Goal: Task Accomplishment & Management: Complete application form

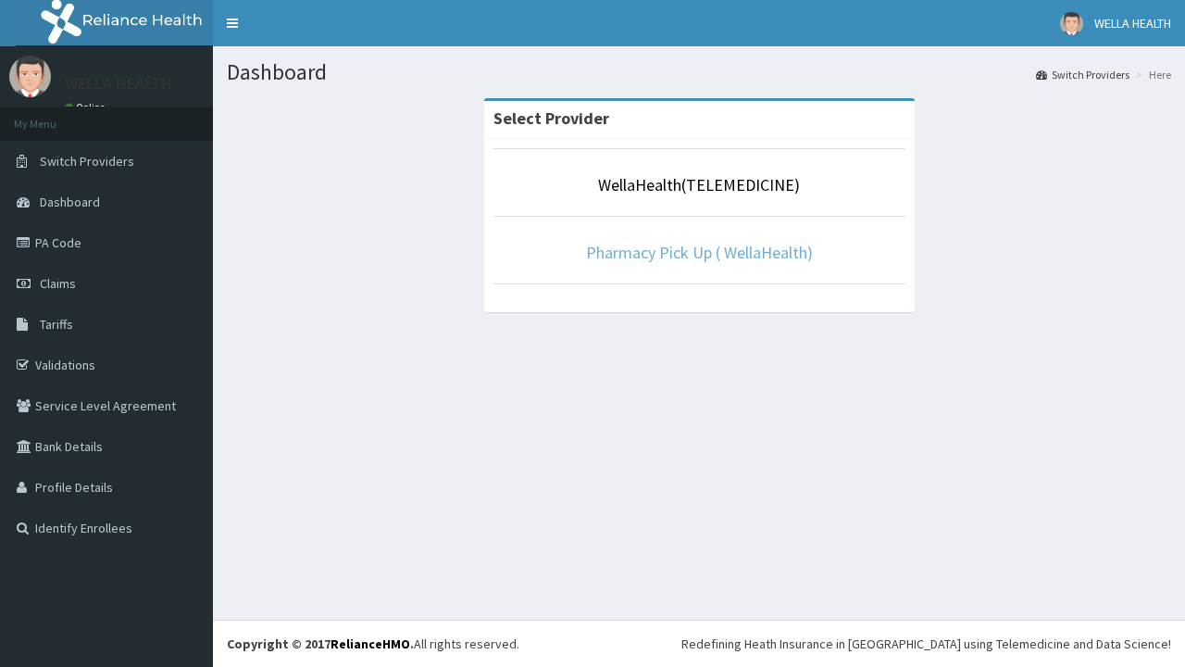
click at [699, 252] on link "Pharmacy Pick Up ( WellaHealth)" at bounding box center [699, 252] width 227 height 21
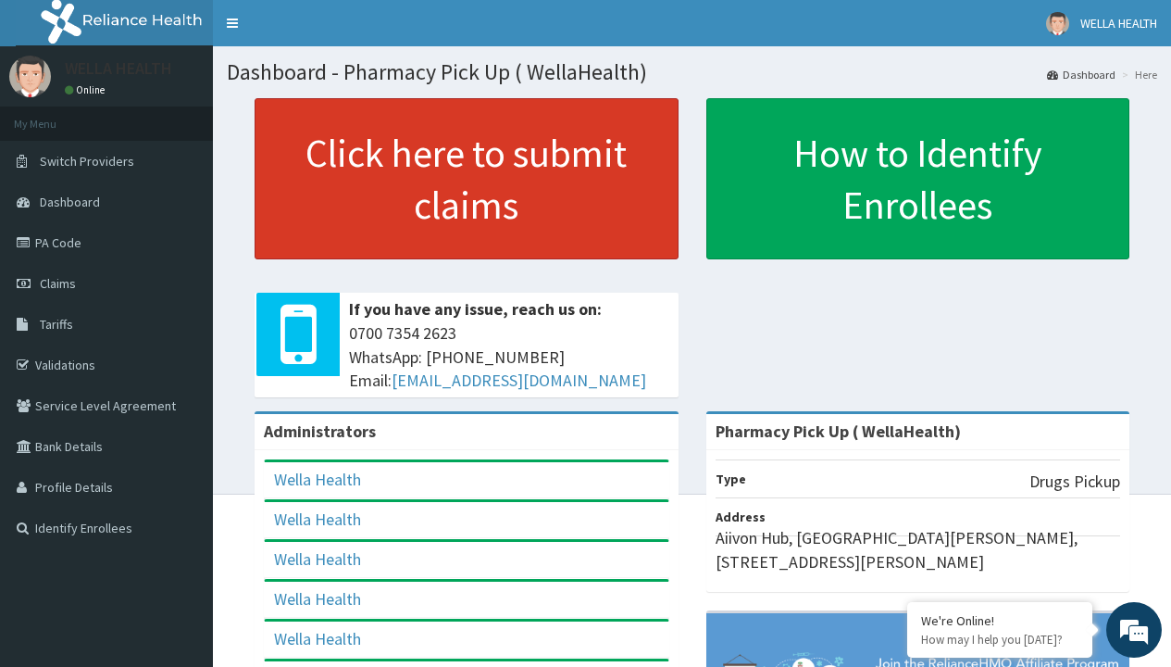
click at [466, 179] on link "Click here to submit claims" at bounding box center [467, 178] width 424 height 161
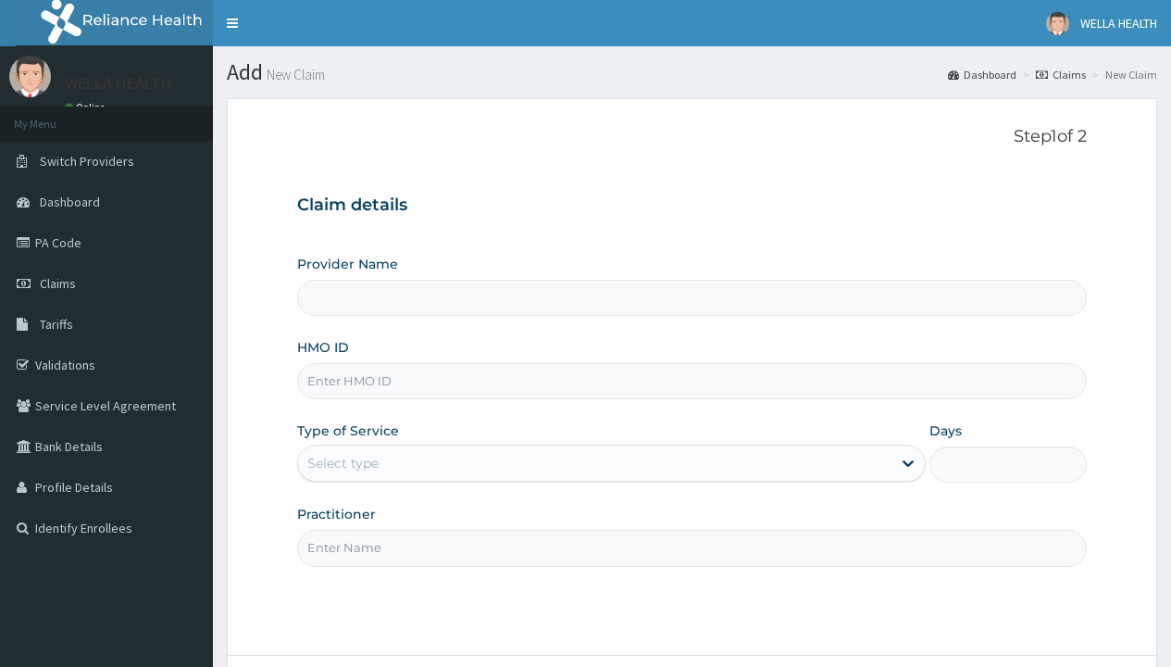
type input "Pharmacy Pick Up ( WellaHealth)"
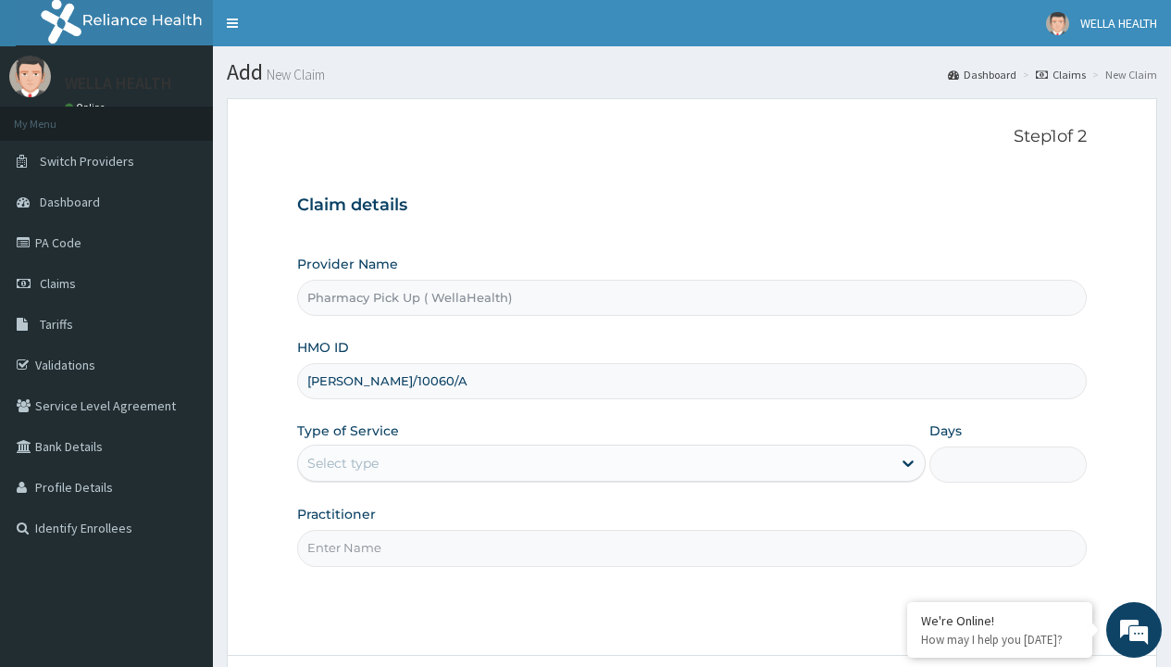
type input "ANH/10060/A"
type input "WellaHealth"
click at [343, 463] on div "Select type" at bounding box center [342, 463] width 71 height 19
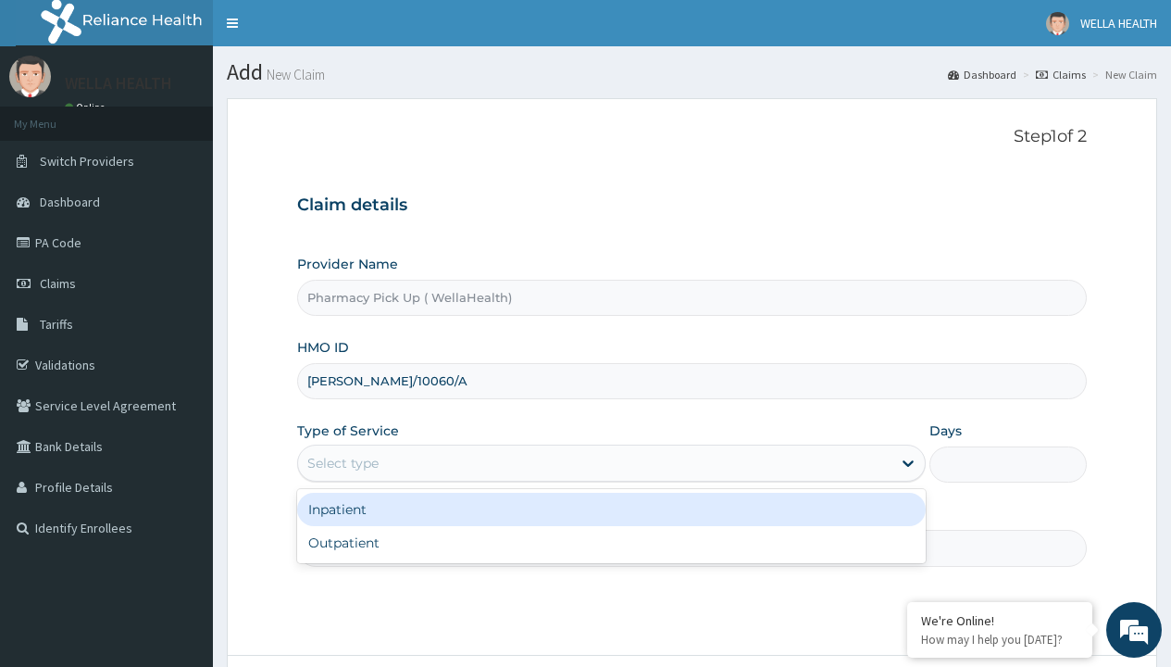
click at [611, 543] on div "Outpatient" at bounding box center [611, 542] width 629 height 33
type input "1"
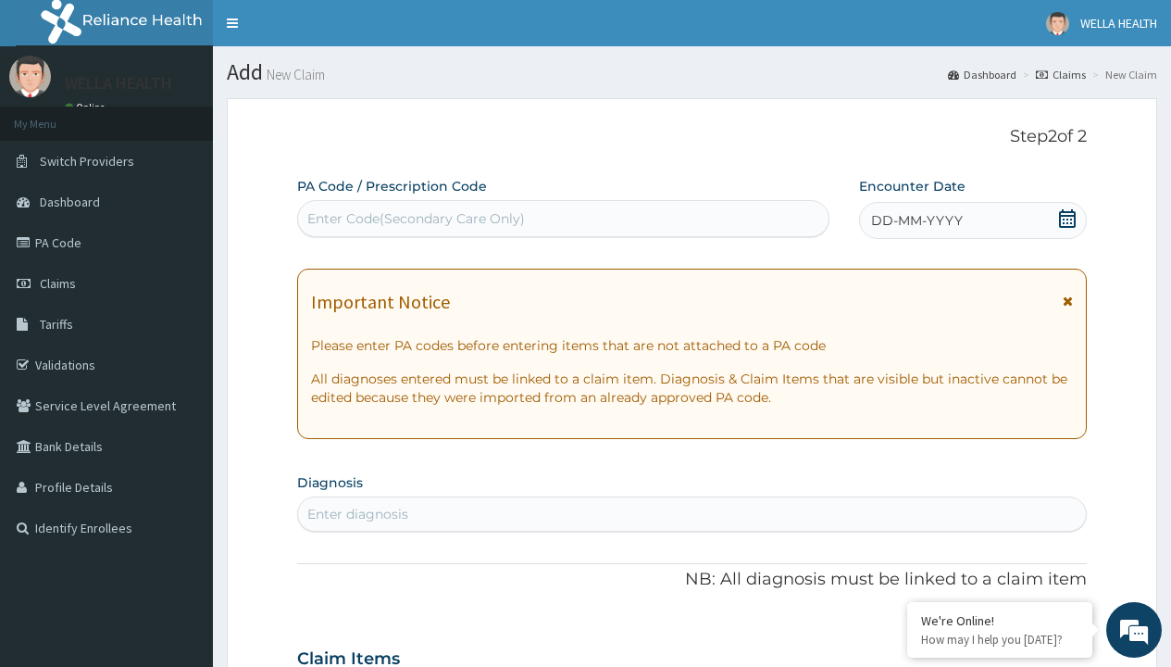
scroll to position [155, 0]
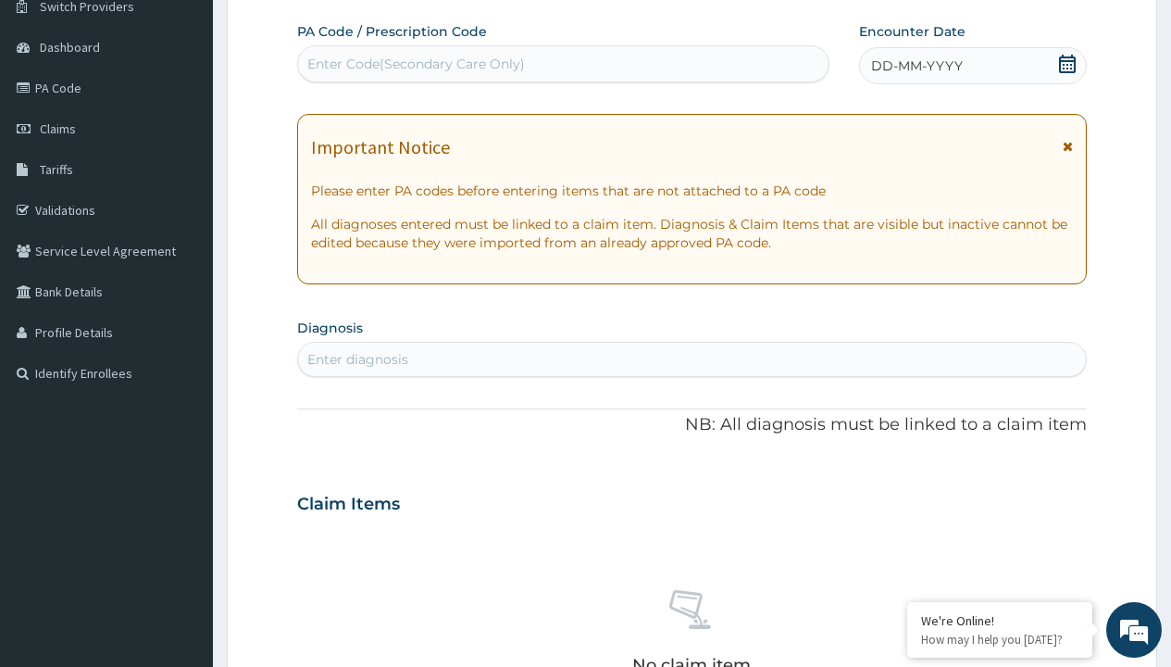
click at [916, 66] on span "DD-MM-YYYY" at bounding box center [917, 65] width 92 height 19
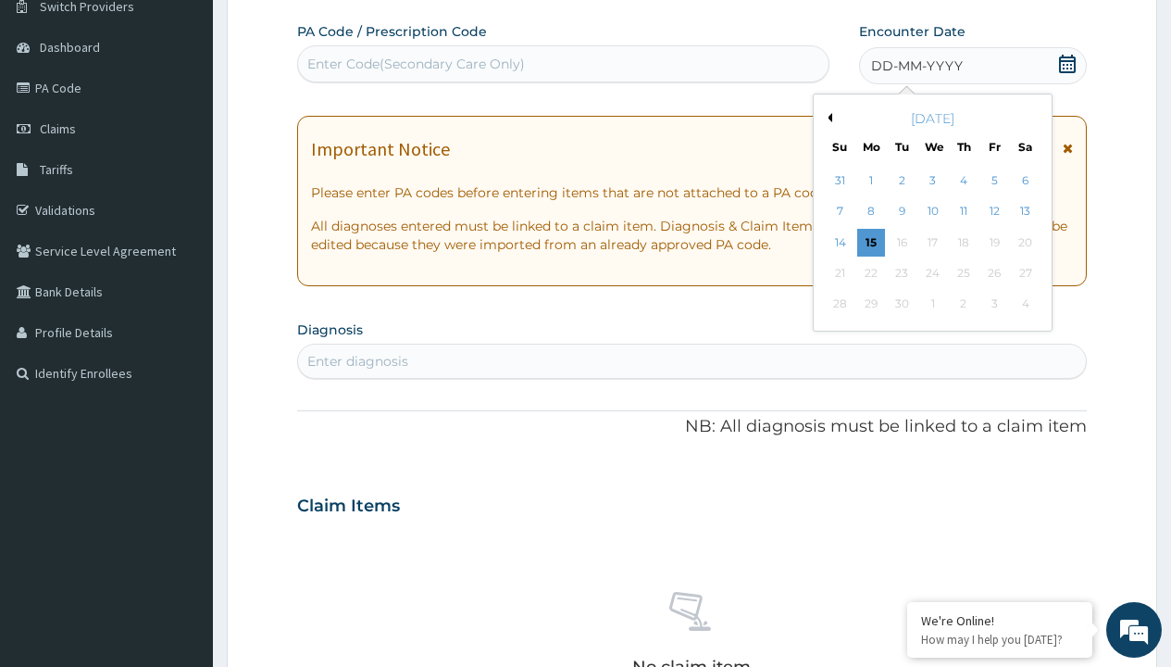
scroll to position [0, 0]
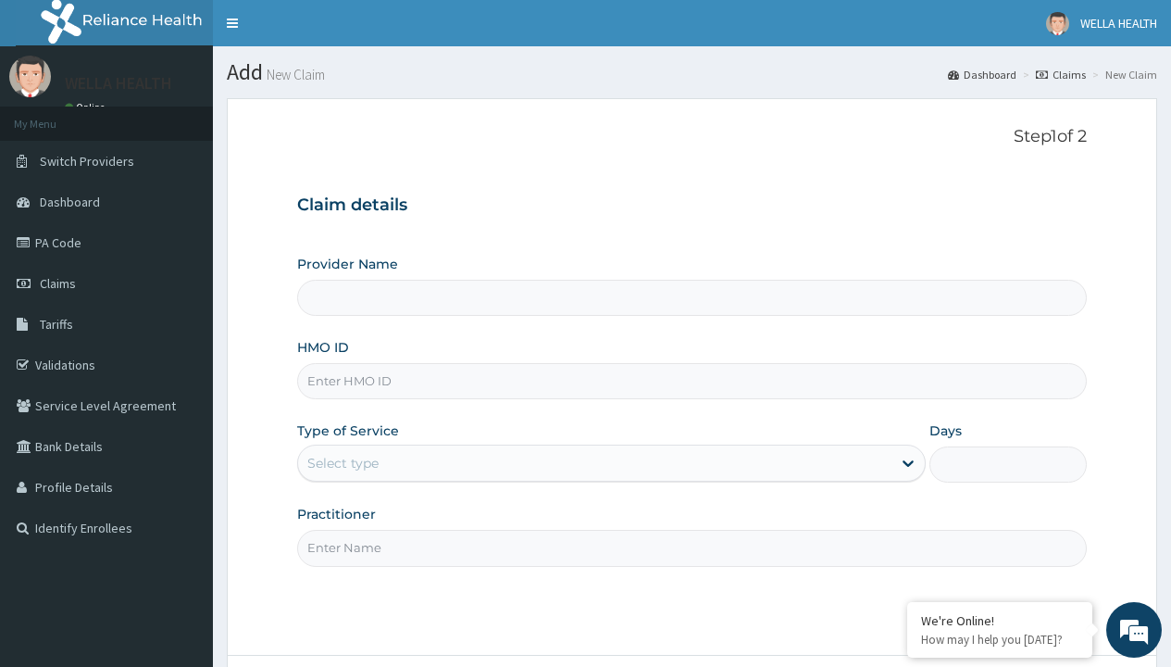
type input "Pharmacy Pick Up ( WellaHealth)"
type input "API/10144/C"
type input "WellaHealth"
click at [343, 463] on div "Select type" at bounding box center [342, 463] width 71 height 19
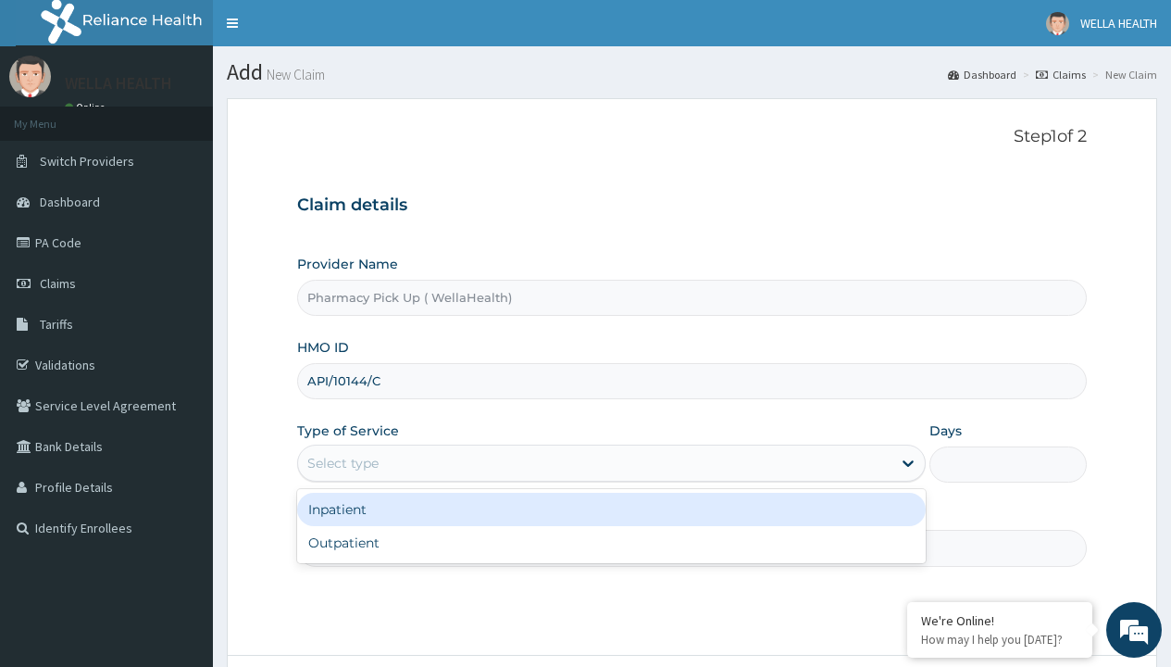
click at [611, 543] on div "Outpatient" at bounding box center [611, 542] width 629 height 33
type input "1"
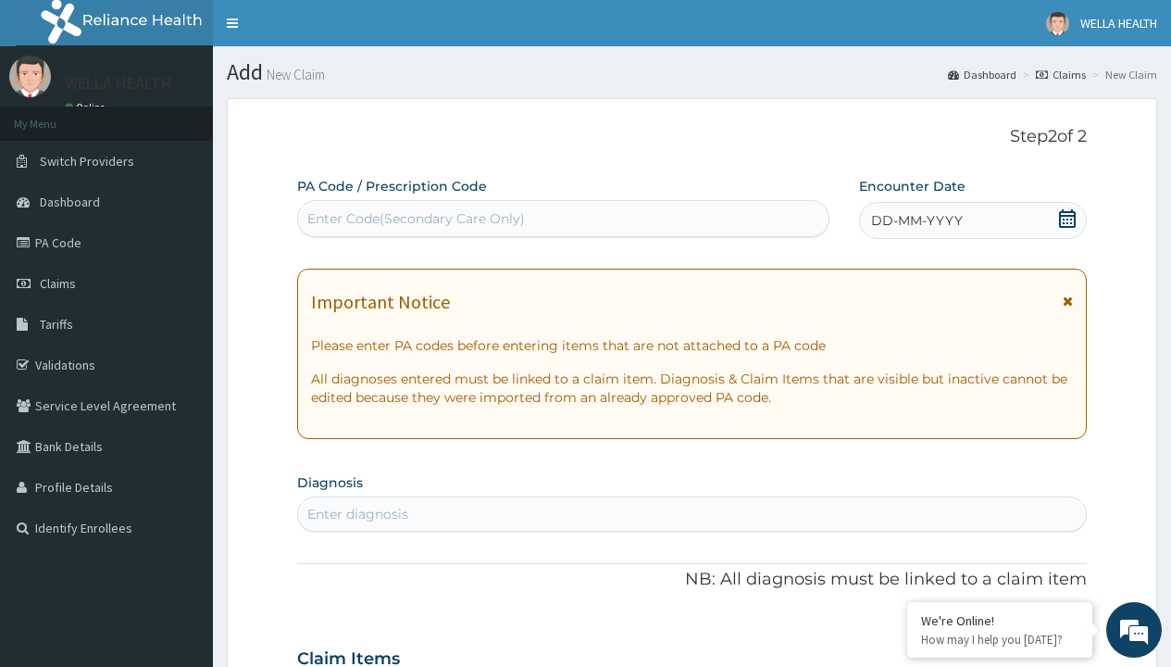
scroll to position [155, 0]
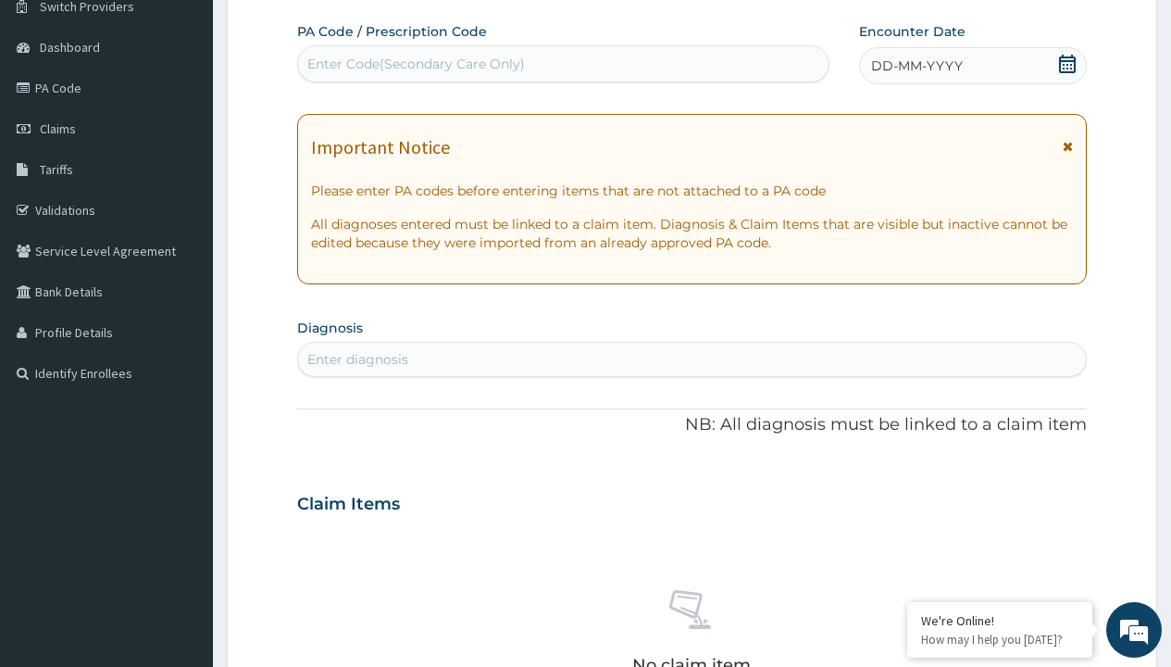
click at [916, 66] on span "DD-MM-YYYY" at bounding box center [917, 65] width 92 height 19
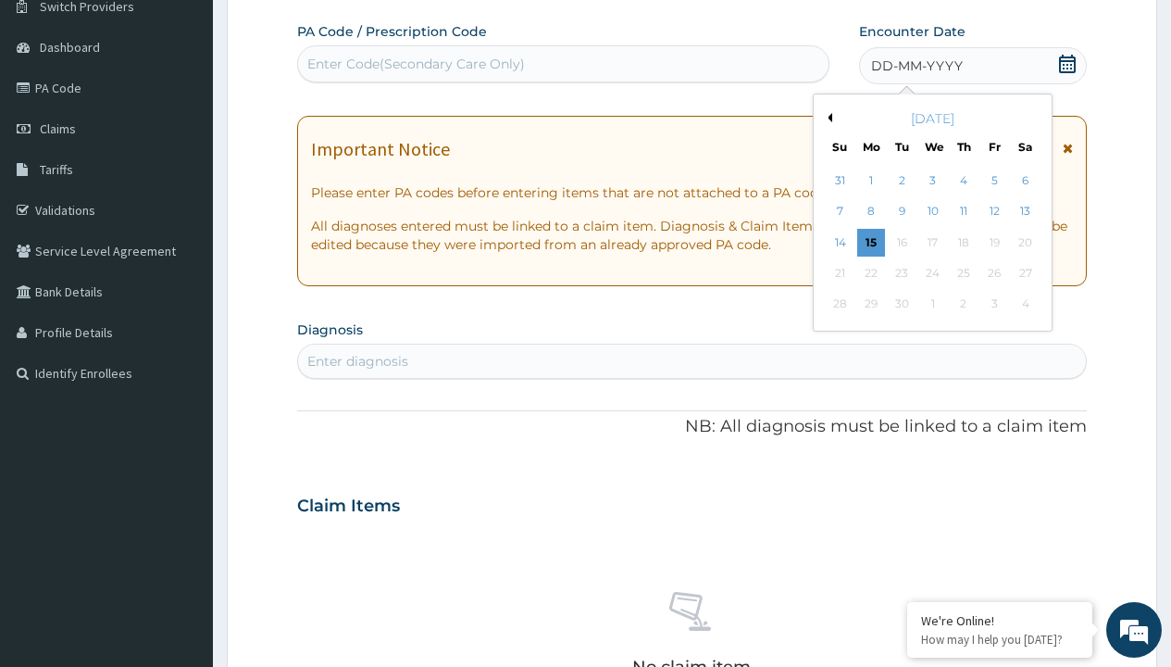
click at [827, 118] on button "Previous Month" at bounding box center [827, 117] width 9 height 9
click at [1025, 211] on div "9" at bounding box center [1025, 212] width 28 height 28
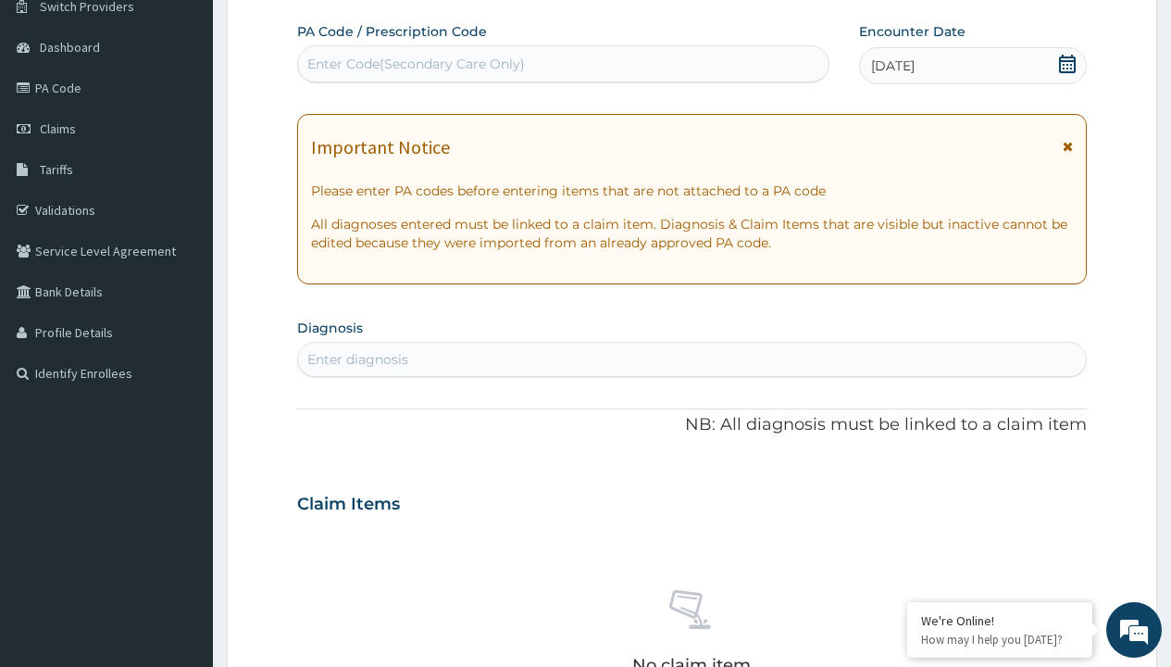
click at [357, 359] on div "Enter diagnosis" at bounding box center [357, 359] width 101 height 19
type input "prescription collected"
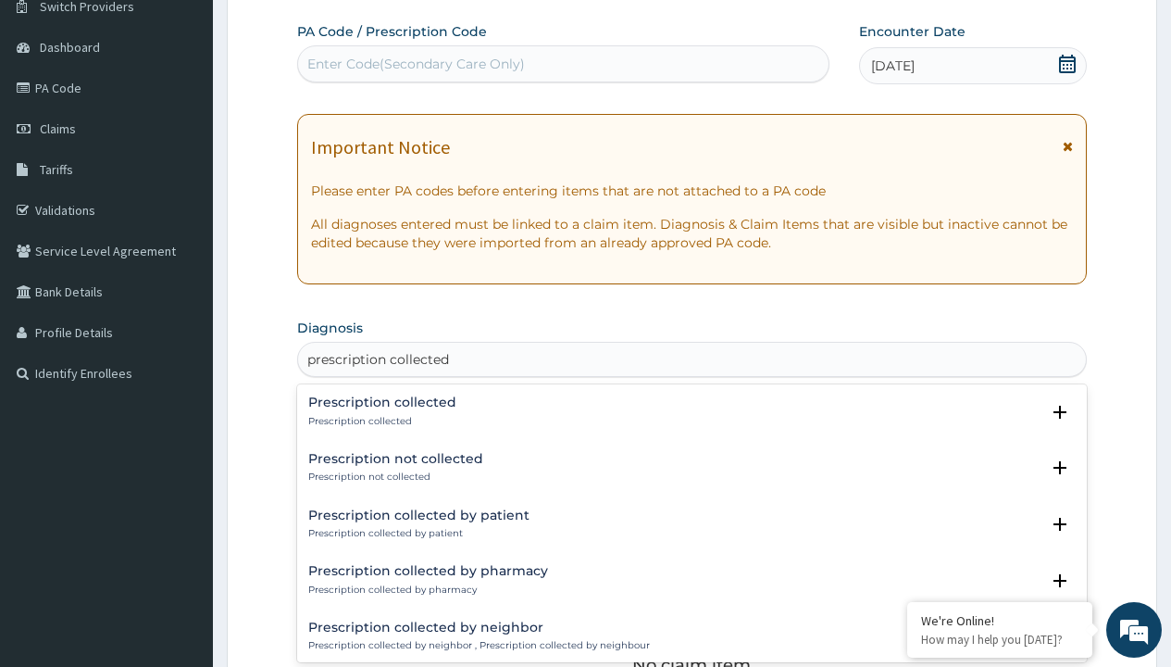
click at [380, 420] on p "Prescription collected" at bounding box center [382, 421] width 148 height 13
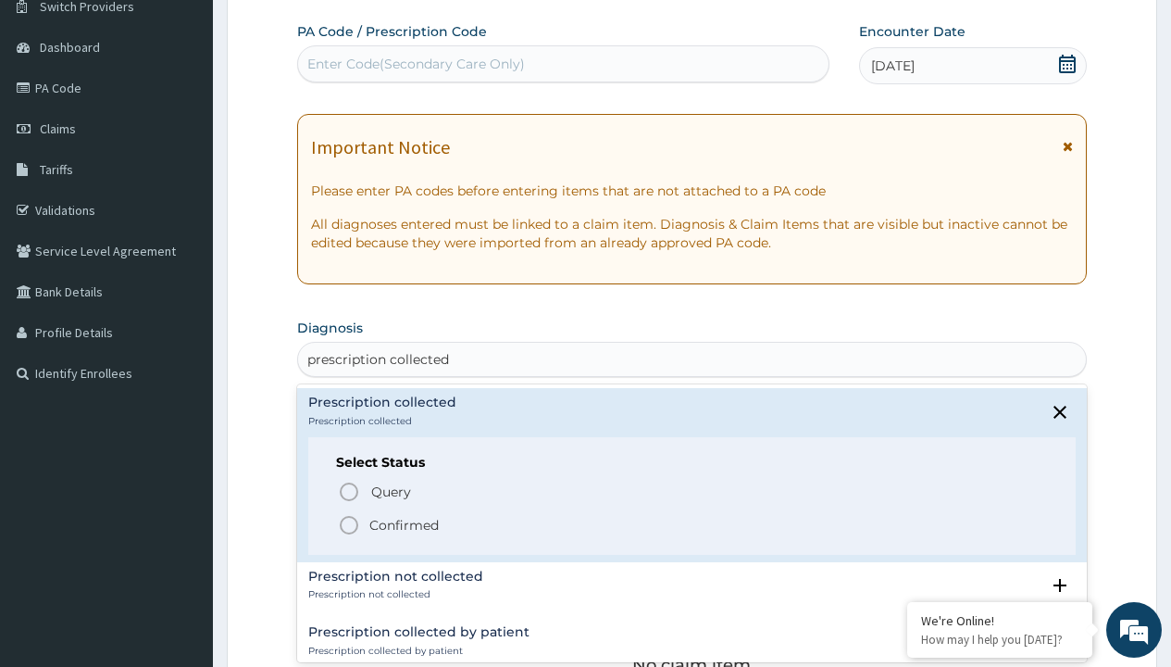
click at [404, 524] on p "Confirmed" at bounding box center [403, 525] width 69 height 19
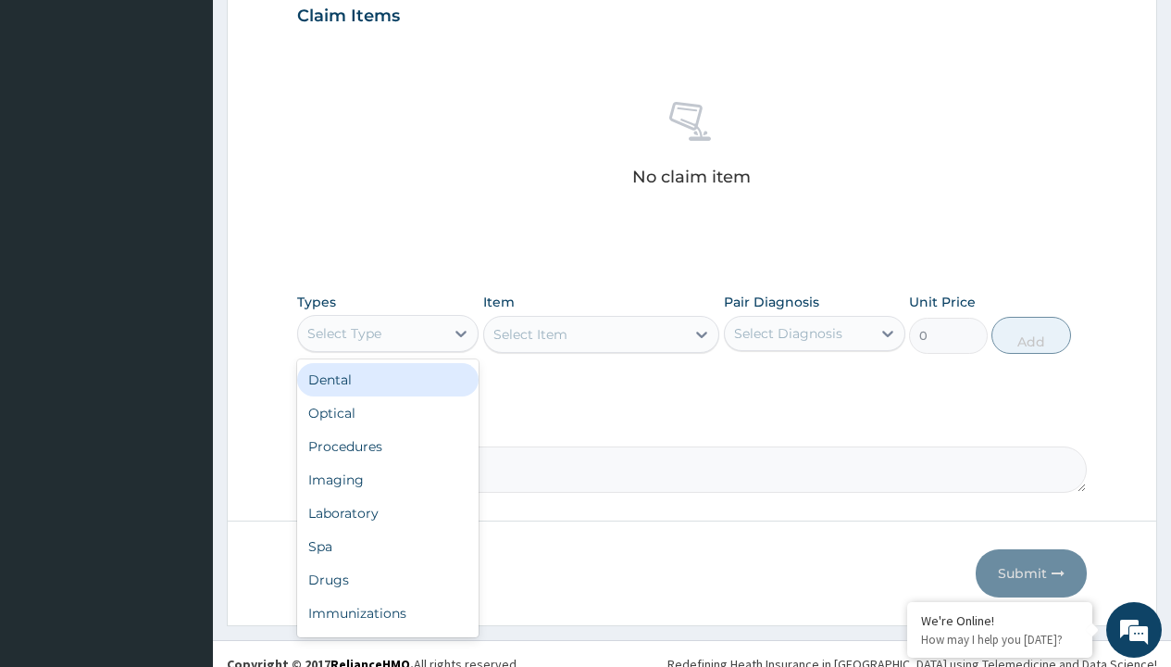
type input "procedures"
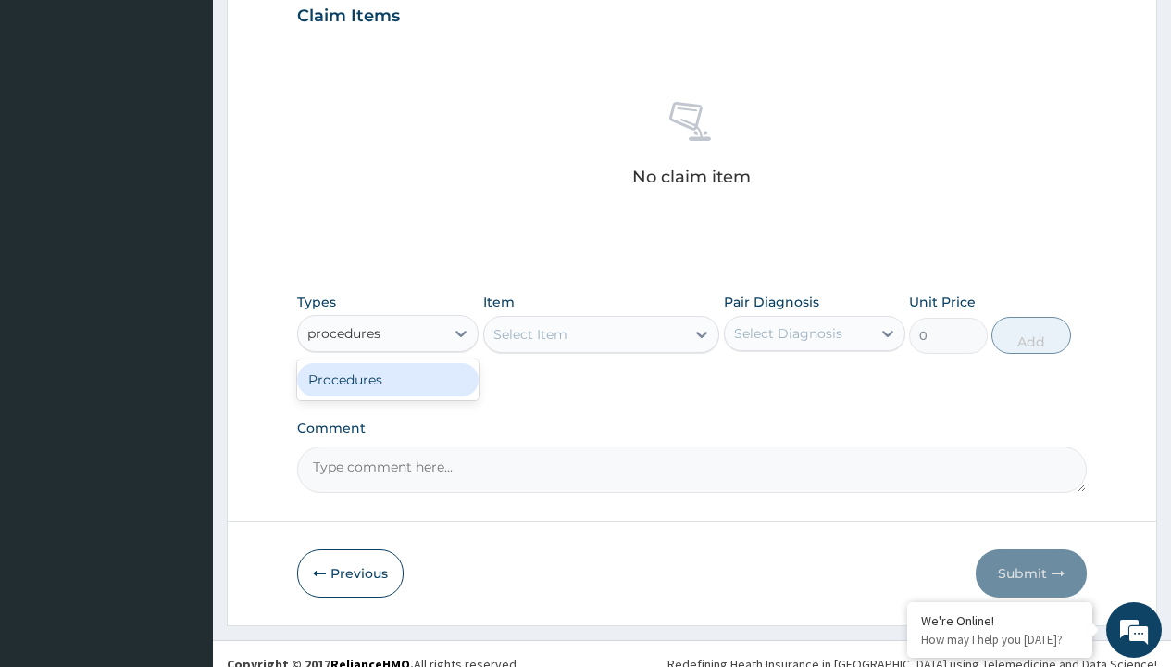
scroll to position [0, 0]
click at [388, 379] on div "Procedures" at bounding box center [388, 379] width 182 height 33
click at [530, 333] on div "Select Item" at bounding box center [531, 334] width 74 height 19
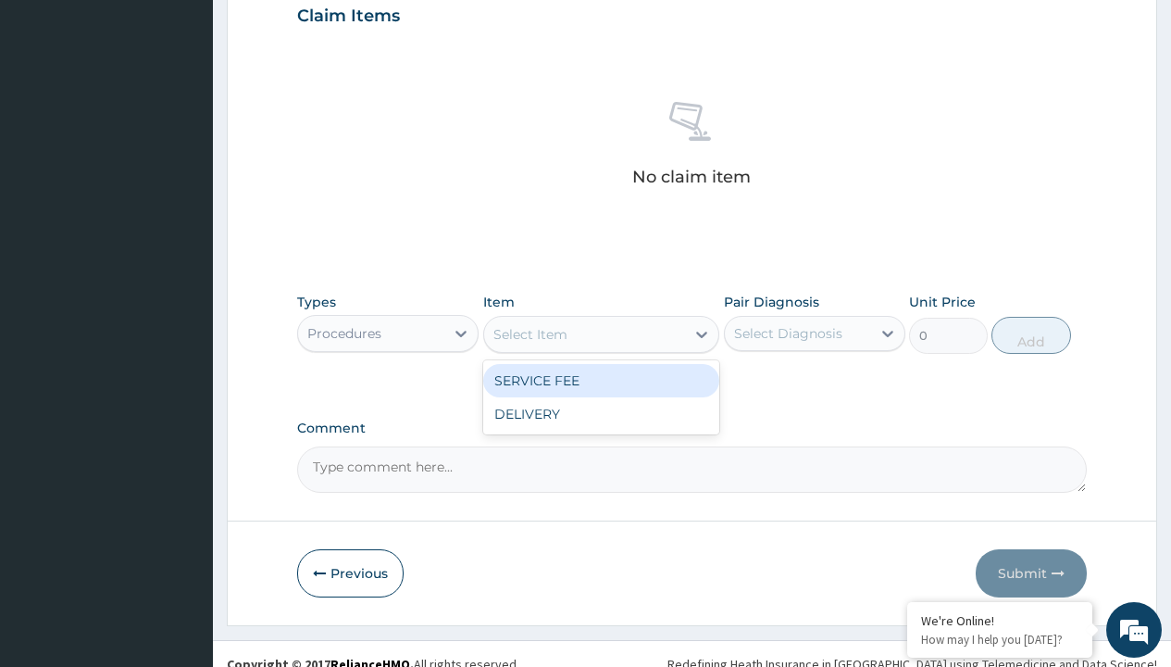
type input "service fee"
click at [601, 380] on div "SERVICE FEE" at bounding box center [601, 380] width 237 height 33
type input "100"
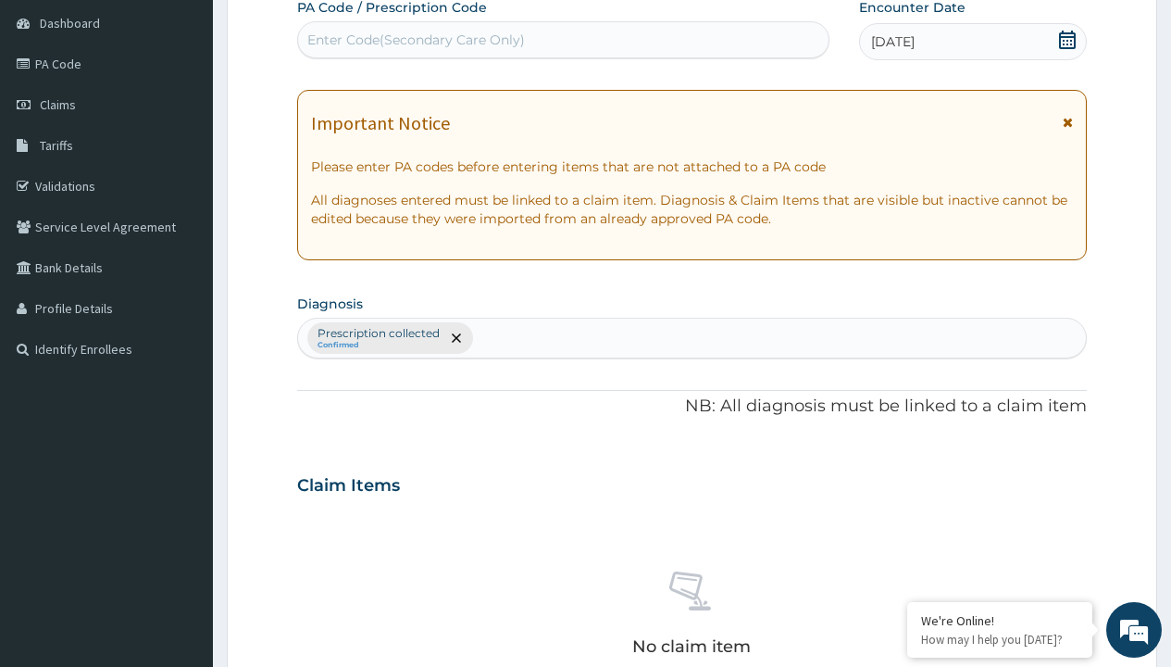
type input "prescription collected"
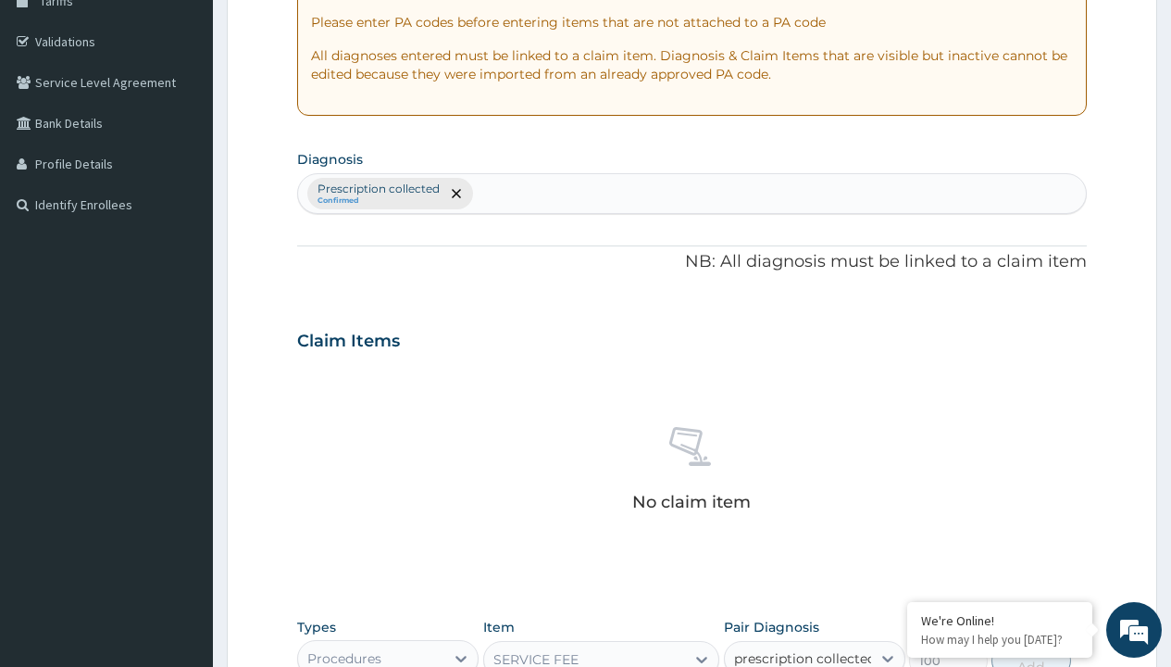
checkbox input "true"
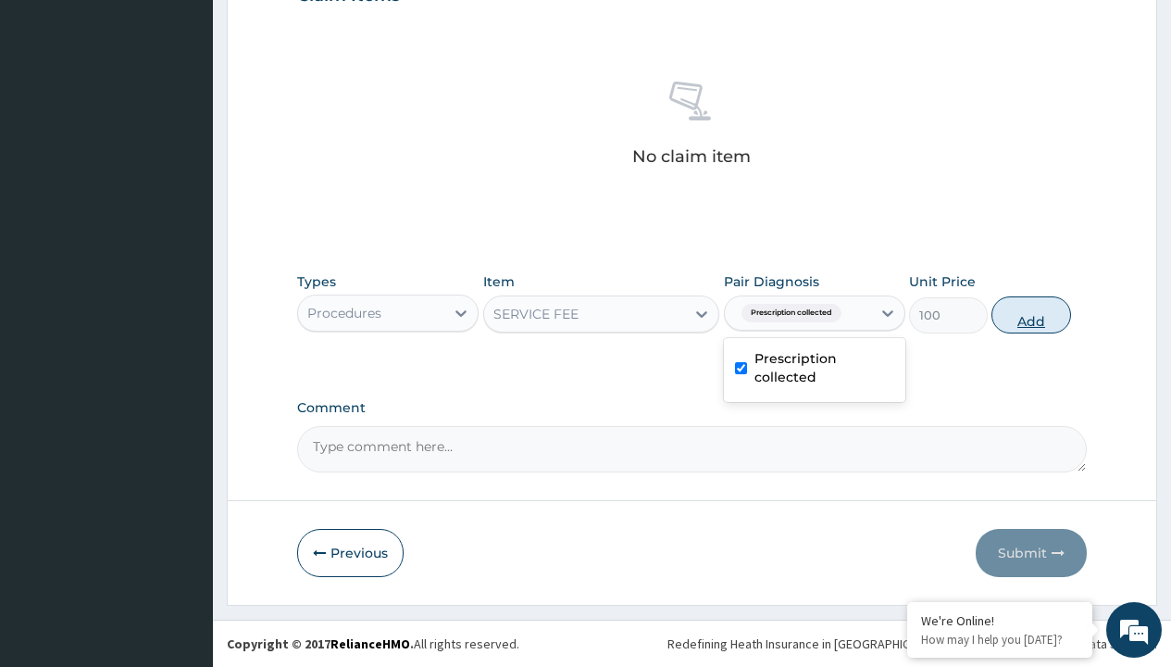
click at [1032, 314] on button "Add" at bounding box center [1031, 314] width 79 height 37
type input "0"
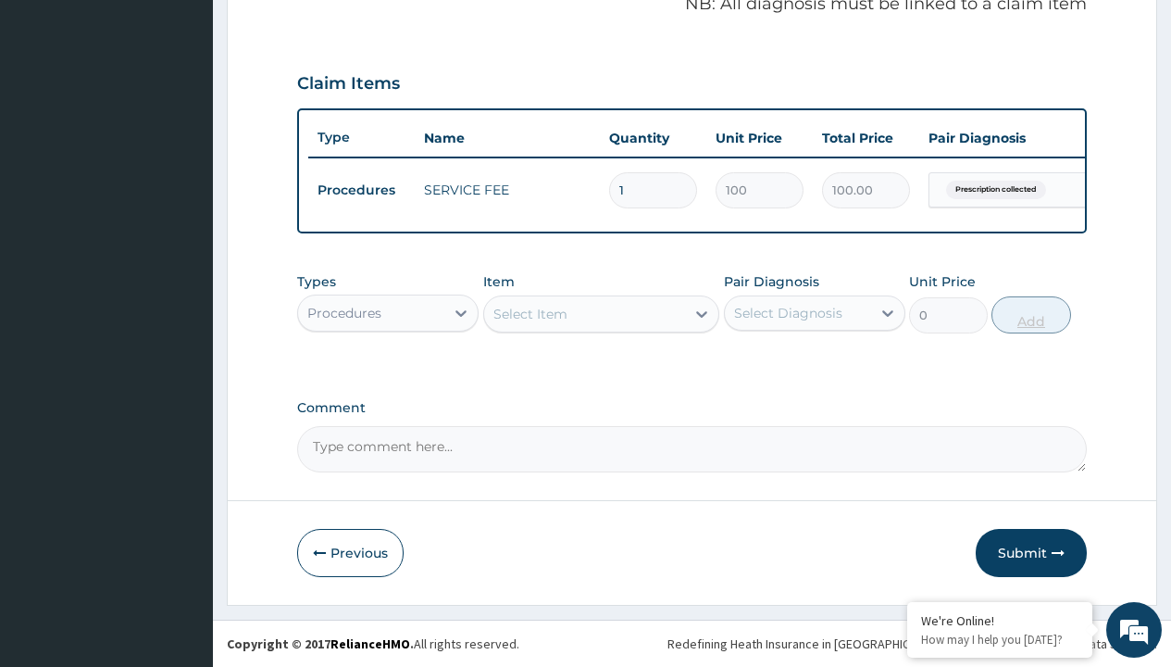
scroll to position [595, 0]
click at [344, 312] on div "Procedures" at bounding box center [344, 313] width 74 height 19
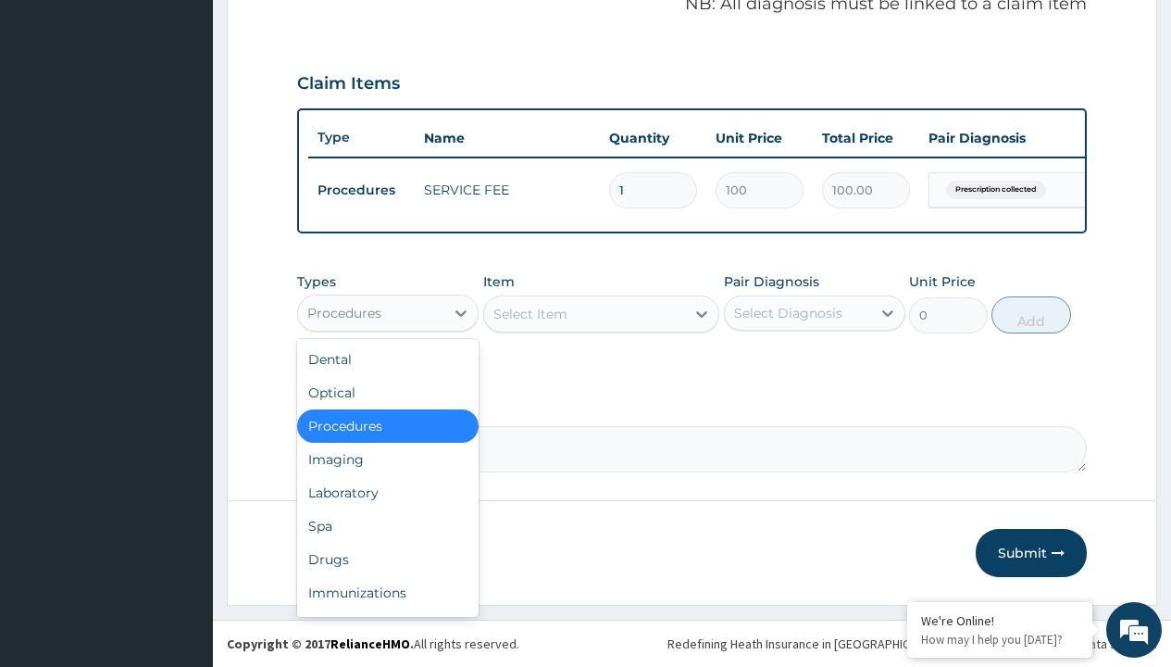
type input "drugs"
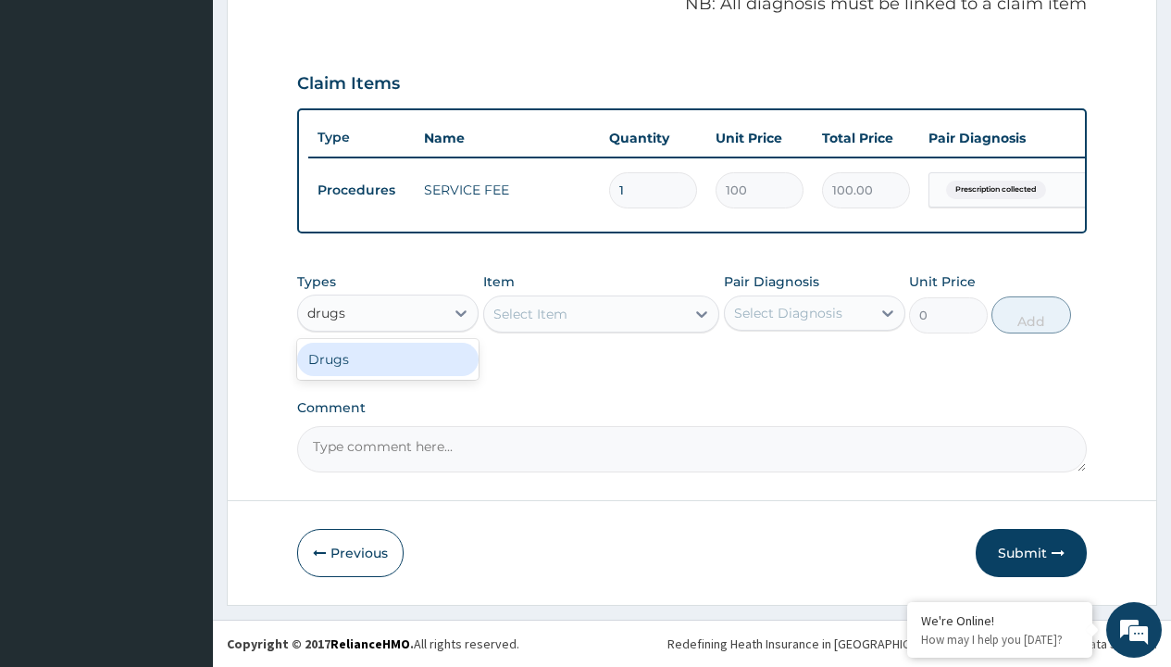
scroll to position [0, 0]
click at [388, 358] on div "Drugs" at bounding box center [388, 359] width 182 height 33
click at [530, 313] on div "Select Item" at bounding box center [601, 313] width 237 height 37
type input "atorvastatin 10mg (teva) x28"
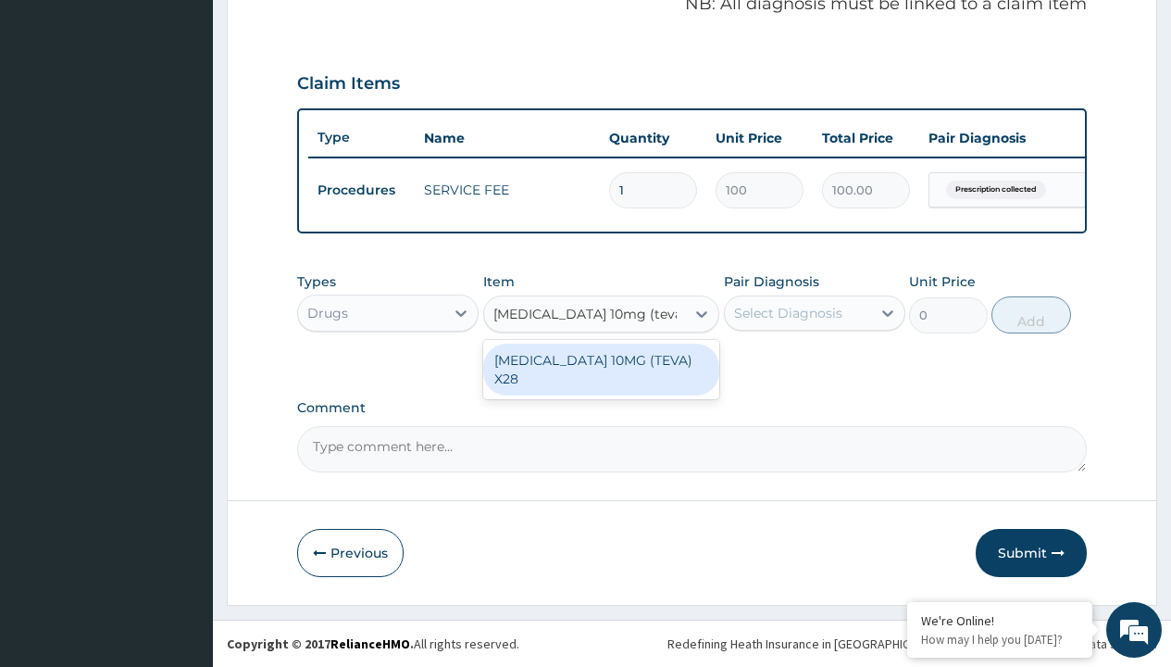
click at [601, 359] on div "ATORVASTATIN 10MG (TEVA) X28" at bounding box center [601, 370] width 237 height 52
type input "171.3999938964844"
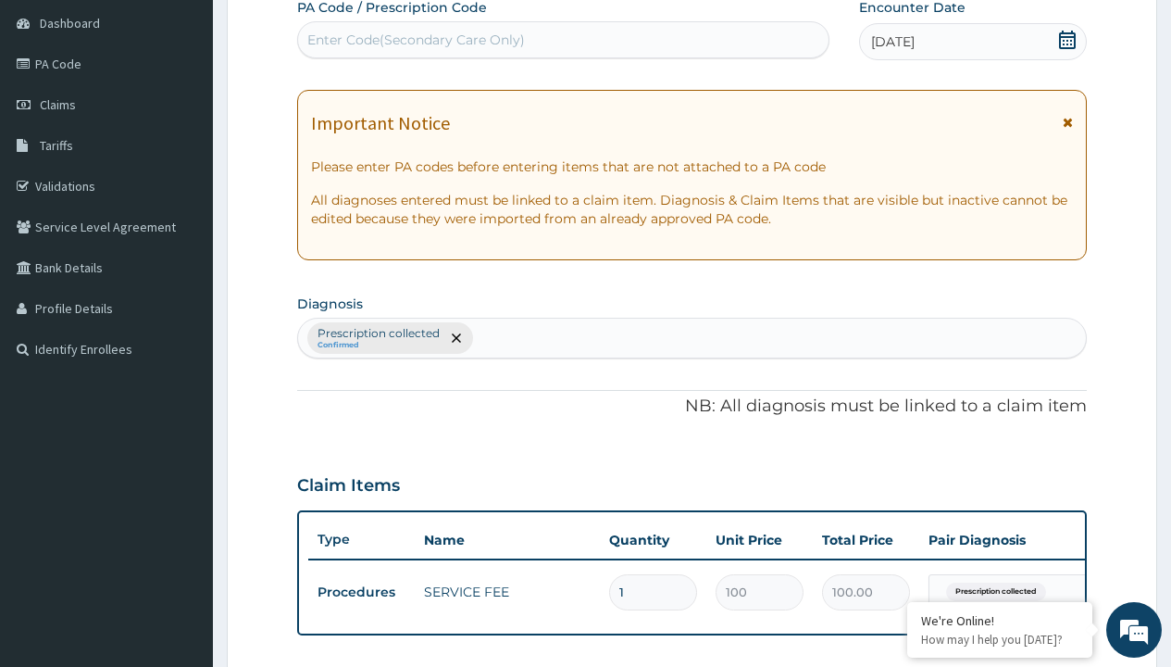
type input "prescription collected"
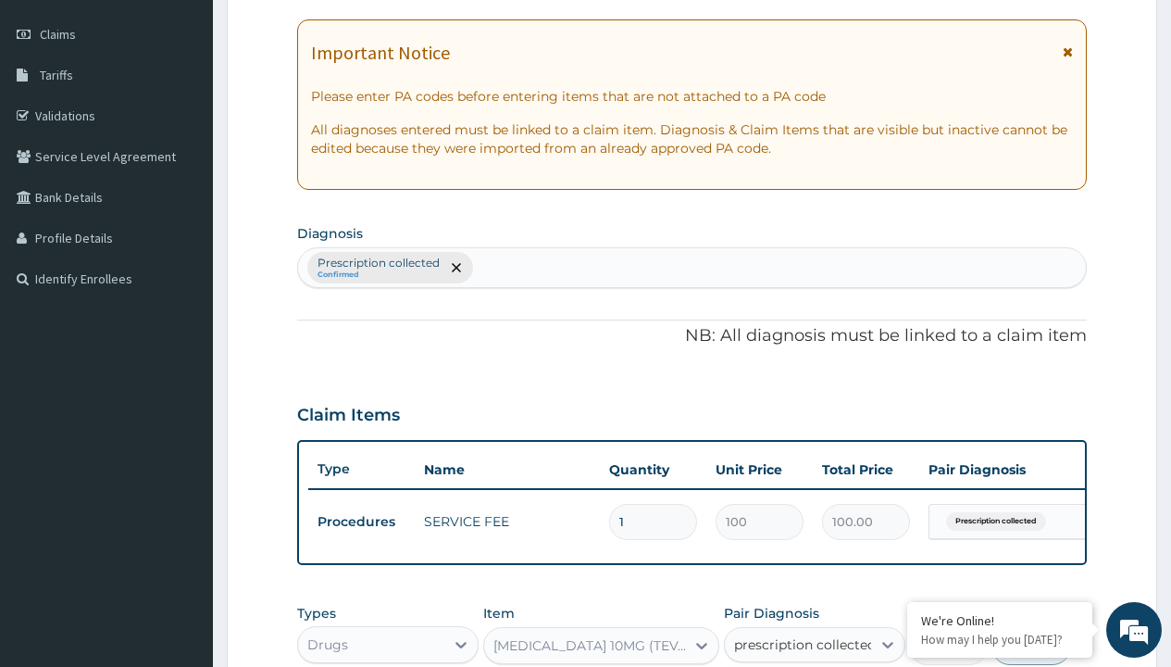
checkbox input "true"
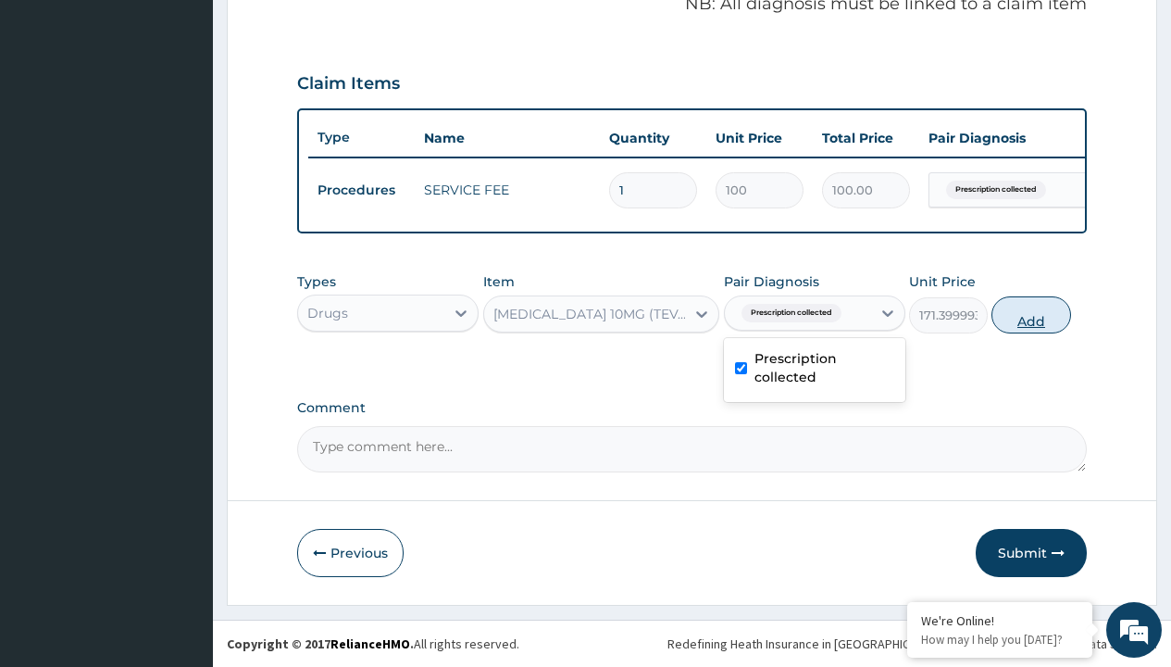
click at [1032, 314] on button "Add" at bounding box center [1031, 314] width 79 height 37
type input "0"
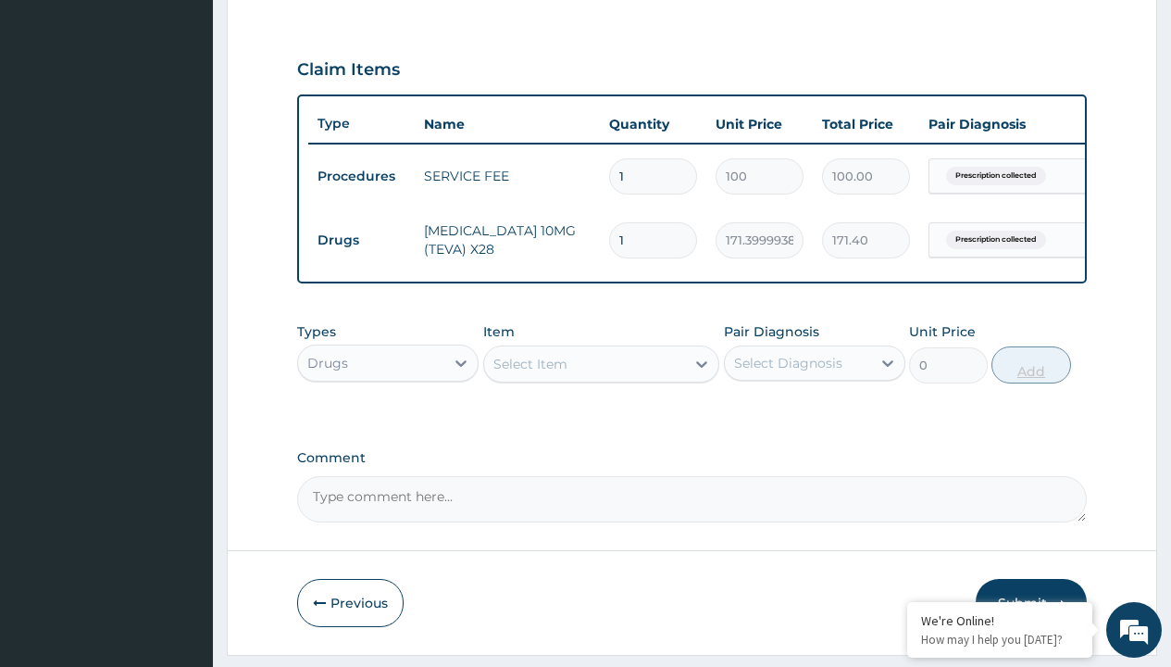
type input "28"
type input "4799.20"
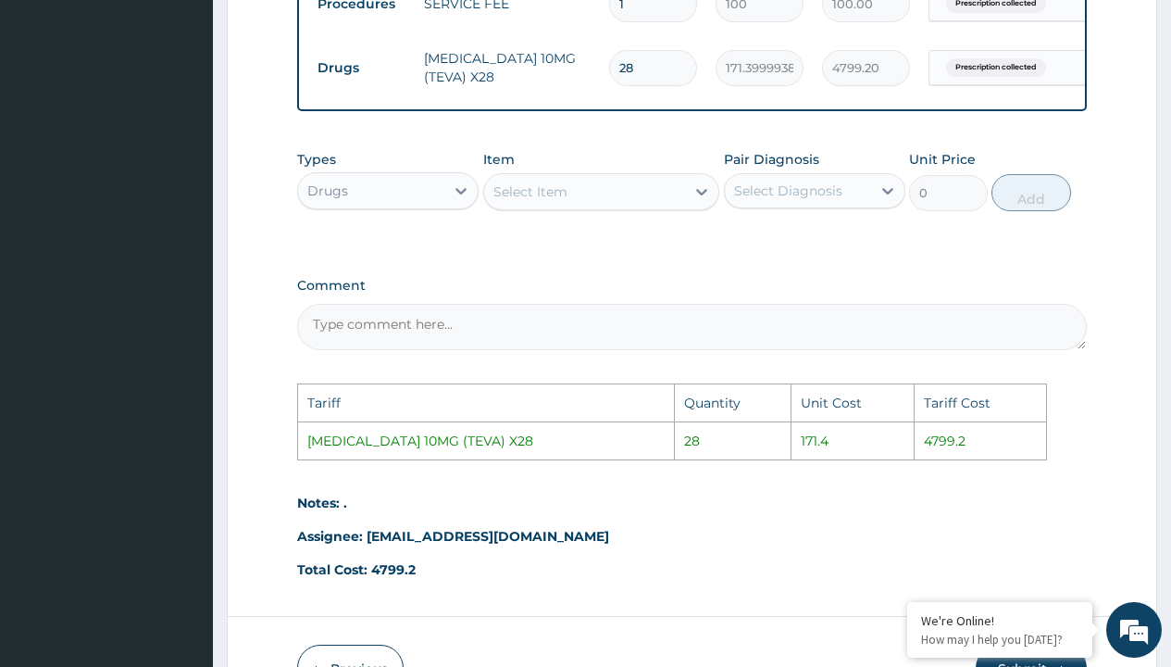
scroll to position [896, 0]
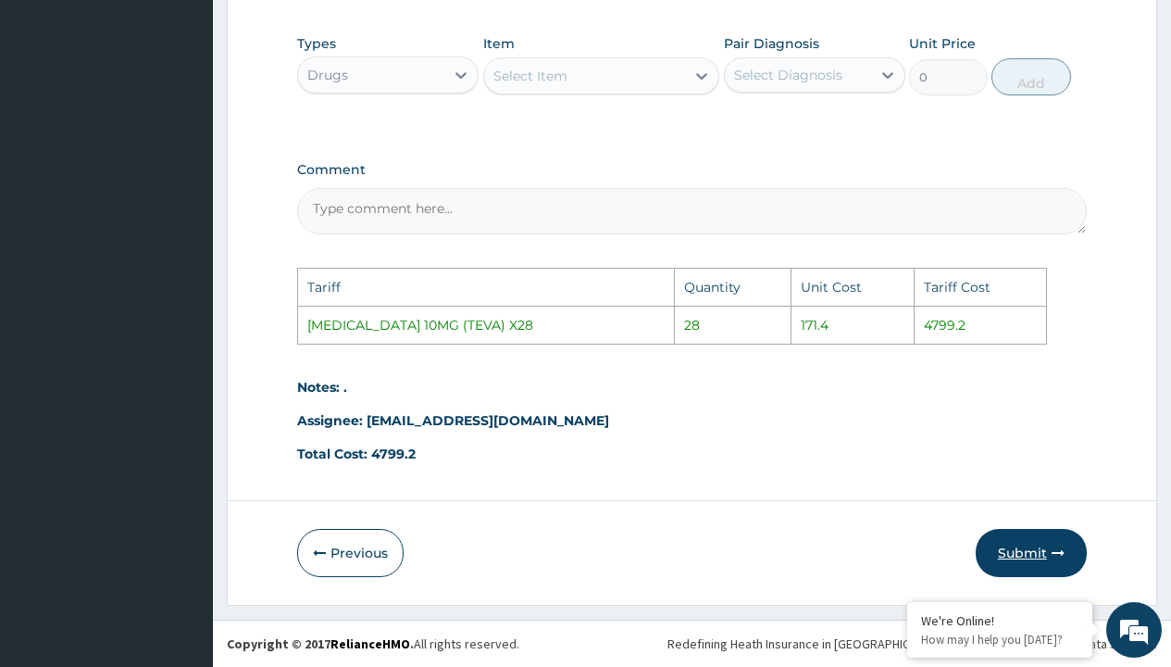
type input "28"
click at [1052, 550] on icon "button" at bounding box center [1058, 552] width 13 height 13
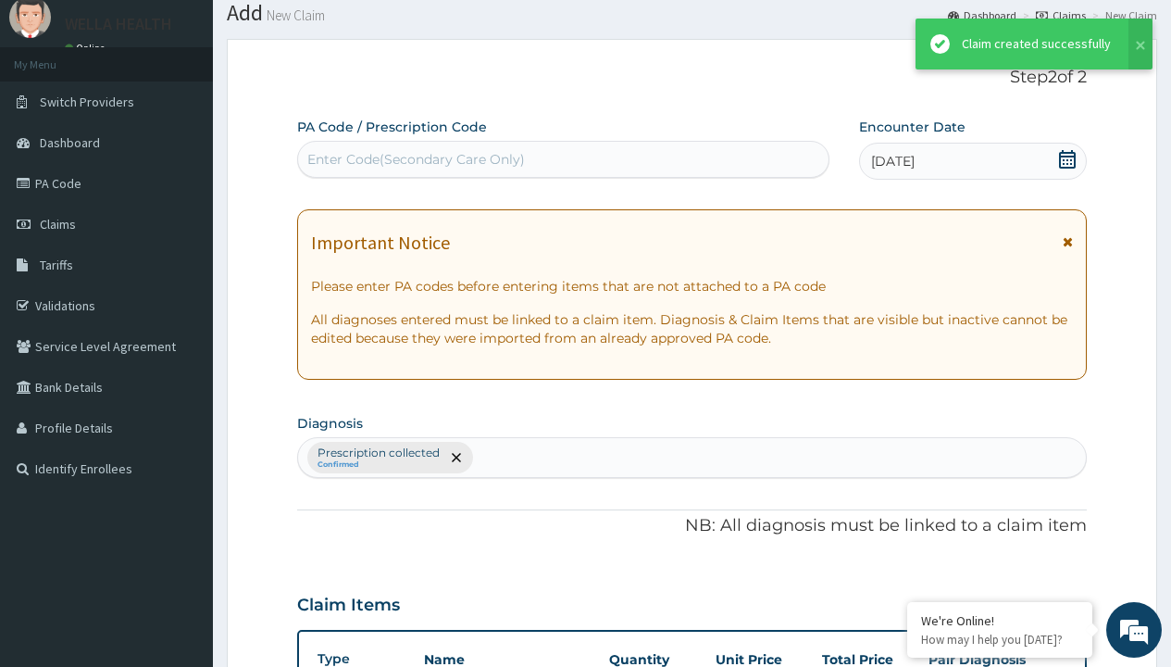
scroll to position [658, 0]
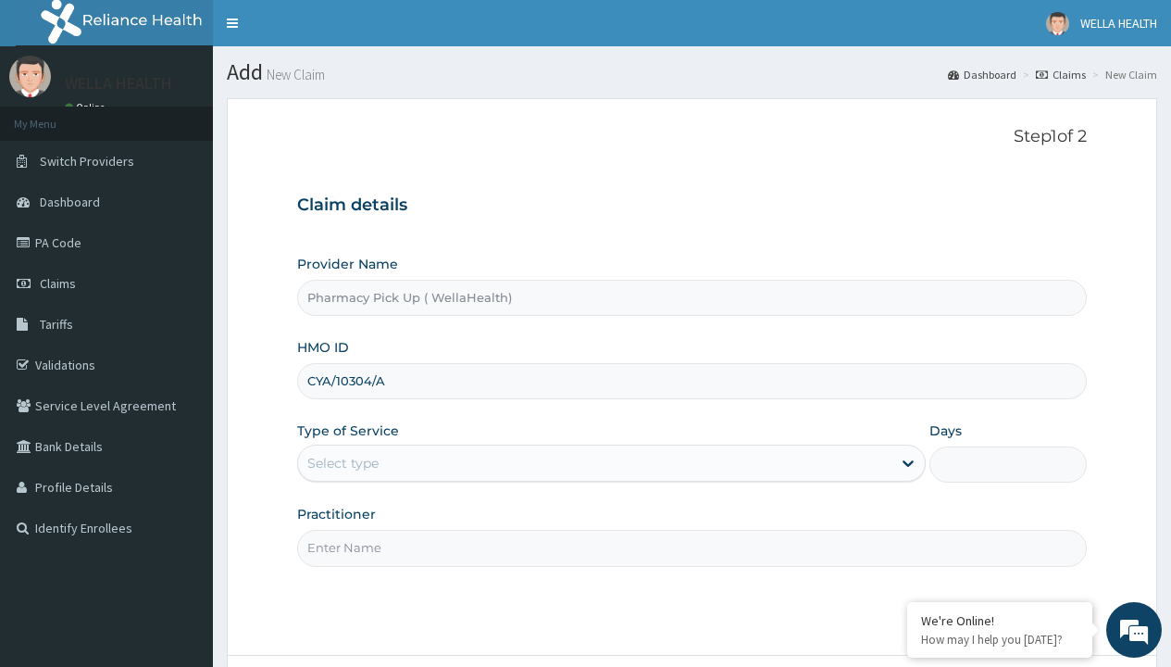
type input "CYA/10304/A"
type input "WellaHealth"
click at [343, 463] on div "Select type" at bounding box center [342, 463] width 71 height 19
type input "DGC/10146/A"
type input "WellaHealth"
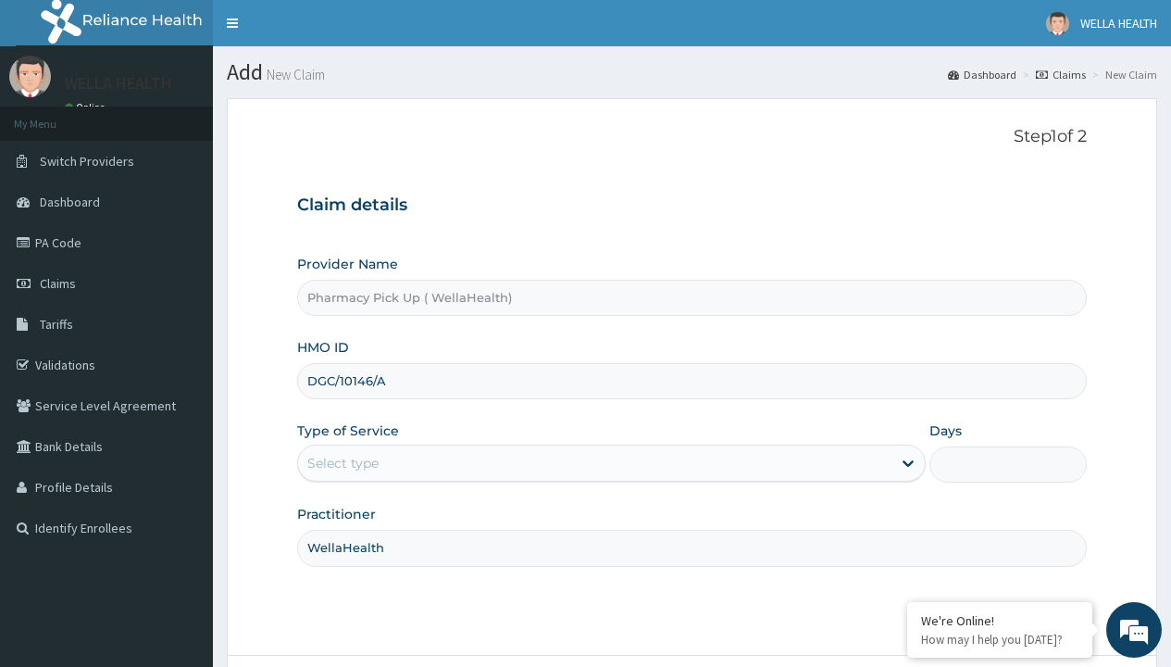
click at [343, 463] on div "Select type" at bounding box center [342, 463] width 71 height 19
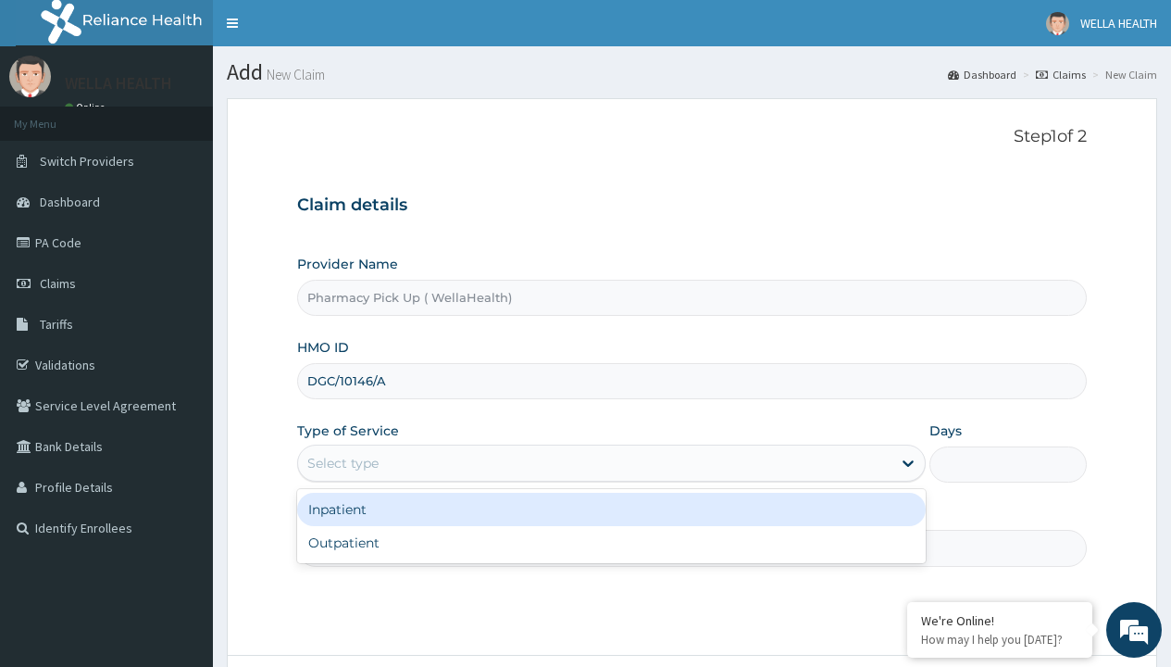
click at [611, 543] on div "Outpatient" at bounding box center [611, 542] width 629 height 33
type input "1"
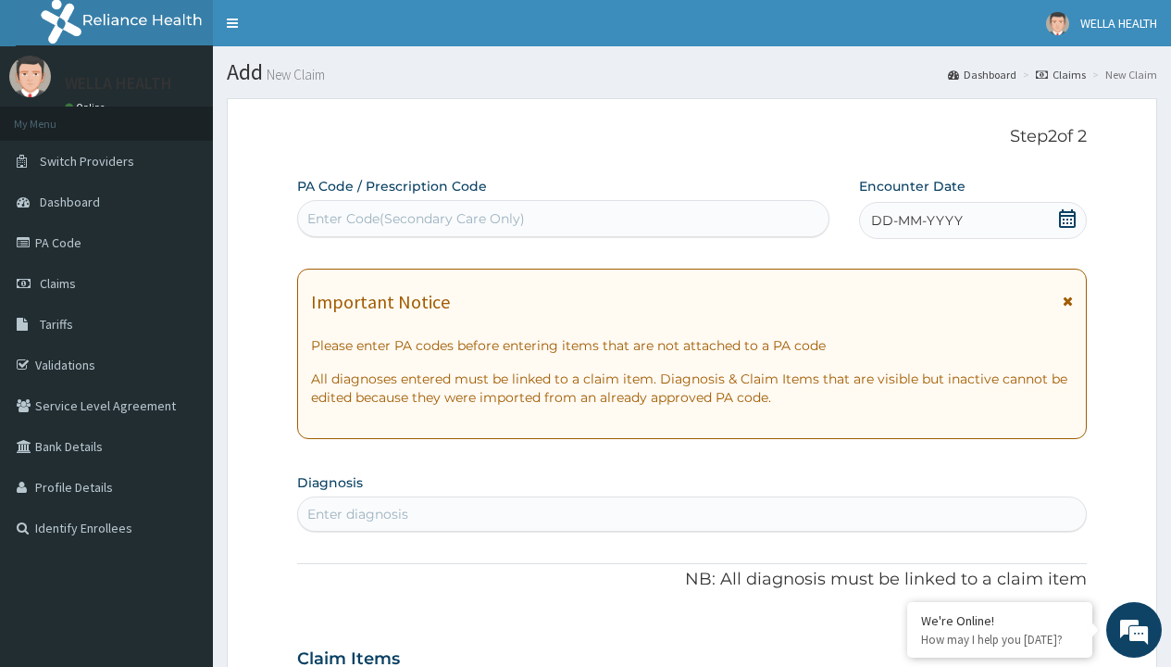
scroll to position [155, 0]
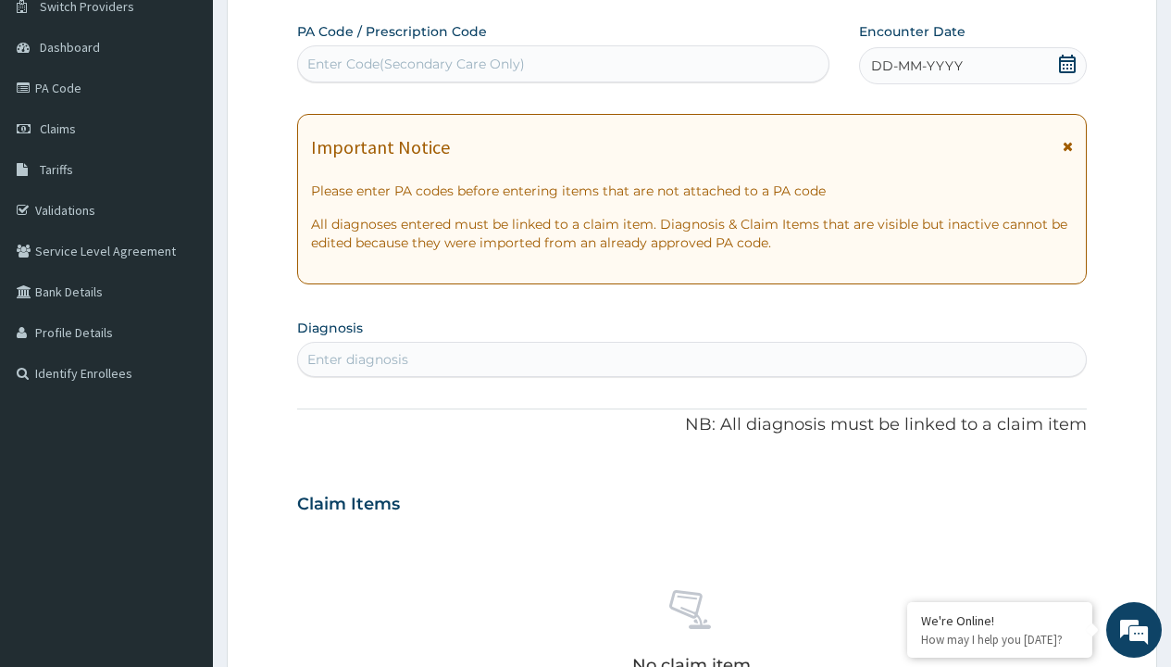
click at [916, 66] on span "DD-MM-YYYY" at bounding box center [917, 65] width 92 height 19
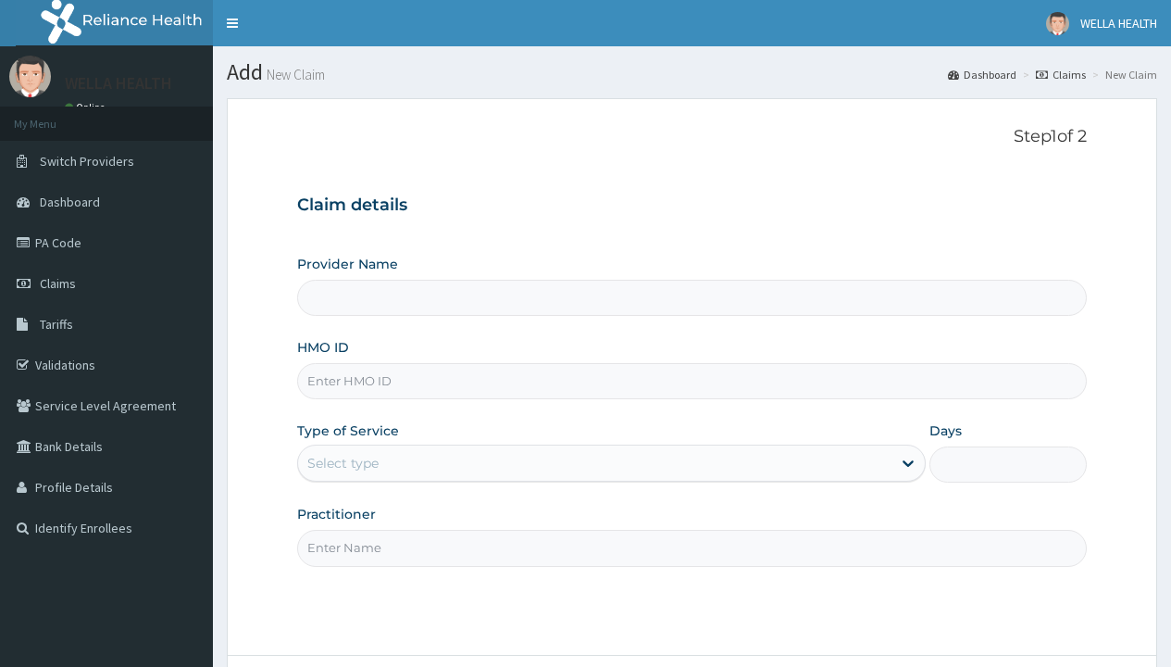
type input "Pharmacy Pick Up ( WellaHealth)"
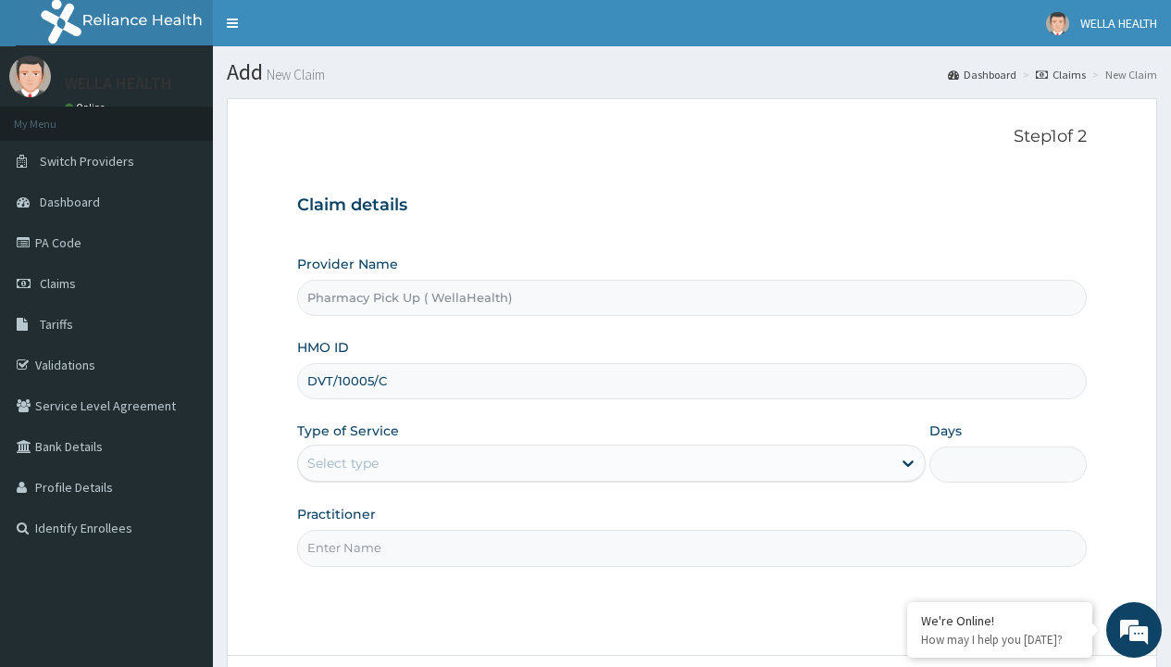
type input "DVT/10005/C"
type input "WellaHealth"
click at [343, 463] on div "Select type" at bounding box center [342, 463] width 71 height 19
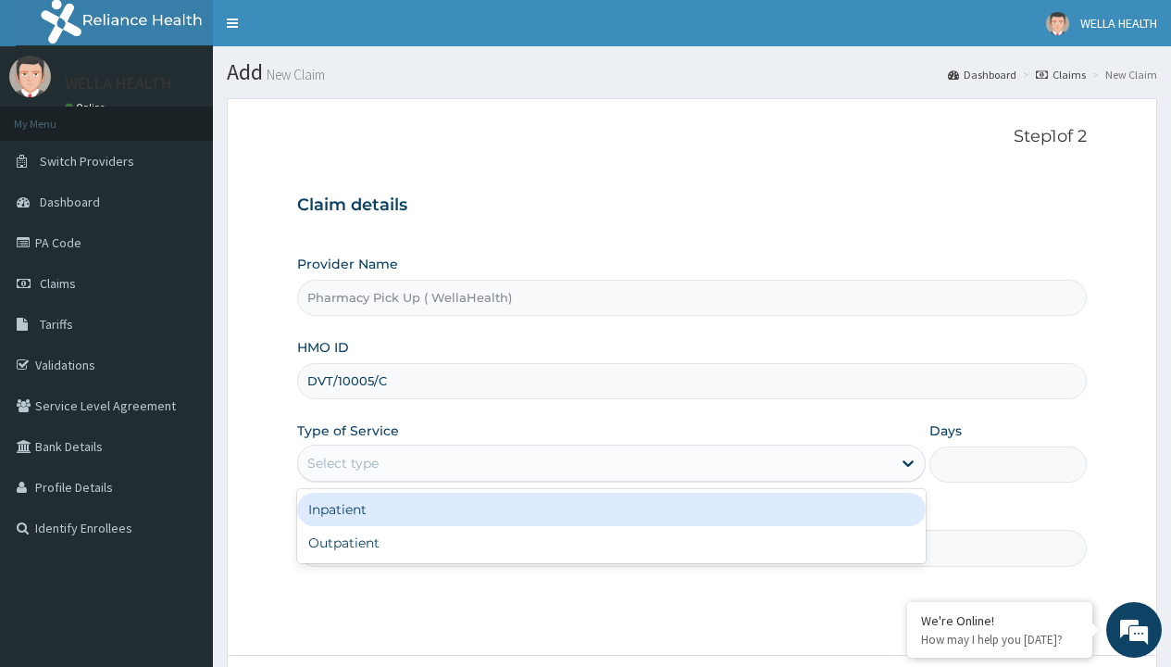
click at [611, 543] on div "Outpatient" at bounding box center [611, 542] width 629 height 33
type input "1"
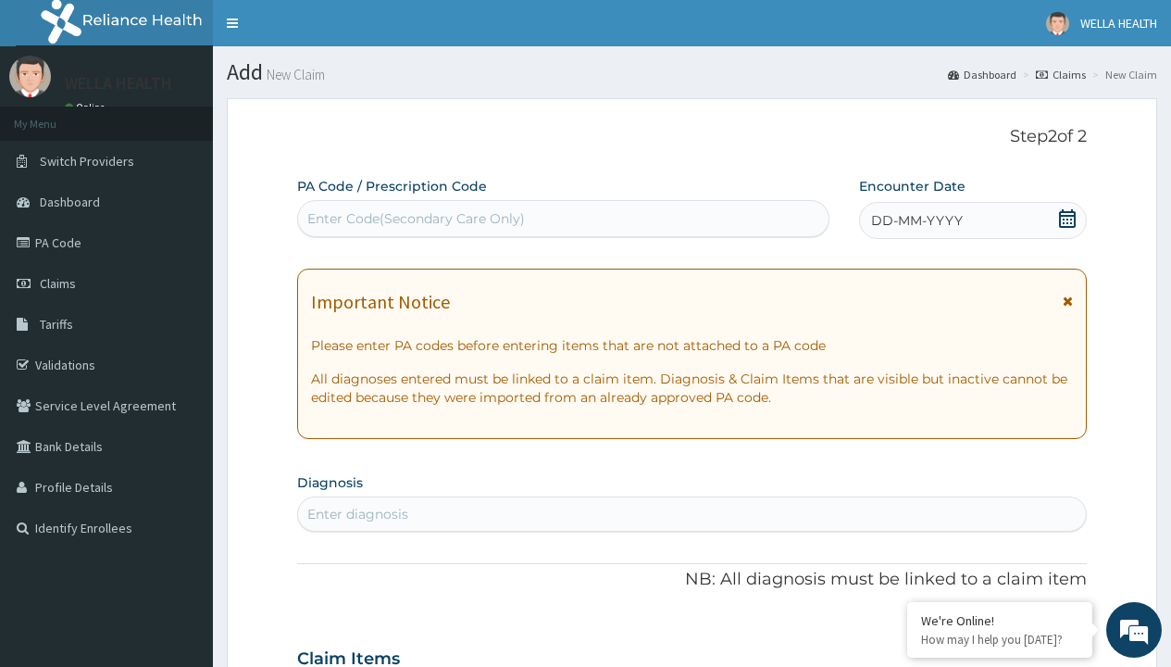
scroll to position [155, 0]
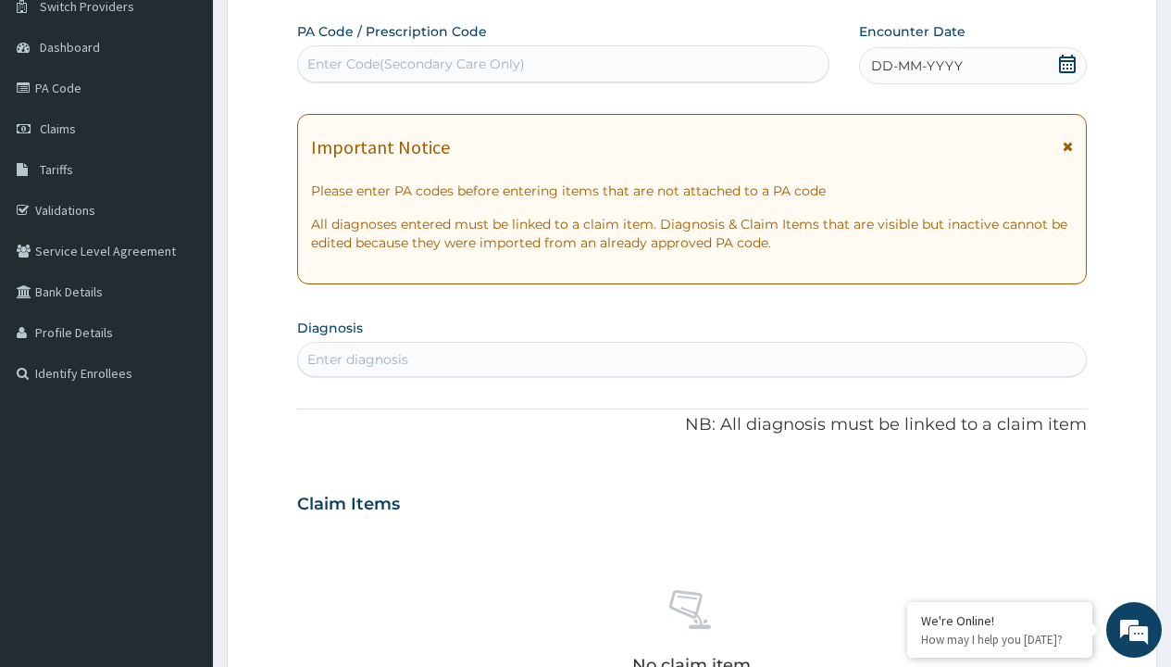
click at [916, 66] on span "DD-MM-YYYY" at bounding box center [917, 65] width 92 height 19
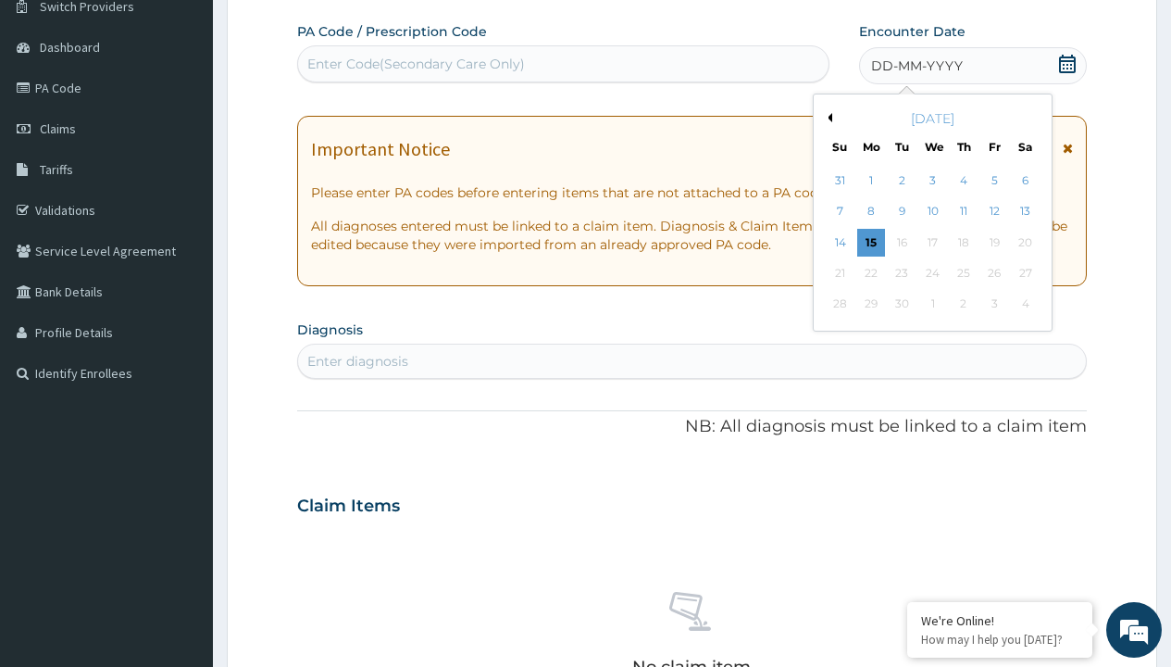
click at [827, 118] on button "Previous Month" at bounding box center [827, 117] width 9 height 9
click at [1025, 211] on div "9" at bounding box center [1025, 212] width 28 height 28
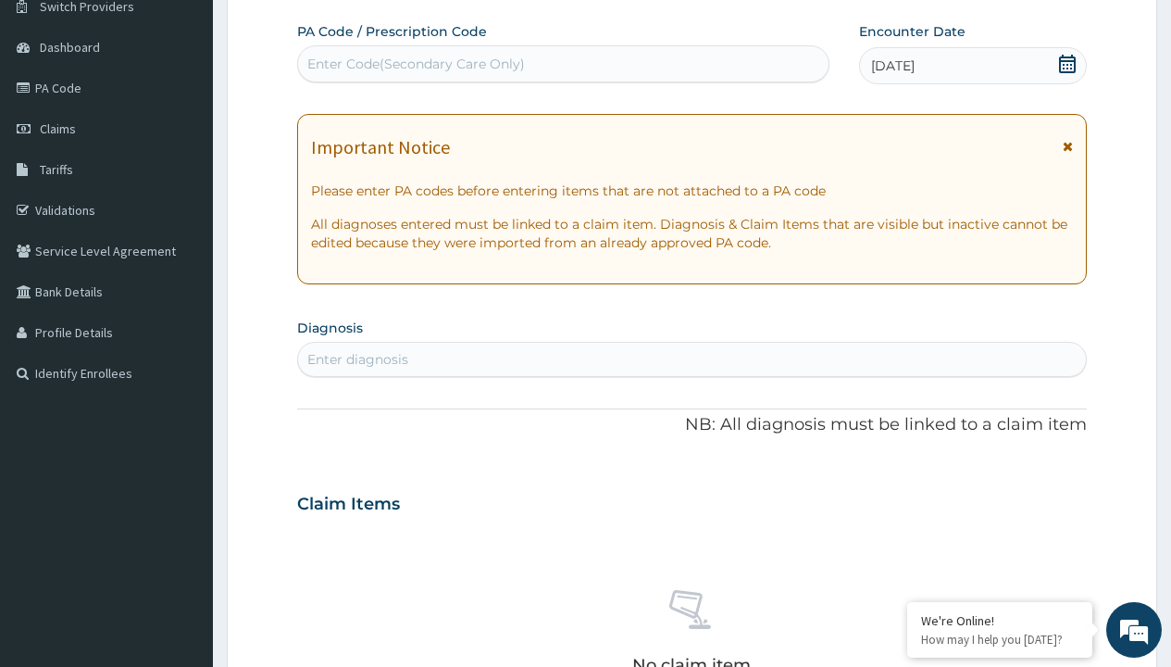
click at [415, 64] on div "Enter Code(Secondary Care Only)" at bounding box center [416, 64] width 218 height 19
type input "PRX/8C03CEBE"
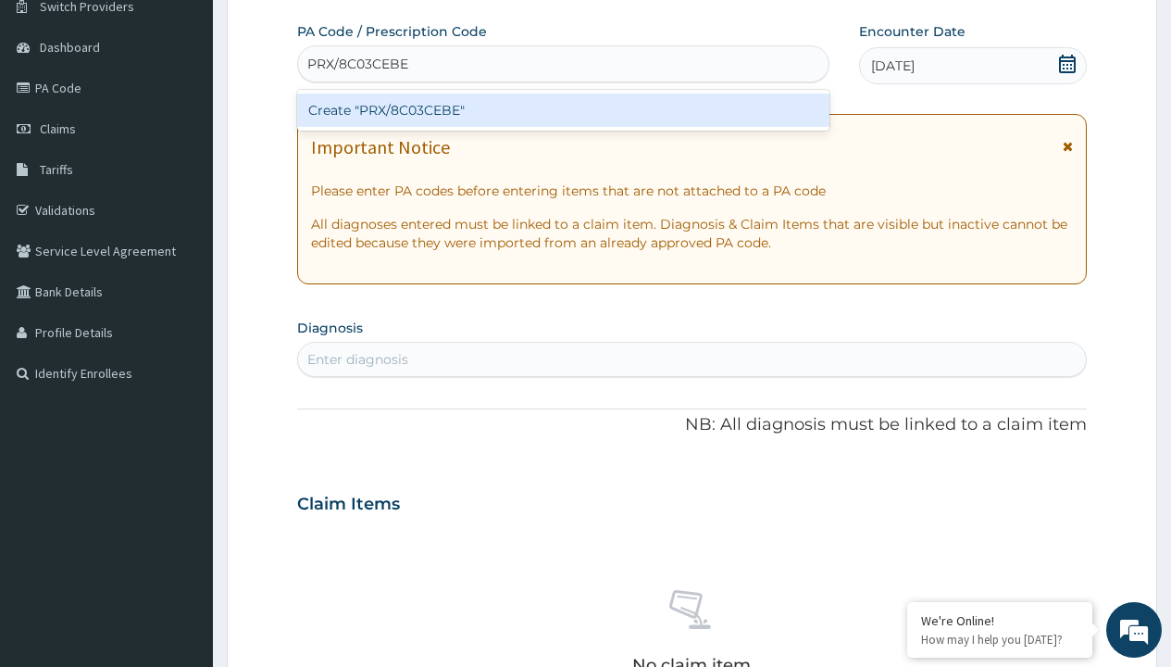
click at [563, 110] on div "Create "PRX/8C03CEBE"" at bounding box center [563, 110] width 532 height 33
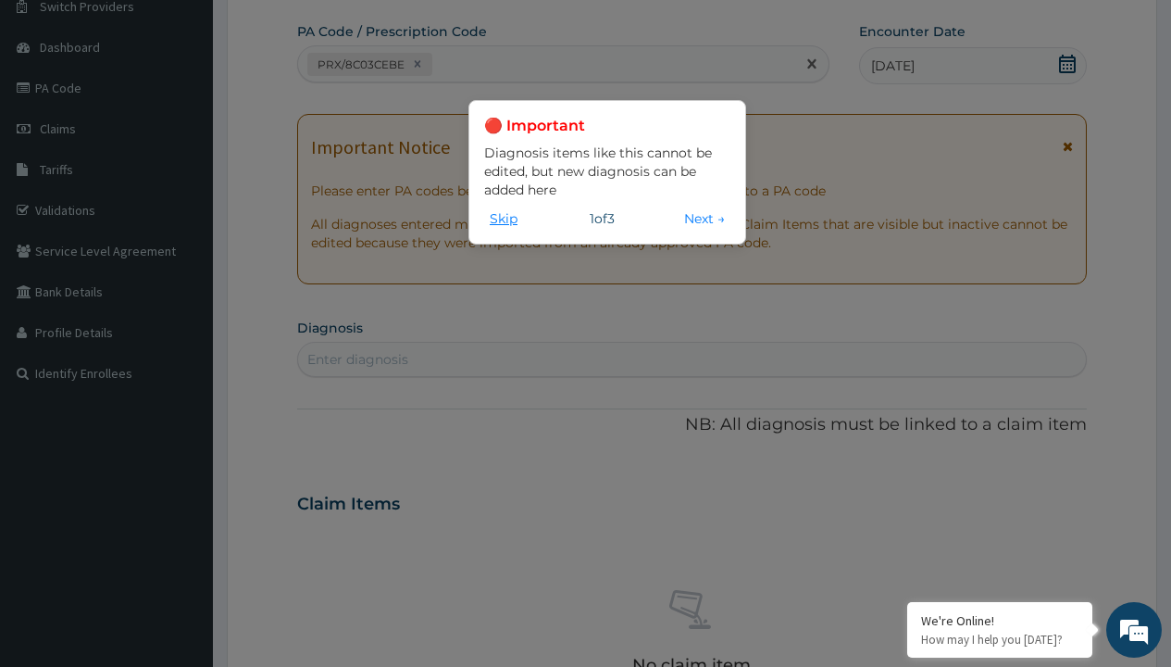
click at [504, 218] on button "Skip" at bounding box center [503, 218] width 39 height 20
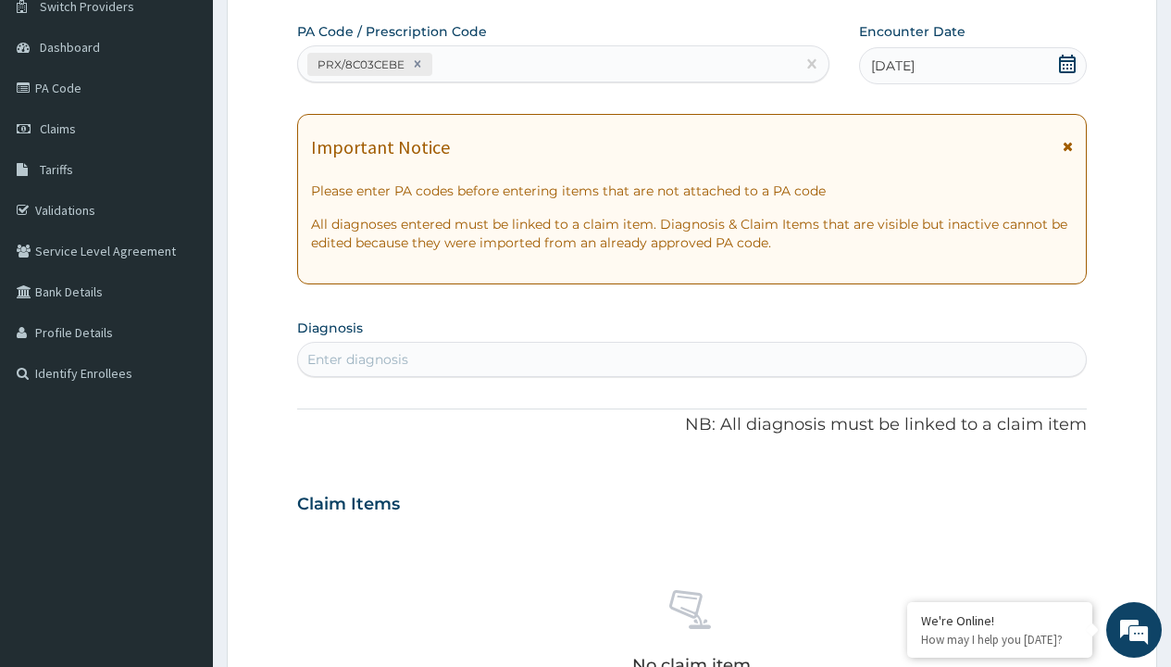
click at [357, 359] on div "Enter diagnosis" at bounding box center [357, 359] width 101 height 19
type input "prescription collected"
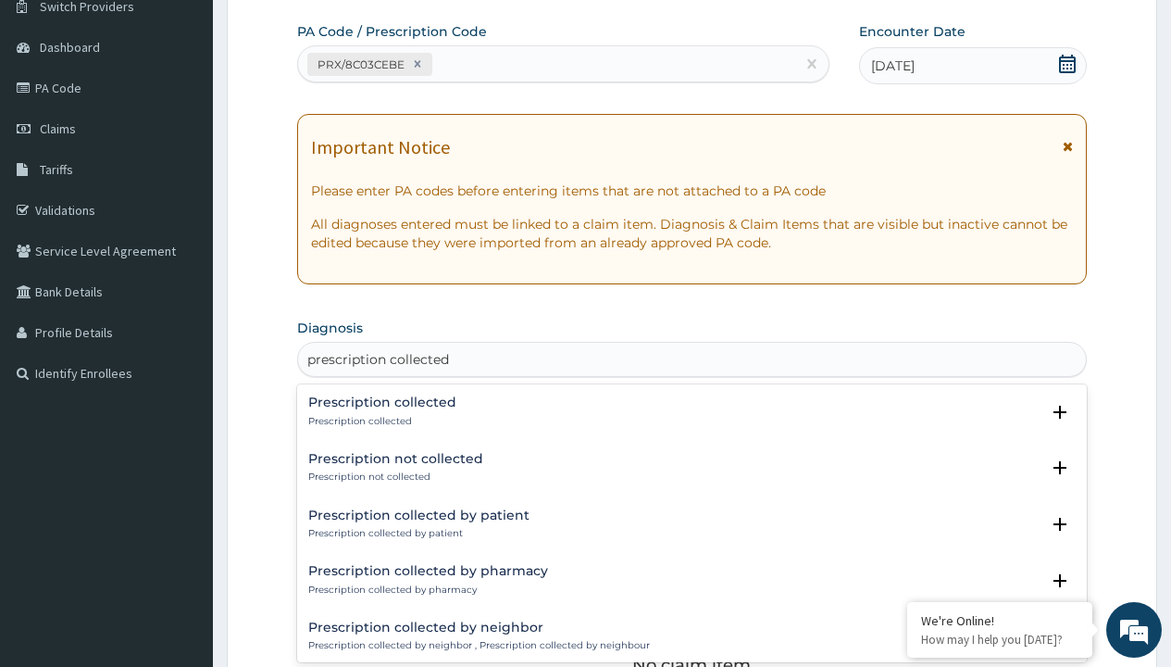
click at [380, 420] on p "Prescription collected" at bounding box center [382, 421] width 148 height 13
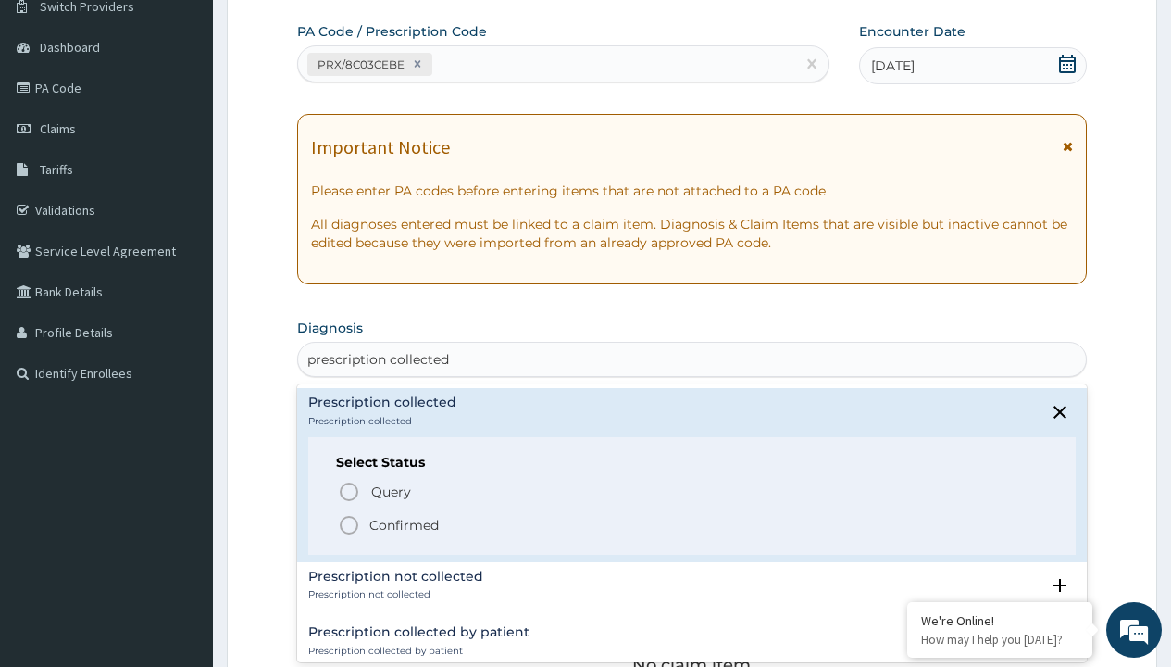
click at [404, 524] on p "Confirmed" at bounding box center [403, 525] width 69 height 19
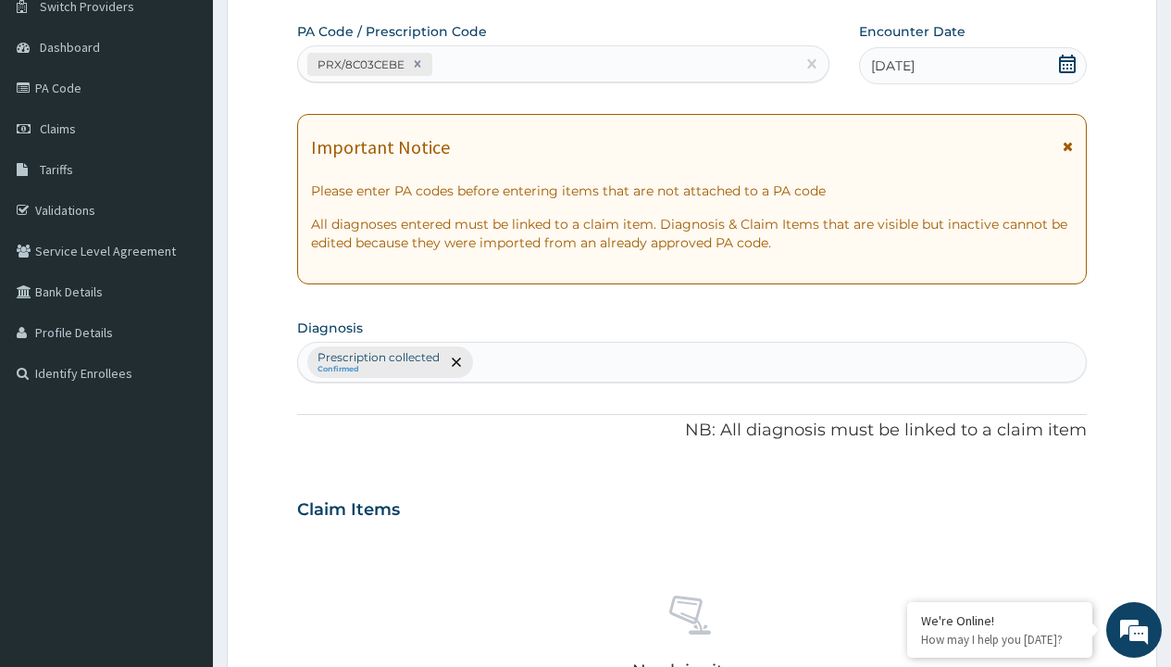
scroll to position [648, 0]
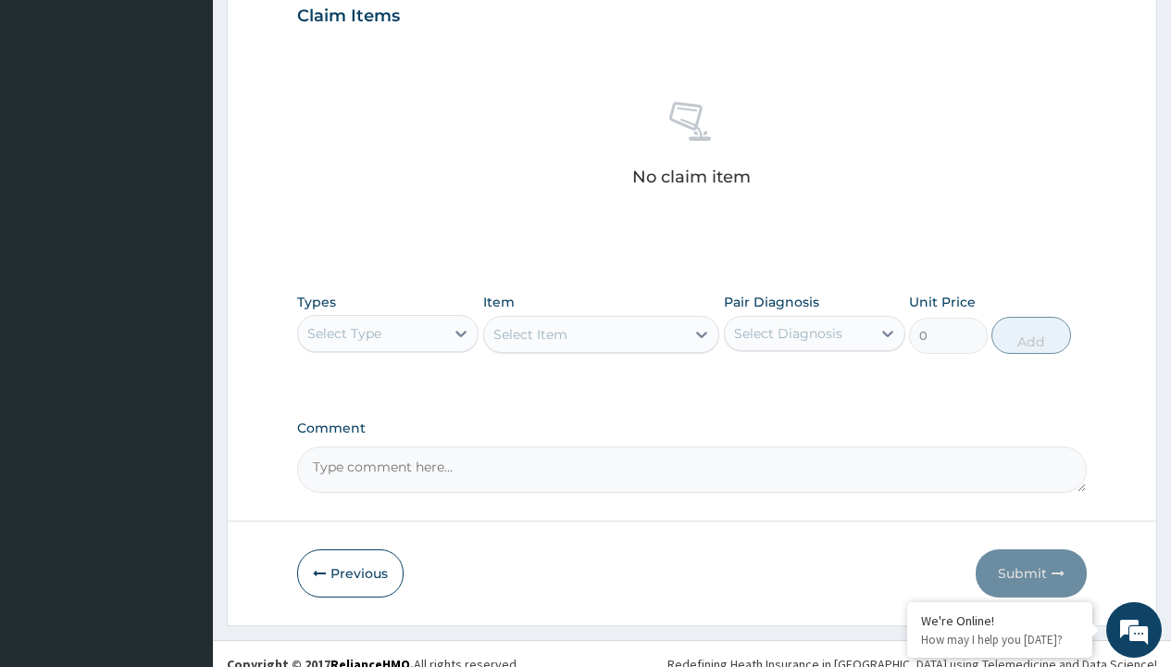
click at [344, 332] on div "Select Type" at bounding box center [344, 333] width 74 height 19
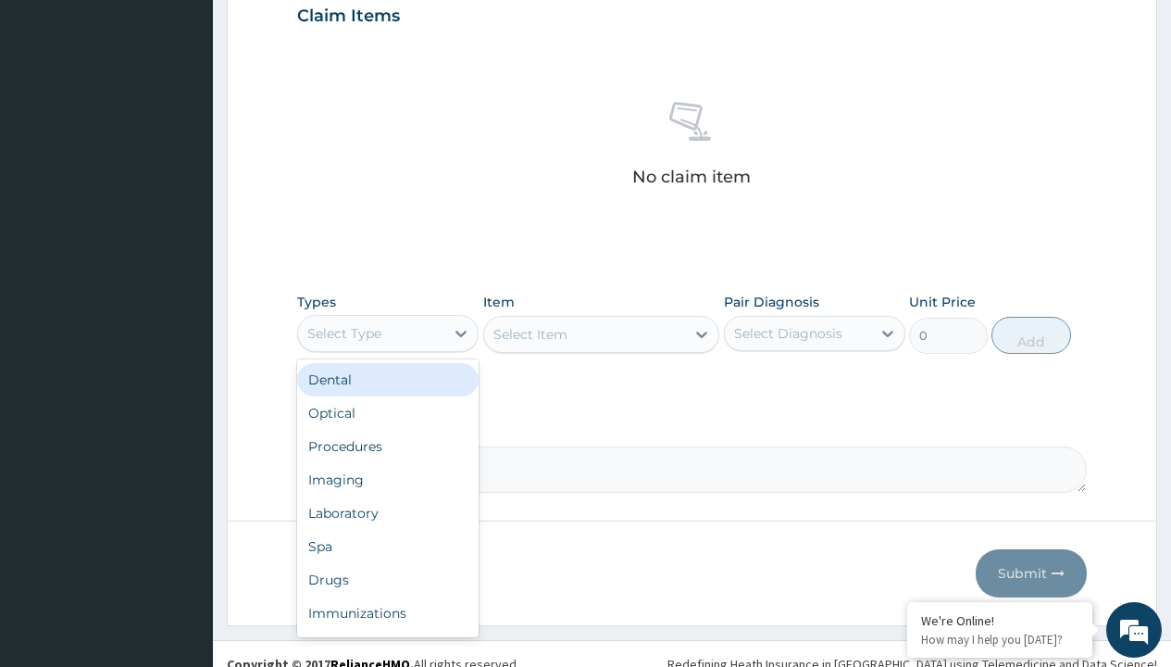
type input "procedures"
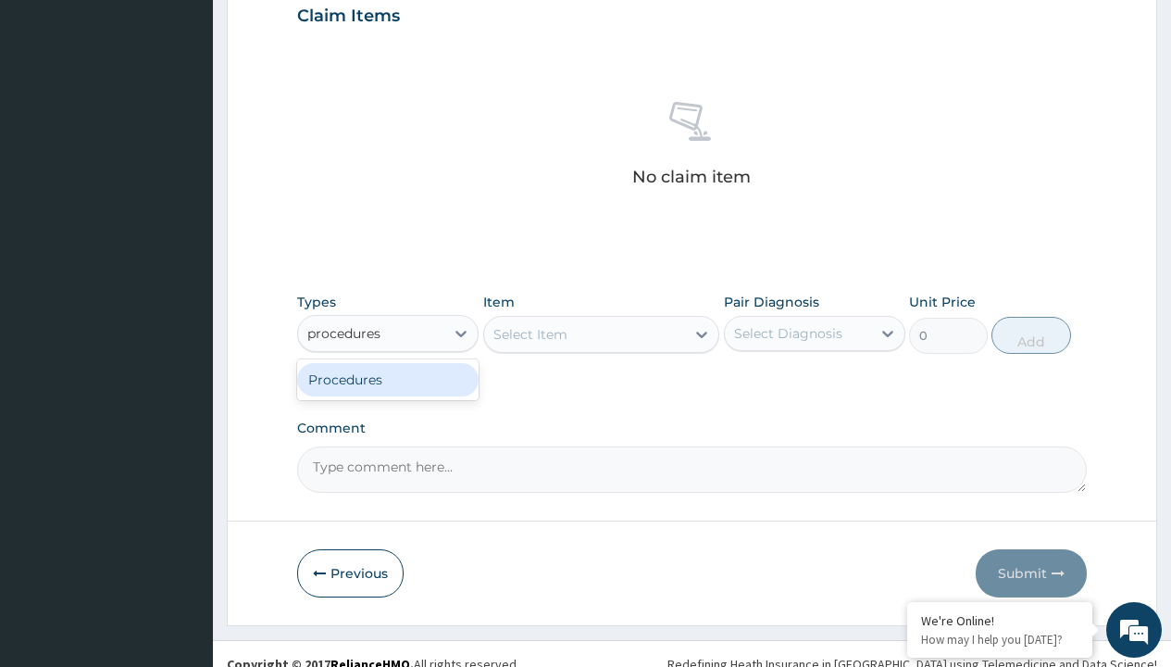
click at [388, 379] on div "Procedures" at bounding box center [388, 379] width 182 height 33
click at [530, 333] on div "Select Item" at bounding box center [531, 334] width 74 height 19
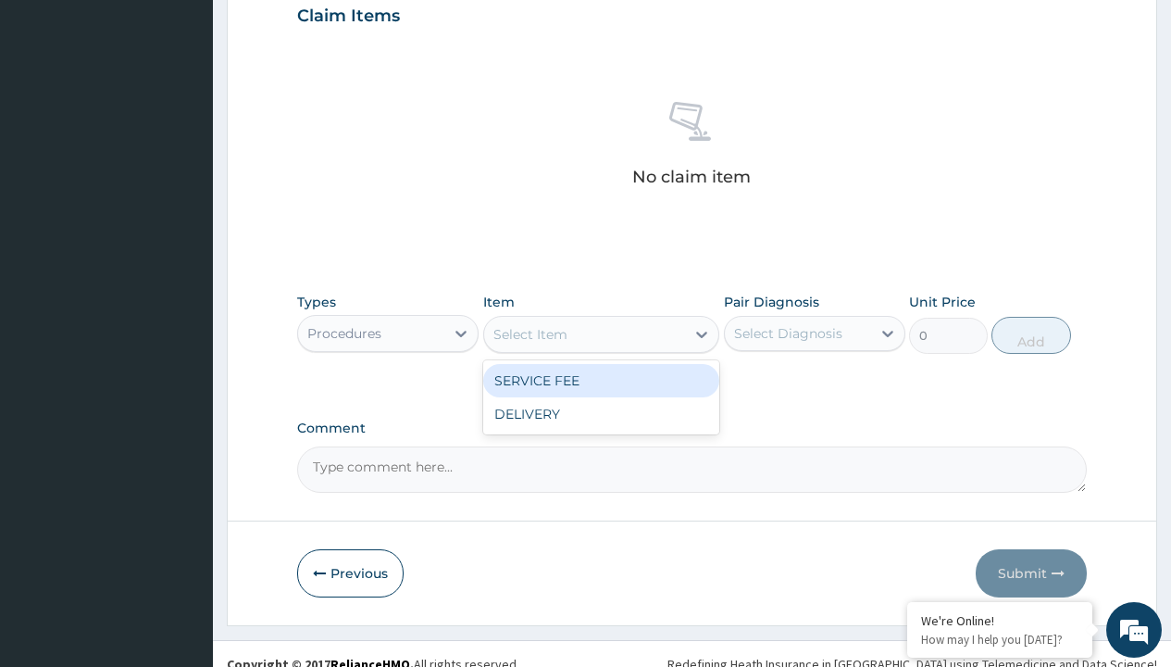
type input "service fee"
click at [601, 380] on div "SERVICE FEE" at bounding box center [601, 380] width 237 height 33
type input "100"
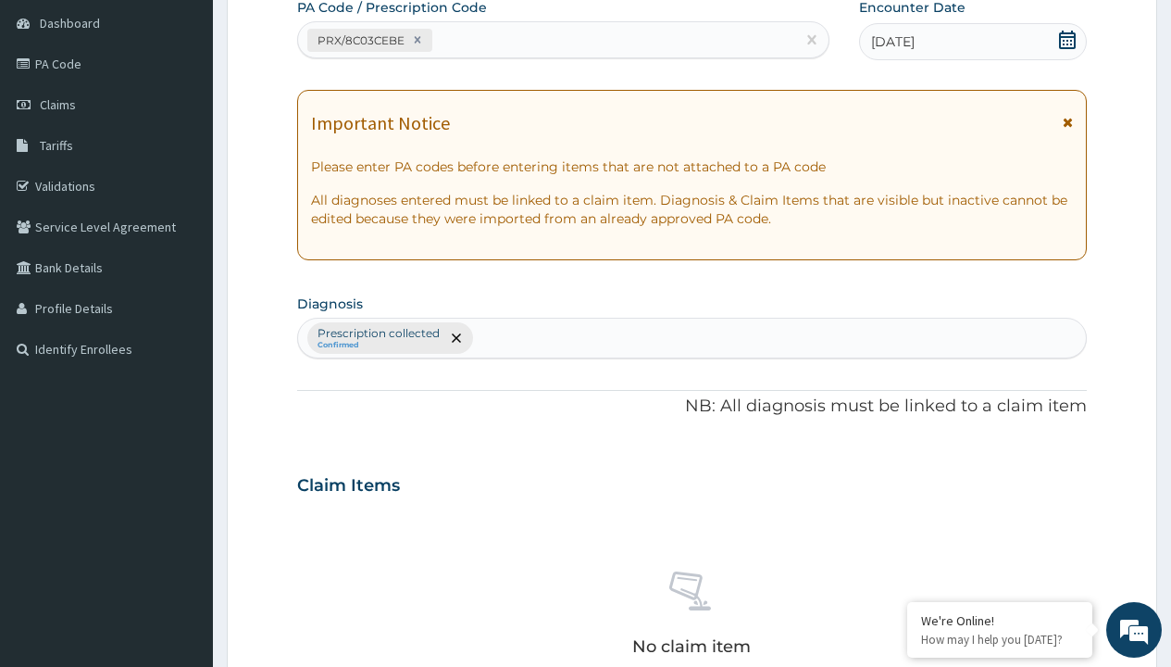
type input "prescription collected"
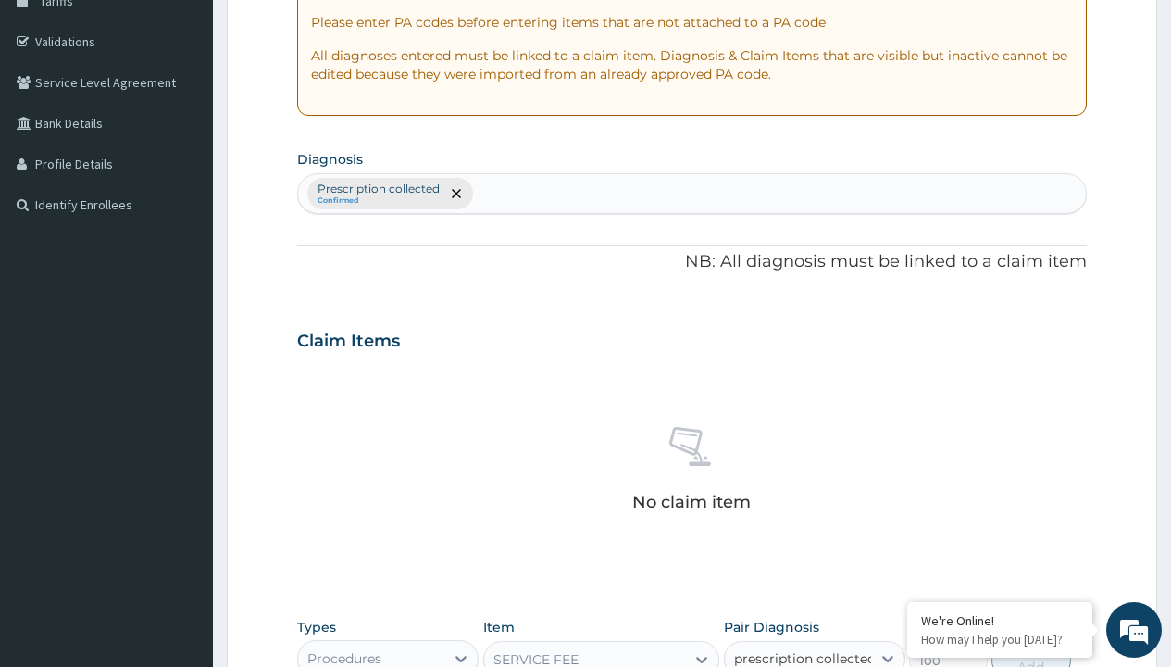
checkbox input "true"
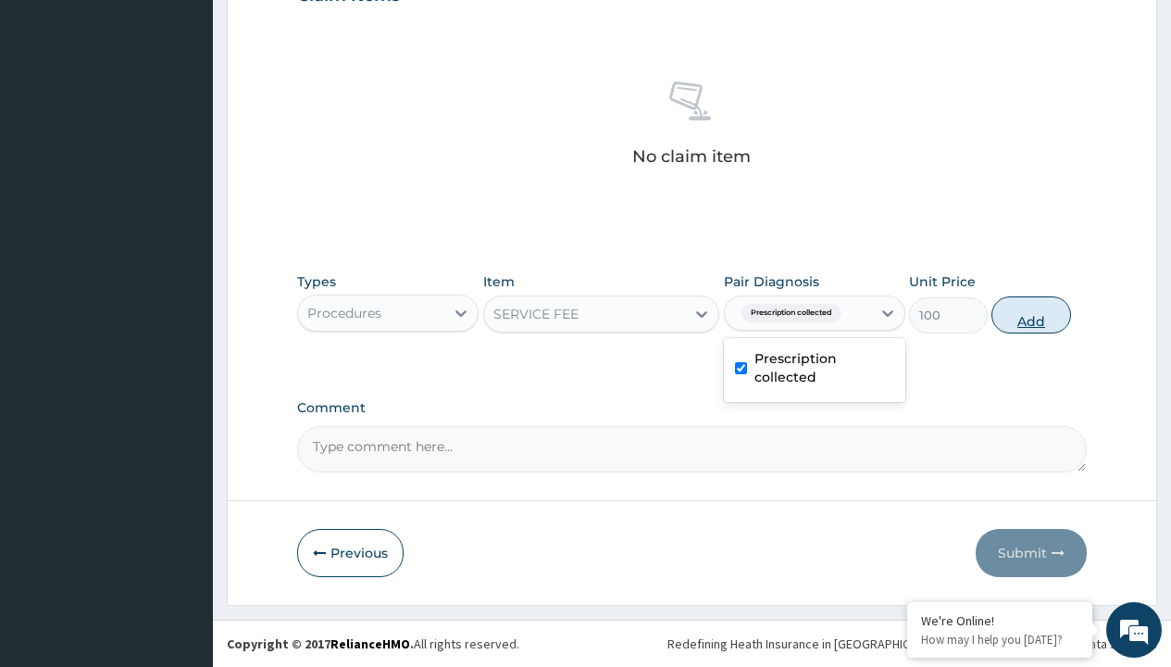
click at [1032, 314] on button "Add" at bounding box center [1031, 314] width 79 height 37
type input "0"
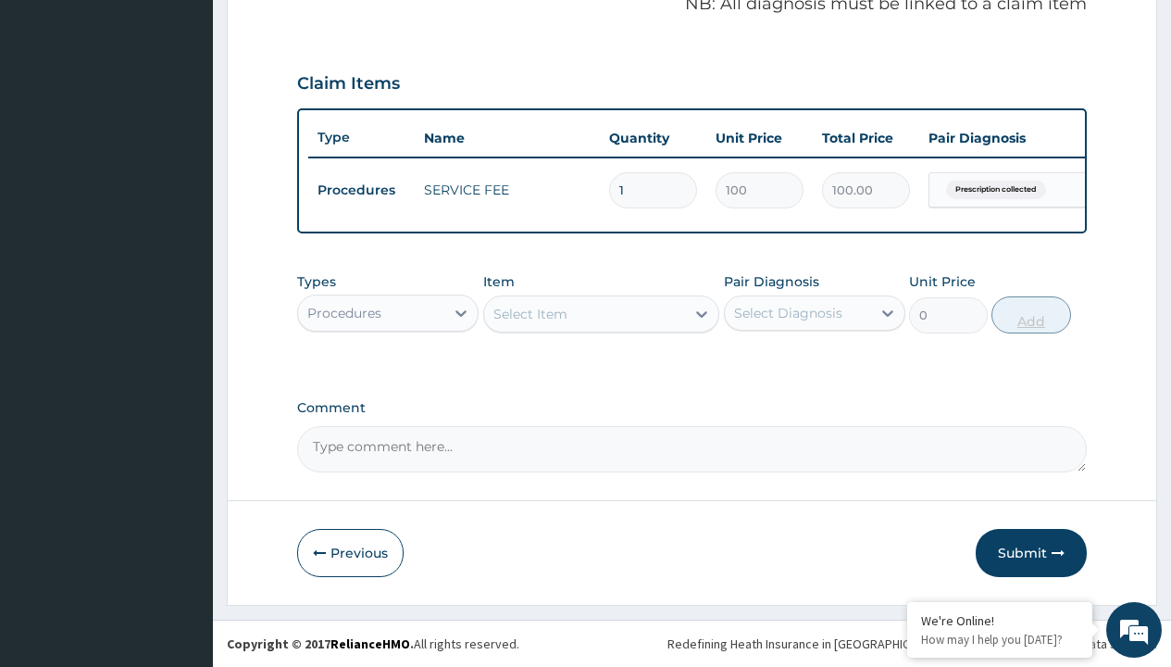
scroll to position [595, 0]
click at [344, 312] on div "Procedures" at bounding box center [344, 313] width 74 height 19
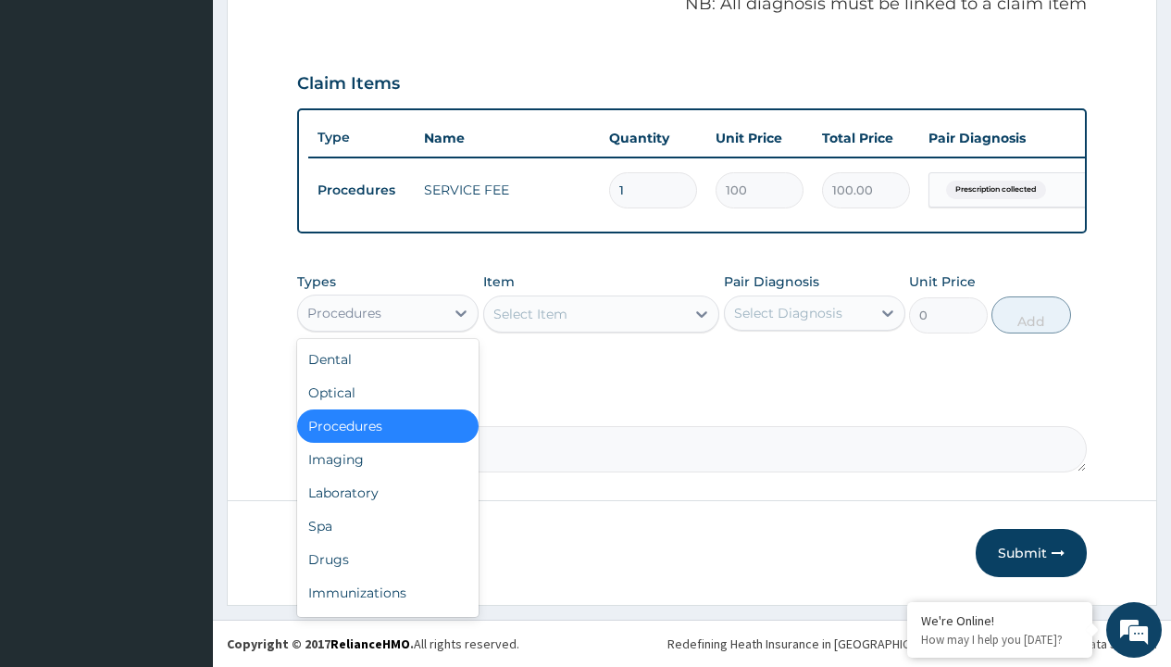
type input "drugs"
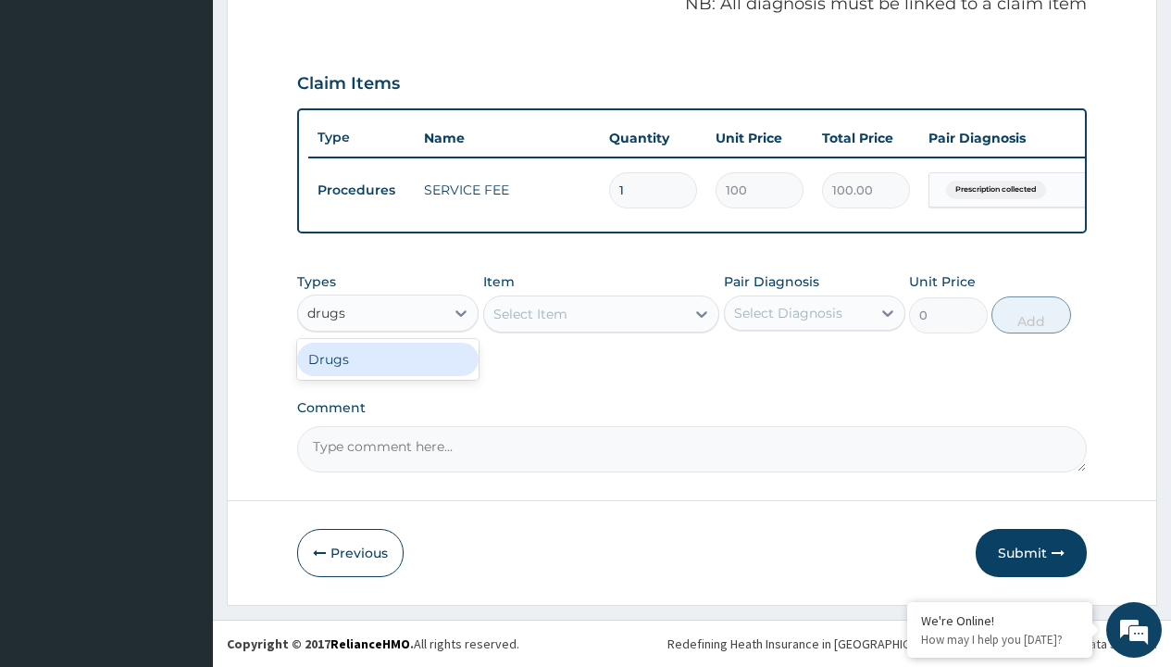
click at [388, 358] on div "Drugs" at bounding box center [388, 359] width 182 height 33
click at [530, 313] on div "Select Item" at bounding box center [531, 314] width 74 height 19
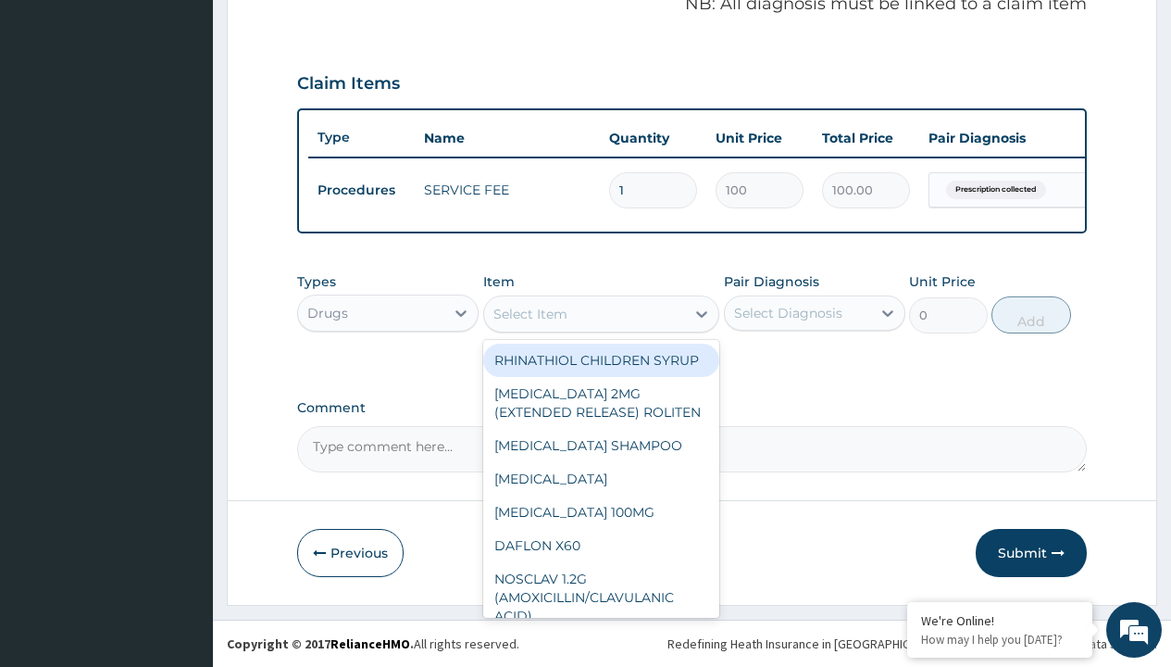
type input "tarivid 200mg x10"
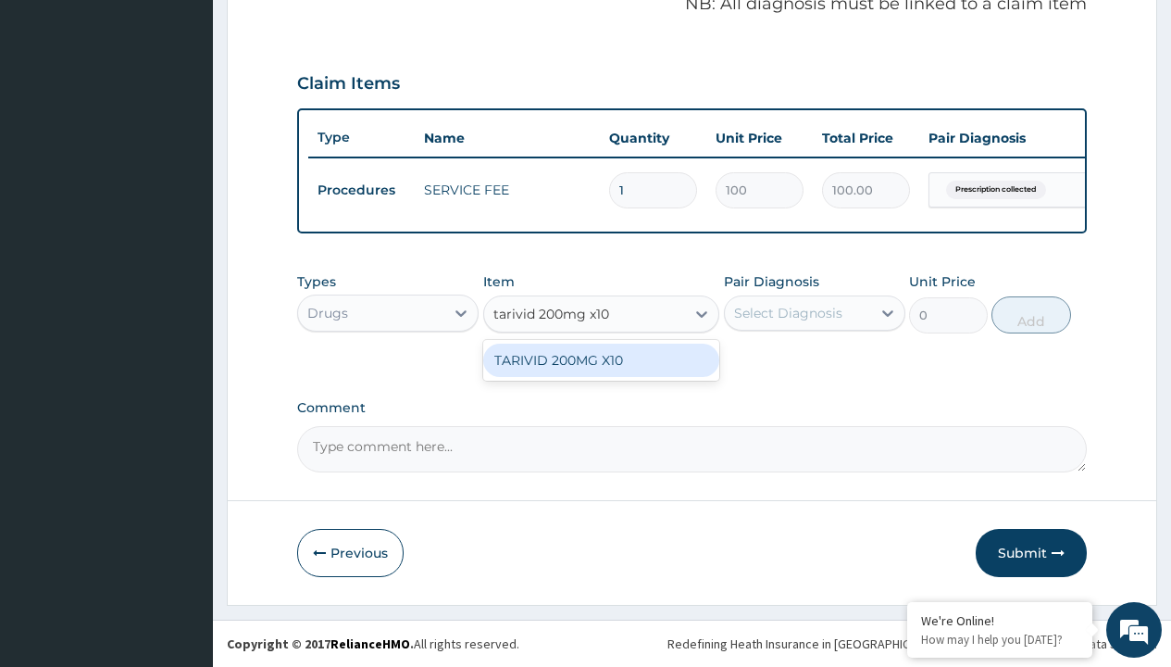
click at [601, 359] on div "TARIVID 200MG X10" at bounding box center [601, 360] width 237 height 33
type input "940"
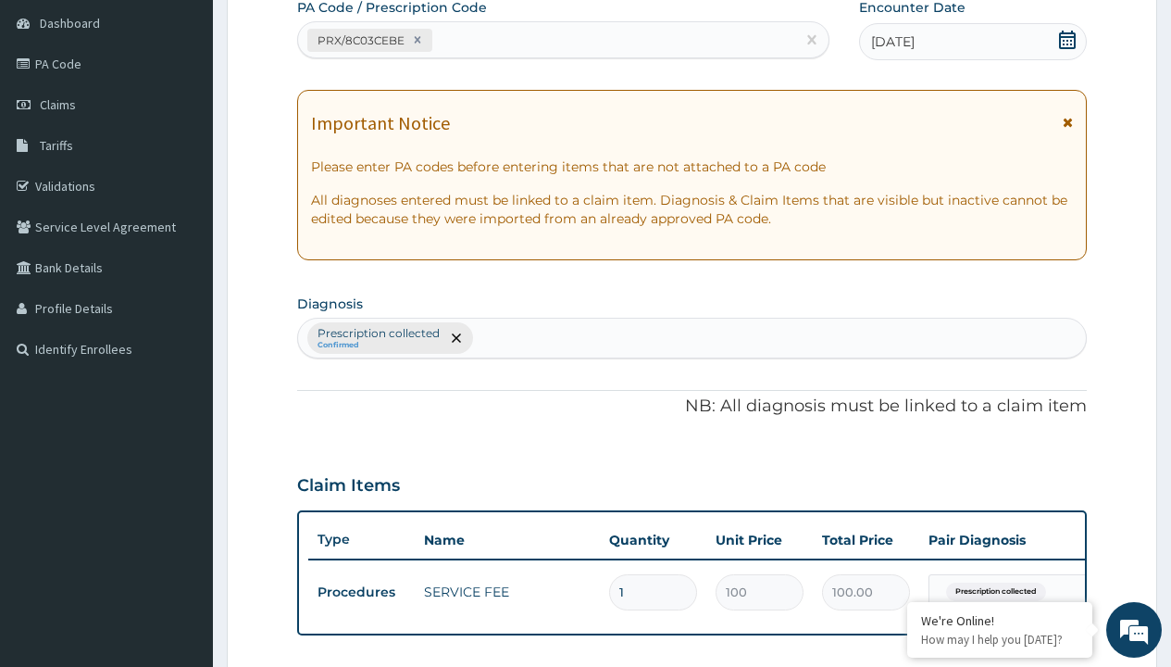
type input "prescription collected"
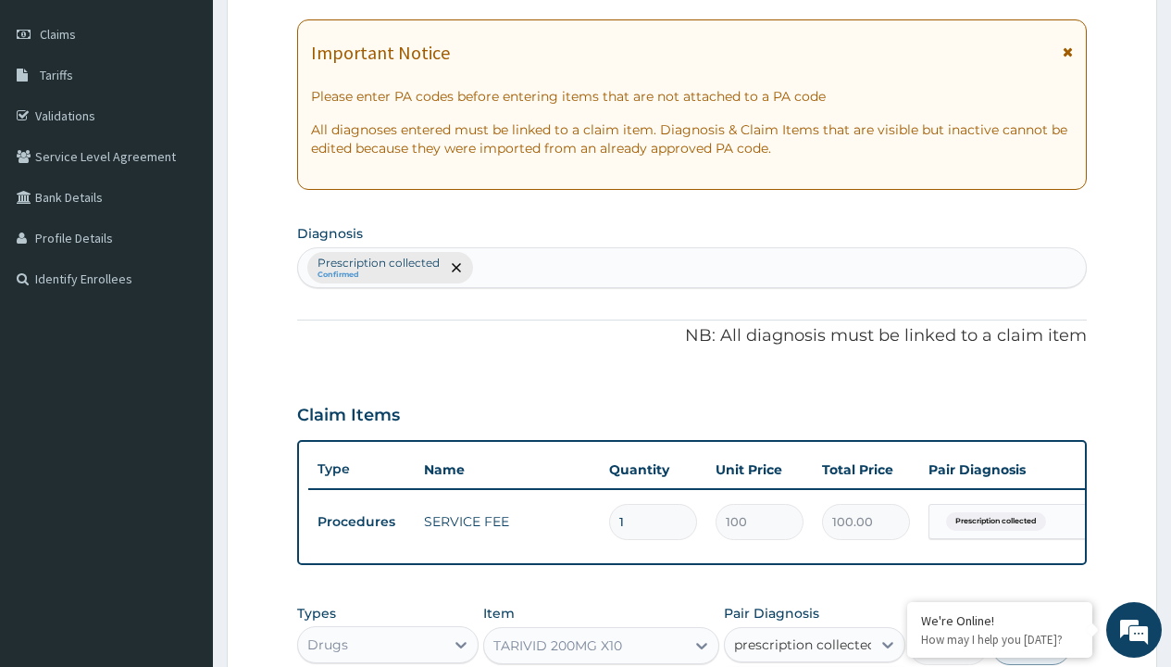
checkbox input "true"
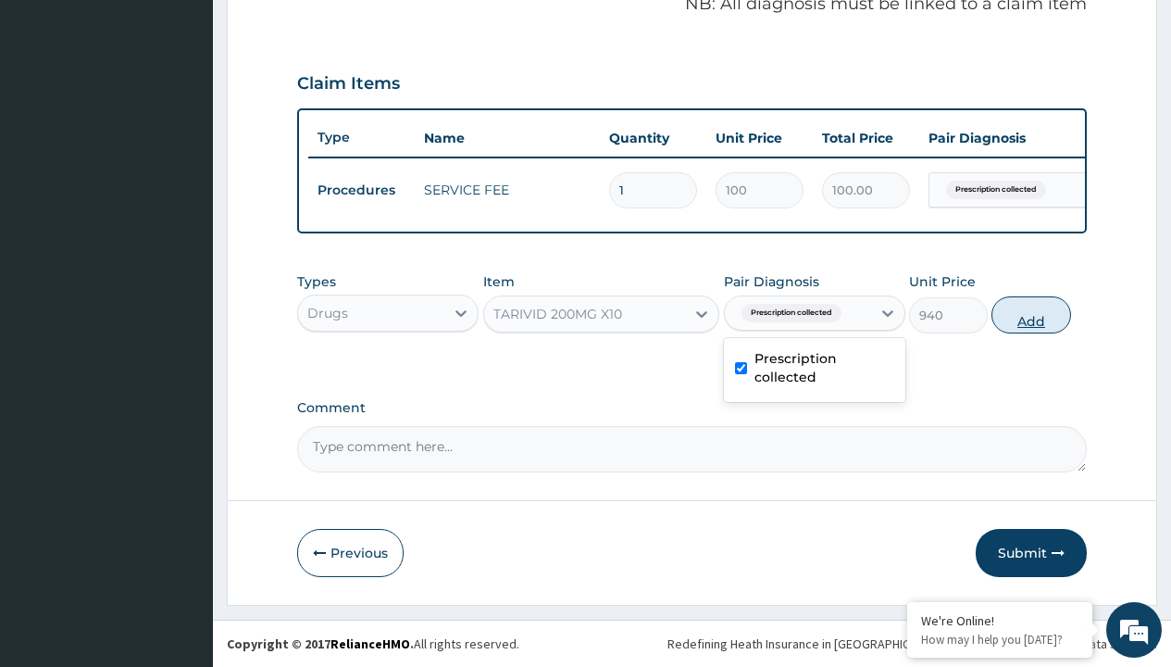
click at [1032, 314] on button "Add" at bounding box center [1031, 314] width 79 height 37
type input "0"
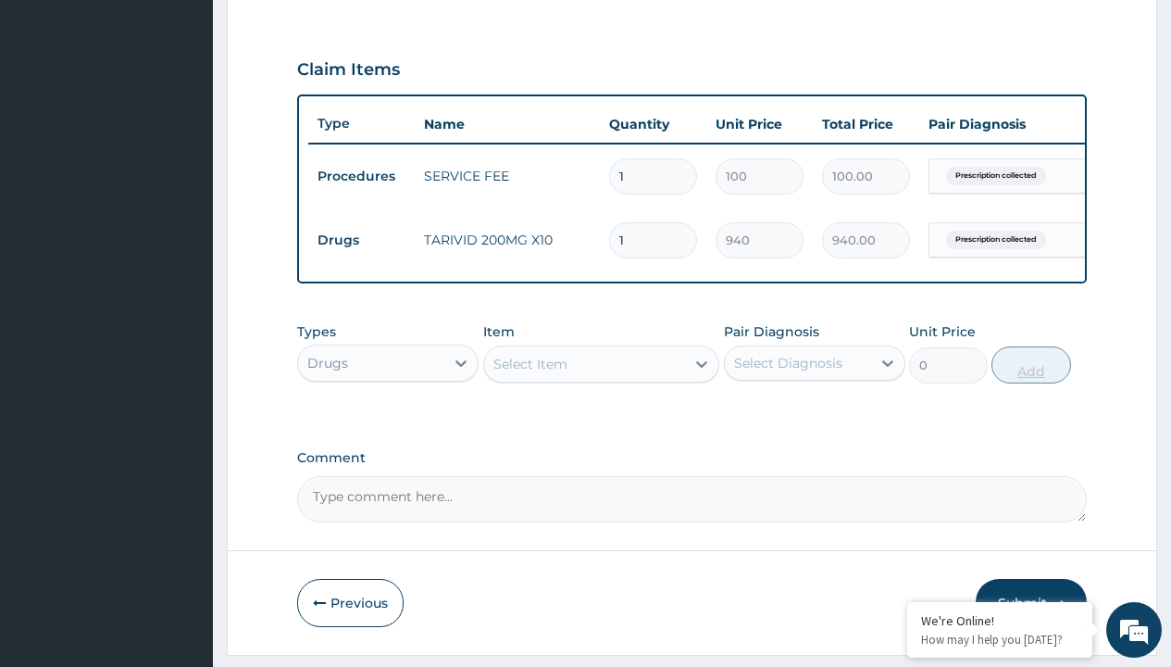
type input "20"
type input "18800.00"
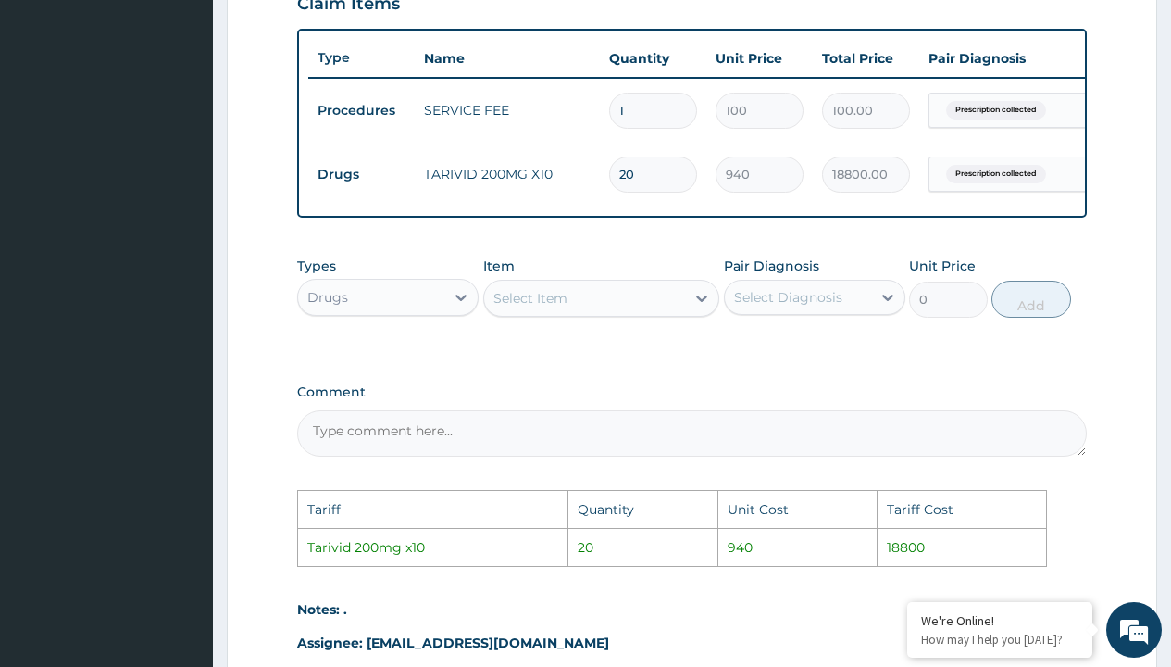
scroll to position [896, 0]
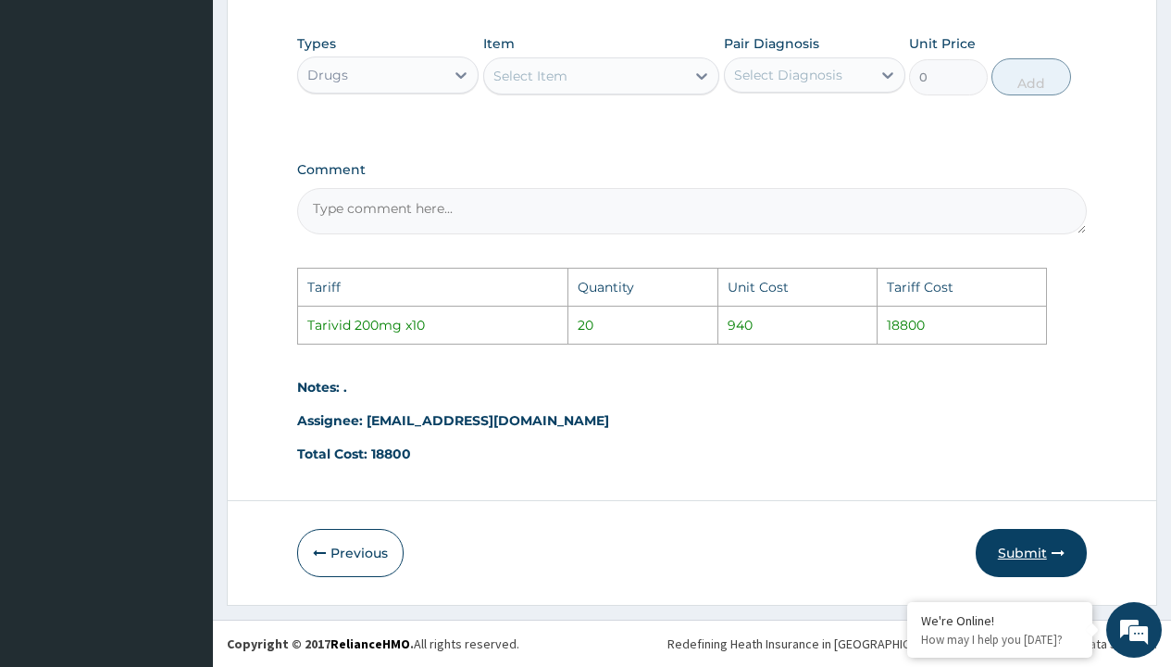
type input "20"
click at [1000, 565] on button "Submit" at bounding box center [1031, 553] width 111 height 48
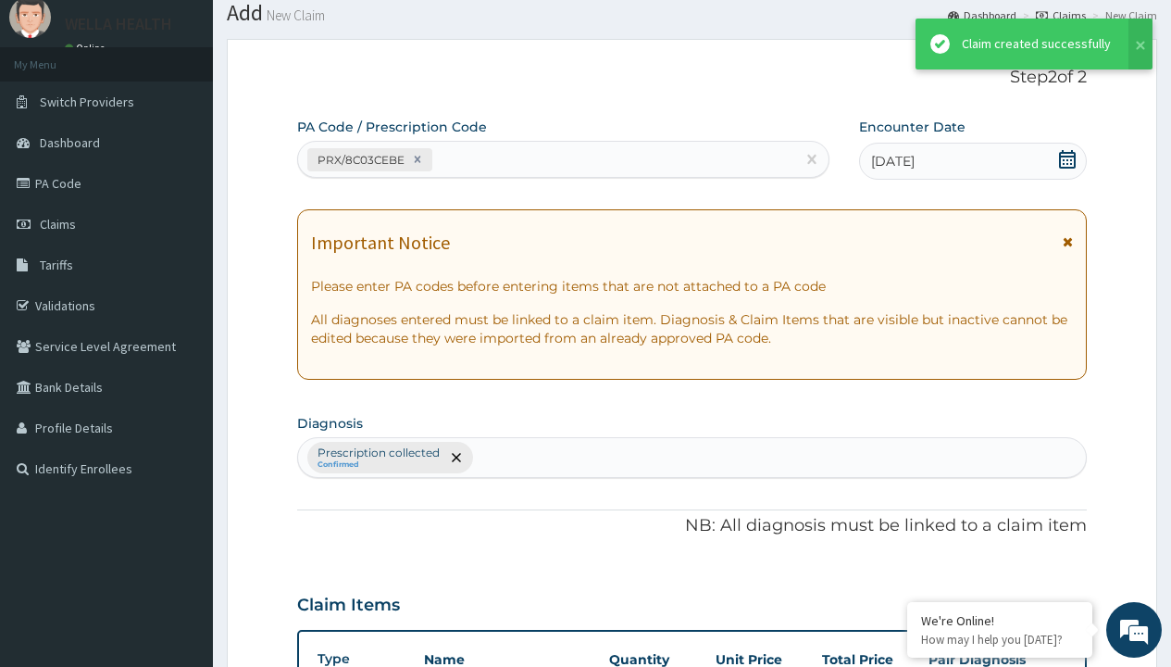
scroll to position [658, 0]
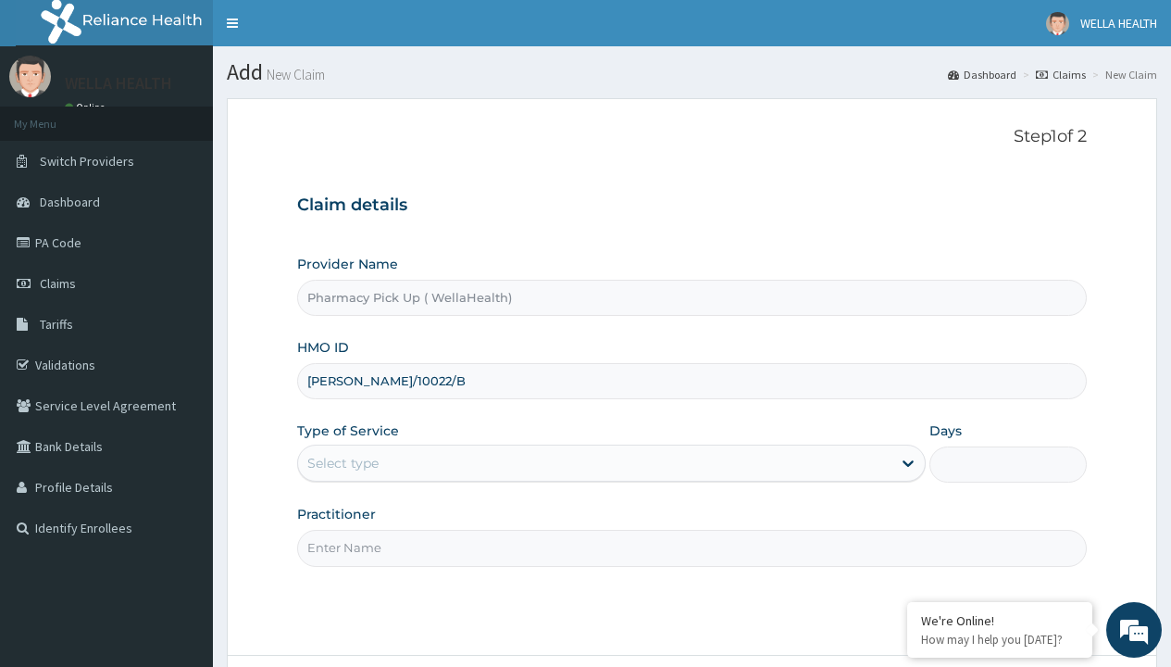
type input "[PERSON_NAME]/10022/B"
type input "WellaHealth"
click at [343, 463] on div "Select type" at bounding box center [342, 463] width 71 height 19
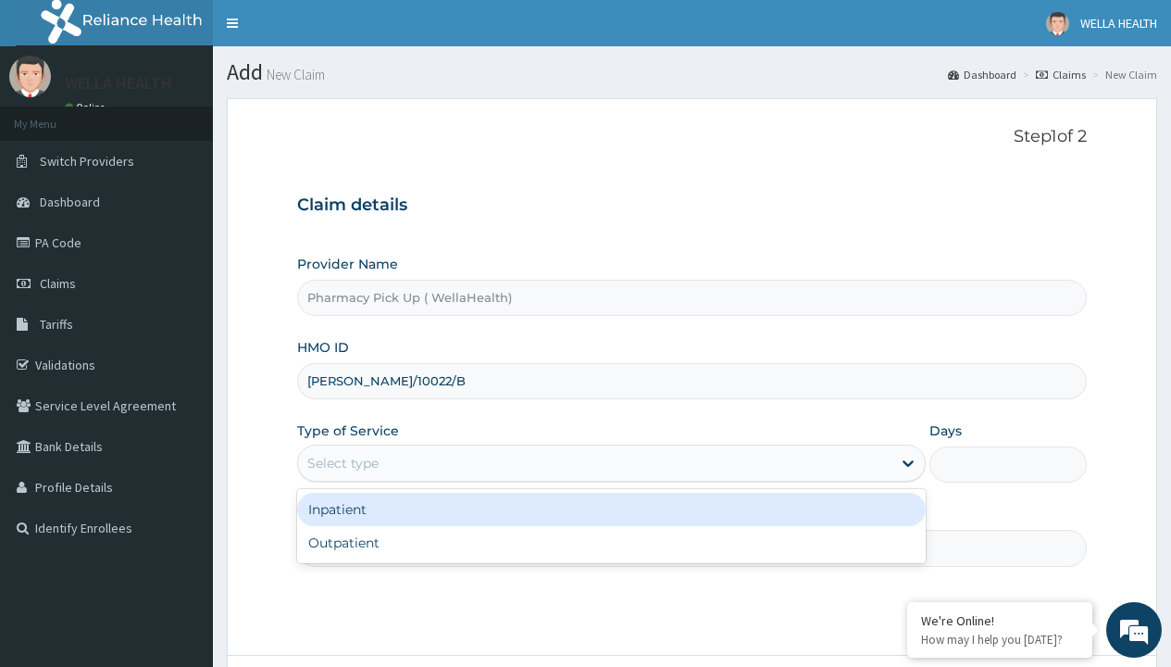
click at [611, 543] on div "Outpatient" at bounding box center [611, 542] width 629 height 33
type input "1"
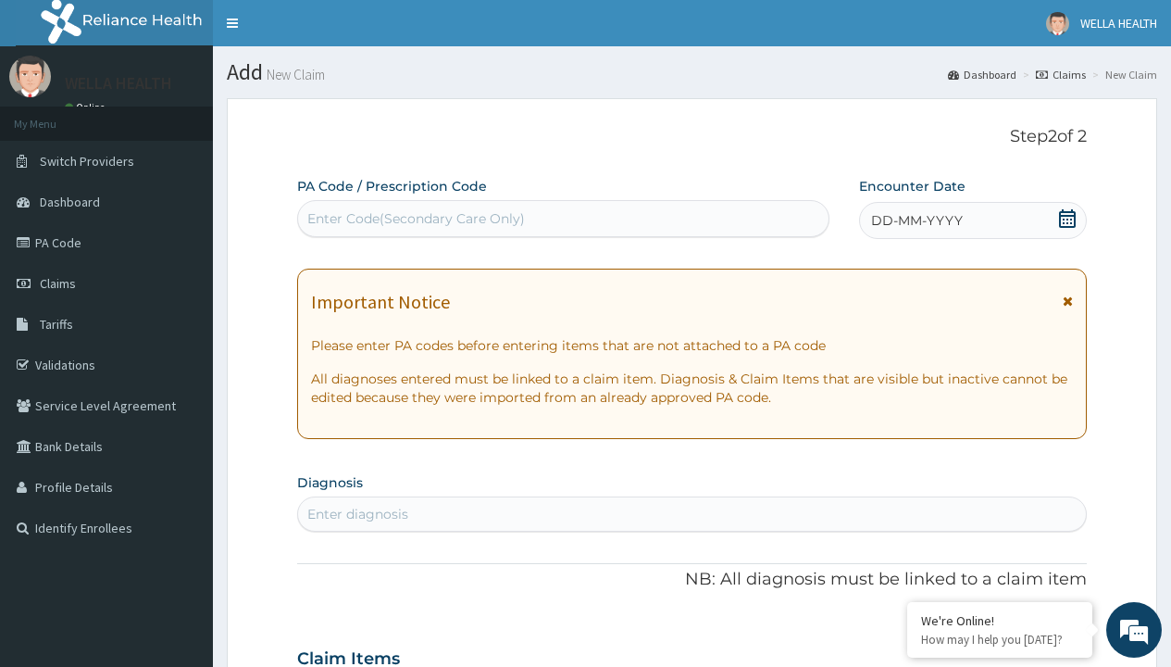
scroll to position [155, 0]
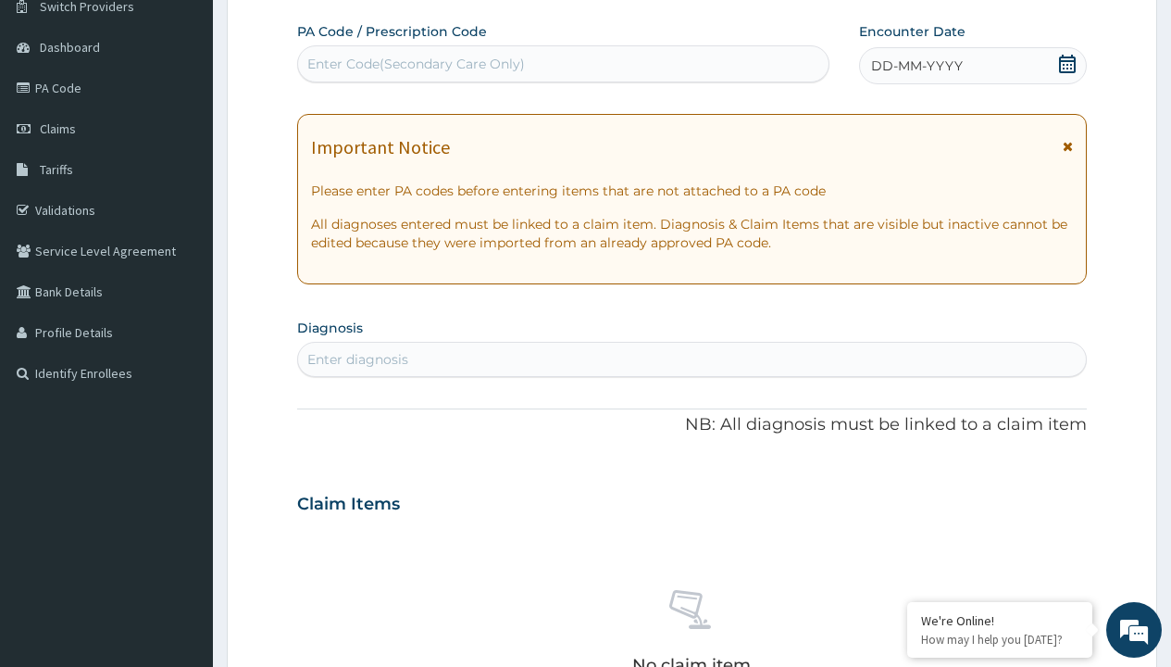
click at [916, 66] on span "DD-MM-YYYY" at bounding box center [917, 65] width 92 height 19
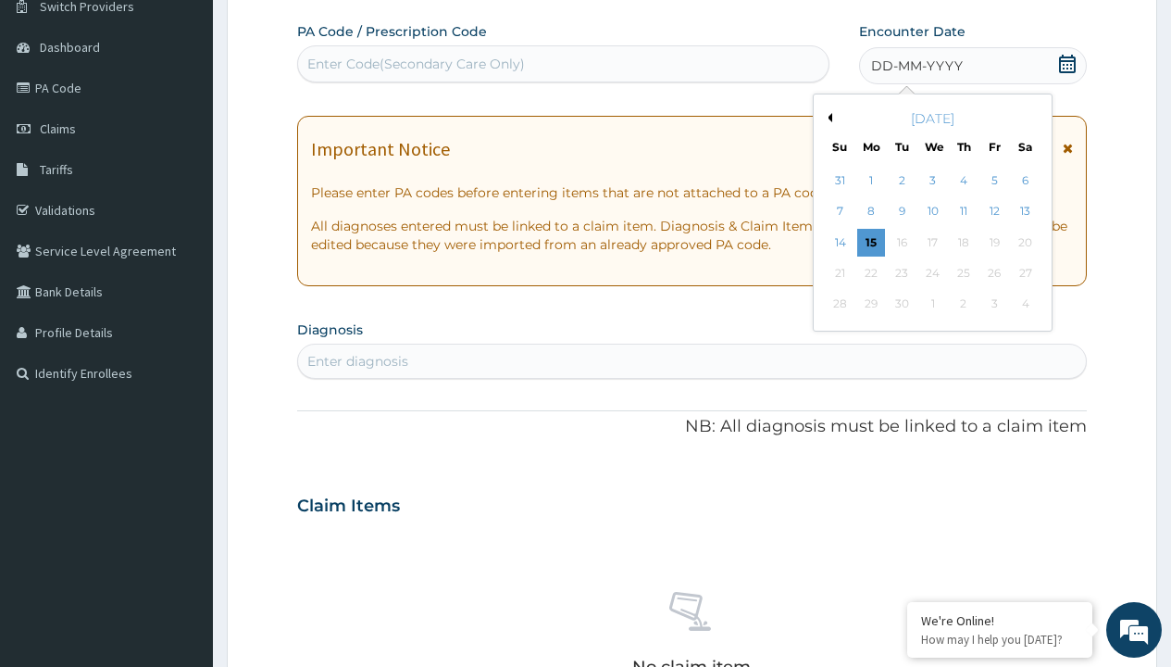
scroll to position [0, 0]
click at [827, 118] on button "Previous Month" at bounding box center [827, 117] width 9 height 9
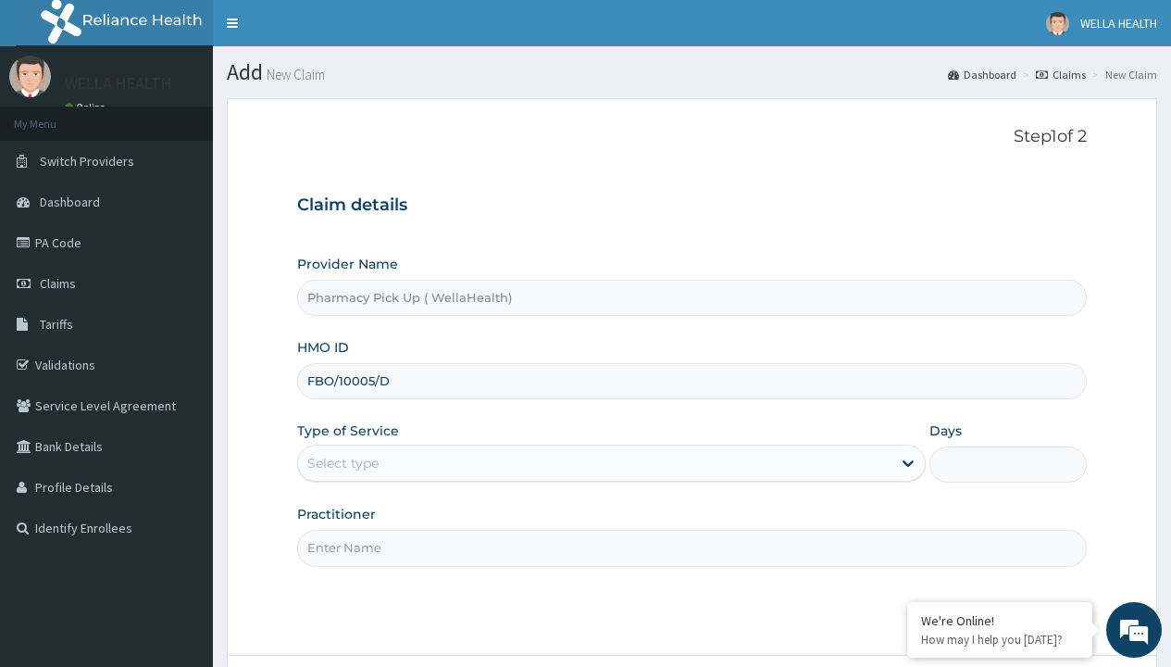
type input "FBO/10005/D"
type input "WellaHealth"
click at [343, 463] on div "Select type" at bounding box center [342, 463] width 71 height 19
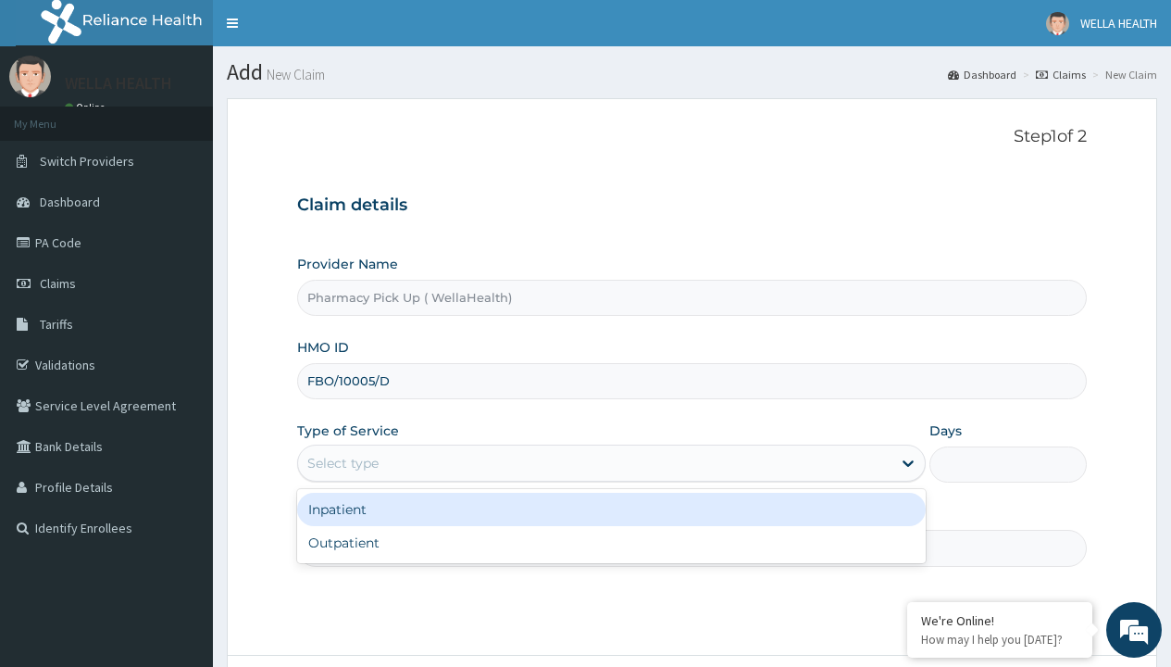
click at [611, 543] on div "Outpatient" at bounding box center [611, 542] width 629 height 33
type input "1"
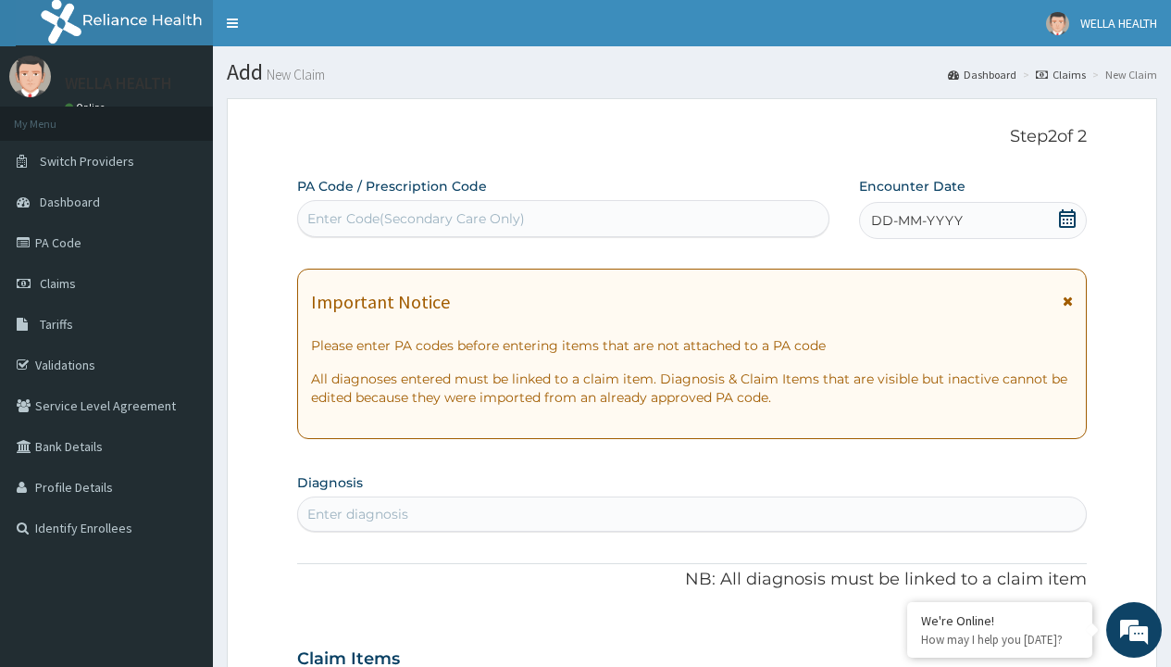
scroll to position [155, 0]
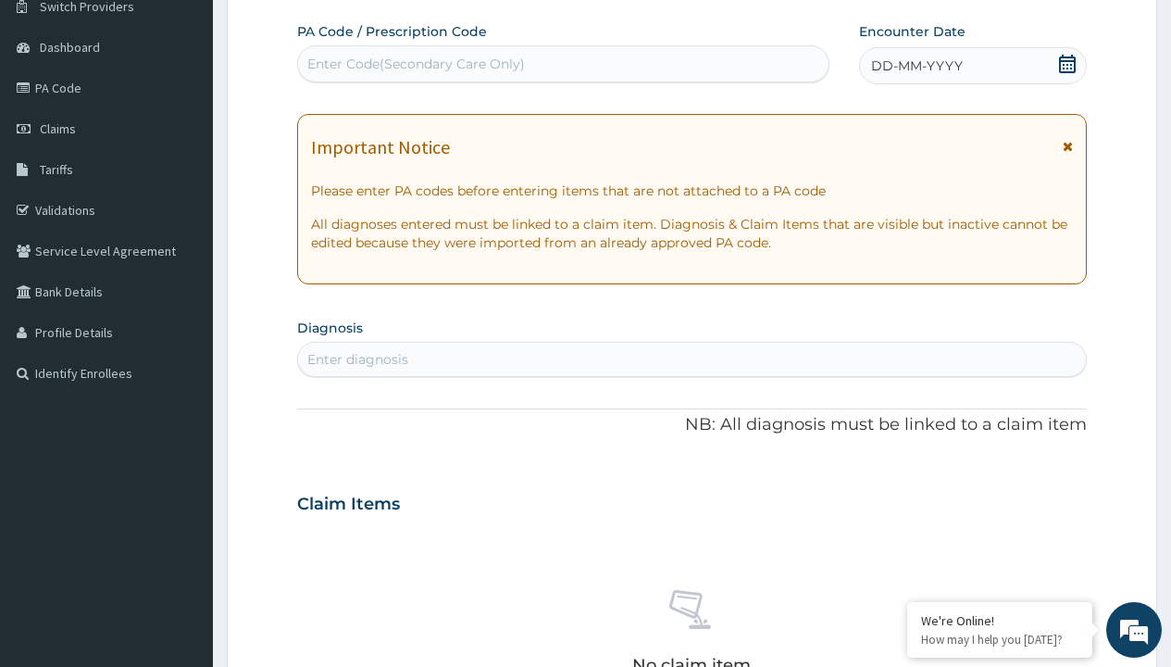
click at [916, 66] on span "DD-MM-YYYY" at bounding box center [917, 65] width 92 height 19
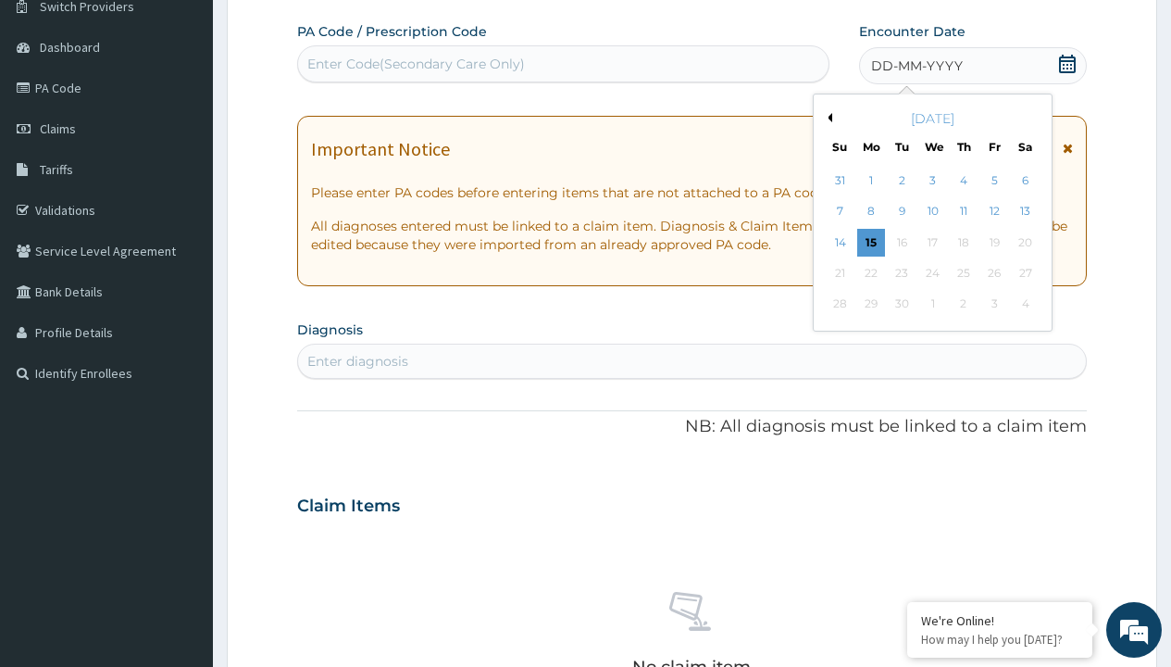
scroll to position [0, 0]
click at [827, 118] on button "Previous Month" at bounding box center [827, 117] width 9 height 9
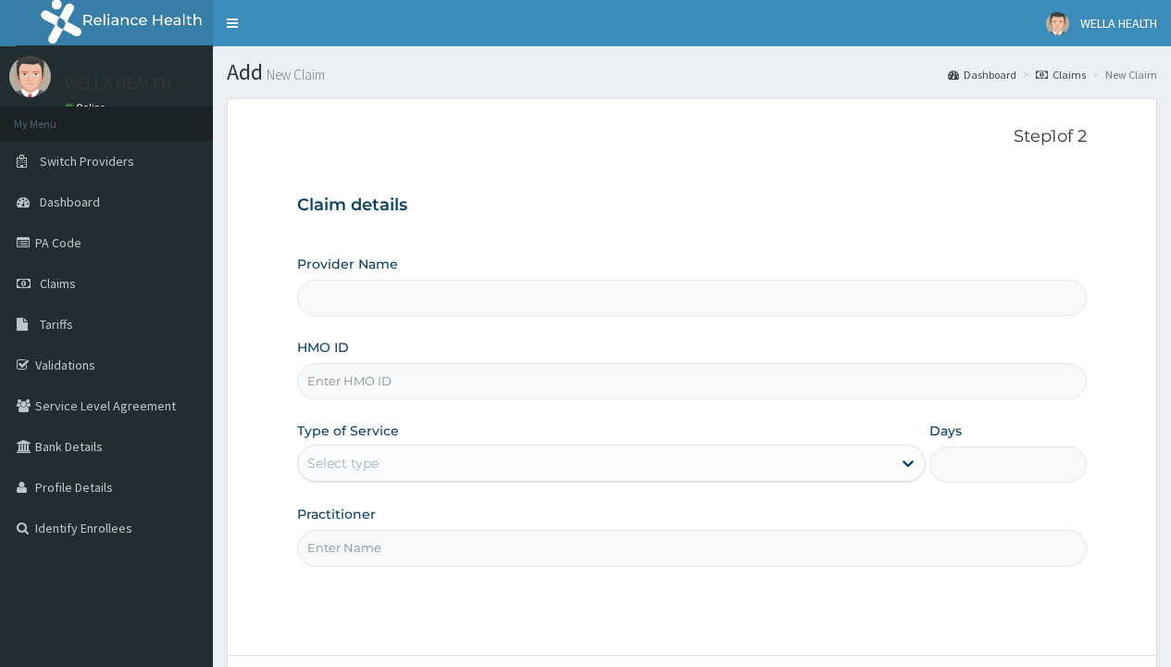
type input "Pharmacy Pick Up ( WellaHealth)"
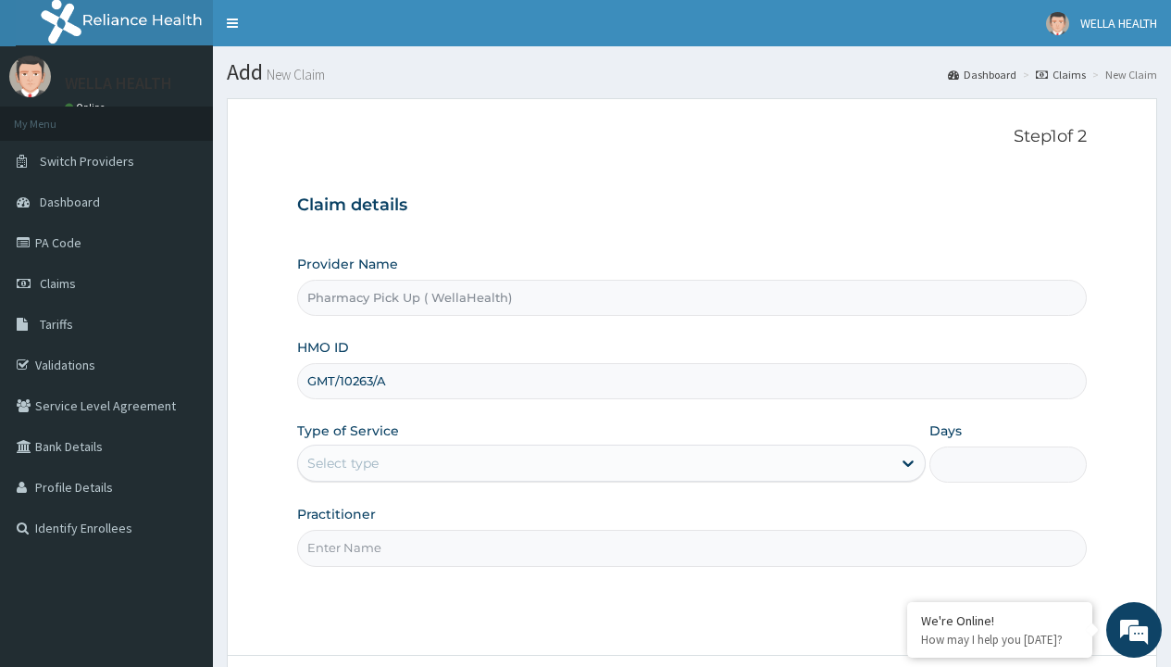
type input "GMT/10263/A"
type input "WellaHealth"
click at [343, 463] on div "Select type" at bounding box center [342, 463] width 71 height 19
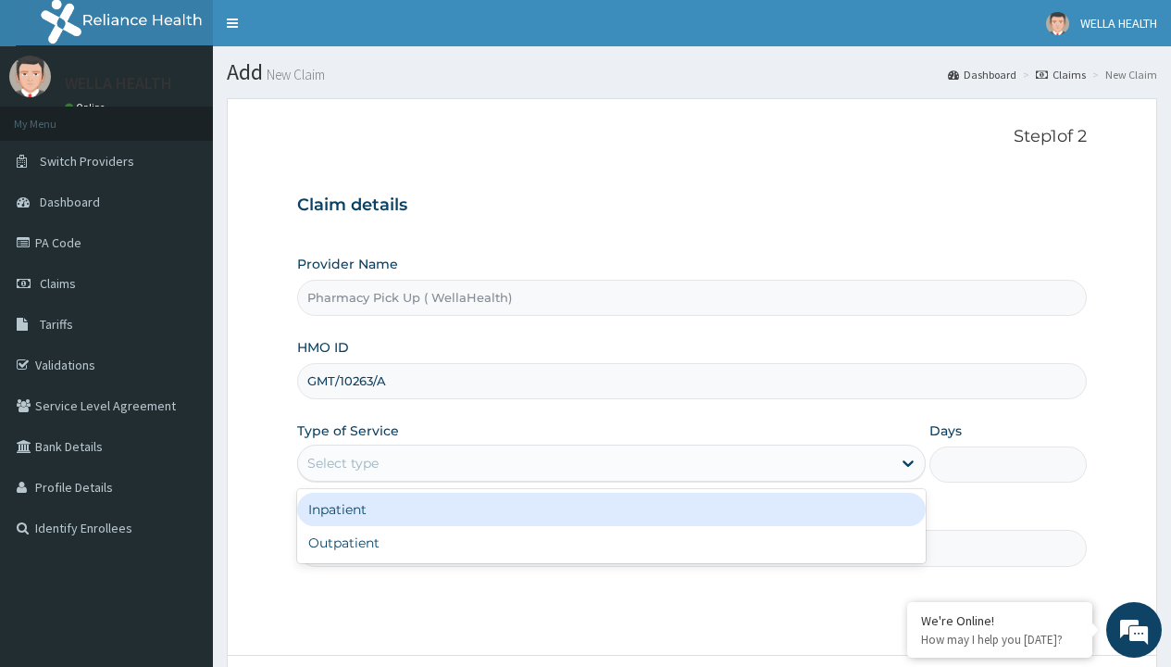
click at [611, 543] on div "Outpatient" at bounding box center [611, 542] width 629 height 33
type input "1"
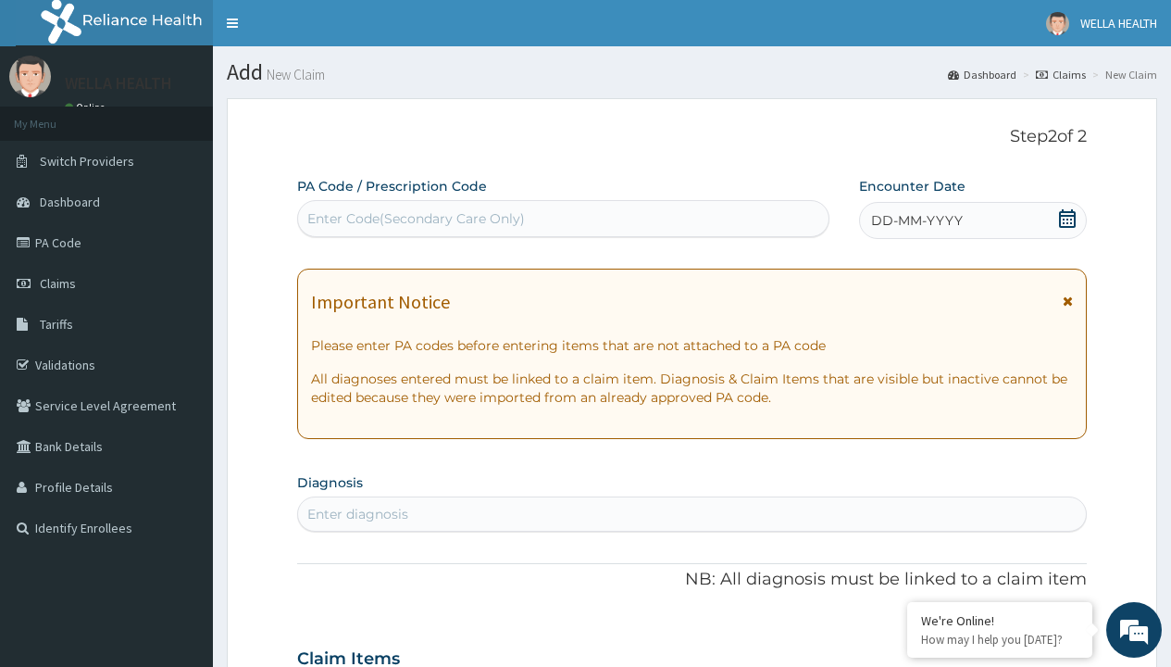
scroll to position [155, 0]
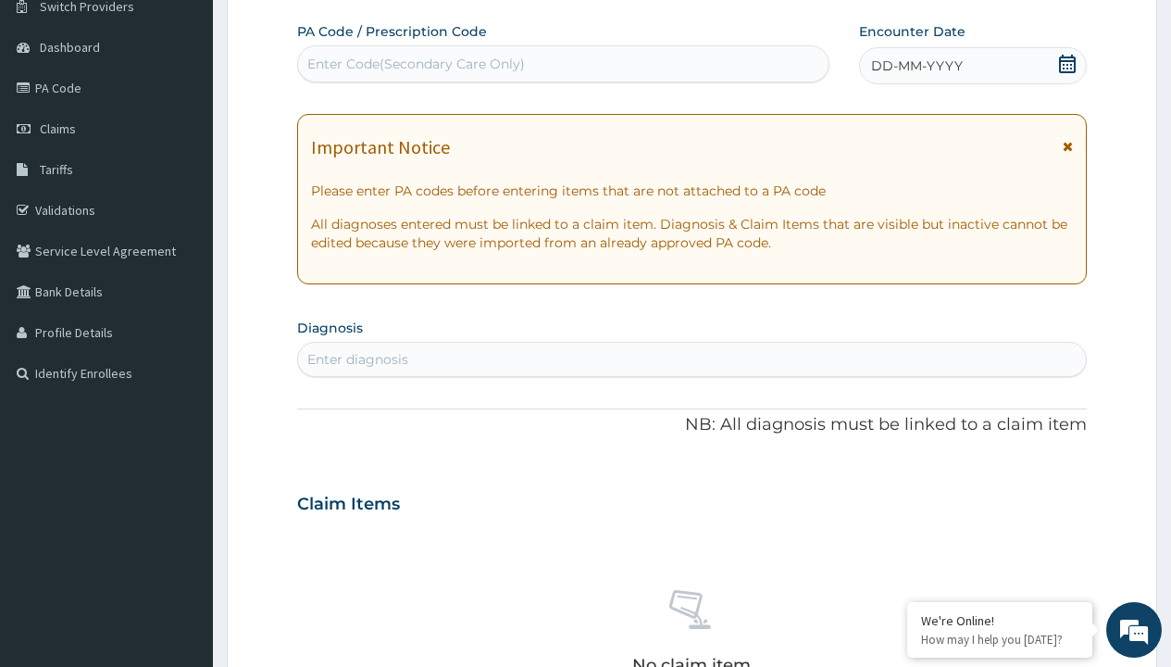
click at [916, 66] on span "DD-MM-YYYY" at bounding box center [917, 65] width 92 height 19
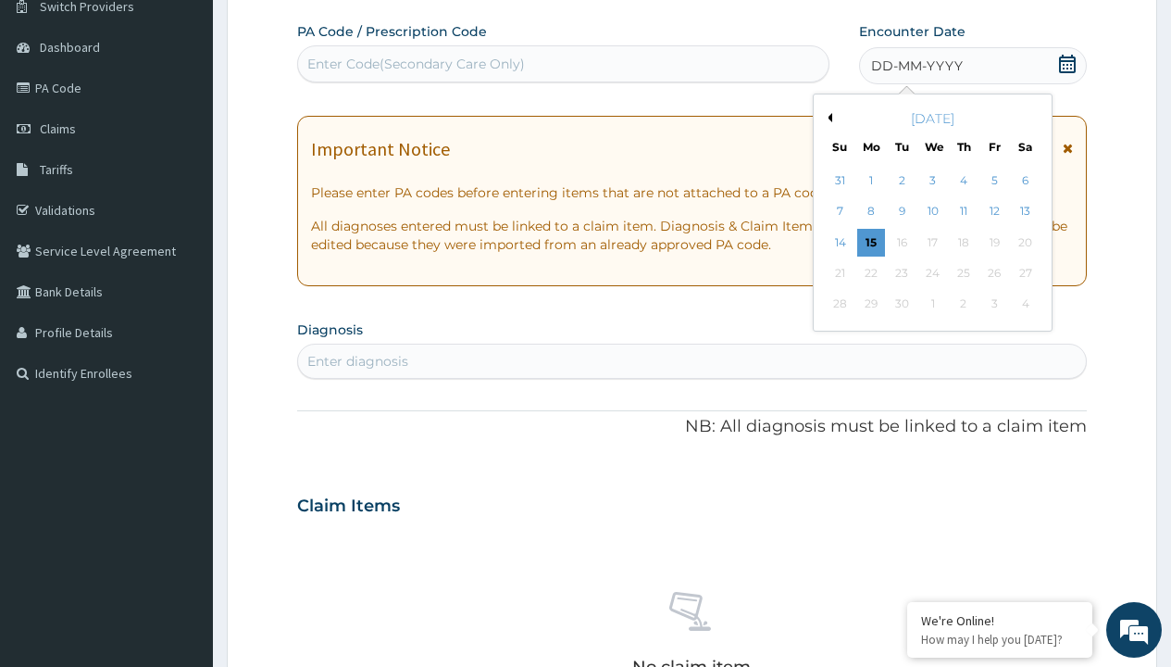
click at [827, 118] on button "Previous Month" at bounding box center [827, 117] width 9 height 9
click at [1025, 211] on div "9" at bounding box center [1025, 212] width 28 height 28
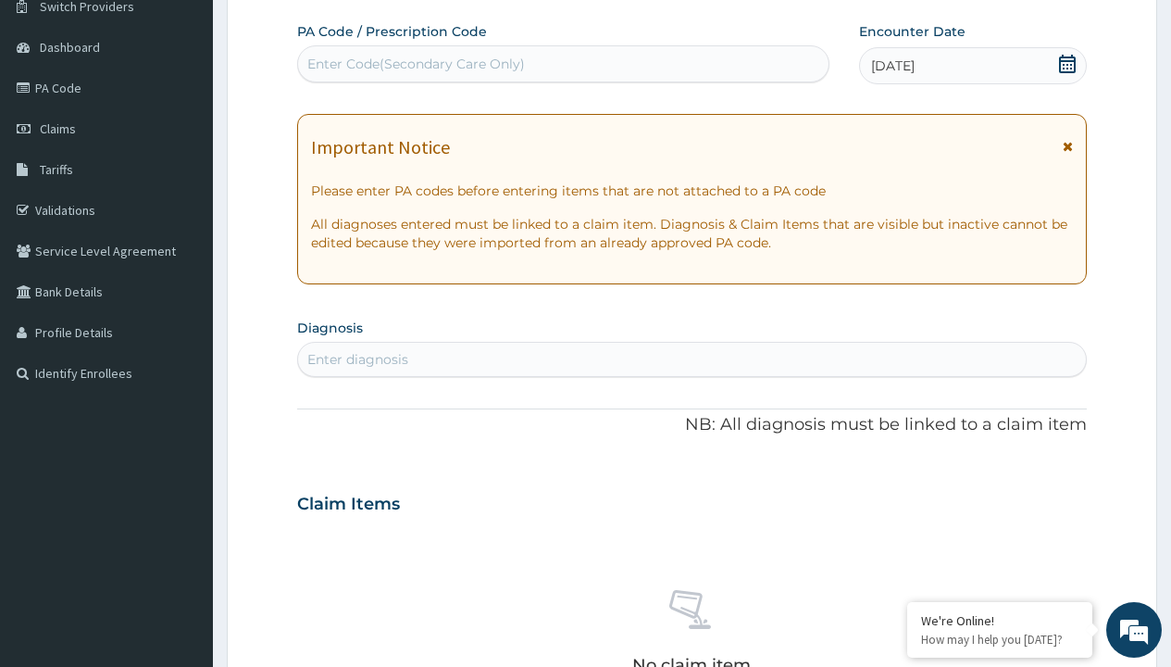
scroll to position [0, 0]
click at [357, 359] on div "Enter diagnosis" at bounding box center [357, 359] width 101 height 19
type input "prescription collected"
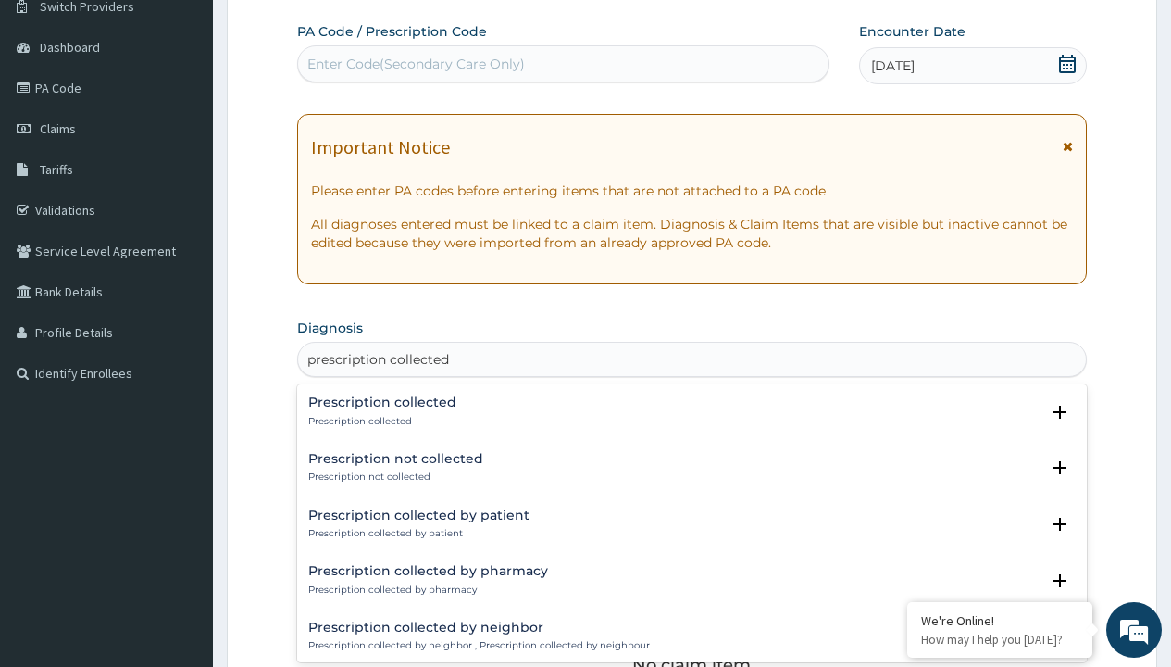
click at [380, 420] on p "Prescription collected" at bounding box center [382, 421] width 148 height 13
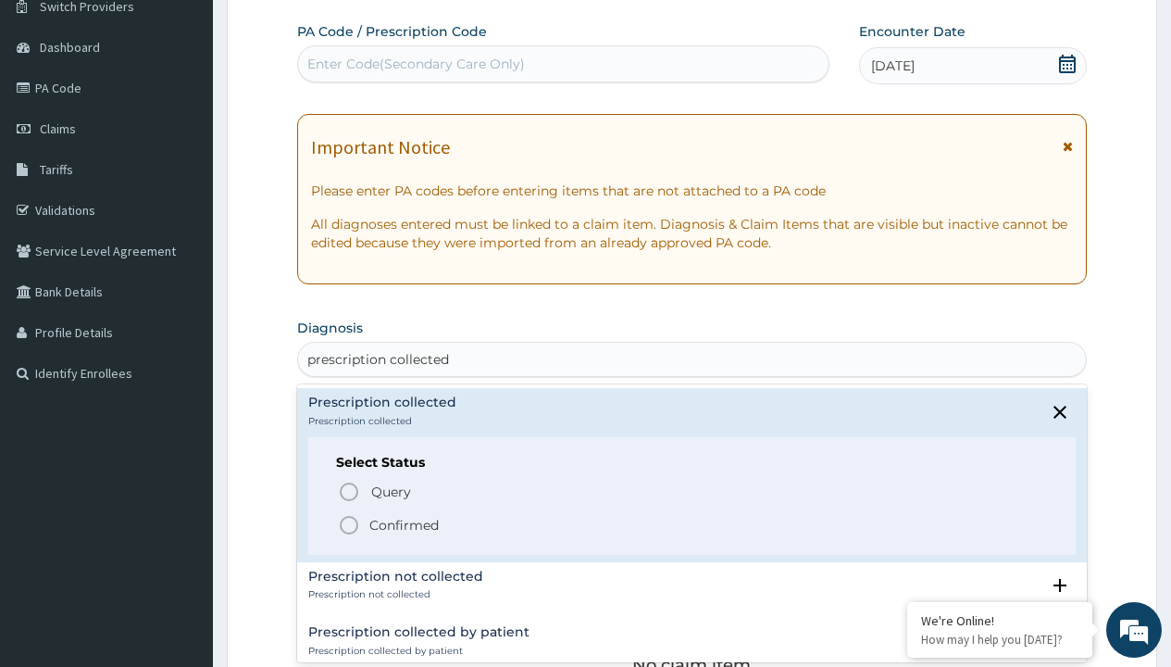
click at [404, 524] on p "Confirmed" at bounding box center [403, 525] width 69 height 19
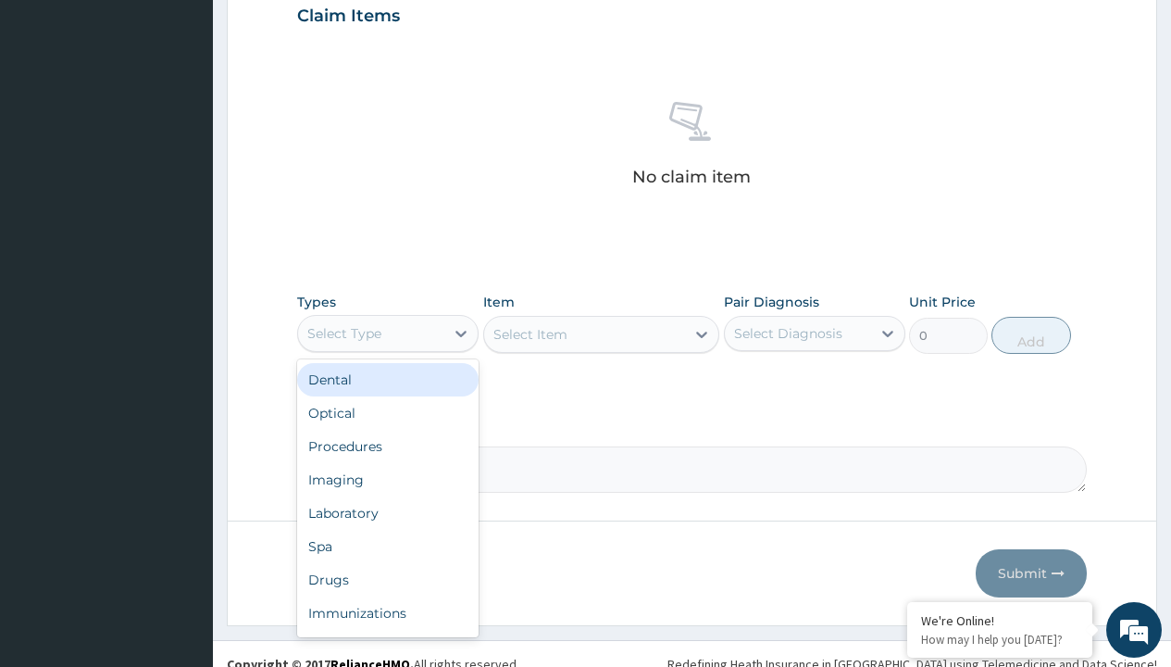
type input "procedures"
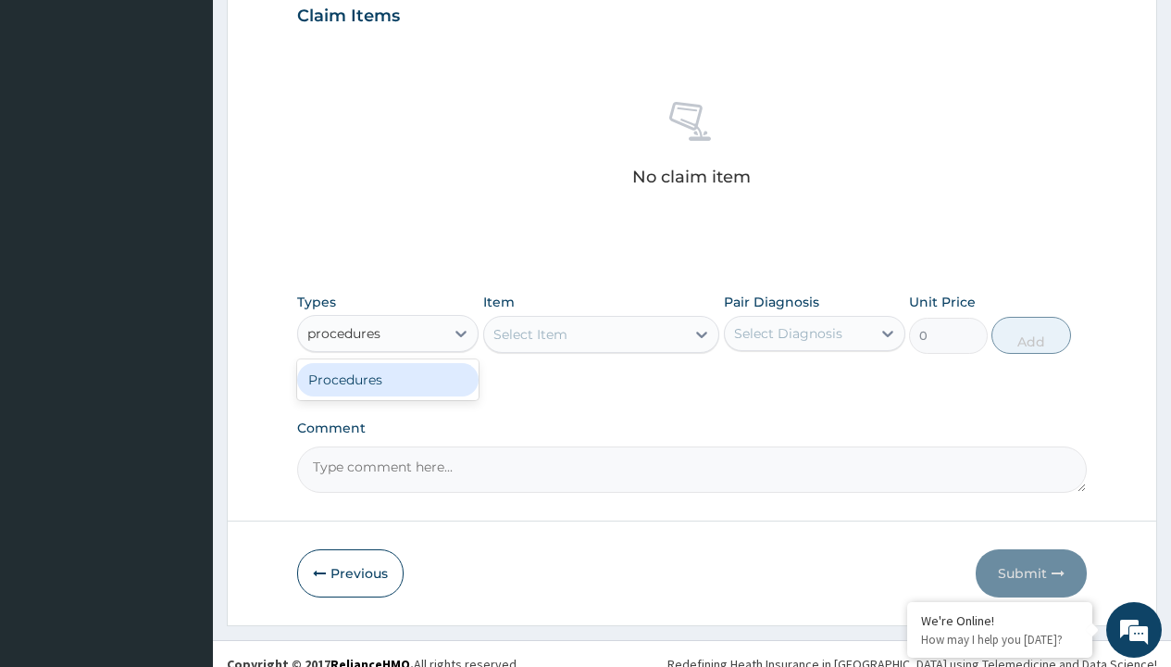
scroll to position [0, 0]
click at [388, 379] on div "Procedures" at bounding box center [388, 379] width 182 height 33
click at [530, 333] on div "Select Item" at bounding box center [531, 334] width 74 height 19
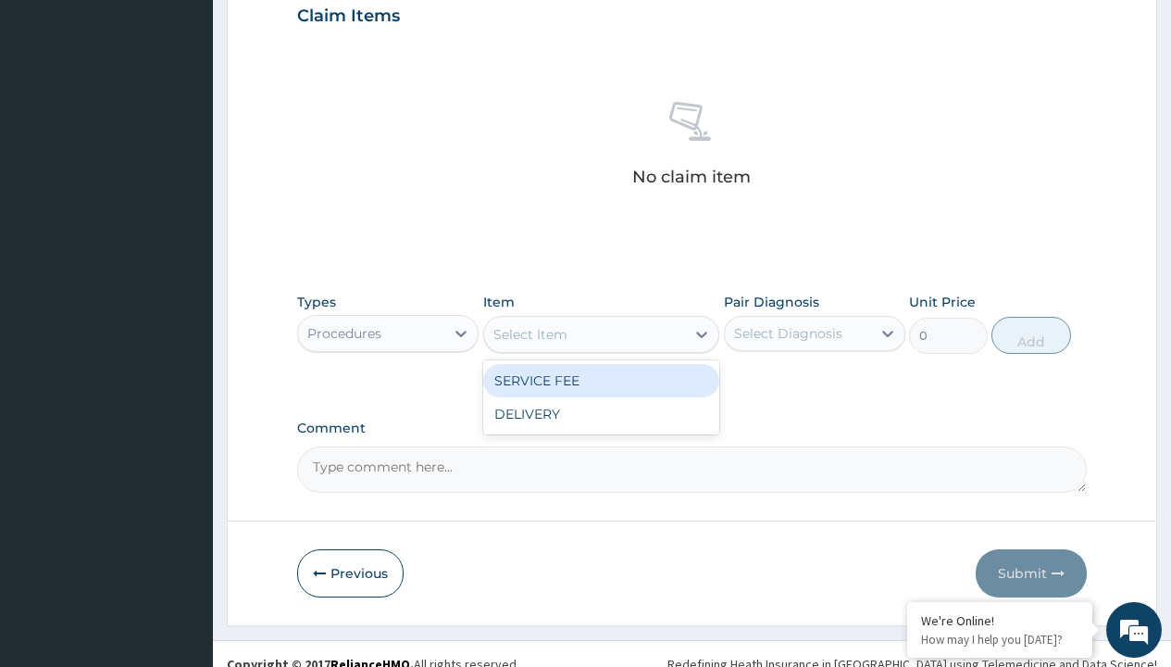
type input "service fee"
click at [601, 380] on div "SERVICE FEE" at bounding box center [601, 380] width 237 height 33
type input "100"
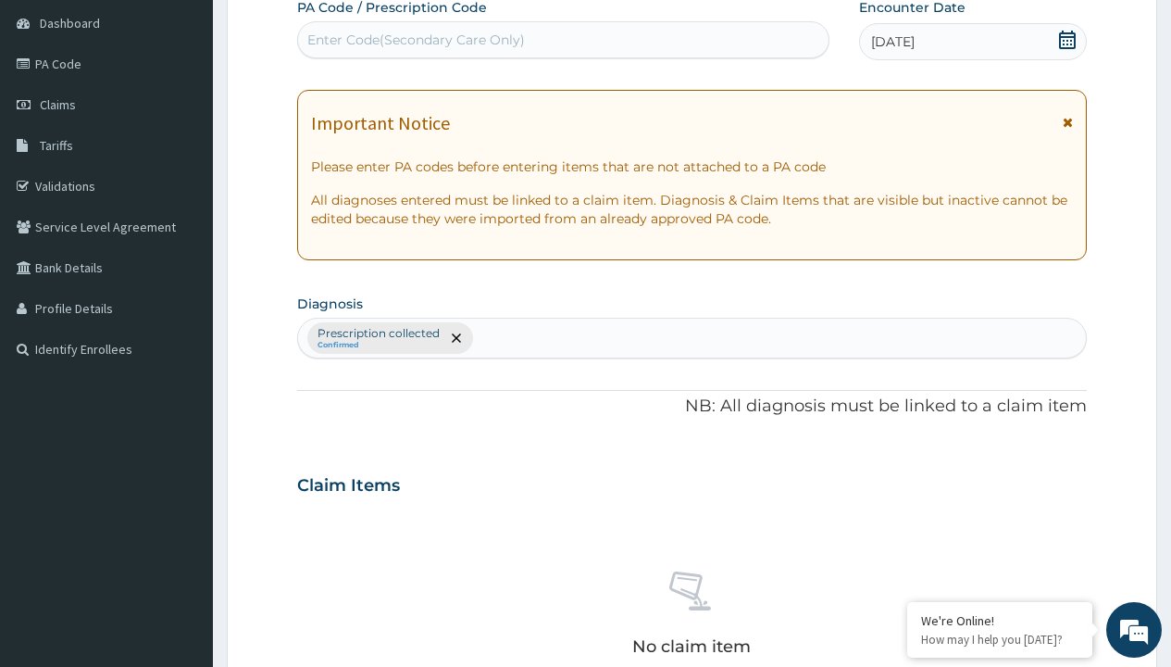
type input "prescription collected"
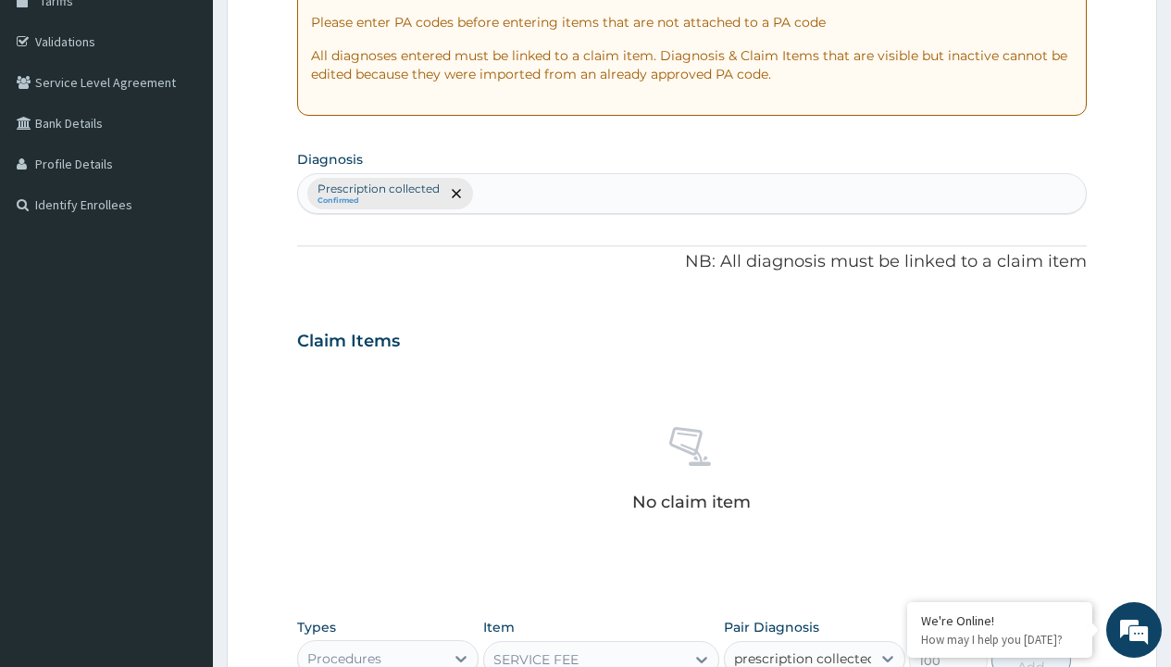
checkbox input "true"
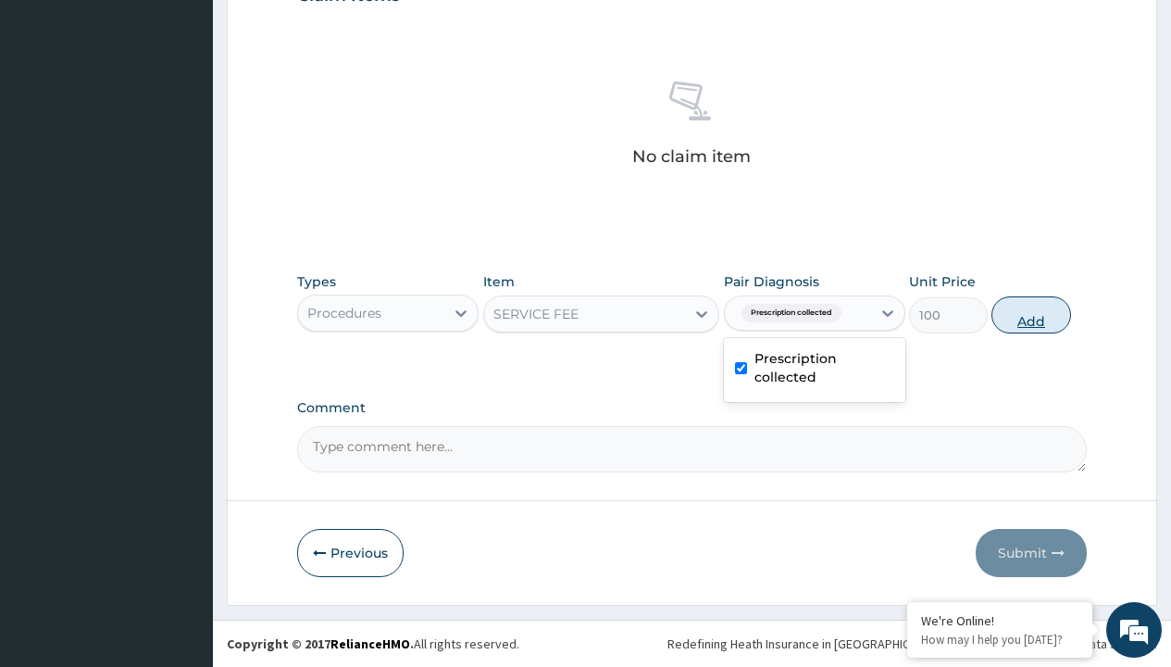
click at [1032, 314] on button "Add" at bounding box center [1031, 314] width 79 height 37
type input "0"
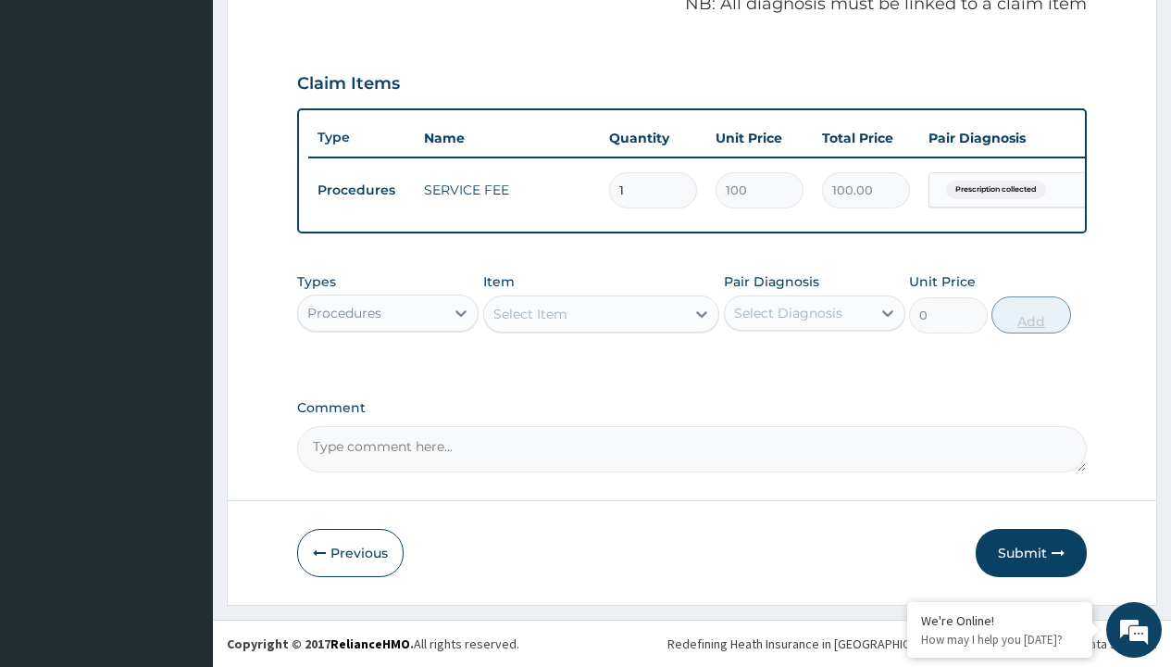
scroll to position [595, 0]
click at [344, 312] on div "Procedures" at bounding box center [344, 313] width 74 height 19
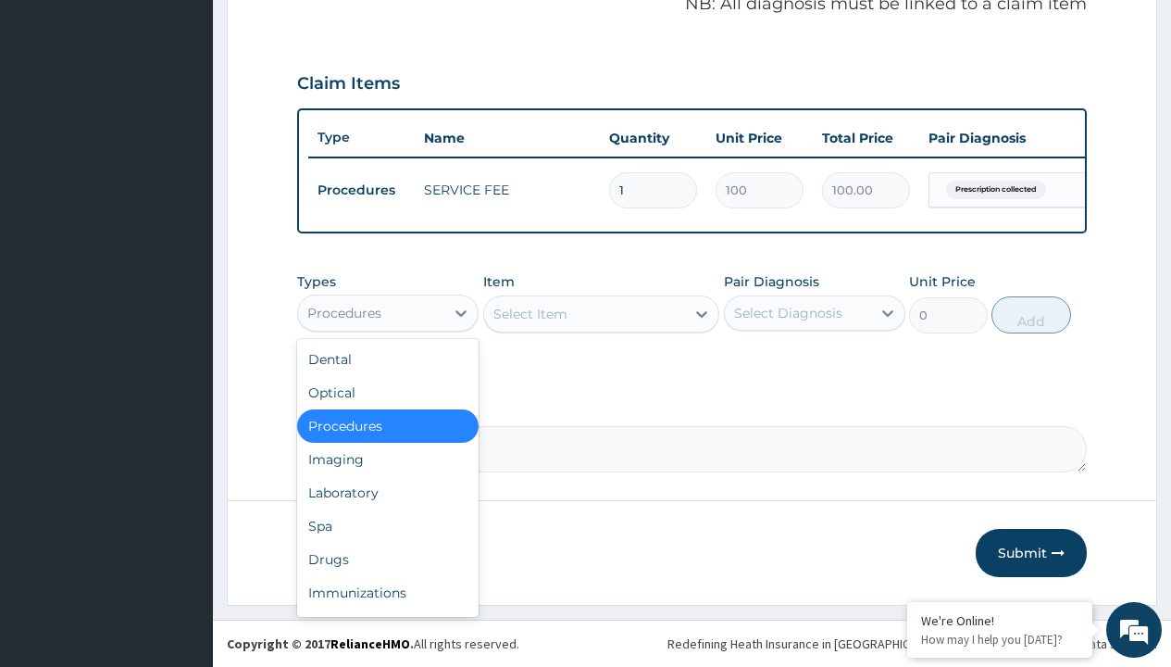
type input "drugs"
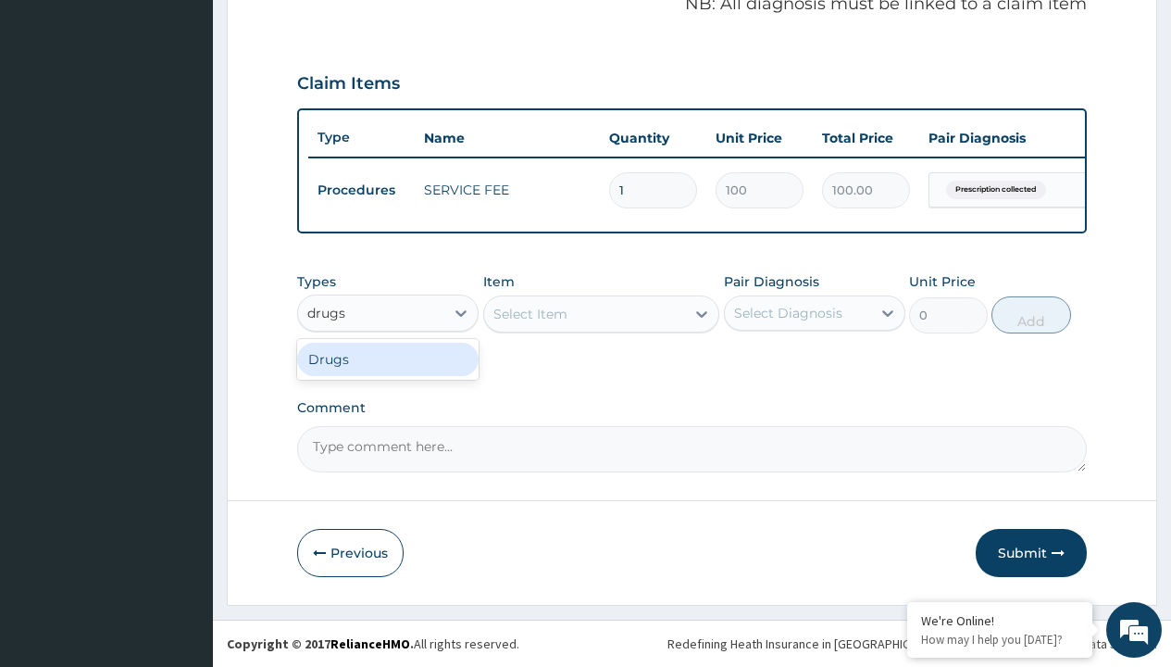
click at [388, 358] on div "Drugs" at bounding box center [388, 359] width 182 height 33
click at [530, 313] on div "Select Item" at bounding box center [531, 314] width 74 height 19
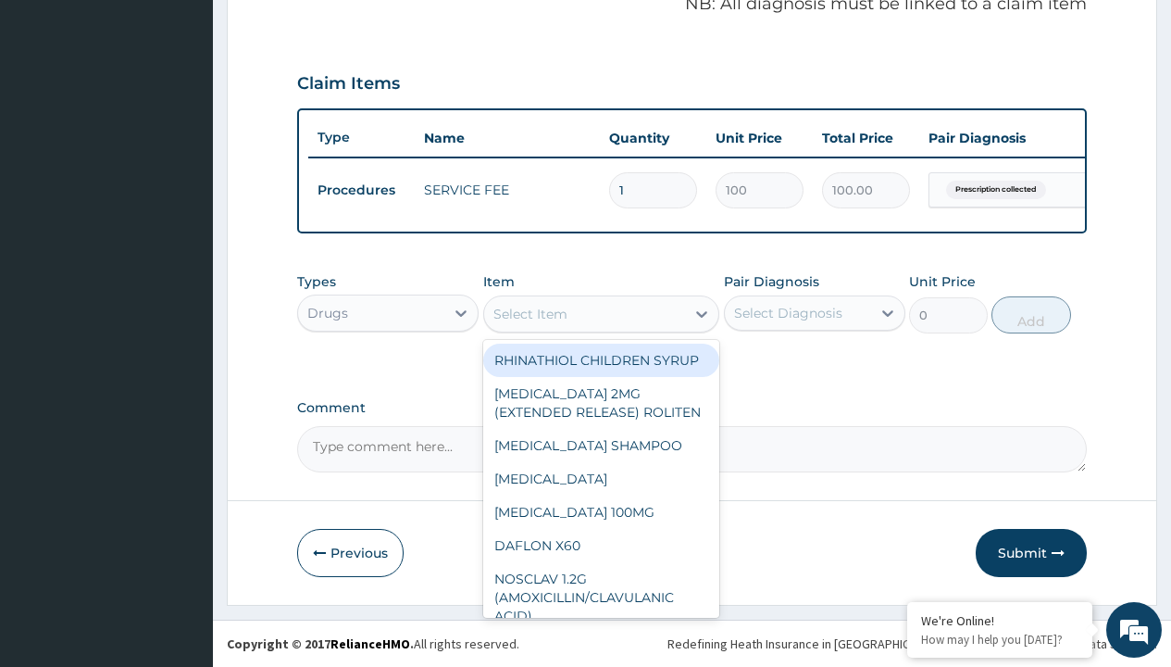
type input "hypromellose eye drop"
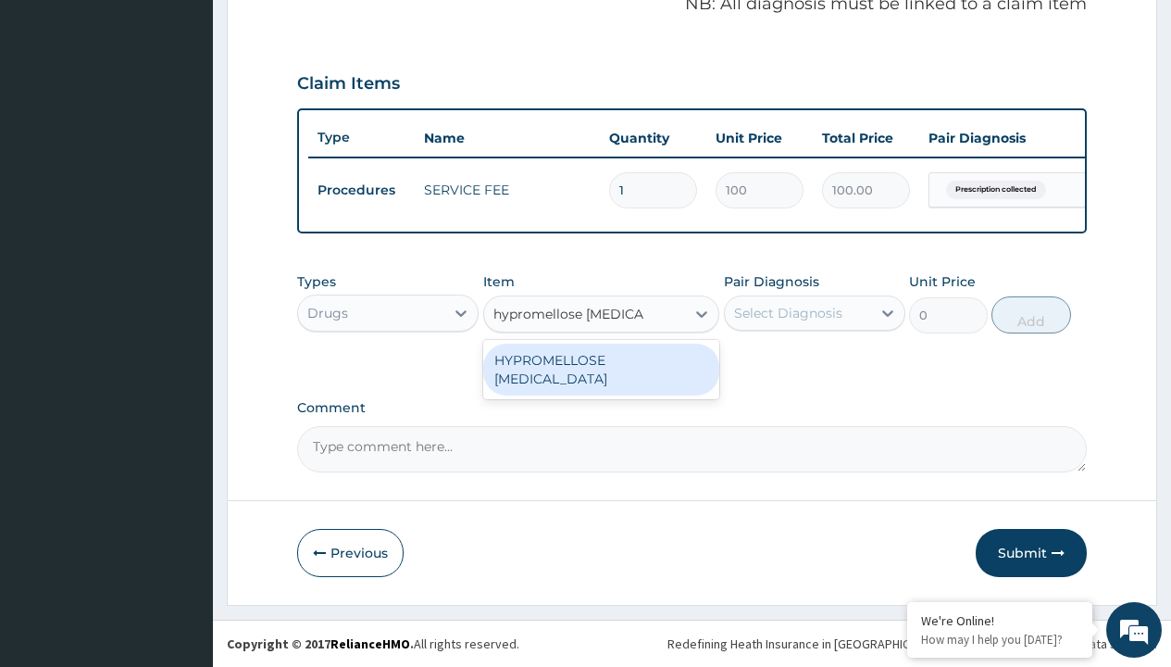
click at [601, 359] on div "HYPROMELLOSE EYE DROP" at bounding box center [601, 370] width 237 height 52
type input "4500"
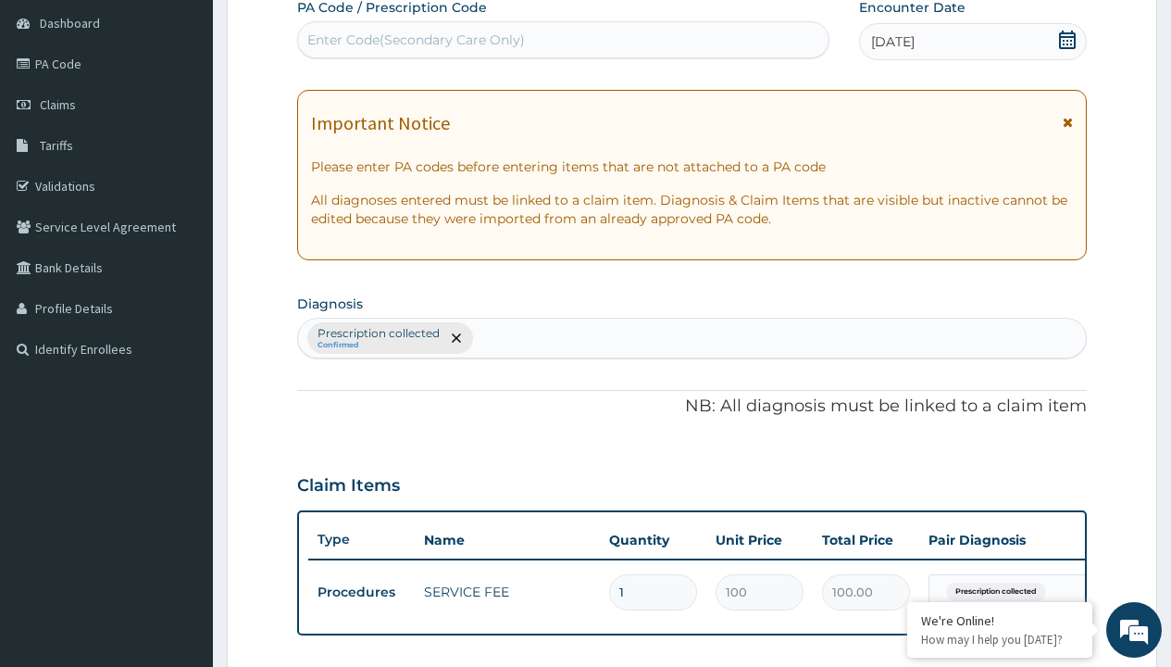
type input "prescription collected"
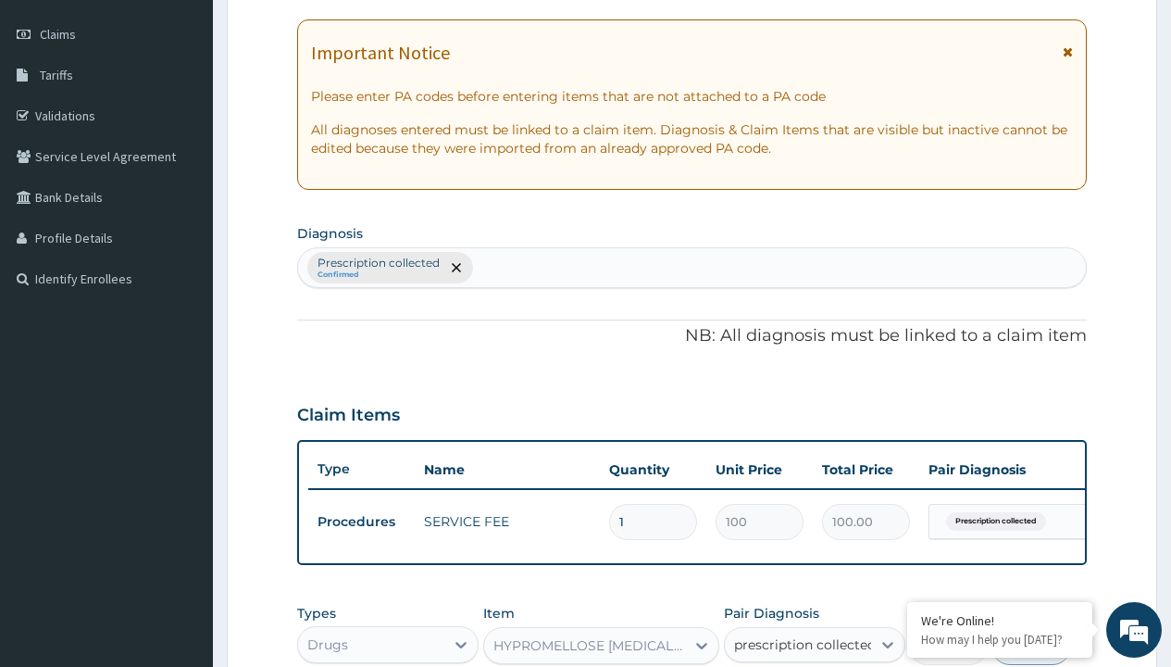
checkbox input "true"
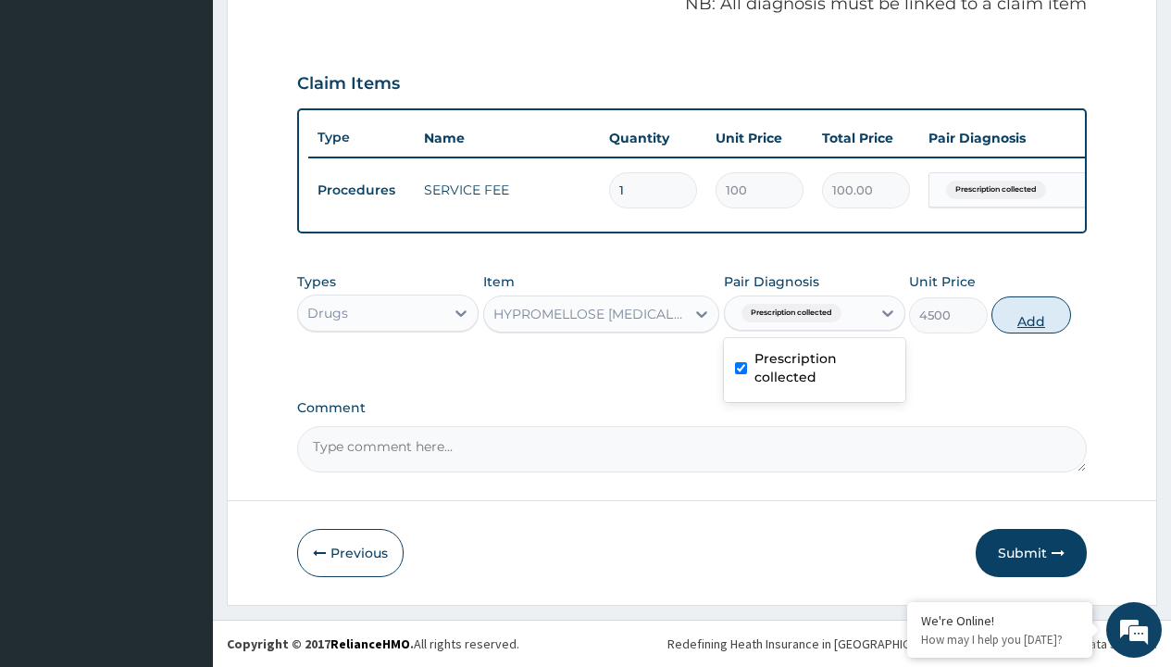
click at [1032, 314] on button "Add" at bounding box center [1031, 314] width 79 height 37
type input "0"
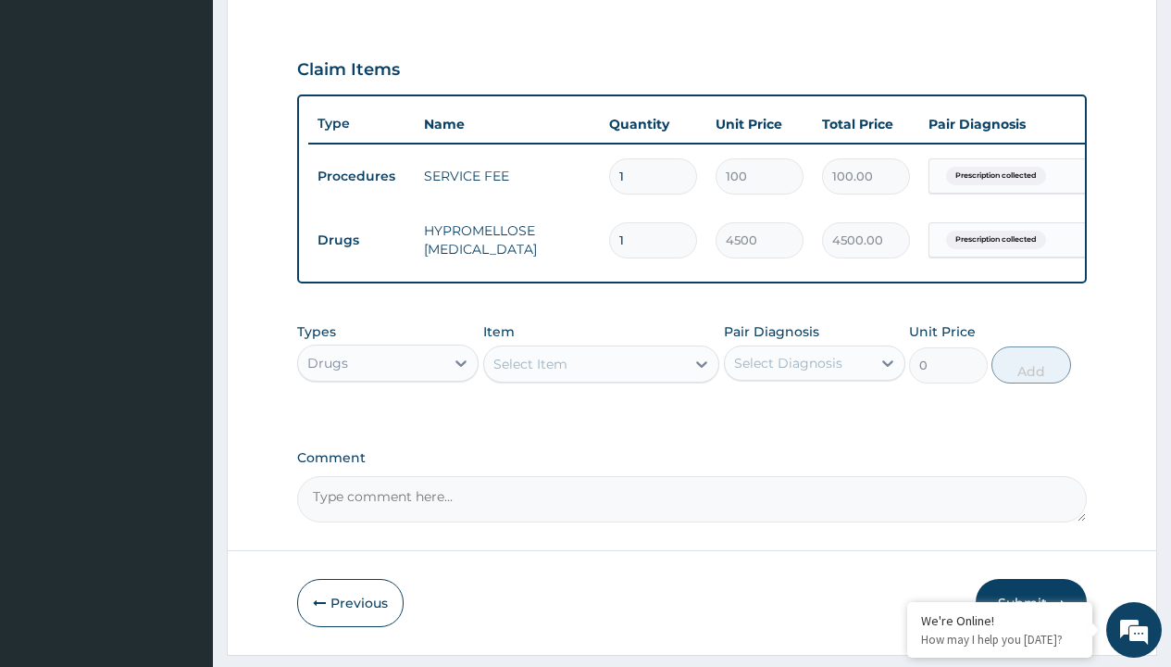
click at [361, 240] on td "Drugs" at bounding box center [361, 240] width 106 height 34
type input "procedures"
click at [388, 422] on div "Procedures" at bounding box center [388, 409] width 182 height 33
click at [530, 373] on div "Select Item" at bounding box center [531, 364] width 74 height 19
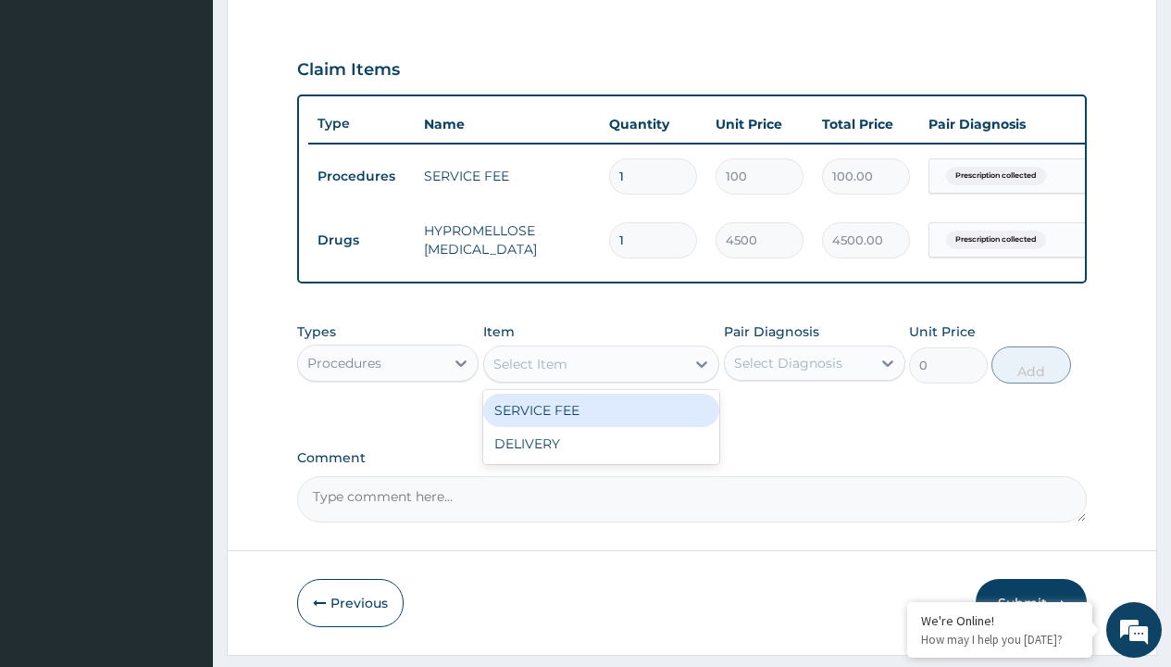
type input "delivery"
click at [601, 423] on div "DELIVERY" at bounding box center [601, 410] width 237 height 33
type input "2000"
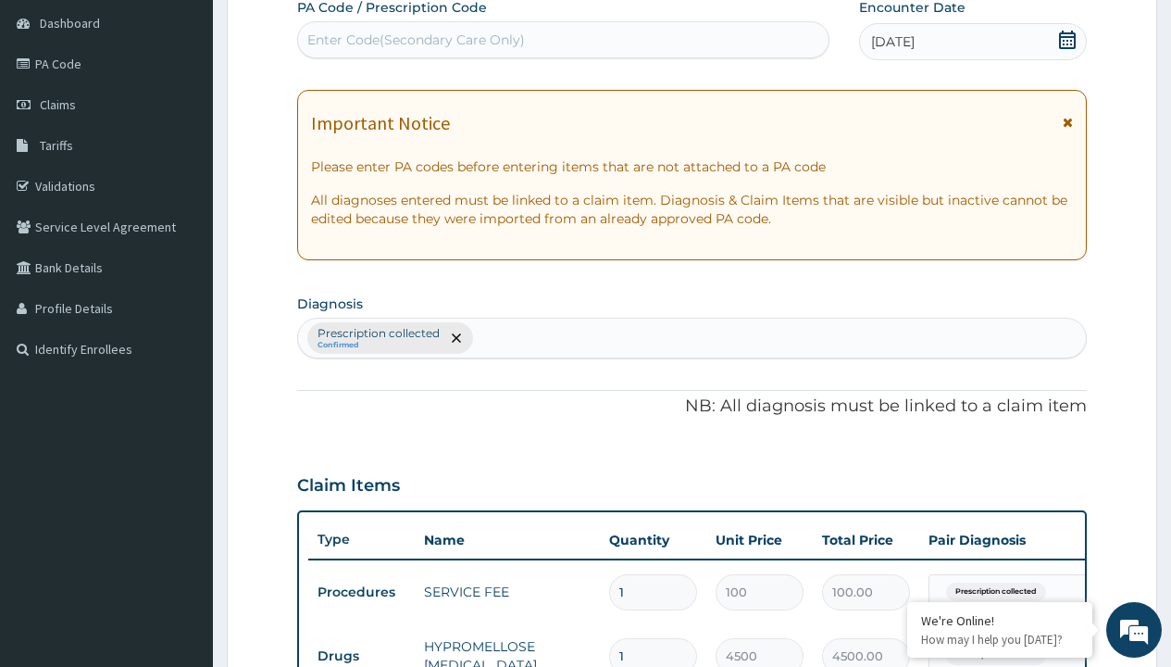
type input "prescription collected"
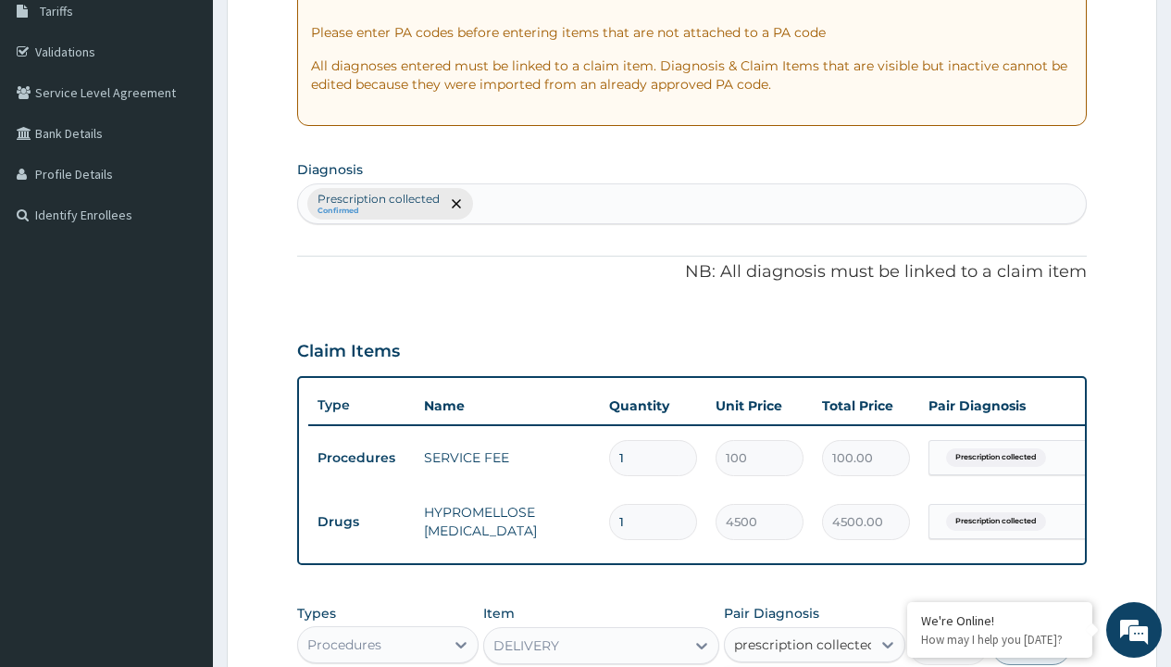
checkbox input "true"
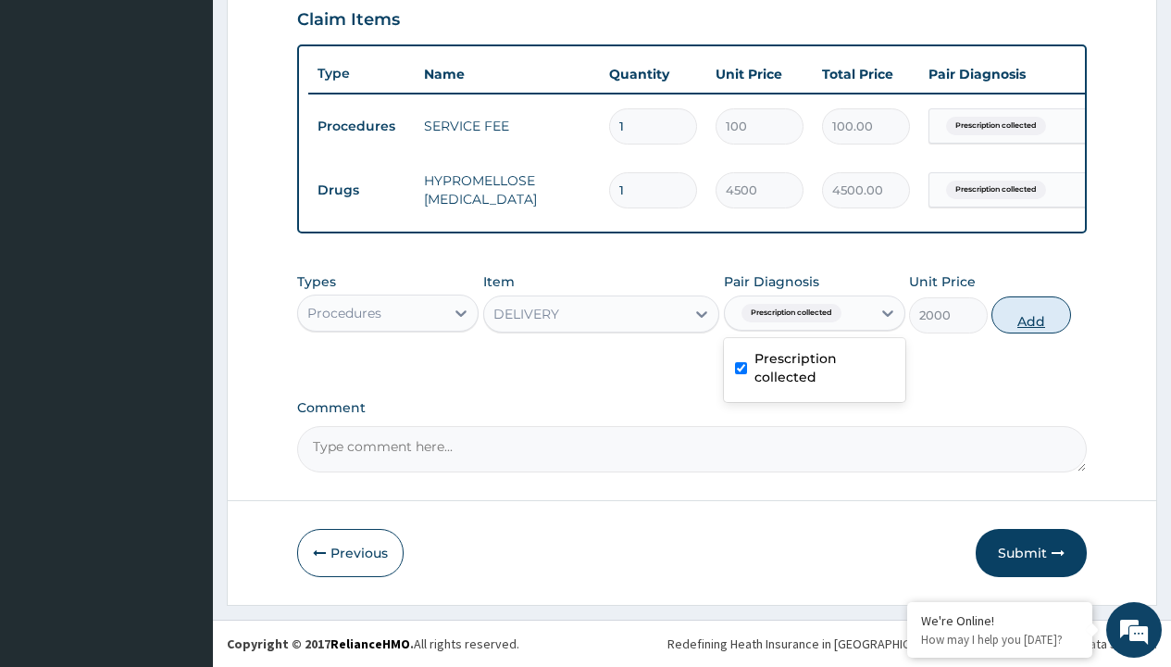
click at [1032, 314] on button "Add" at bounding box center [1031, 314] width 79 height 37
type input "0"
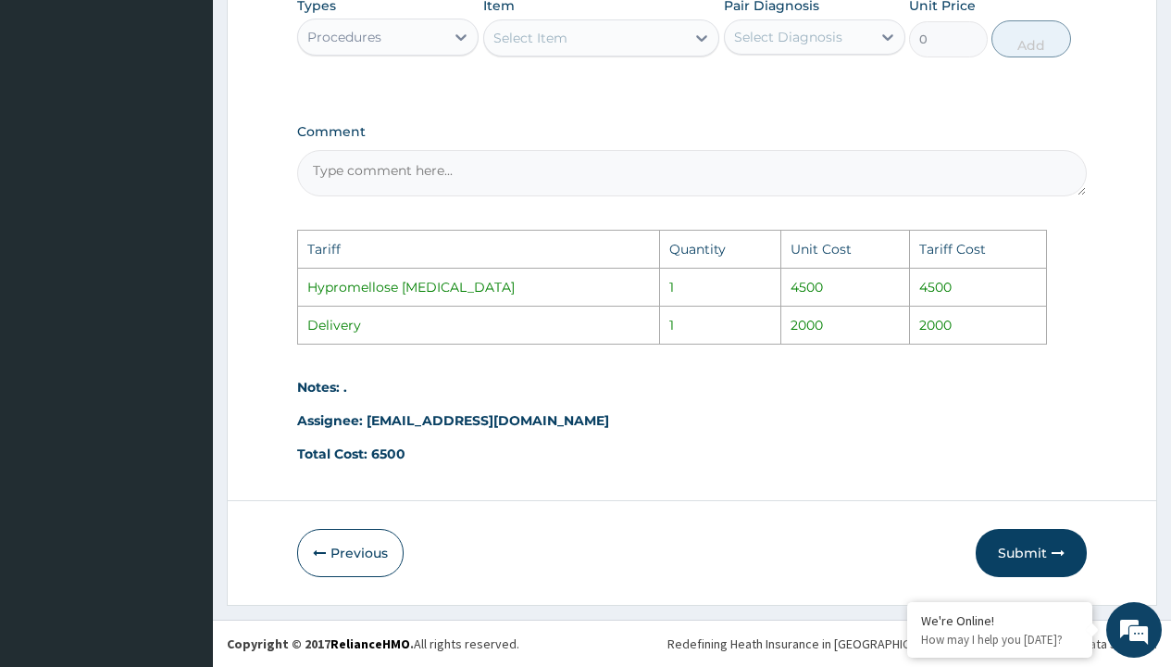
scroll to position [998, 0]
click at [998, 557] on button "Submit" at bounding box center [1031, 553] width 111 height 48
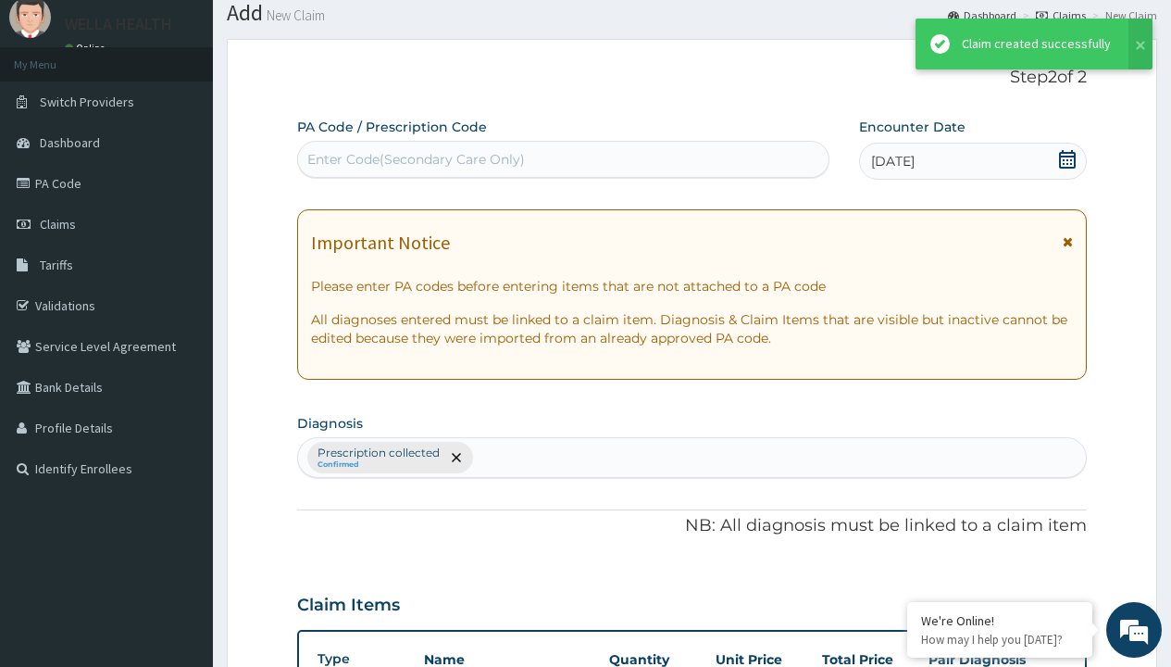
scroll to position [722, 0]
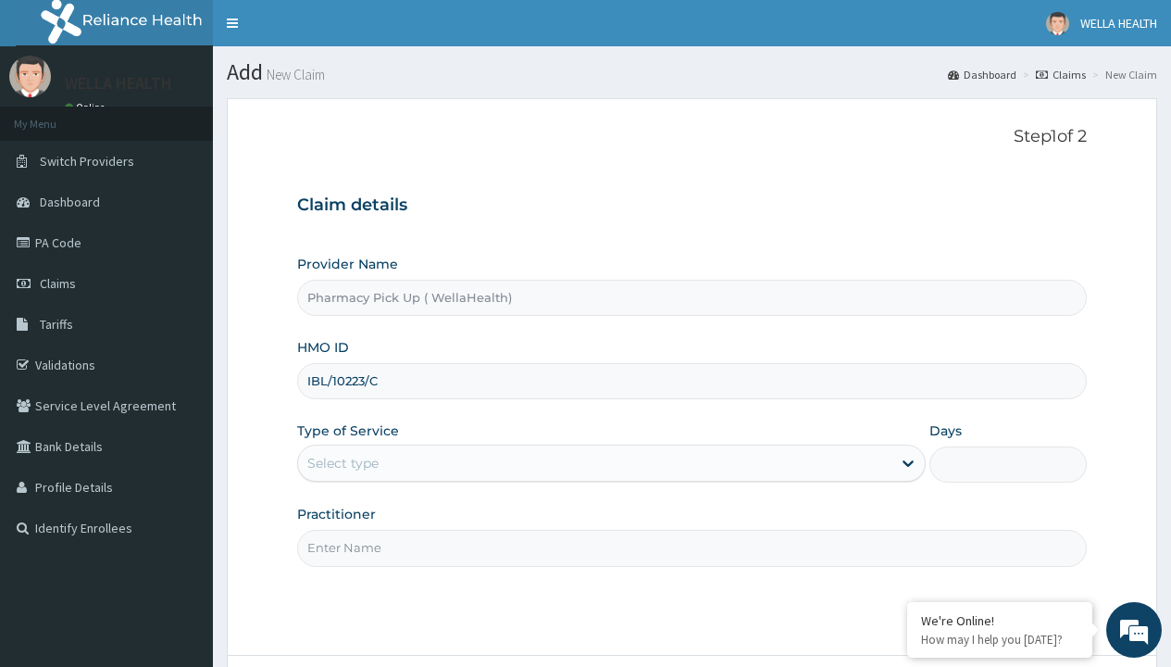
type input "IBL/10223/C"
type input "WellaHealth"
click at [343, 463] on div "Select type" at bounding box center [342, 463] width 71 height 19
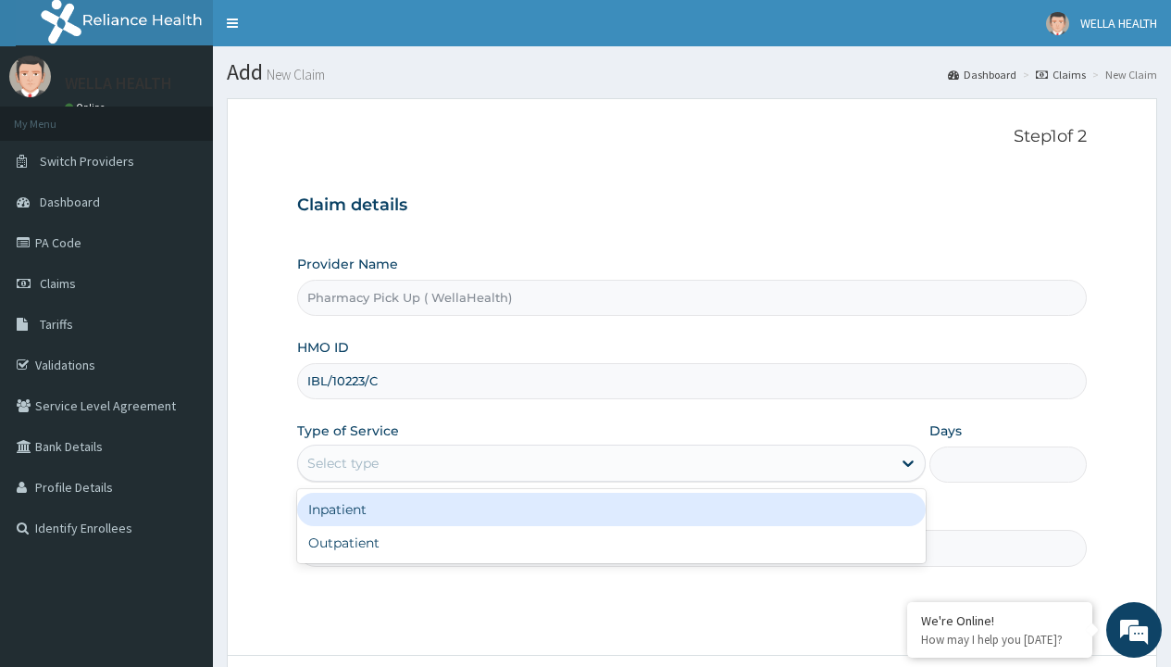
click at [611, 543] on div "Outpatient" at bounding box center [611, 542] width 629 height 33
type input "1"
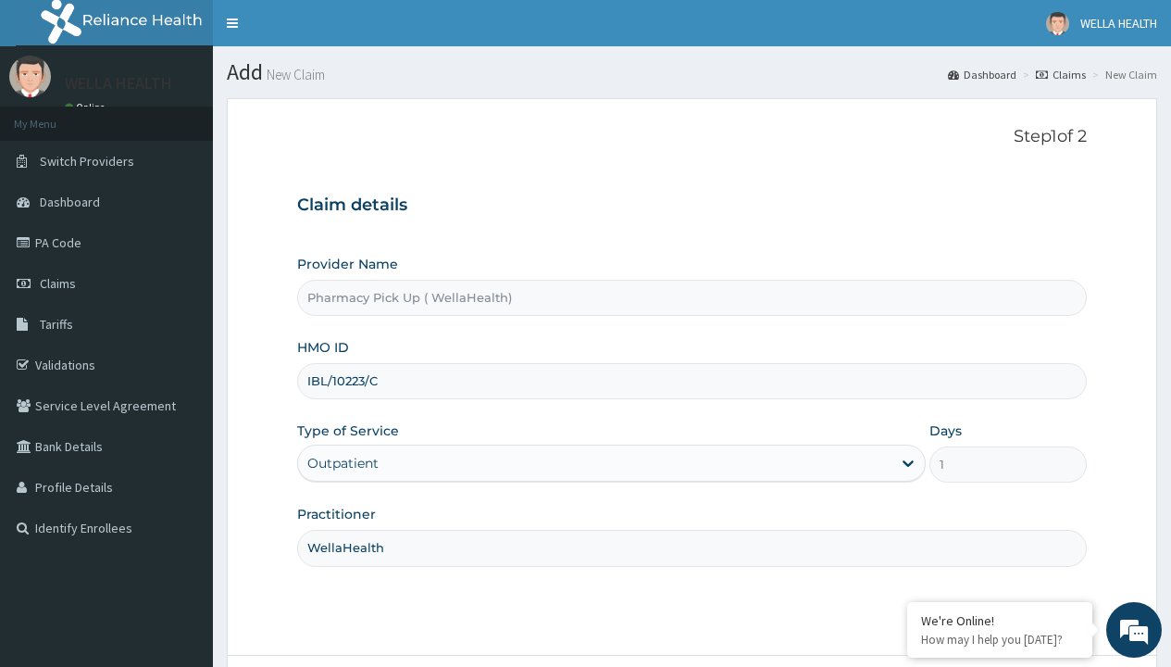
scroll to position [155, 0]
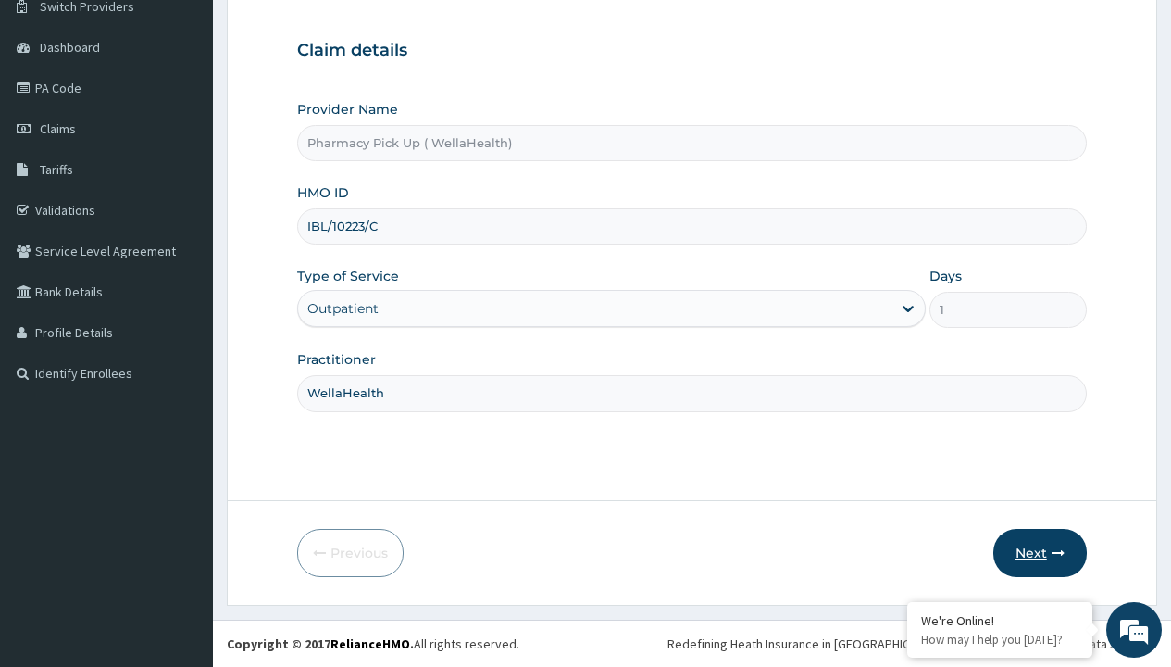
click at [1040, 553] on button "Next" at bounding box center [1041, 553] width 94 height 48
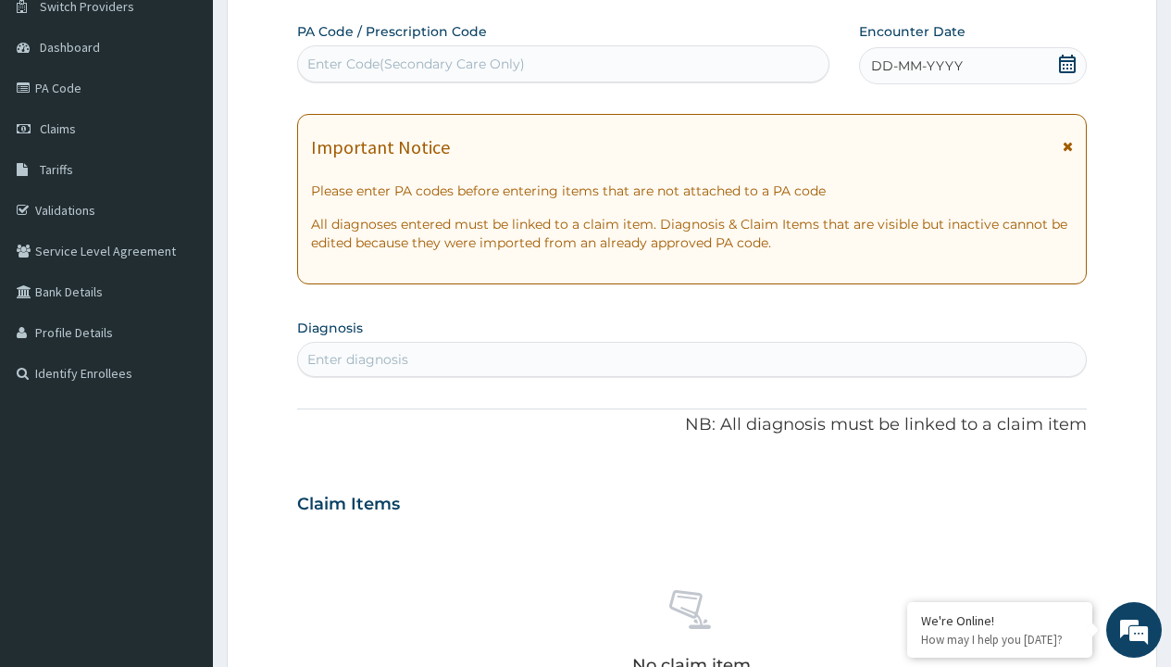
click at [916, 66] on span "DD-MM-YYYY" at bounding box center [917, 65] width 92 height 19
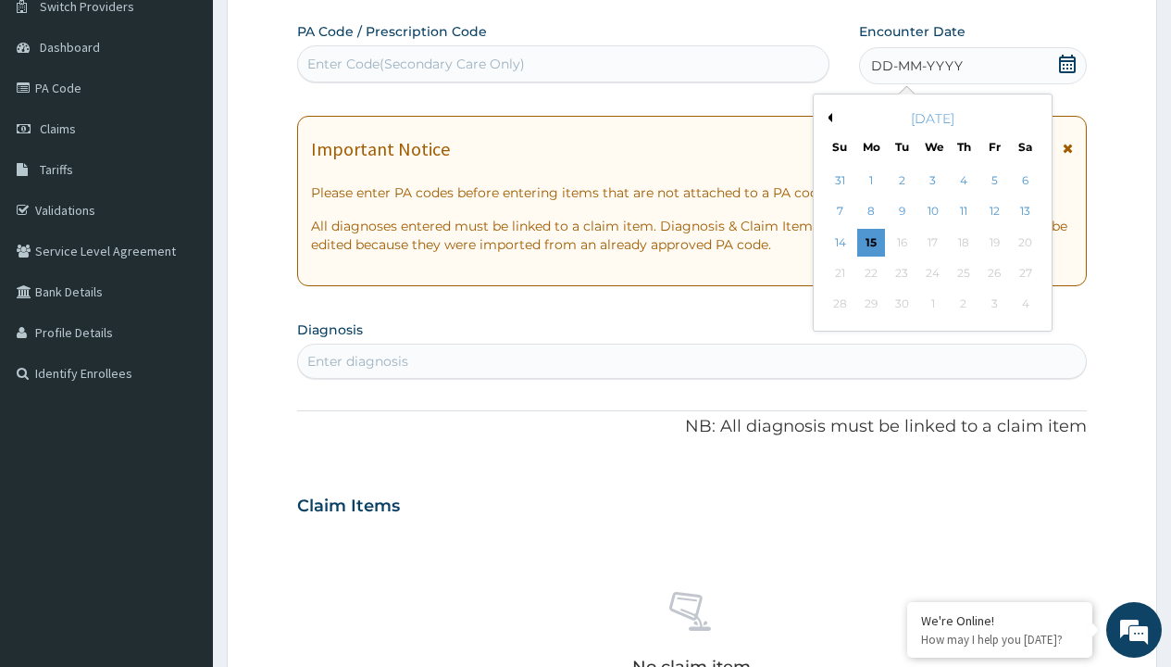
scroll to position [0, 0]
click at [827, 118] on button "Previous Month" at bounding box center [827, 117] width 9 height 9
click at [1025, 211] on div "9" at bounding box center [1025, 212] width 28 height 28
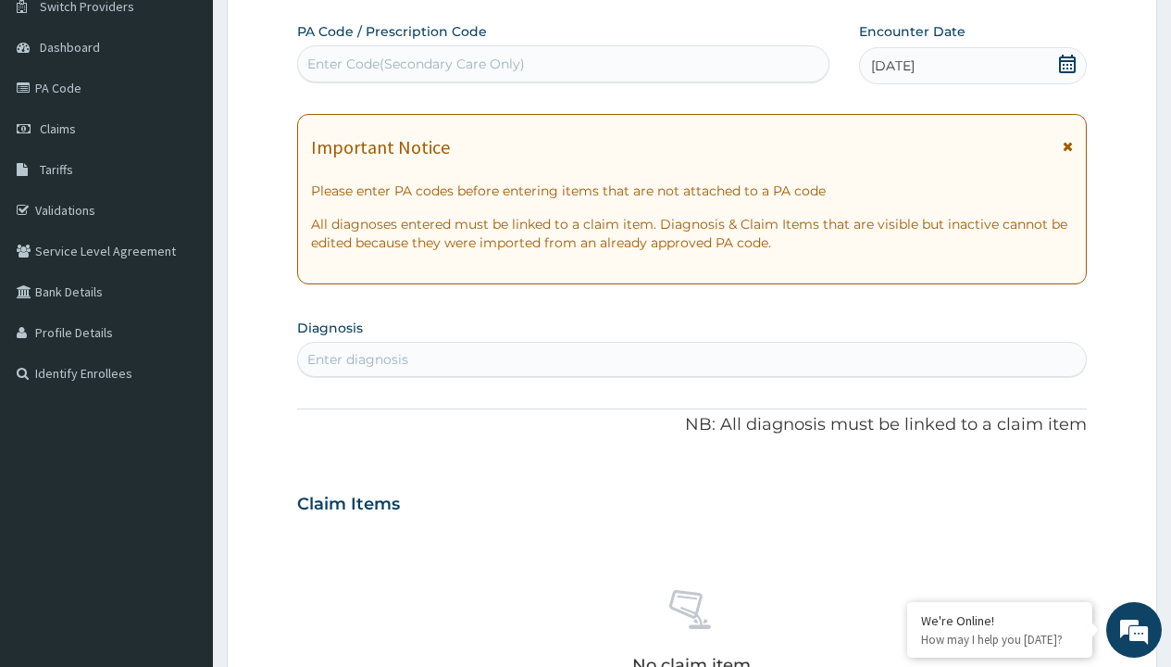
click at [415, 64] on div "Enter Code(Secondary Care Only)" at bounding box center [416, 64] width 218 height 19
type input "PRX/EA872EC7"
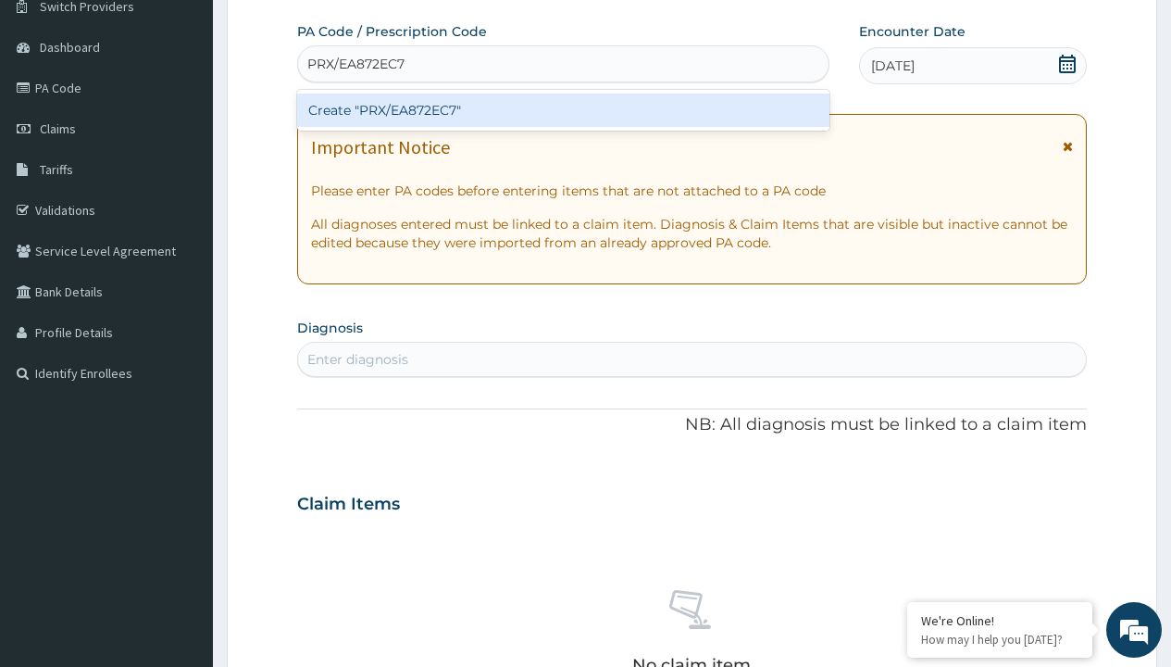
click at [563, 110] on div "Create "PRX/EA872EC7"" at bounding box center [563, 110] width 532 height 33
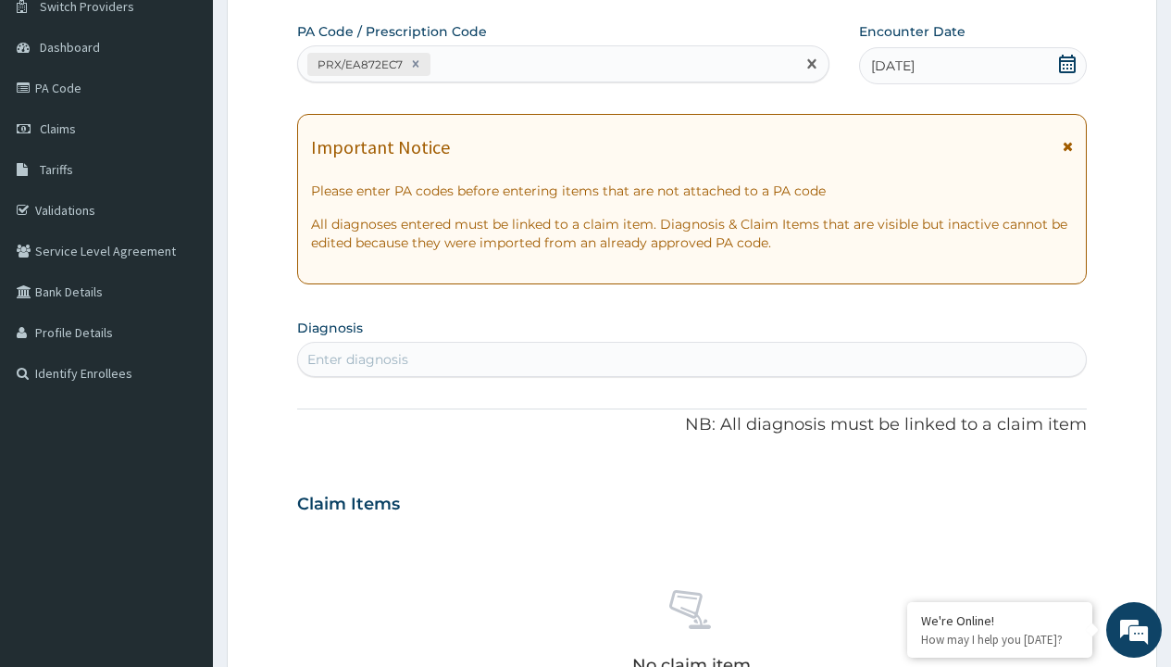
click at [357, 359] on div "Enter diagnosis" at bounding box center [357, 359] width 101 height 19
type input "prescription collected"
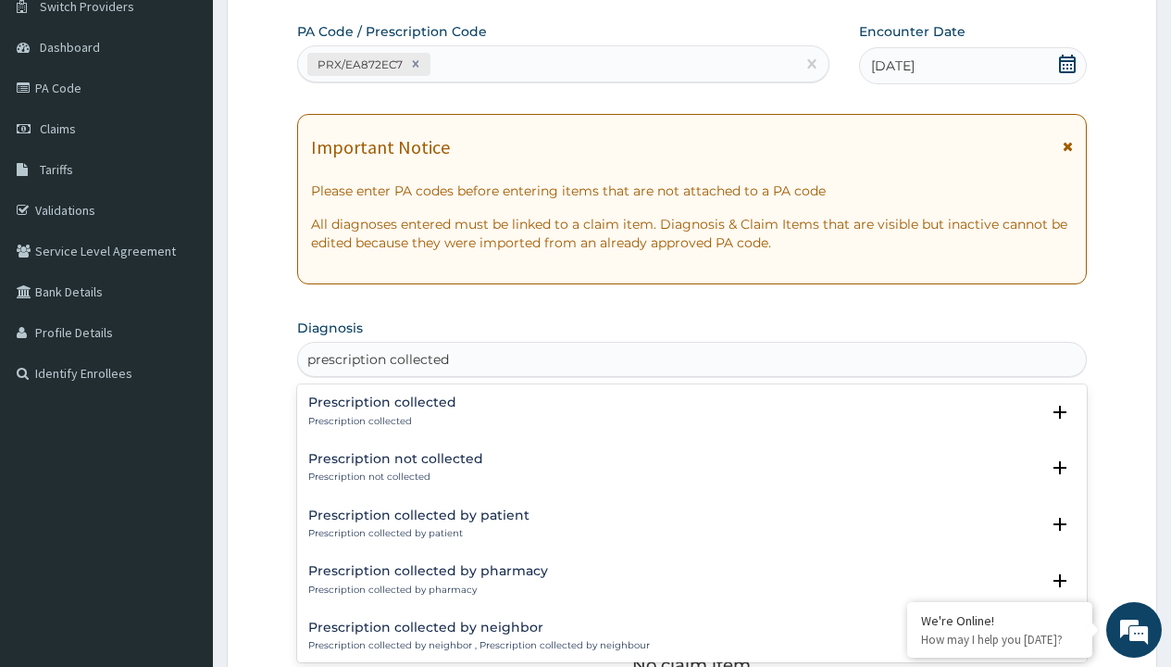
click at [380, 420] on p "Prescription collected" at bounding box center [382, 421] width 148 height 13
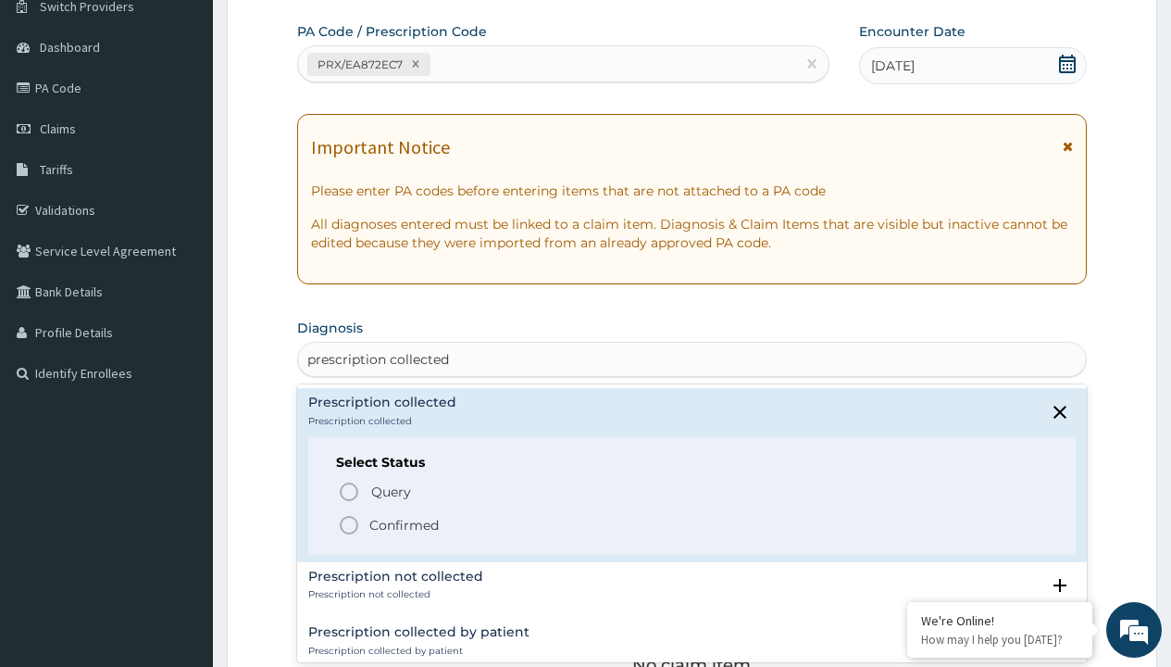
click at [404, 524] on p "Confirmed" at bounding box center [403, 525] width 69 height 19
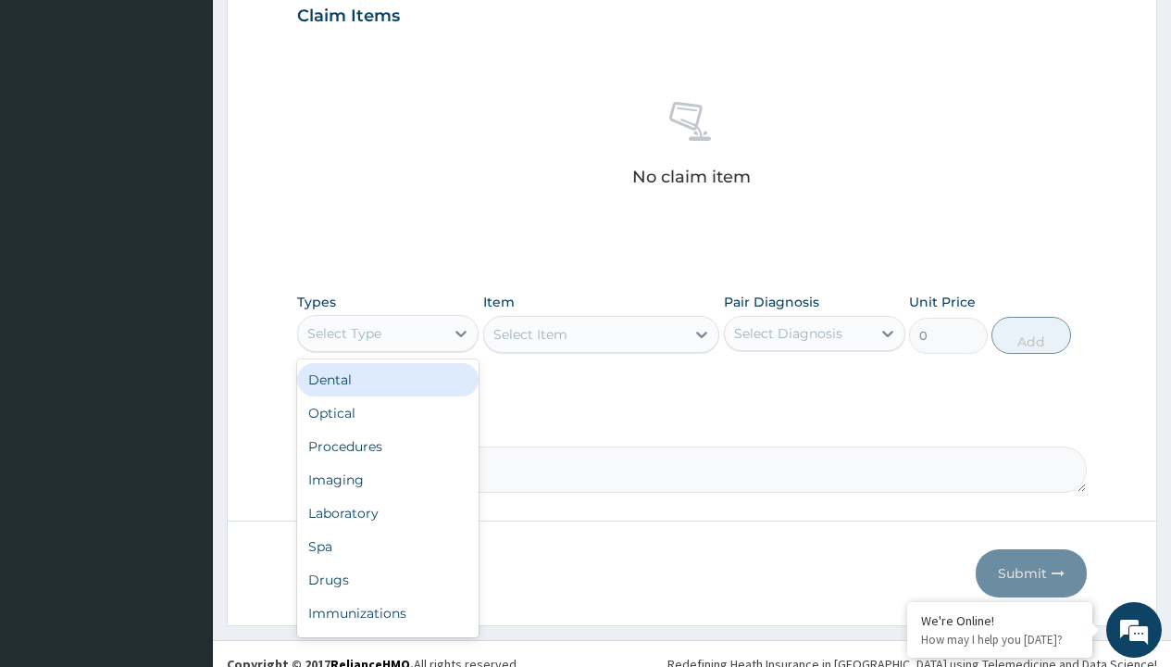
type input "procedures"
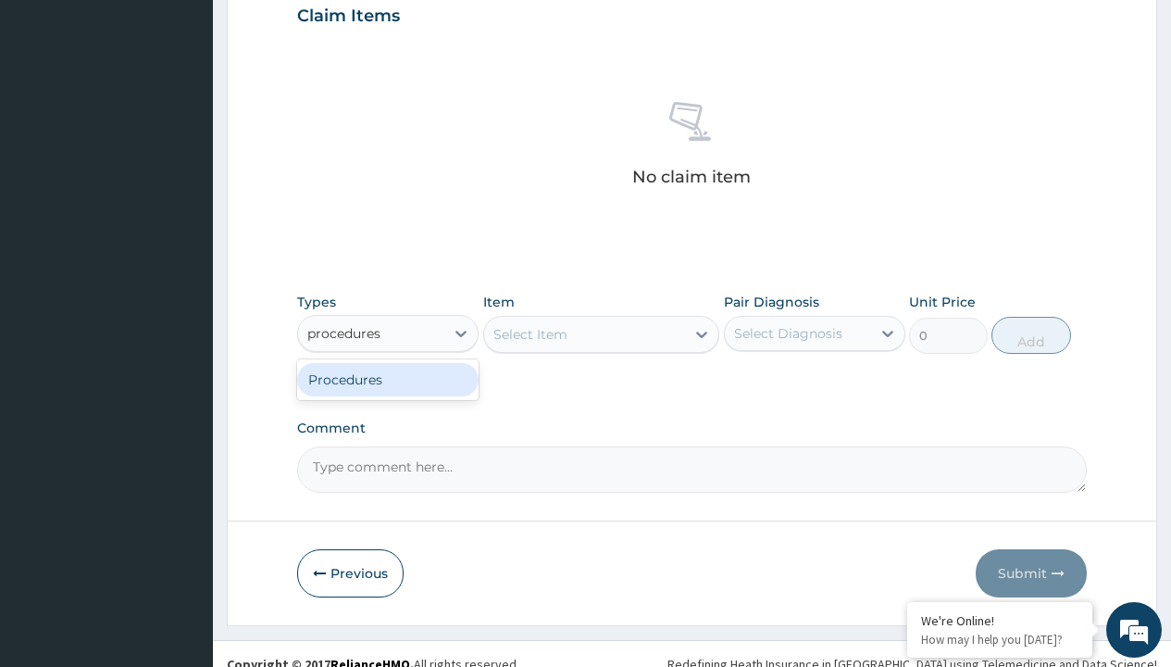
scroll to position [0, 0]
click at [388, 379] on div "Procedures" at bounding box center [388, 379] width 182 height 33
click at [530, 333] on div "Select Item" at bounding box center [601, 334] width 237 height 37
click at [344, 332] on div "Procedures" at bounding box center [344, 333] width 74 height 19
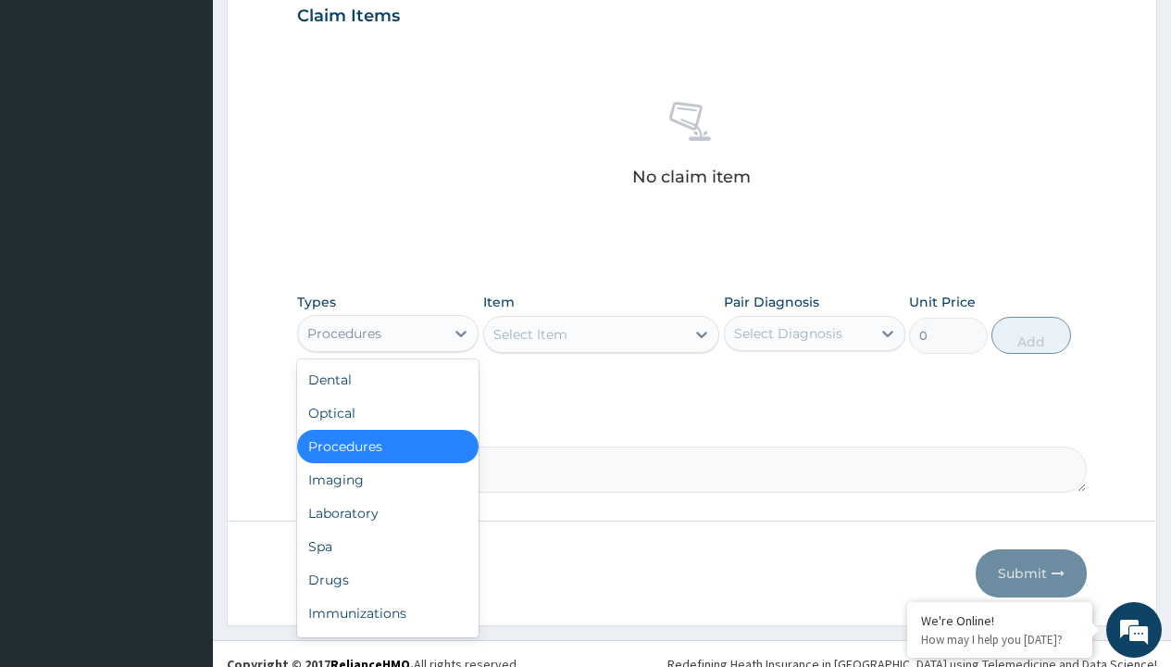
type input "procedures"
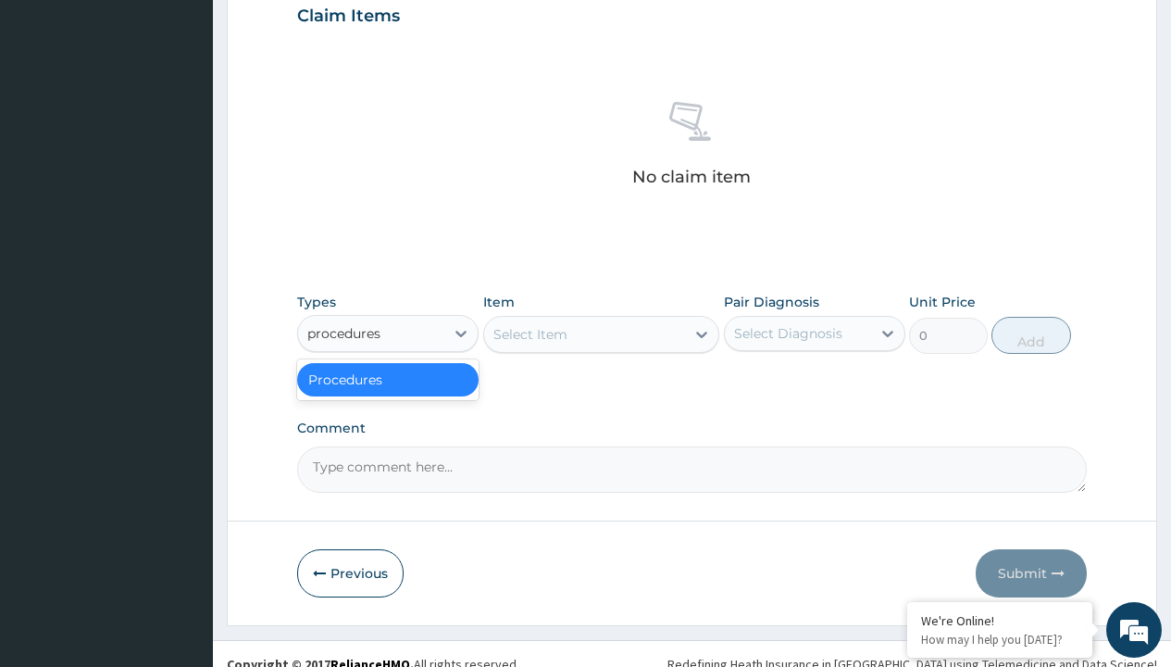
click at [388, 379] on div "Procedures" at bounding box center [388, 379] width 182 height 33
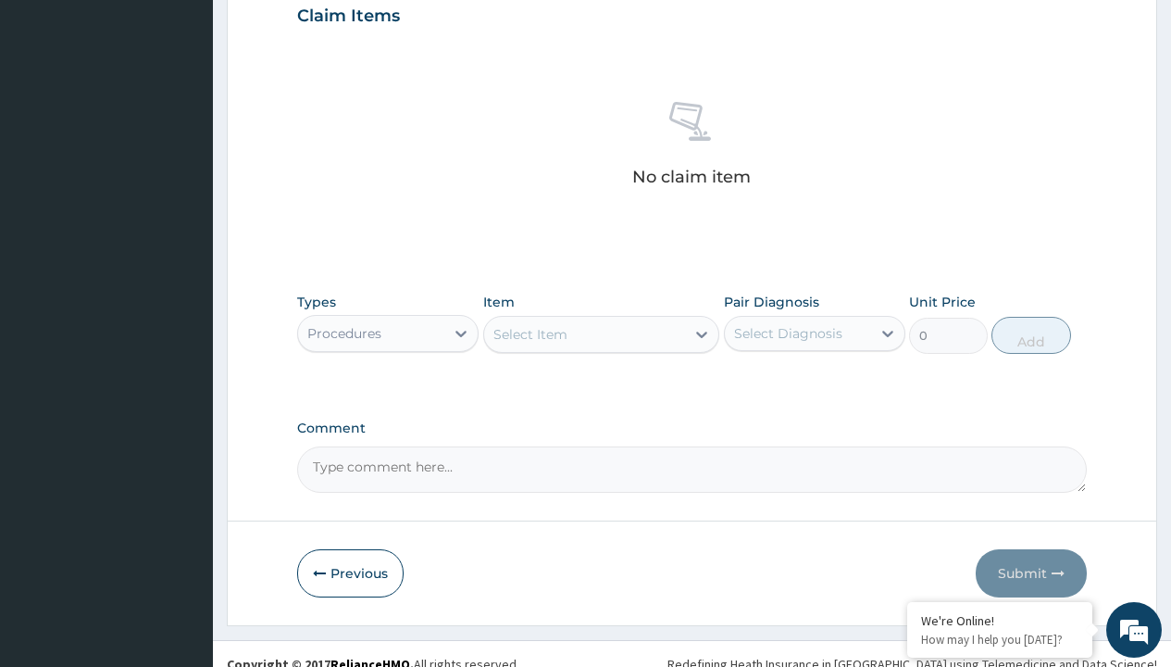
click at [530, 333] on div "Select Item" at bounding box center [531, 334] width 74 height 19
type input "service fee"
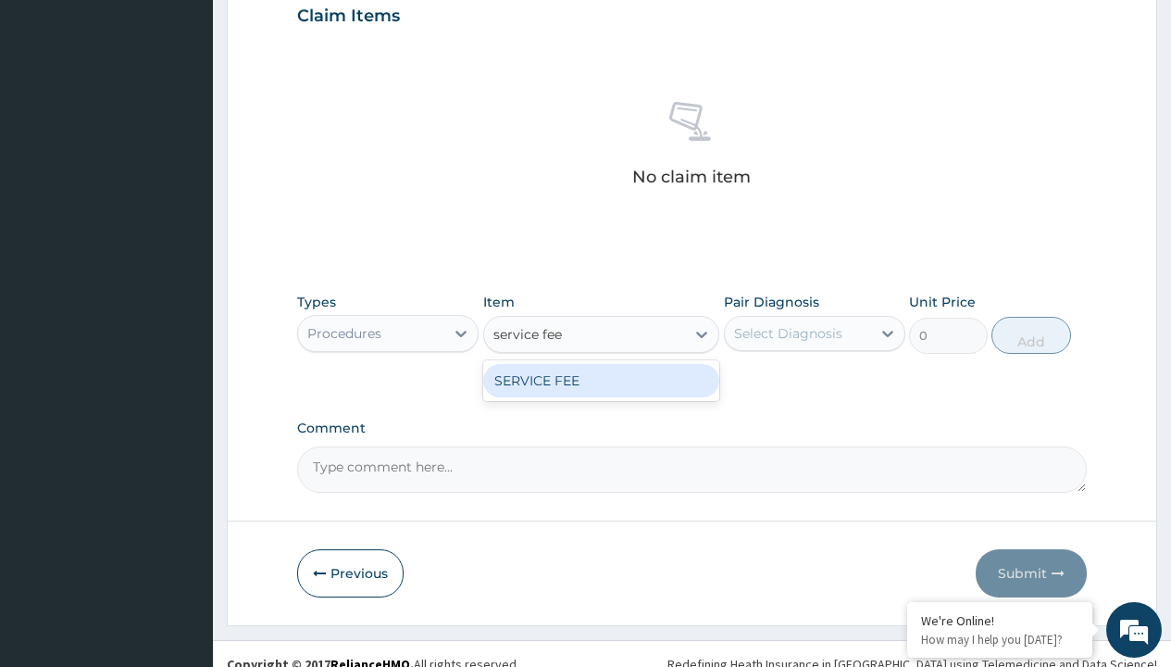
click at [601, 380] on div "SERVICE FEE" at bounding box center [601, 380] width 237 height 33
type input "100"
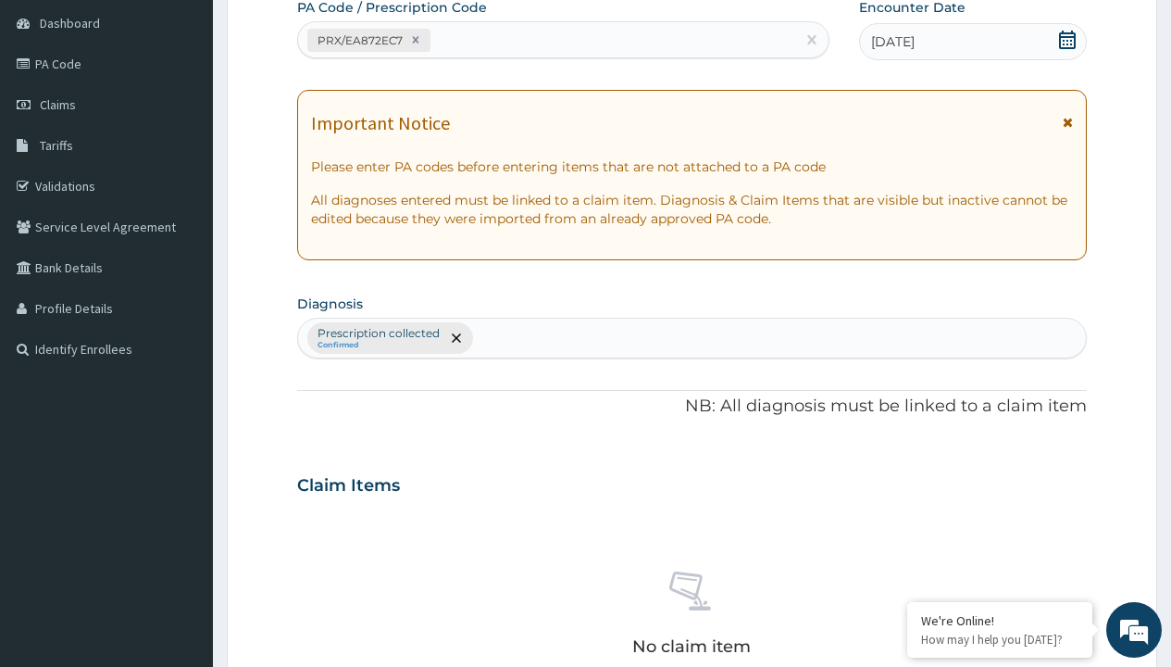
type input "prescription collected"
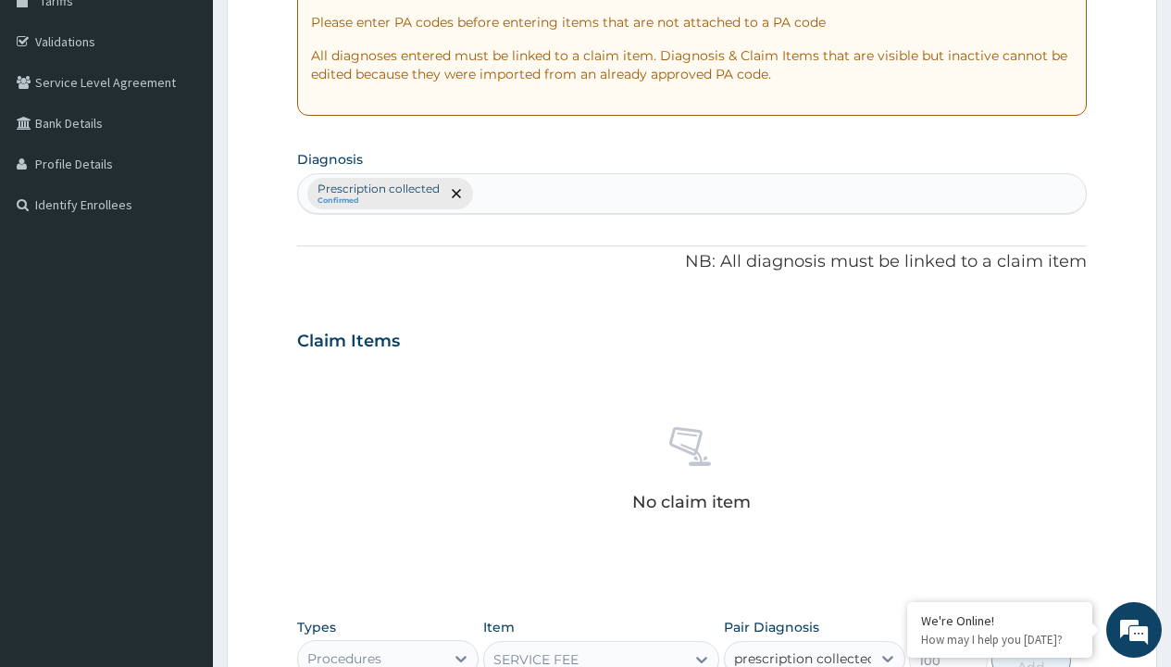
checkbox input "true"
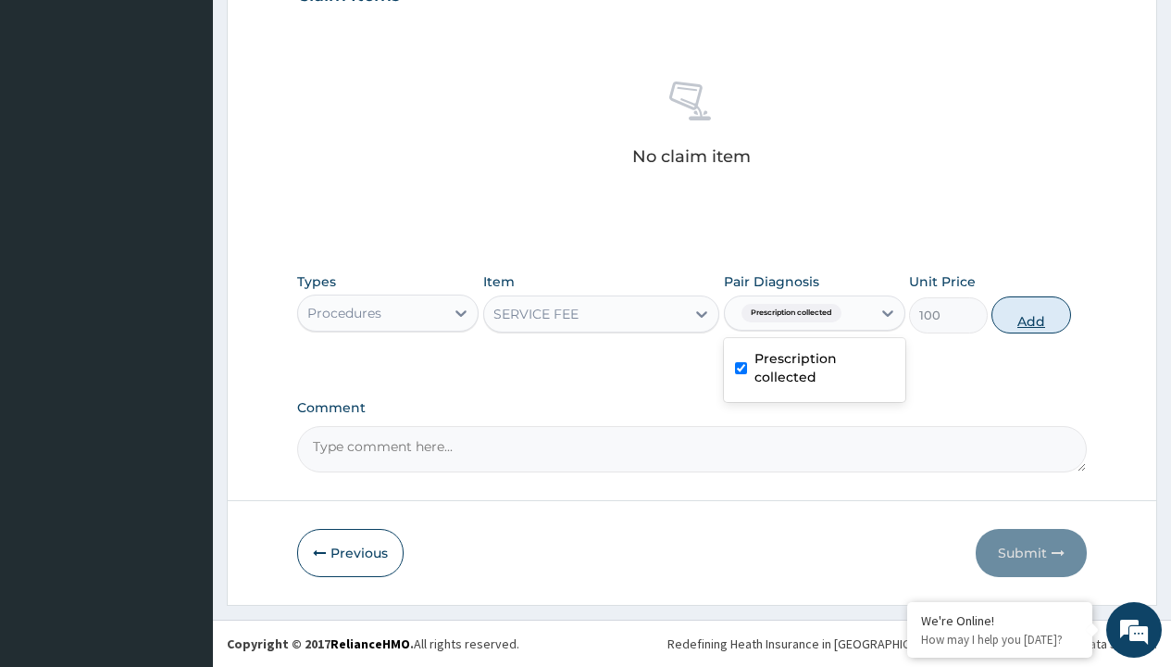
click at [1032, 314] on button "Add" at bounding box center [1031, 314] width 79 height 37
type input "0"
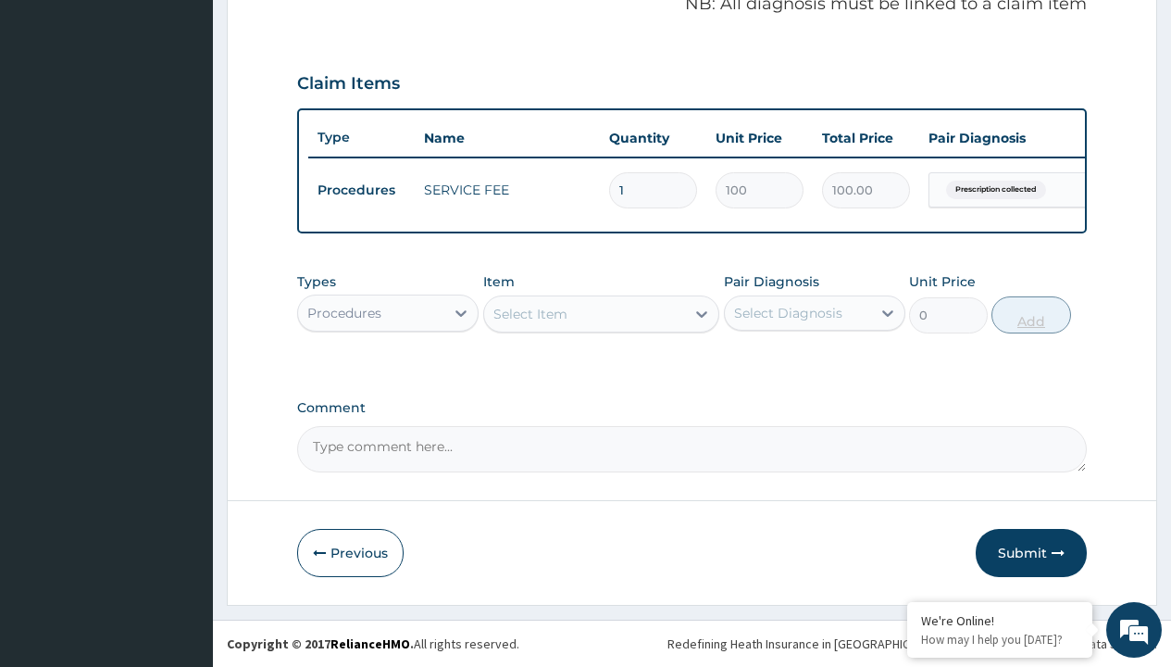
scroll to position [595, 0]
click at [344, 312] on div "Procedures" at bounding box center [344, 313] width 74 height 19
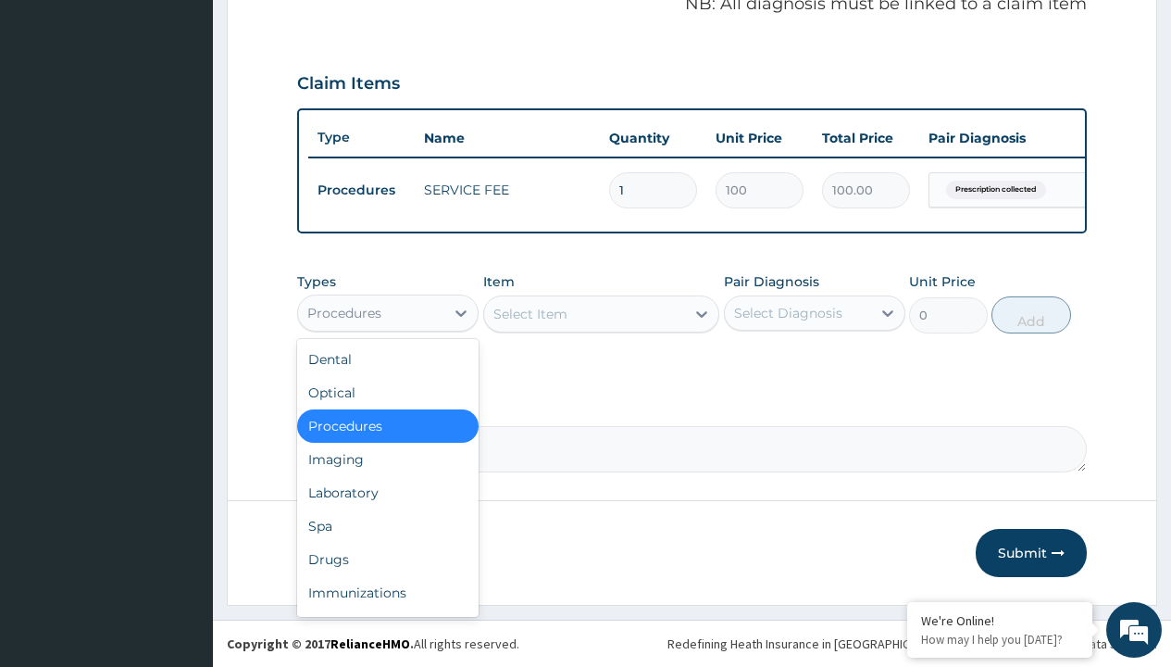
type input "drugs"
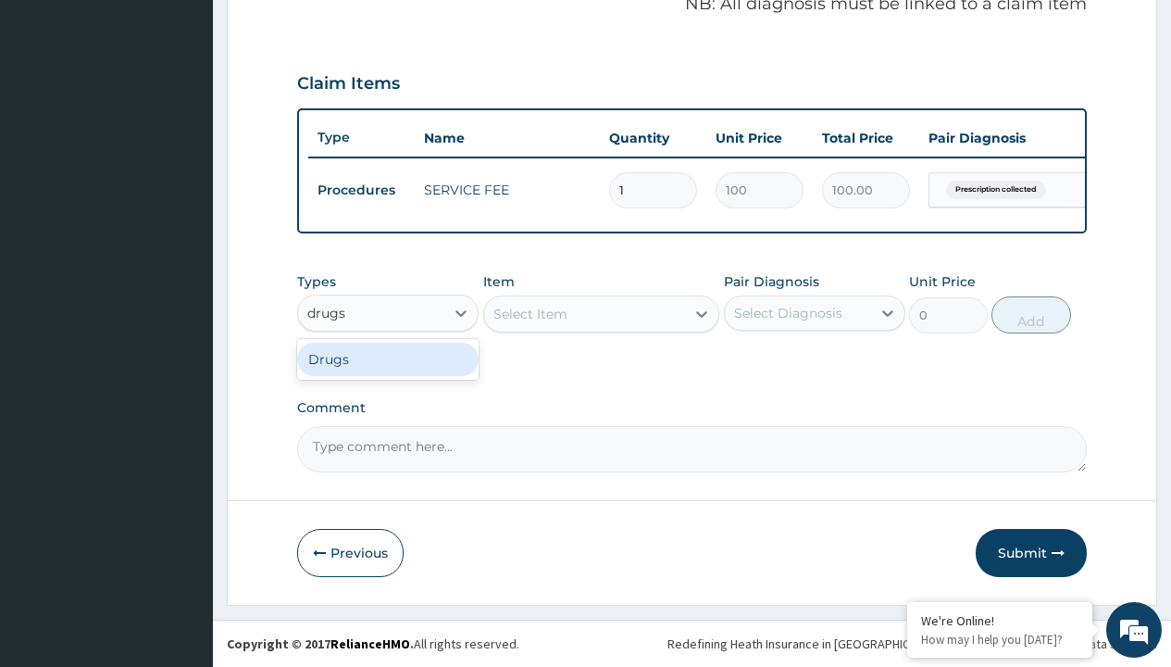
scroll to position [0, 0]
click at [388, 358] on div "Drugs" at bounding box center [388, 359] width 182 height 33
click at [530, 313] on div "Select Item" at bounding box center [601, 313] width 237 height 37
type input "keppra (levetiracetam) 250mg x60"
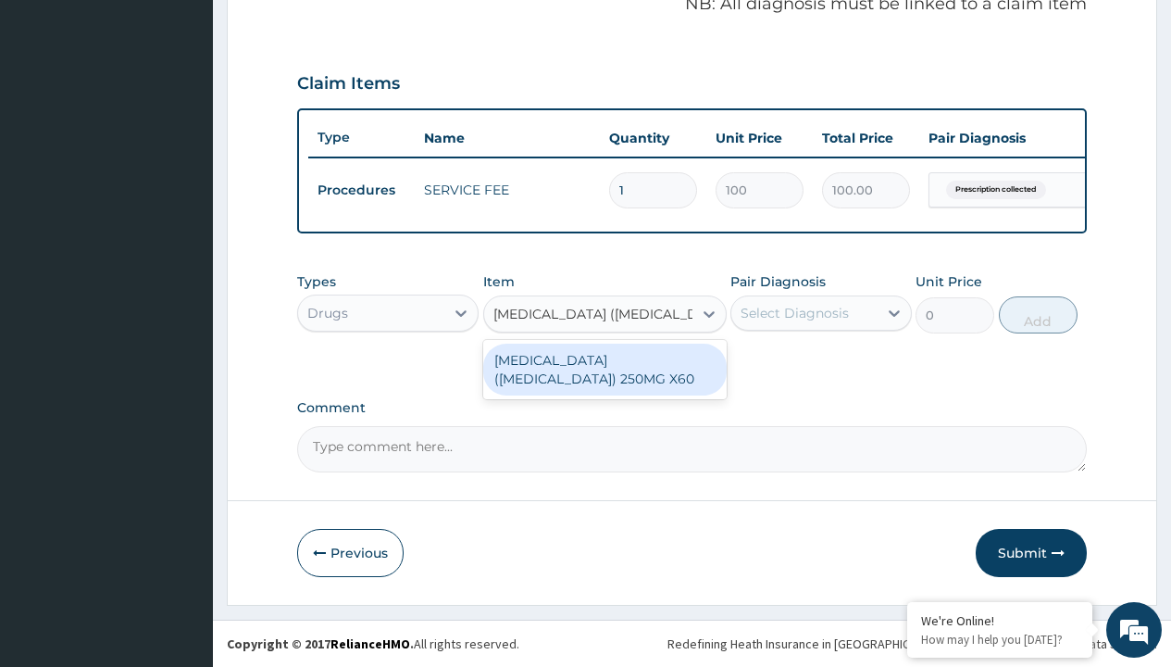
click at [605, 369] on div "KEPPRA (LEVETIRACETAM) 250MG X60" at bounding box center [605, 370] width 244 height 52
type input "816.7000122070312"
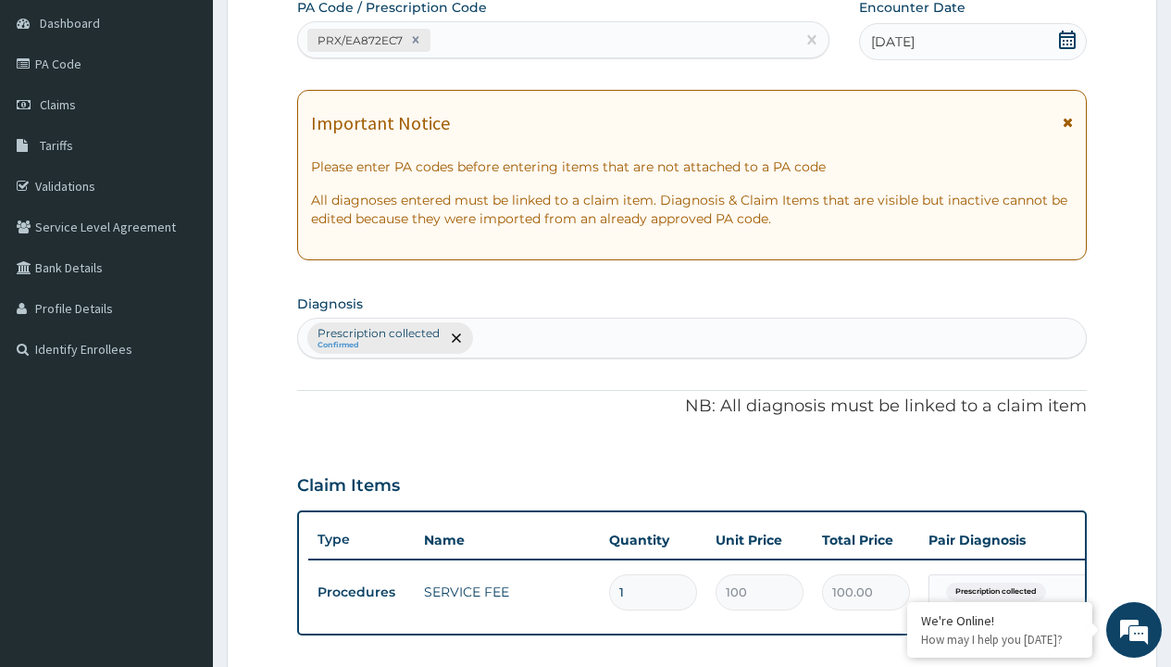
type input "prescription collected"
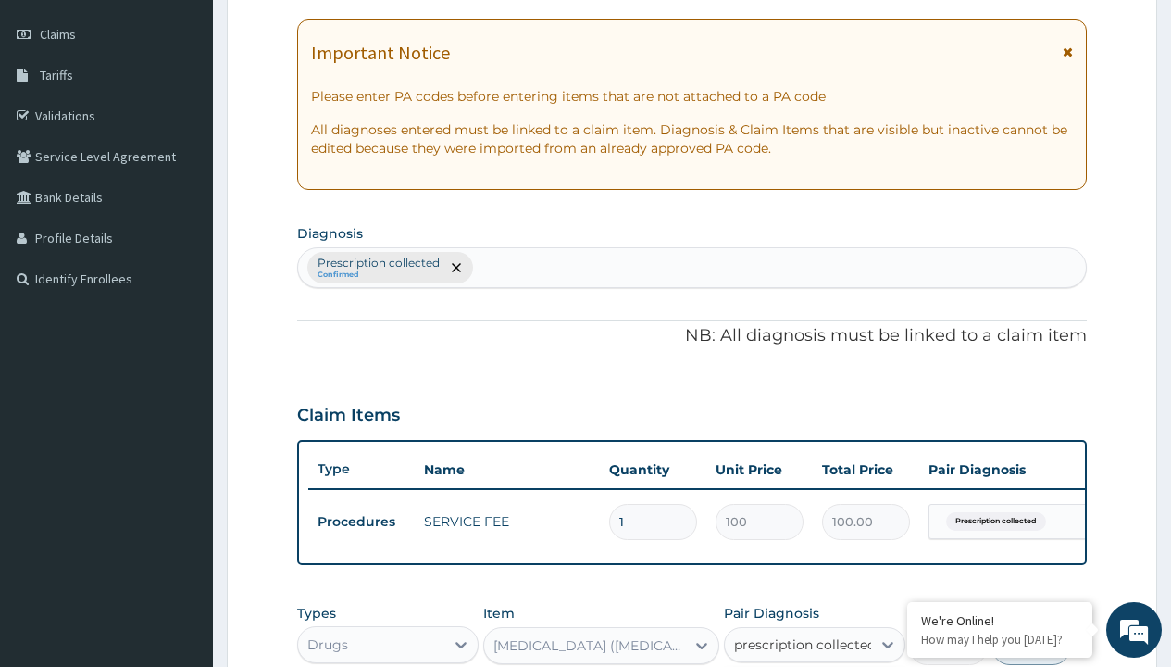
scroll to position [0, 0]
checkbox input "true"
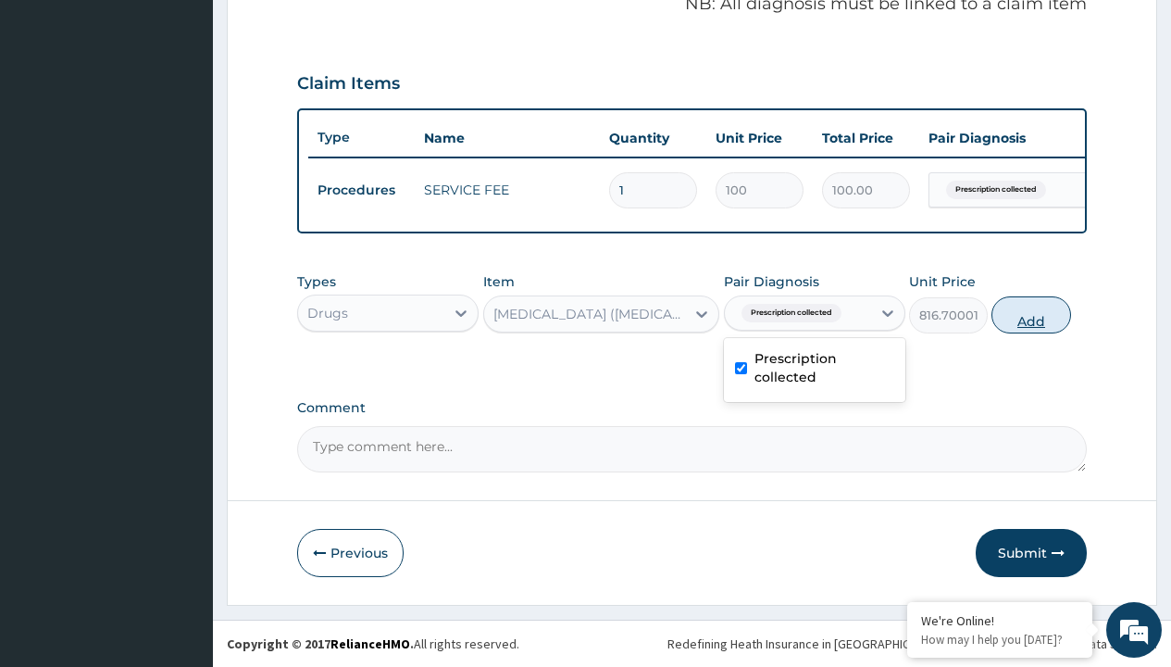
click at [1032, 314] on button "Add" at bounding box center [1031, 314] width 79 height 37
type input "0"
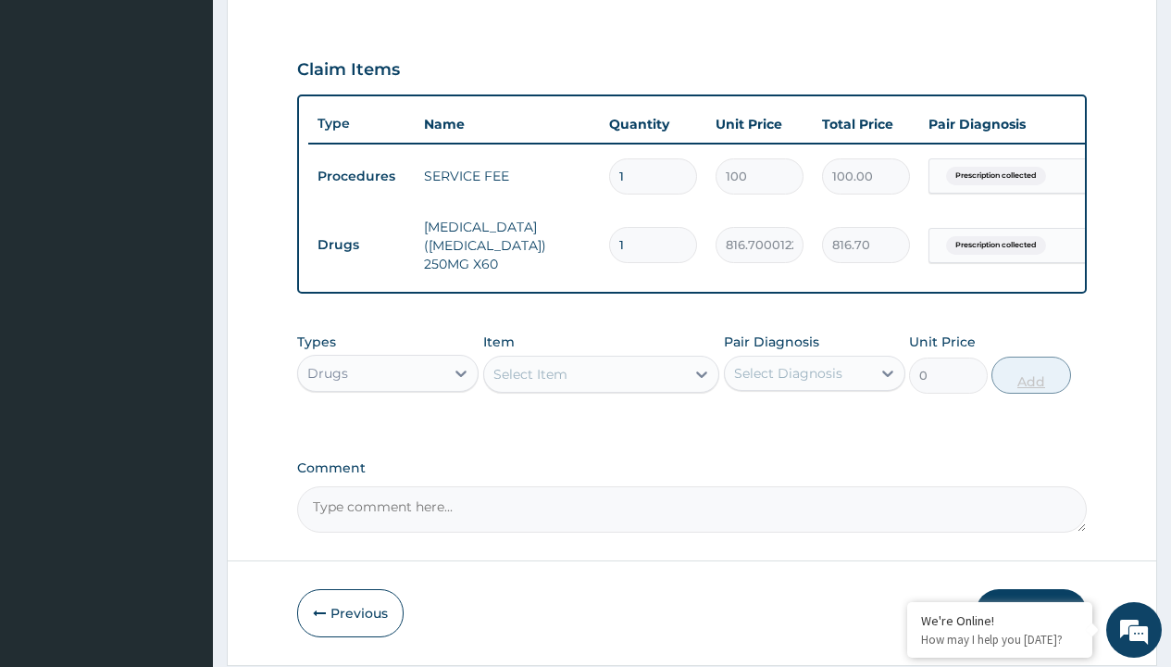
type input "60"
type input "49002.00"
type input "60"
click at [361, 244] on td "Drugs" at bounding box center [361, 245] width 106 height 34
type input "drugs"
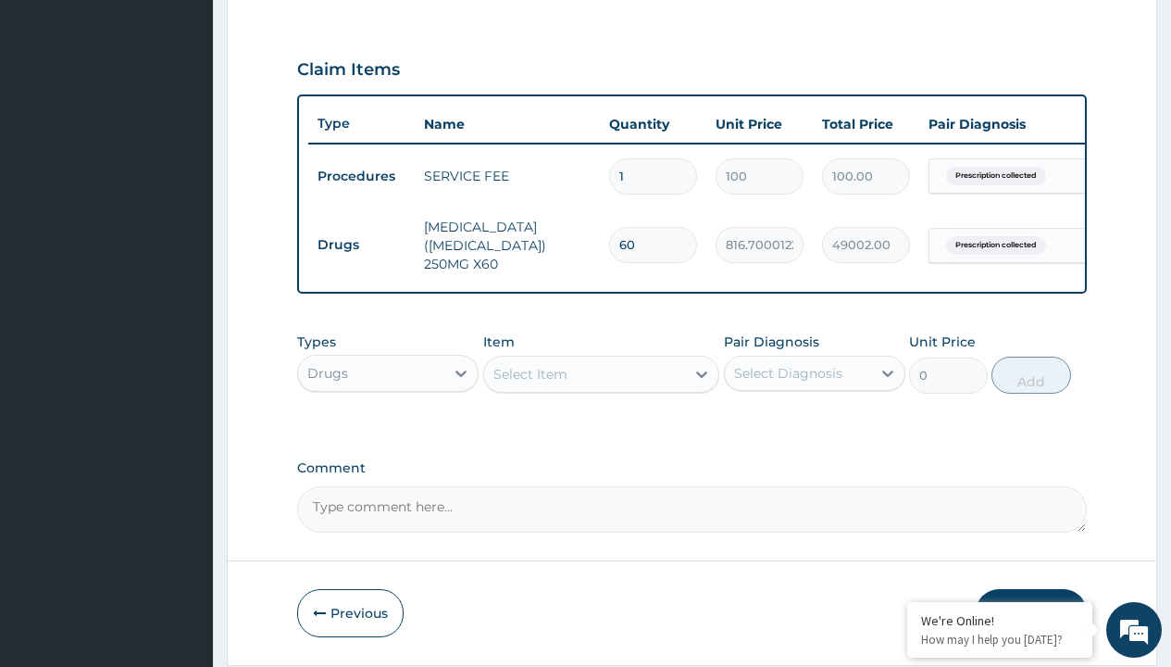
scroll to position [0, 0]
click at [388, 432] on div "Drugs" at bounding box center [388, 419] width 182 height 33
click at [530, 383] on div "Select Item" at bounding box center [531, 374] width 74 height 19
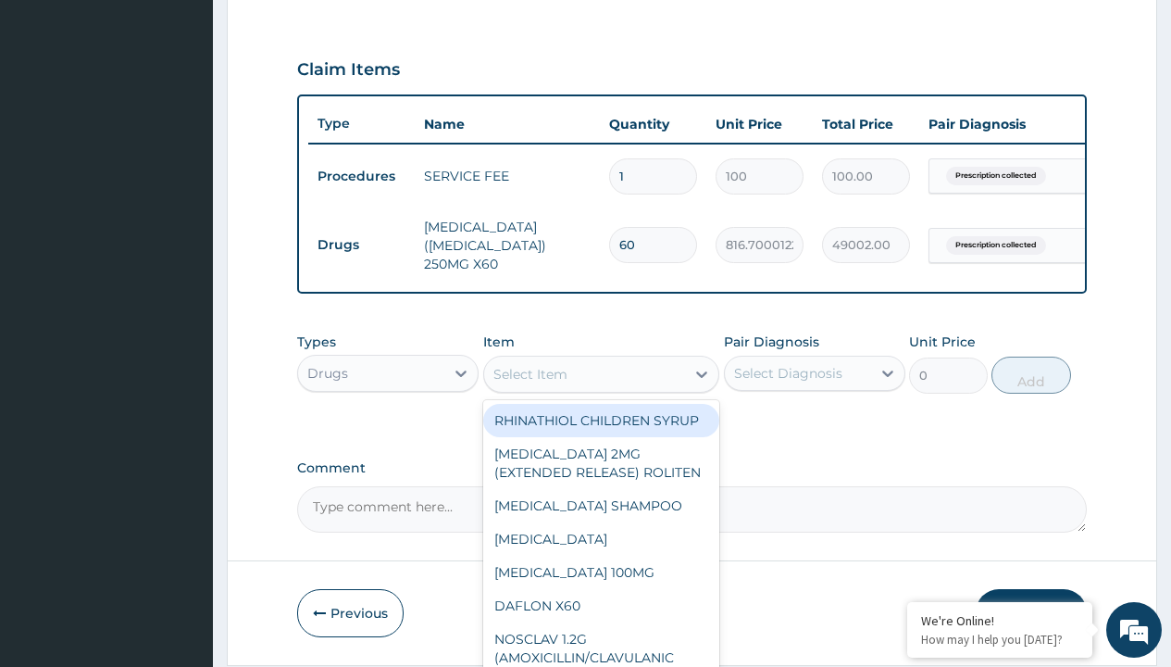
type input "levodopa/carbidopa 250/25mg"
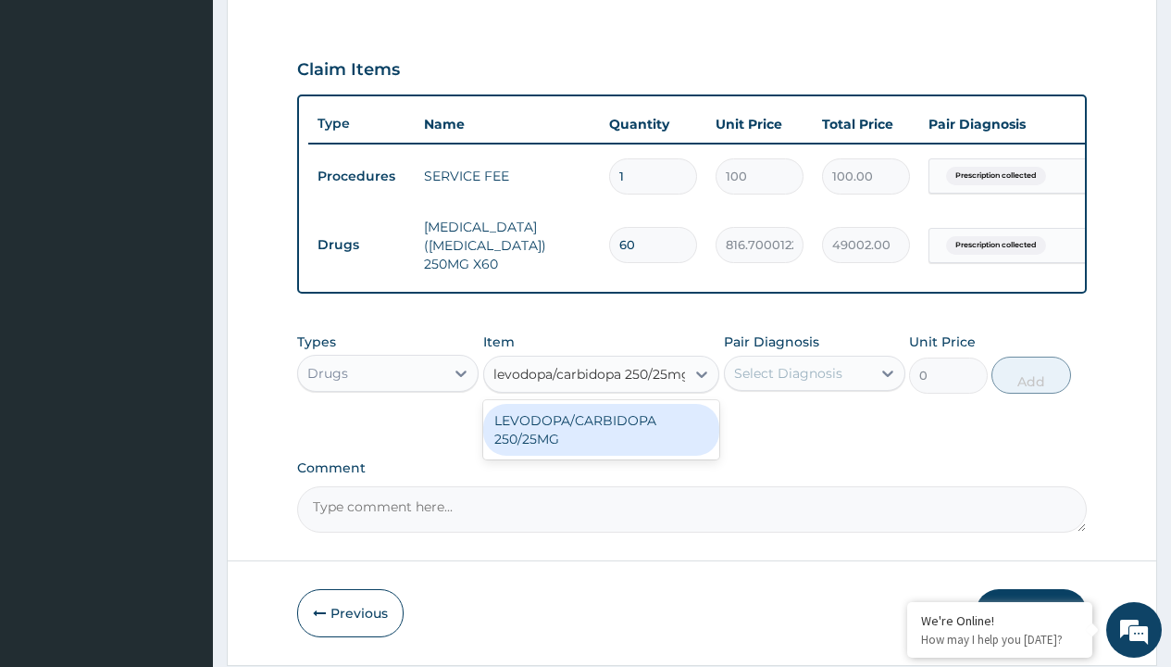
click at [601, 443] on div "LEVODOPA/CARBIDOPA 250/25MG" at bounding box center [601, 430] width 237 height 52
type input "2800"
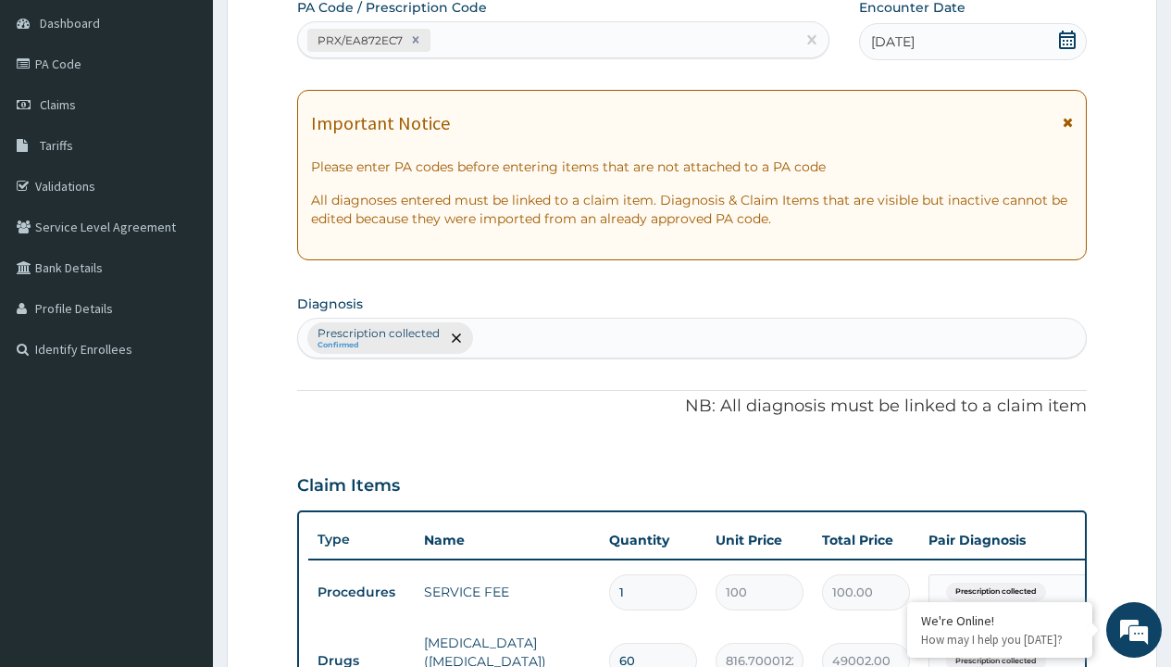
type input "prescription collected"
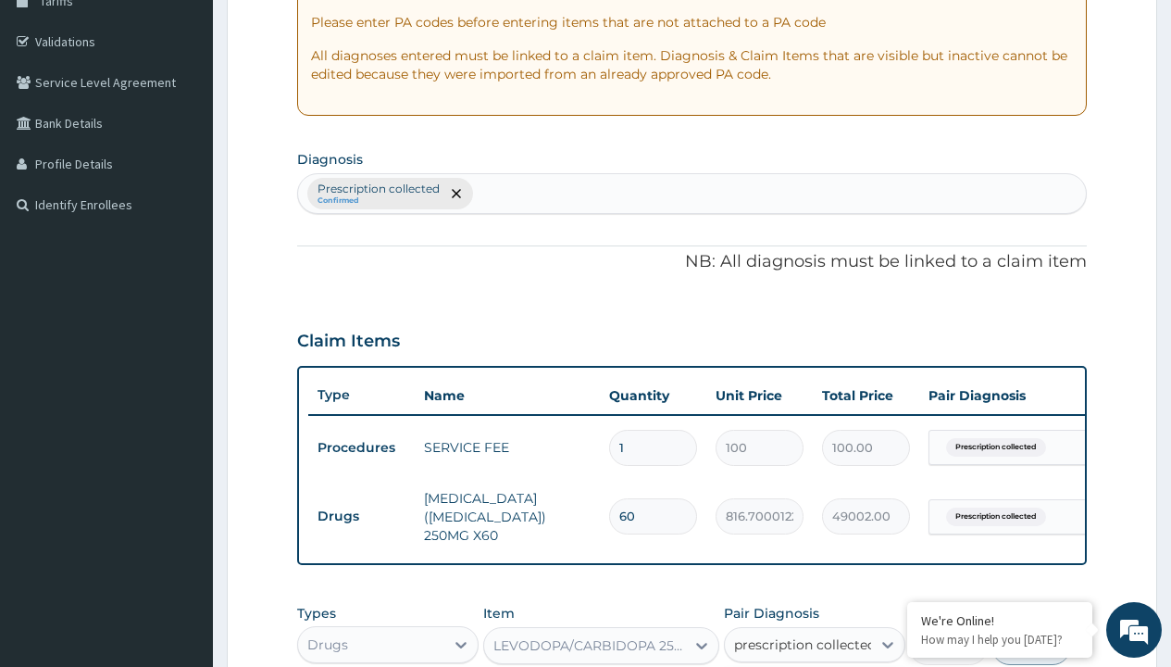
scroll to position [0, 0]
checkbox input "true"
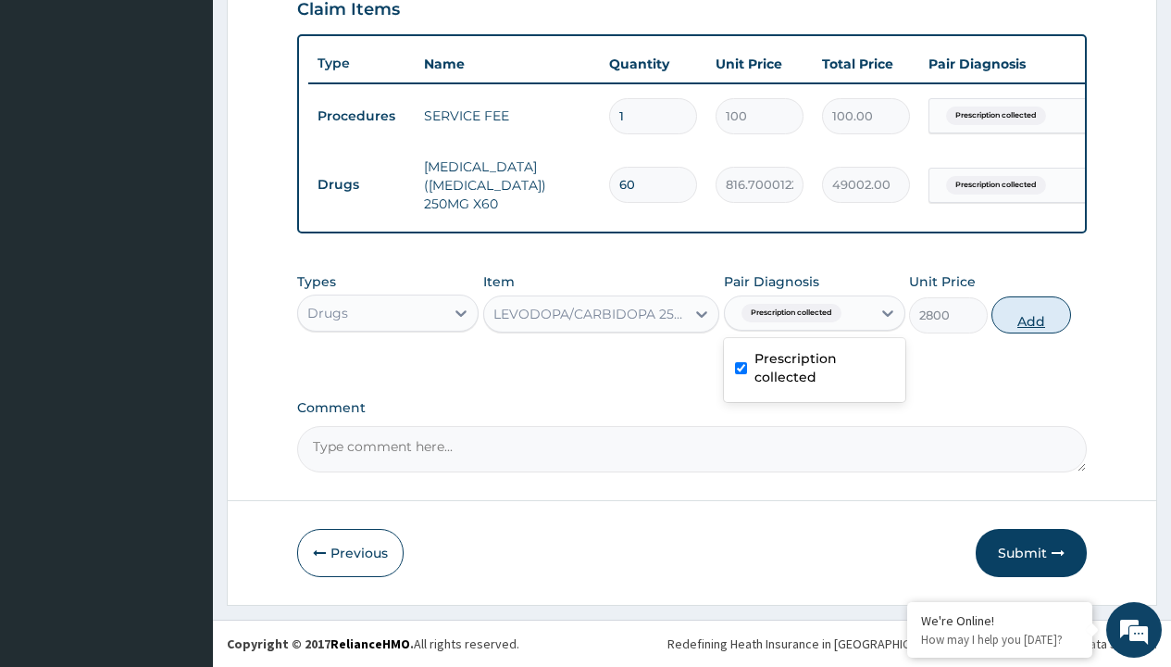
click at [1032, 314] on button "Add" at bounding box center [1031, 314] width 79 height 37
type input "0"
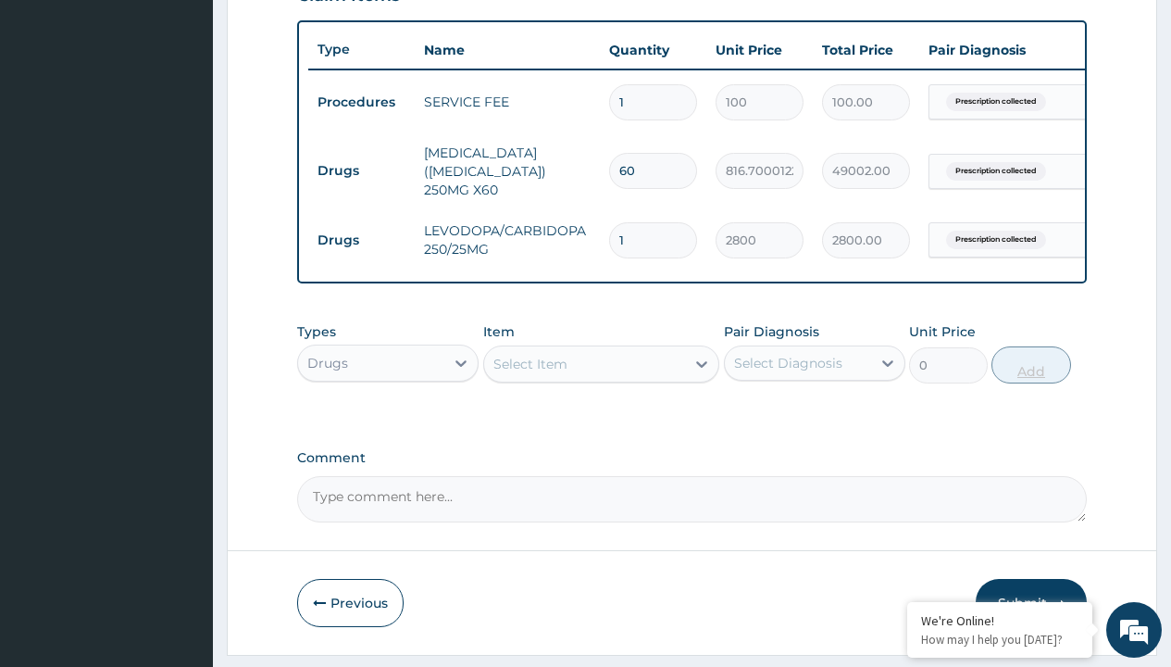
type input "20"
type input "56000.00"
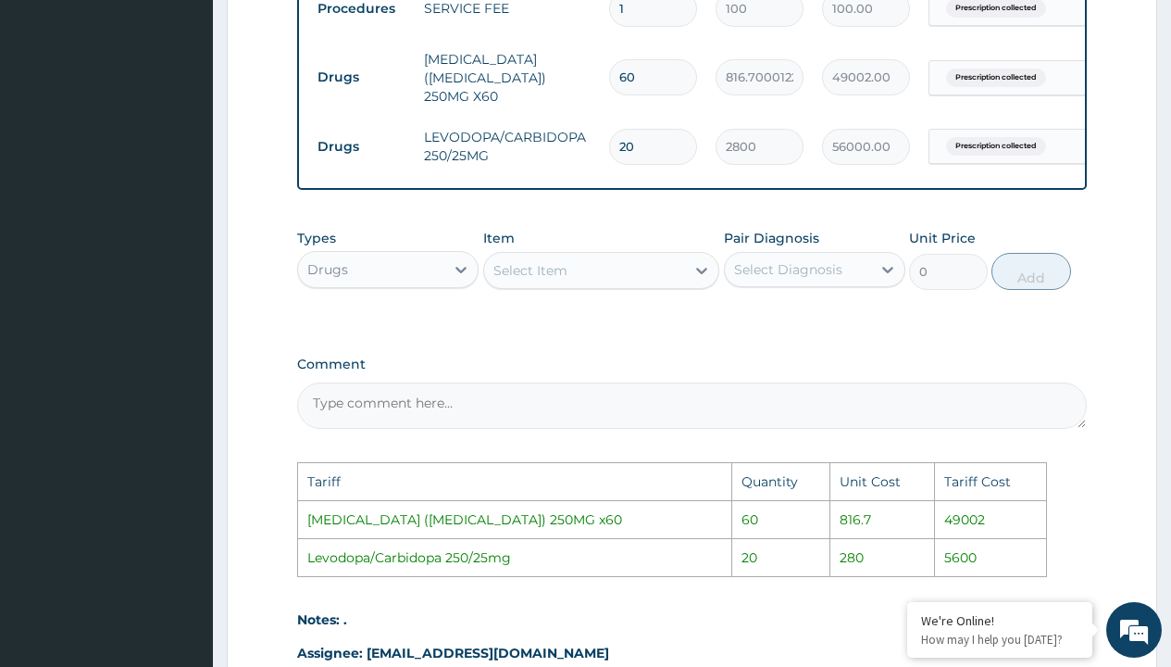
scroll to position [761, 0]
type input "2"
type input "5600.00"
type input "2"
click at [912, 359] on div "PA Code / Prescription Code PRX/EA872EC7 Encounter Date 09-08-2025 Important No…" at bounding box center [692, 61] width 790 height 1290
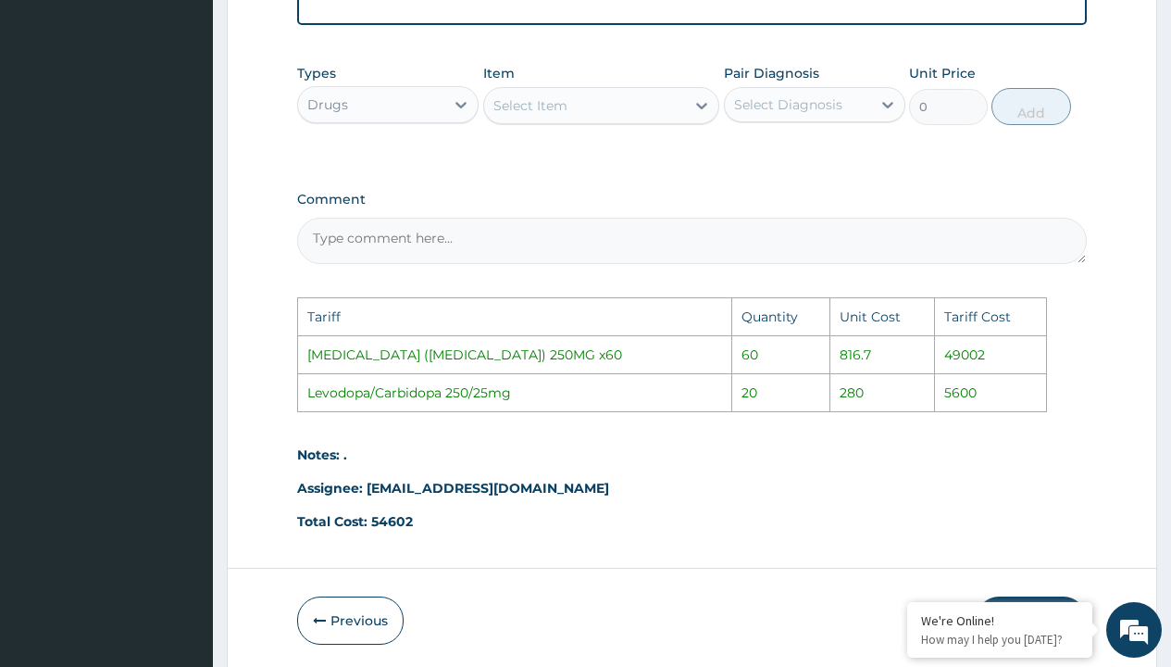
scroll to position [1008, 0]
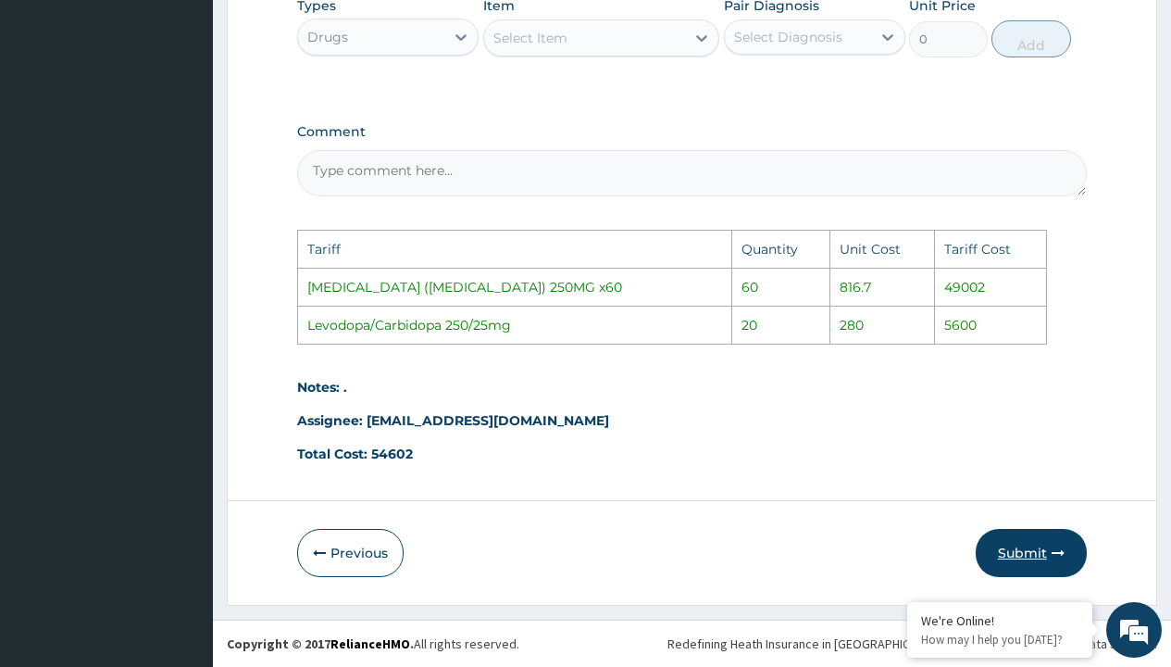
click at [1028, 555] on button "Submit" at bounding box center [1031, 553] width 111 height 48
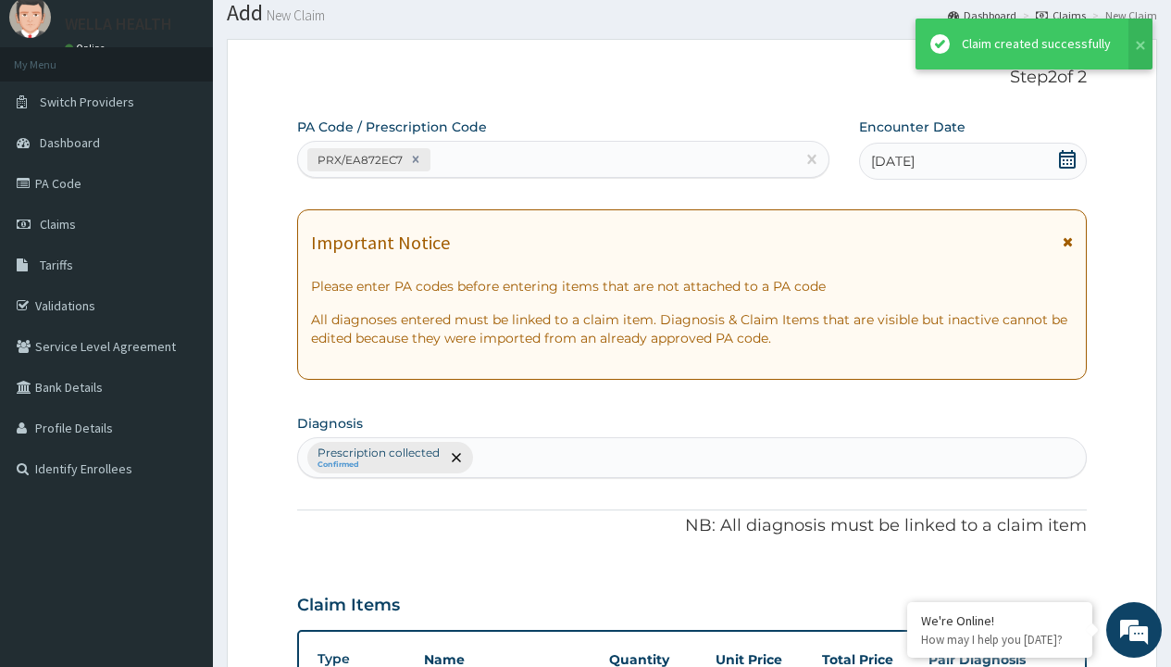
scroll to position [733, 0]
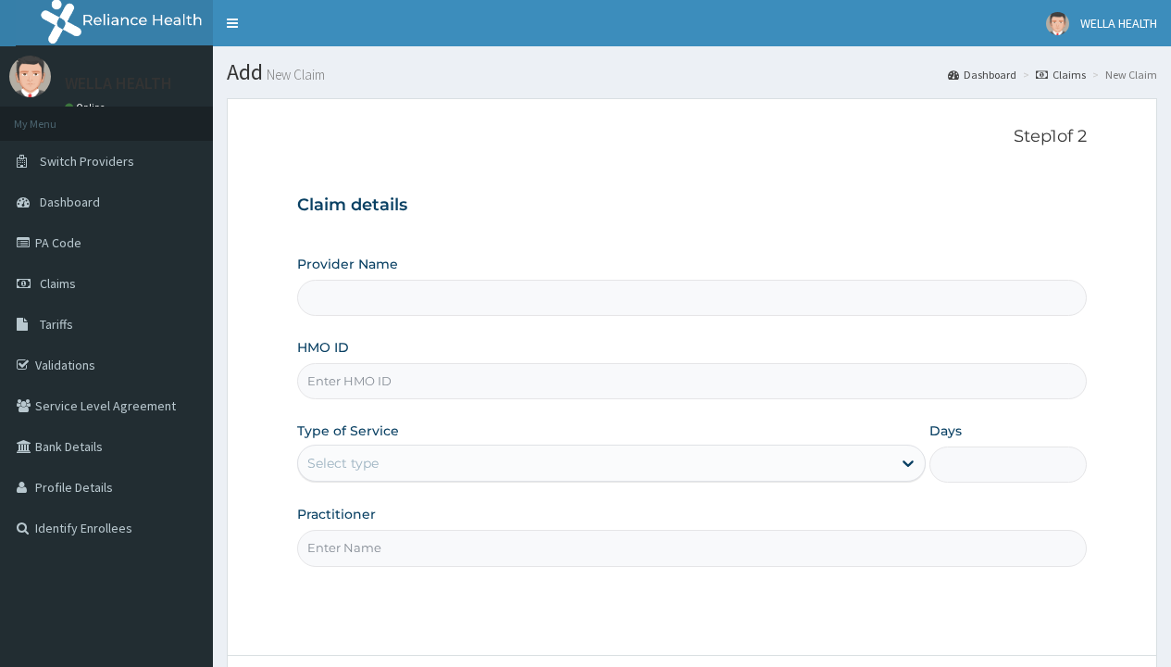
type input "Pharmacy Pick Up ( WellaHealth)"
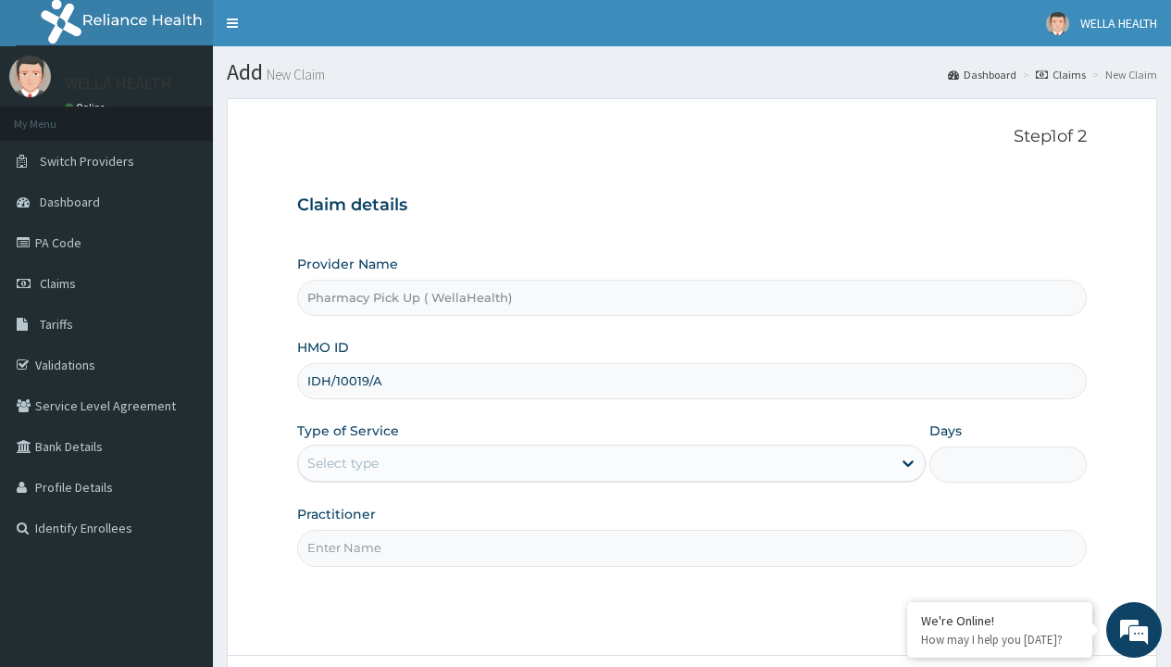
type input "IDH/10019/A"
type input "WellaHealth"
click at [343, 463] on div "Select type" at bounding box center [342, 463] width 71 height 19
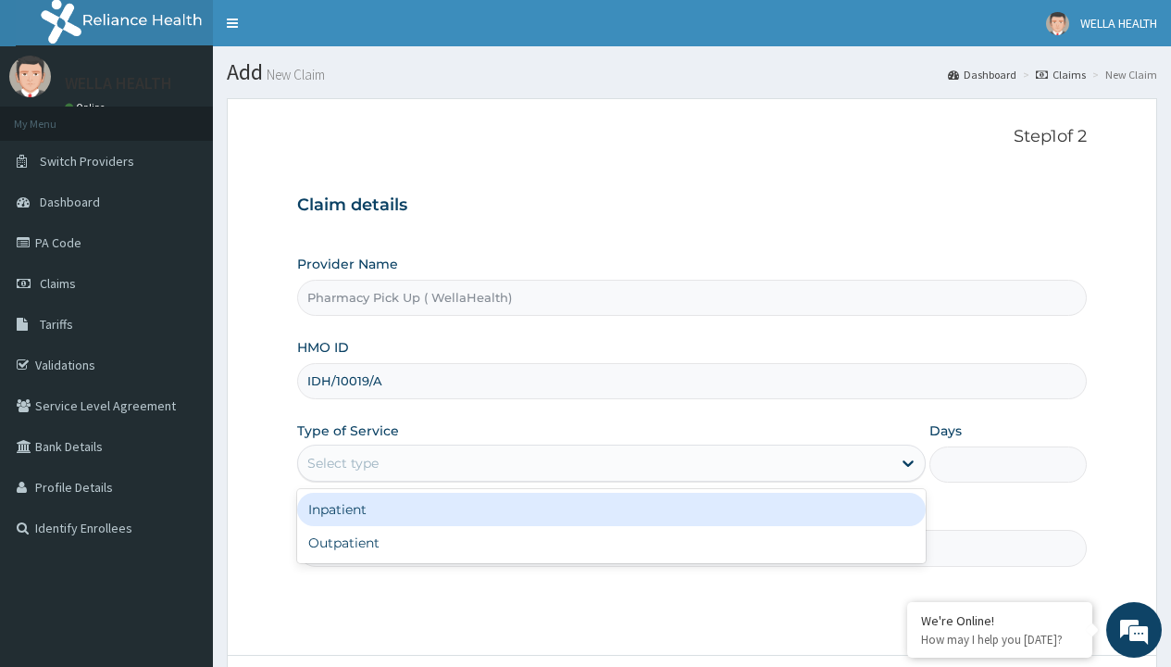
click at [611, 543] on div "Outpatient" at bounding box center [611, 542] width 629 height 33
type input "1"
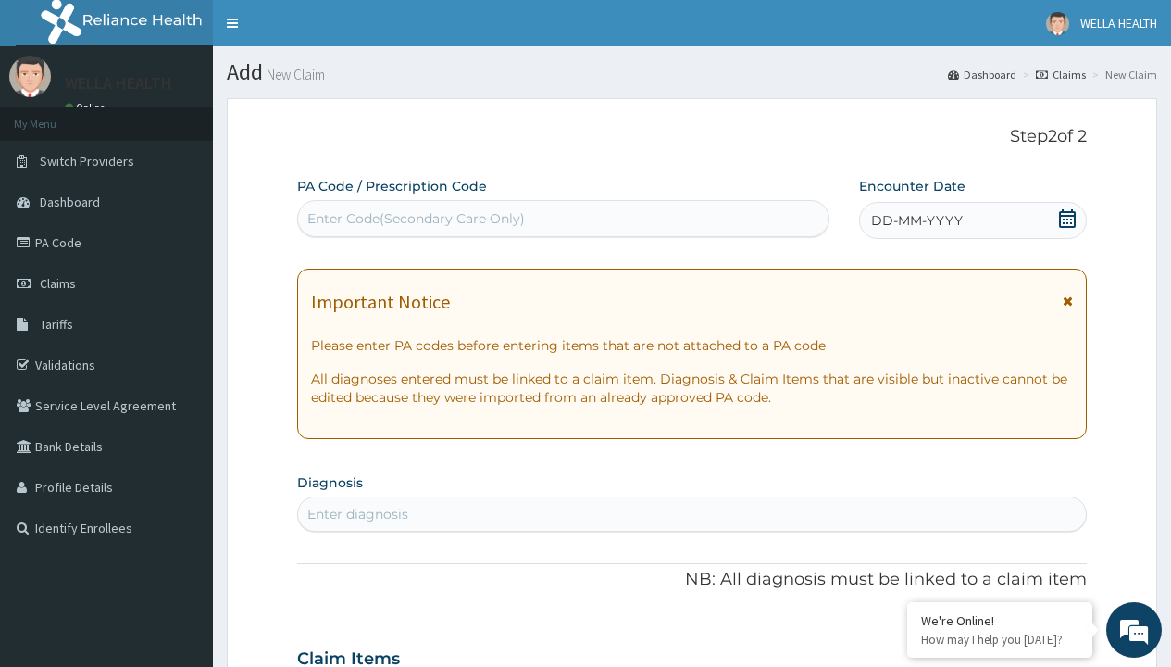
scroll to position [155, 0]
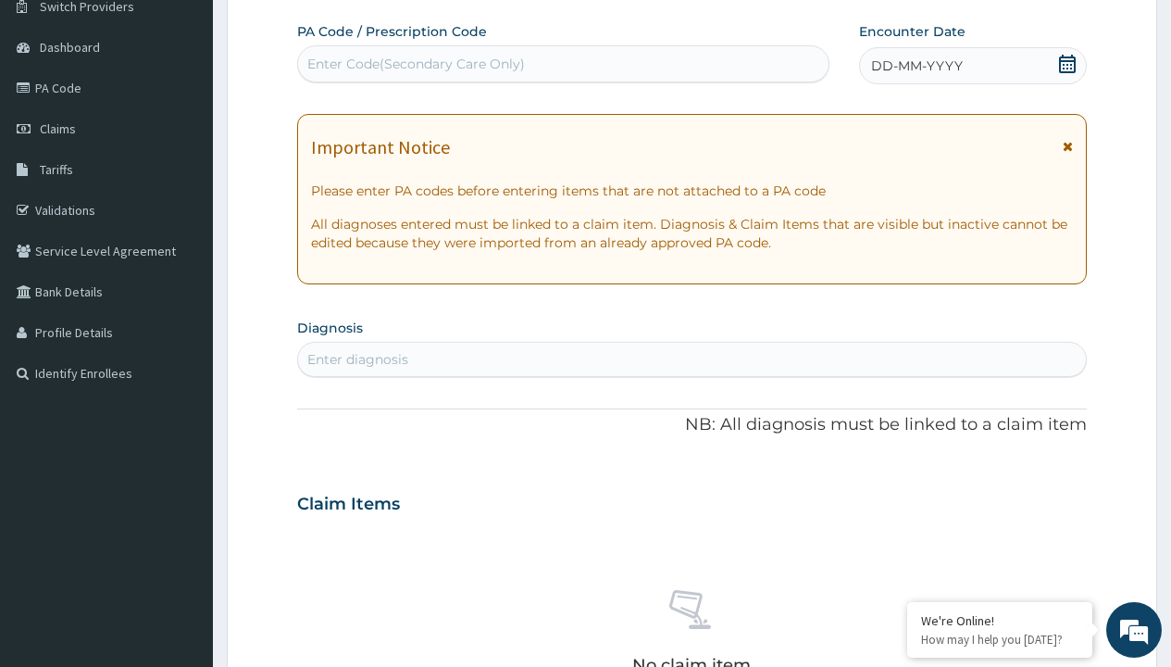
click at [916, 66] on span "DD-MM-YYYY" at bounding box center [917, 65] width 92 height 19
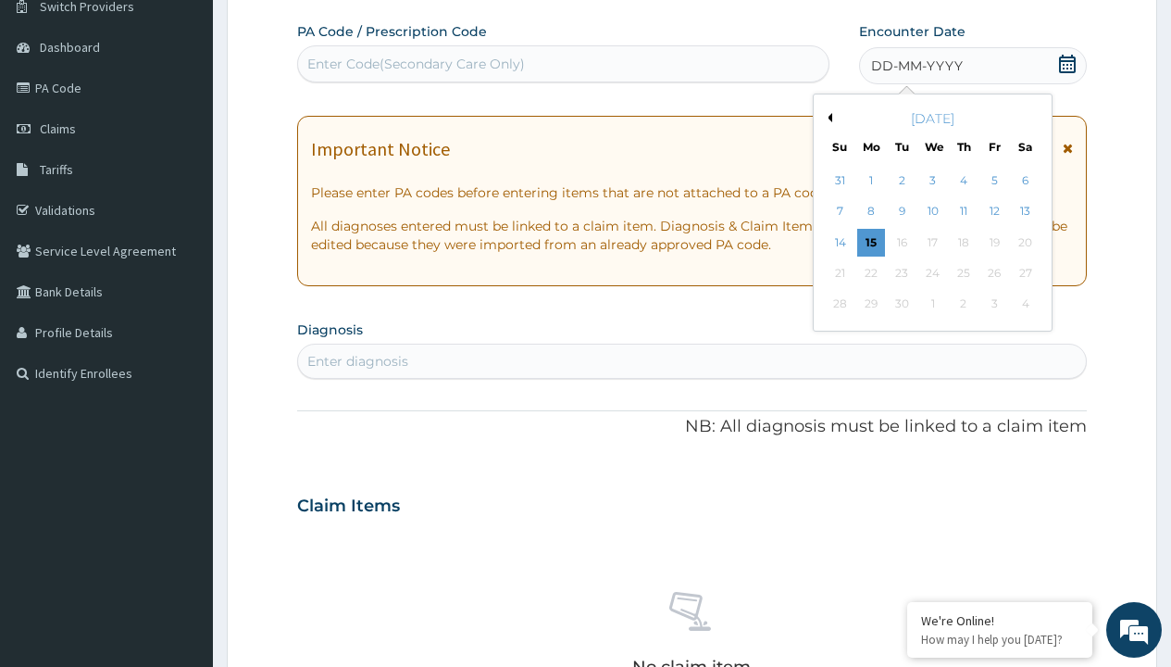
scroll to position [0, 0]
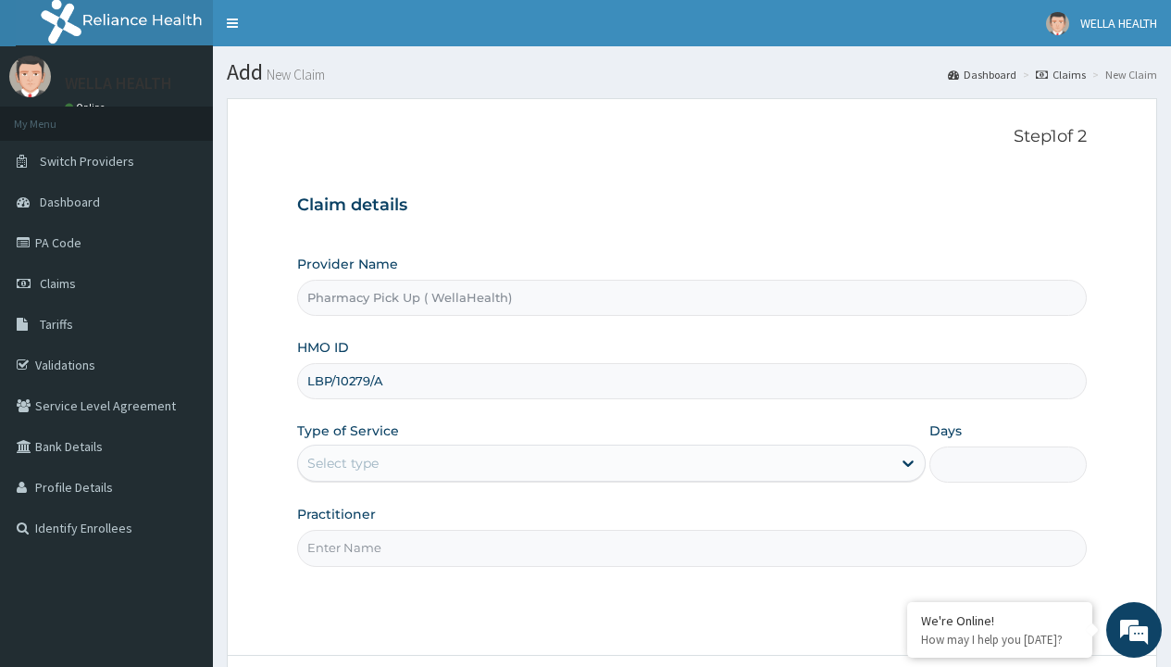
type input "LBP/10279/A"
type input "WellaHealth"
click at [343, 463] on div "Select type" at bounding box center [342, 463] width 71 height 19
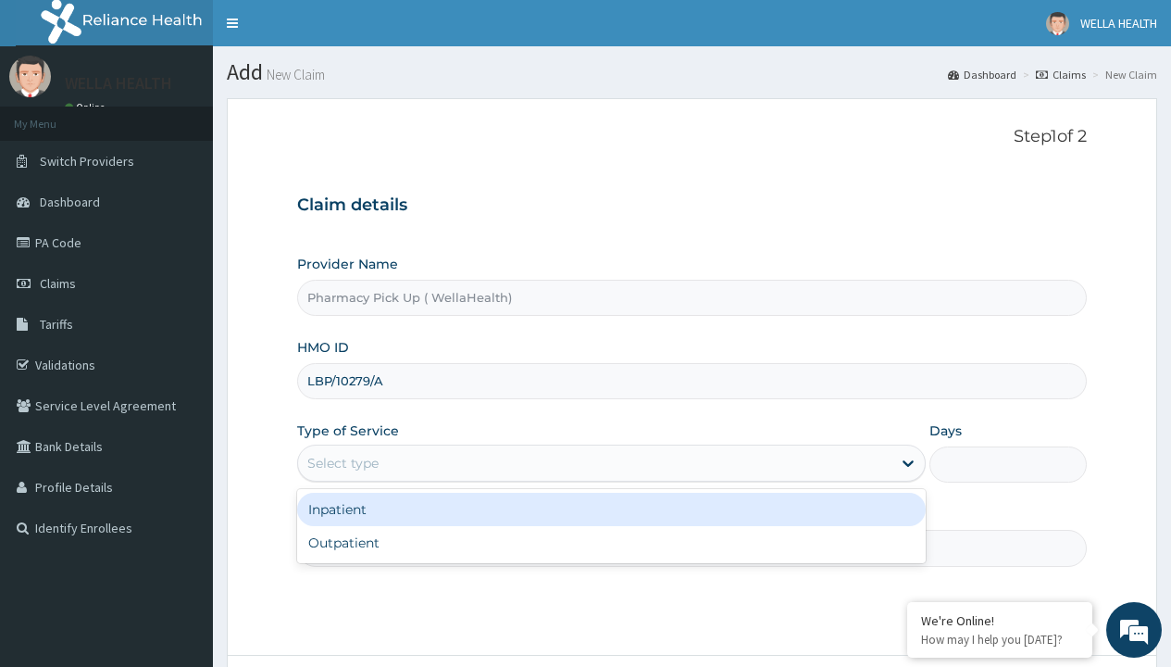
click at [611, 543] on div "Outpatient" at bounding box center [611, 542] width 629 height 33
type input "1"
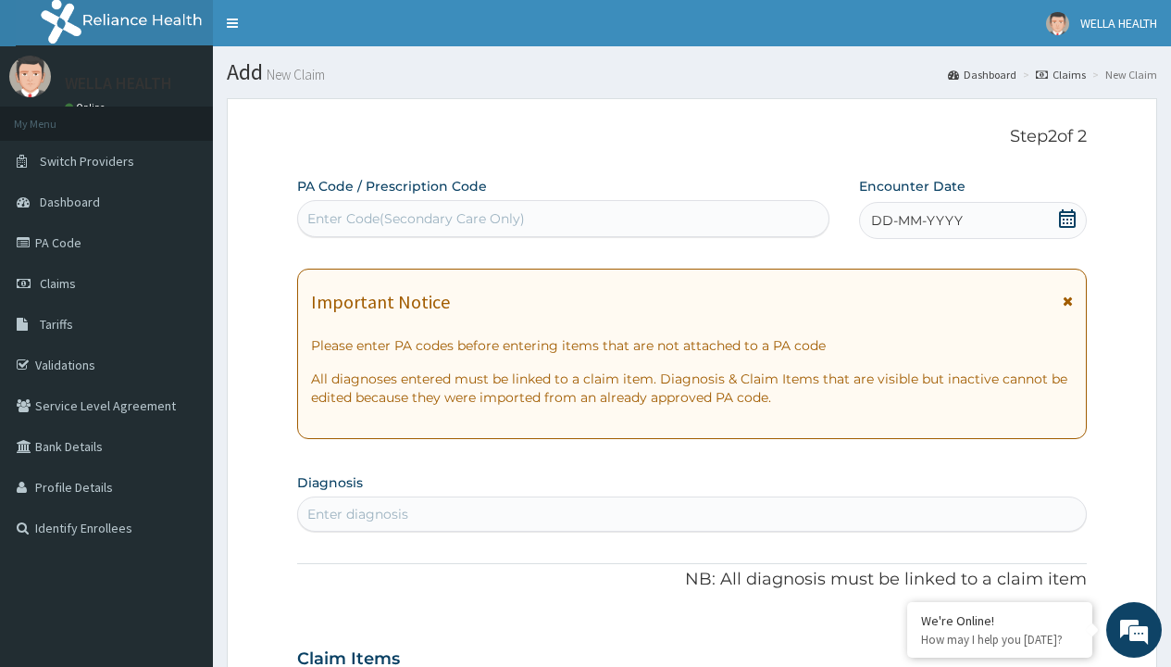
scroll to position [155, 0]
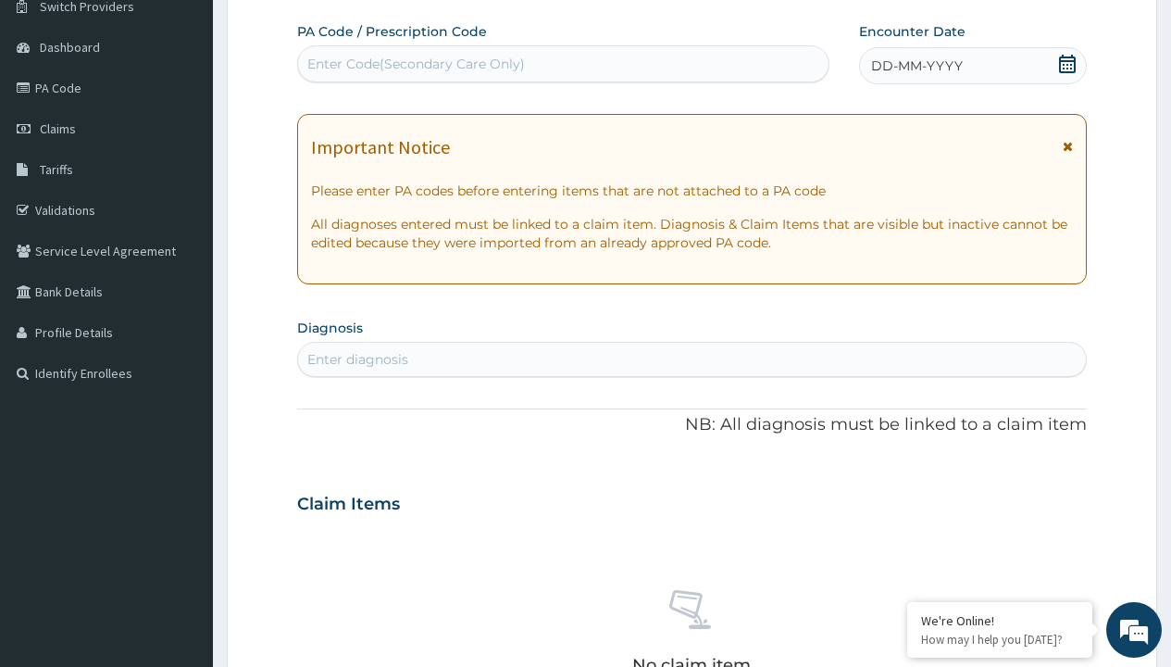
click at [916, 66] on span "DD-MM-YYYY" at bounding box center [917, 65] width 92 height 19
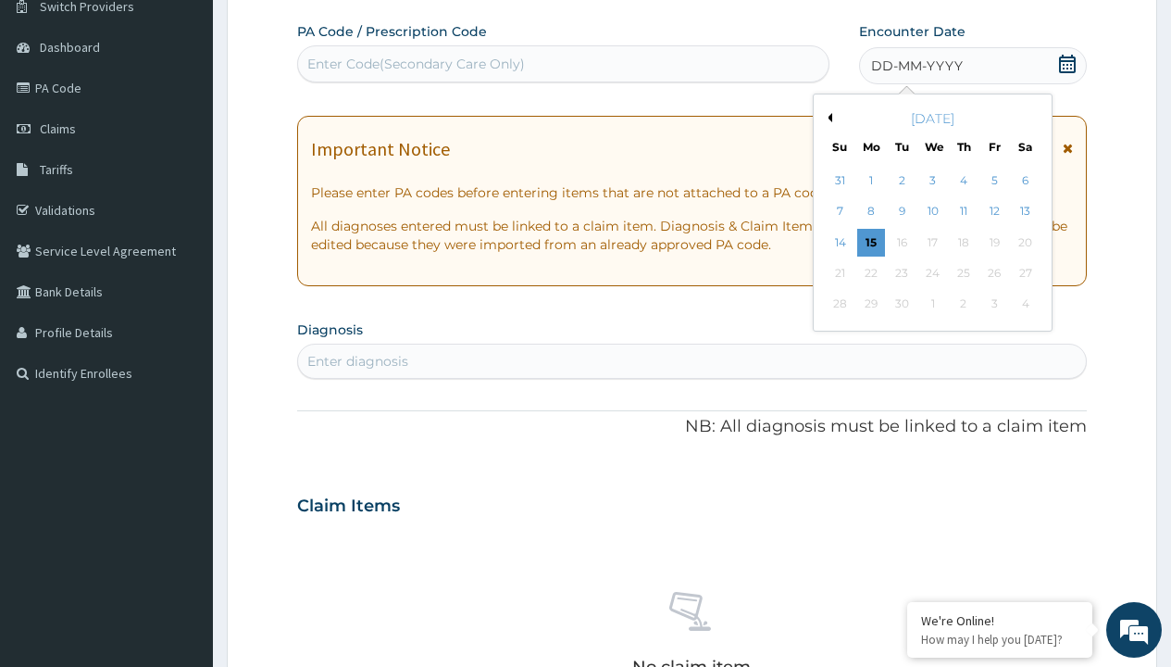
click at [827, 118] on button "Previous Month" at bounding box center [827, 117] width 9 height 9
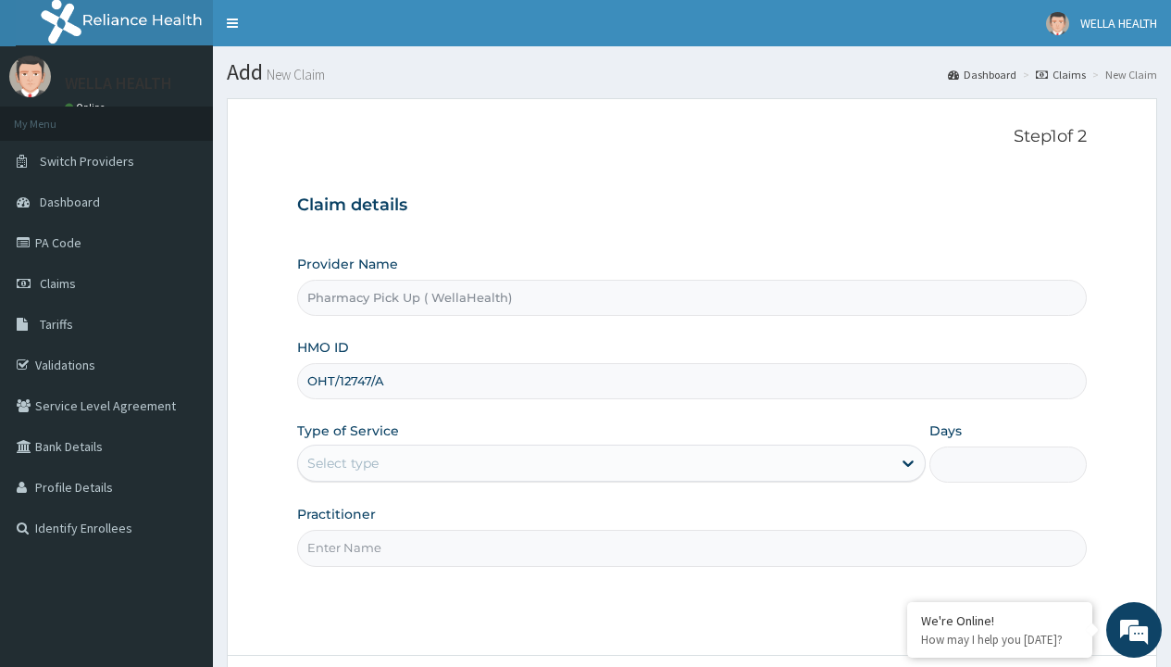
type input "OHT/12747/A"
type input "WellaHealth"
click at [343, 463] on div "Select type" at bounding box center [342, 463] width 71 height 19
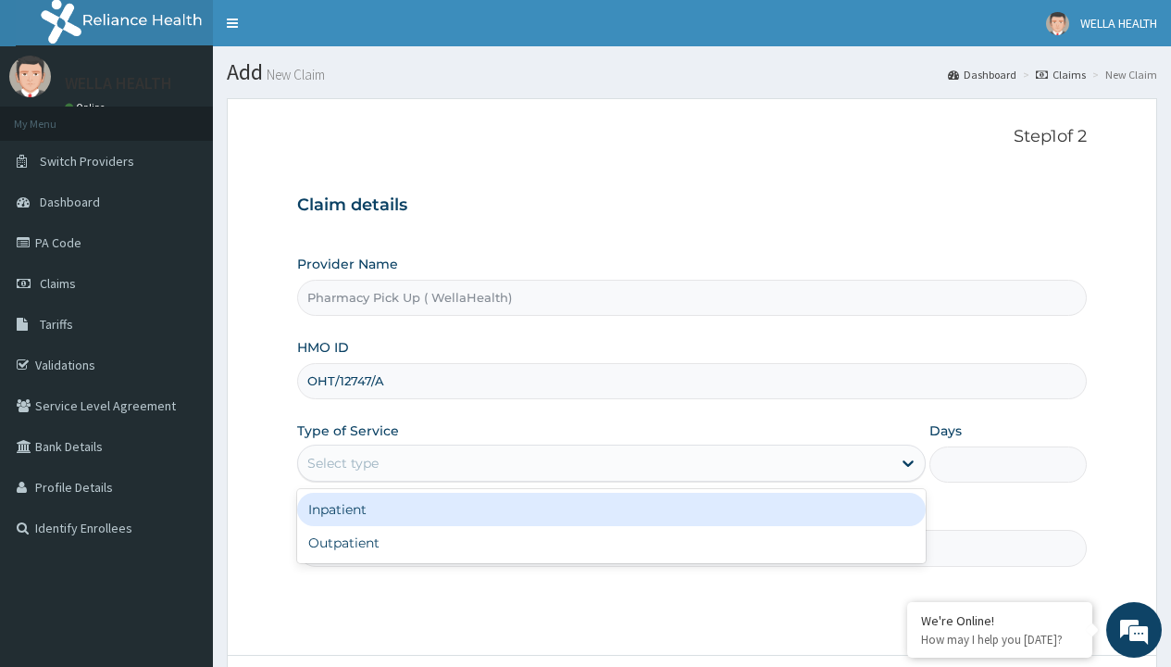
click at [611, 543] on div "Outpatient" at bounding box center [611, 542] width 629 height 33
type input "1"
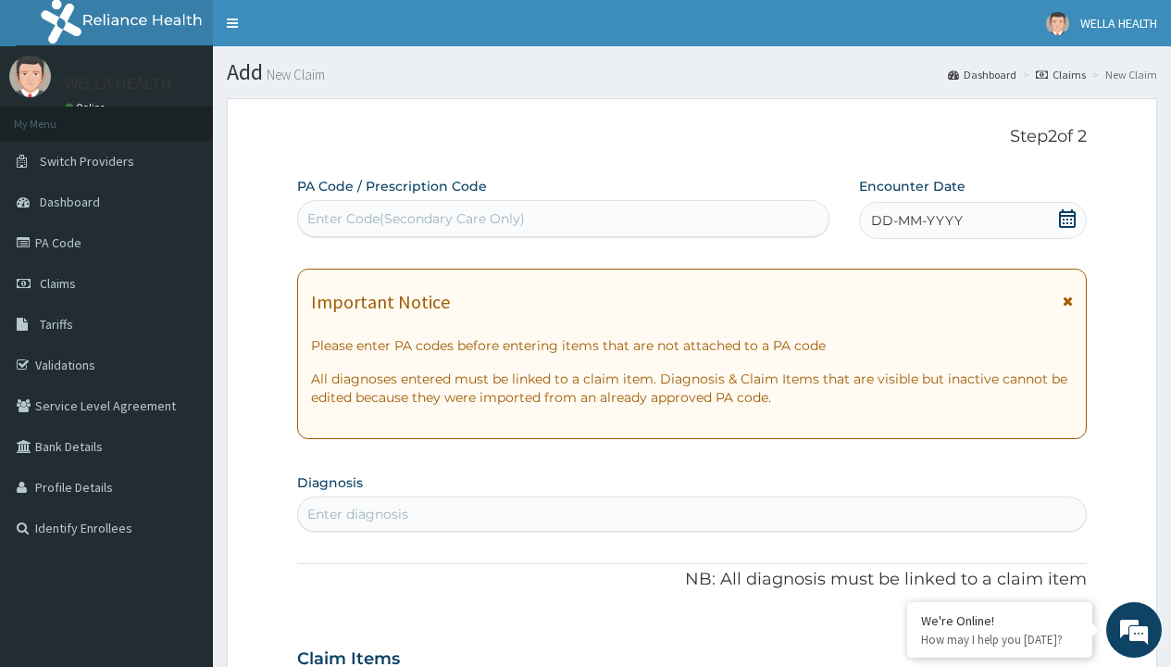
scroll to position [155, 0]
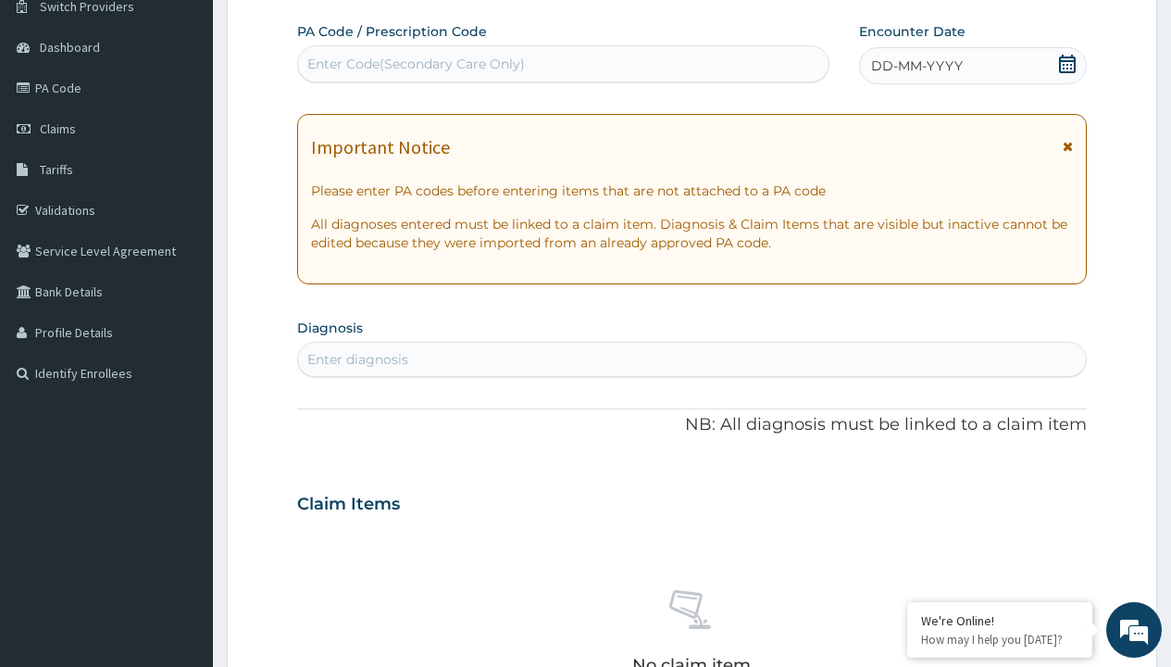
click at [916, 66] on span "DD-MM-YYYY" at bounding box center [917, 65] width 92 height 19
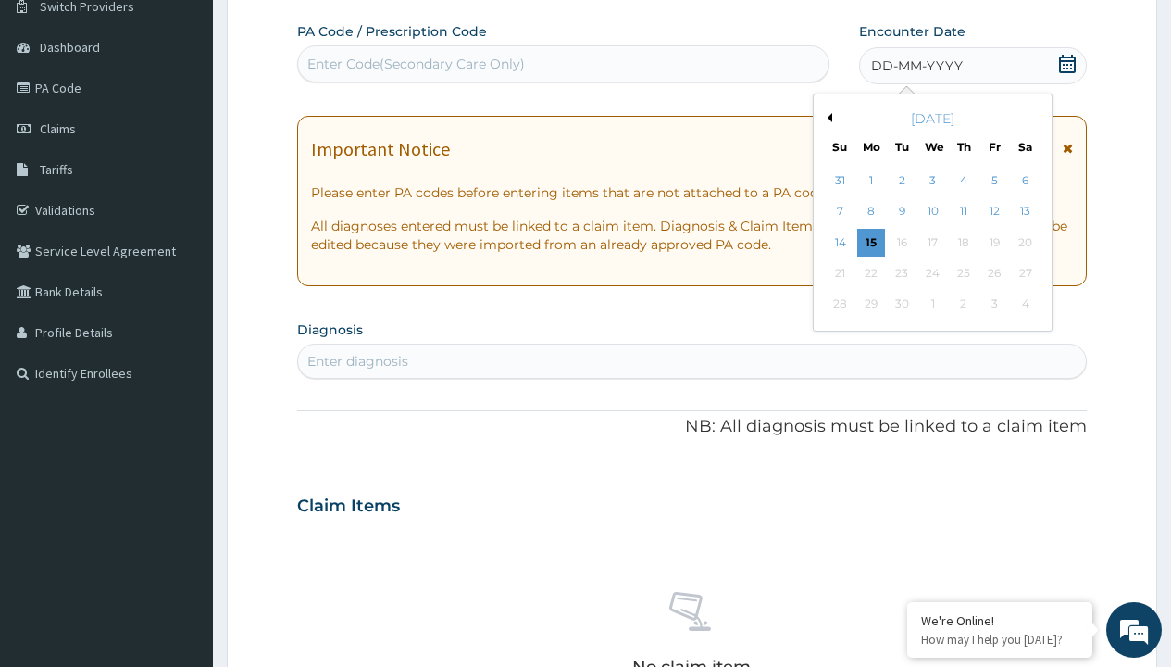
scroll to position [0, 0]
click at [827, 118] on button "Previous Month" at bounding box center [827, 117] width 9 height 9
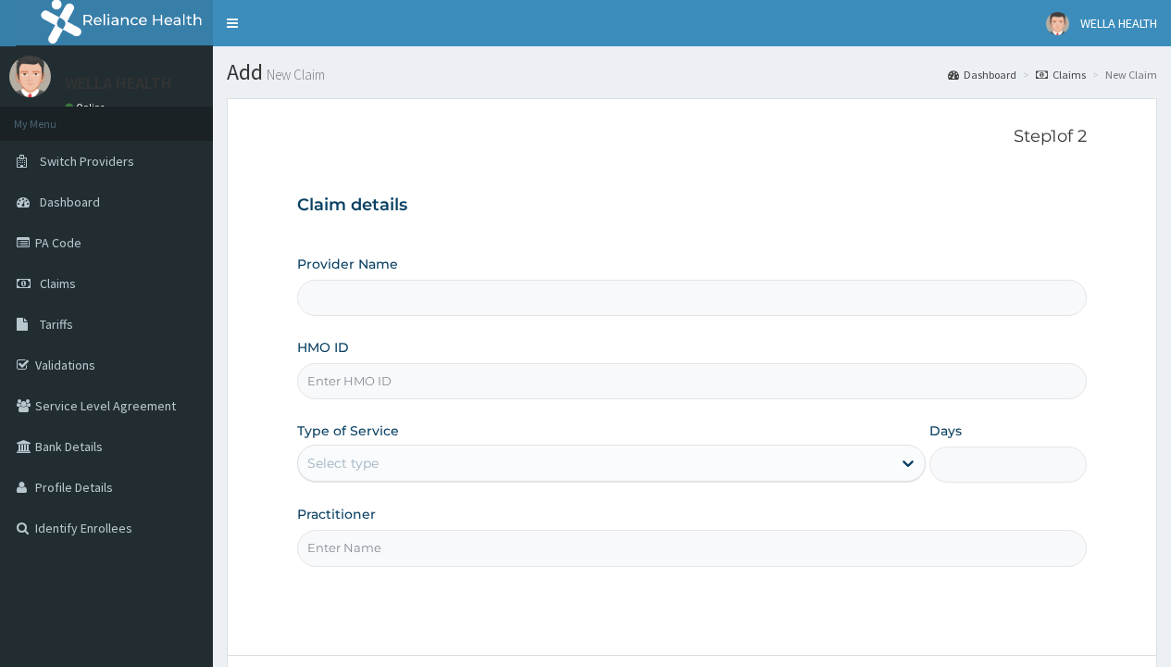
type input "Pharmacy Pick Up ( WellaHealth)"
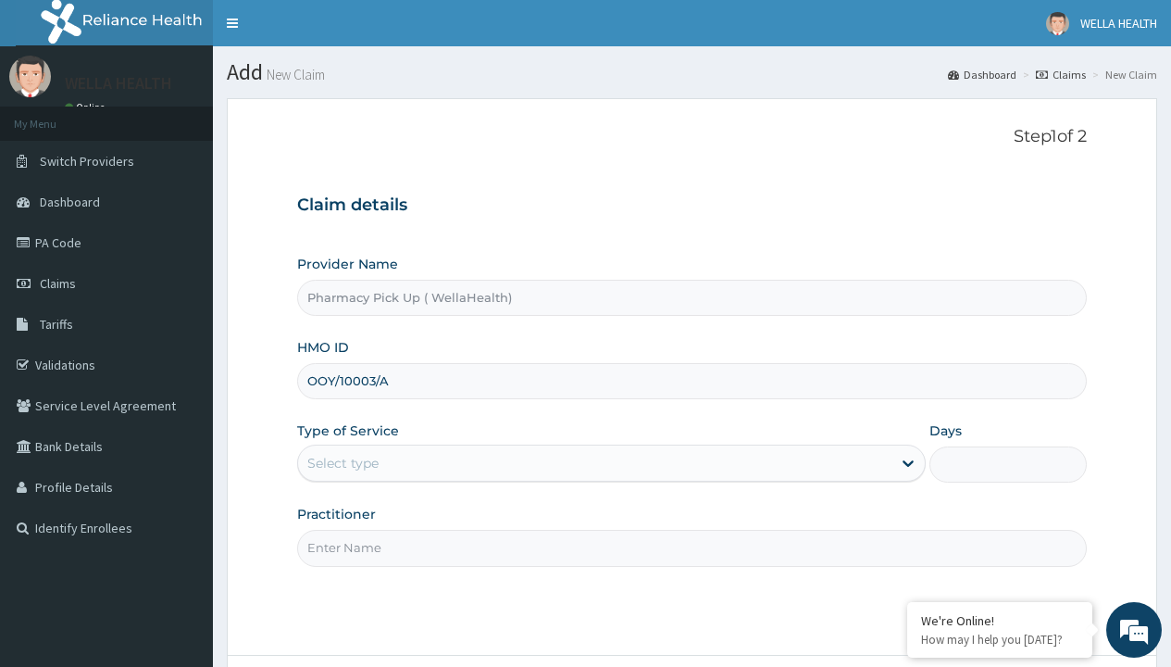
type input "OOY/10003/A"
type input "WellaHealth"
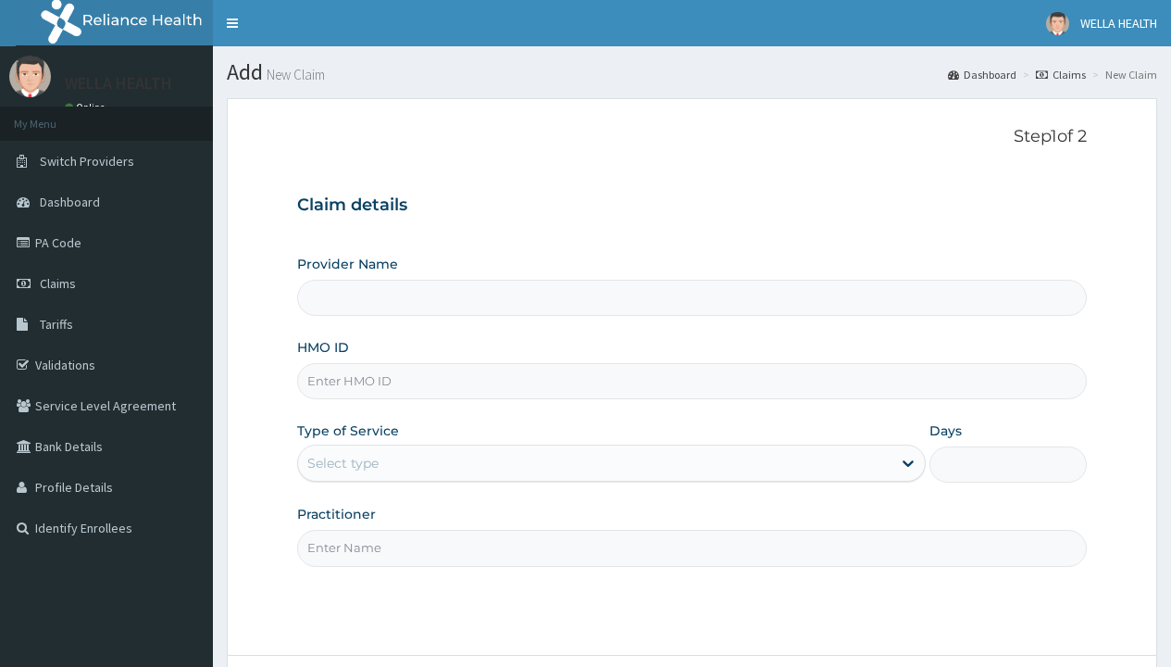
type input "Pharmacy Pick Up ( WellaHealth)"
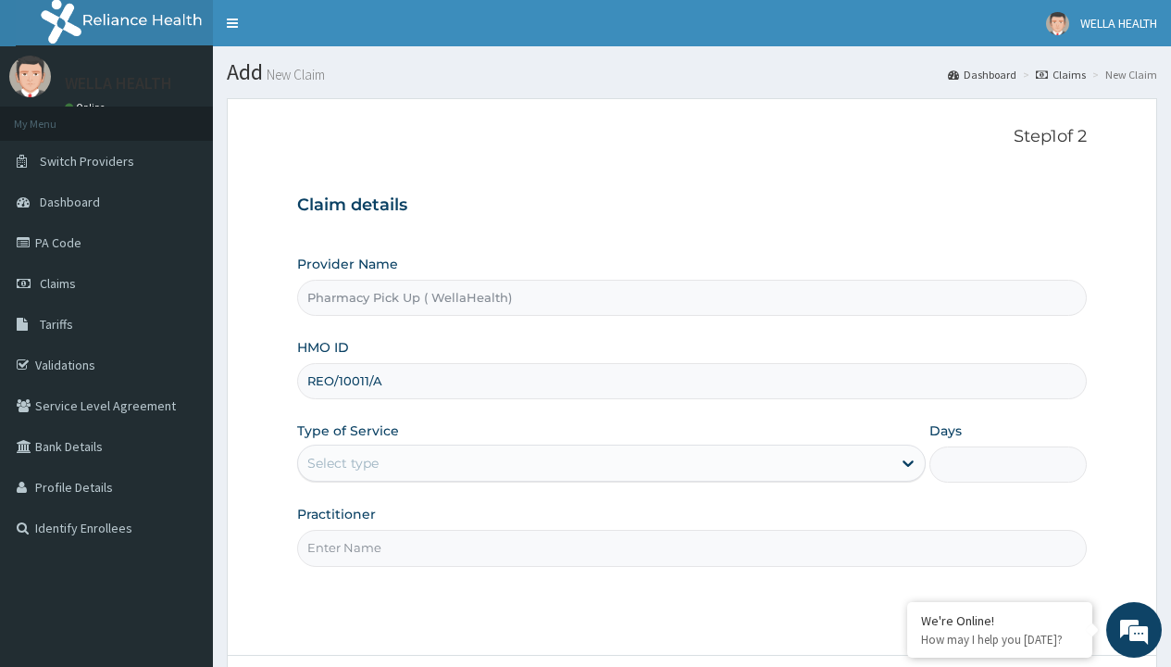
type input "REO/10011/A"
type input "WellaHealth"
type input "SCG/10004/A"
type input "WellaHealth"
click at [343, 463] on div "Select type" at bounding box center [342, 463] width 71 height 19
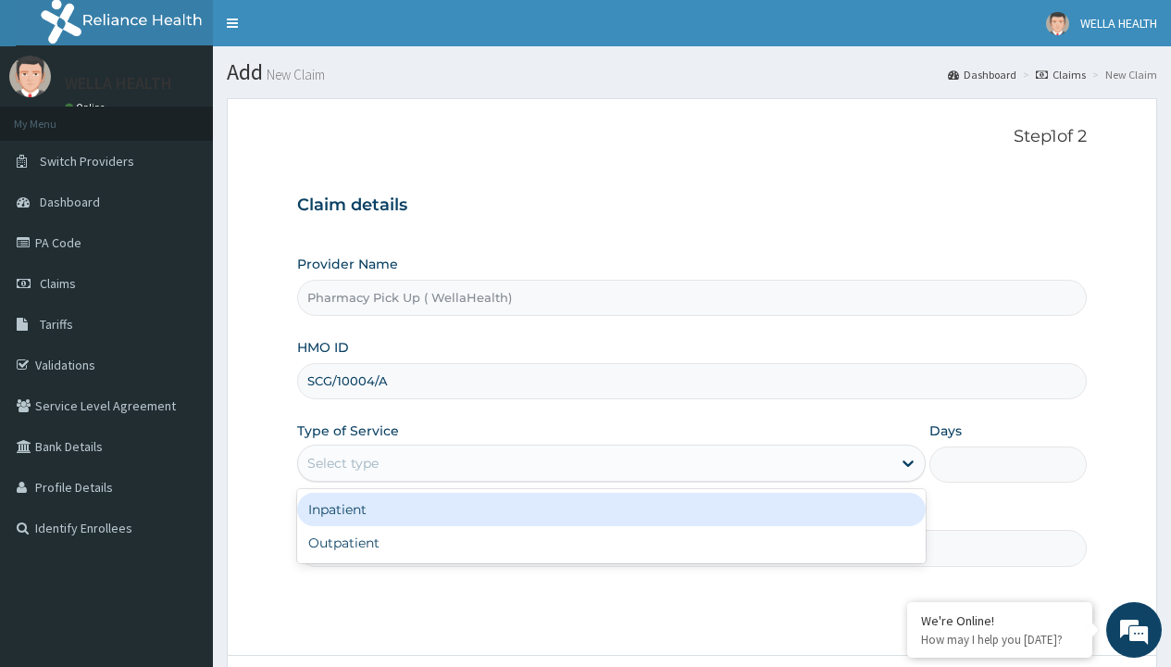
click at [611, 543] on div "Outpatient" at bounding box center [611, 542] width 629 height 33
type input "1"
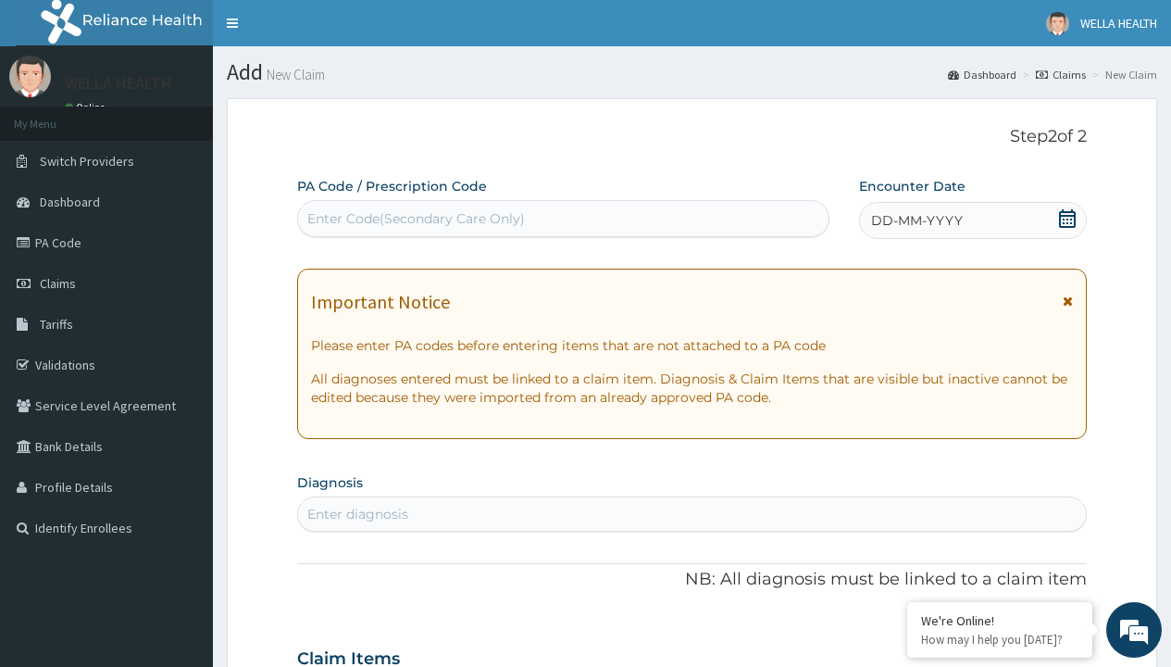
scroll to position [155, 0]
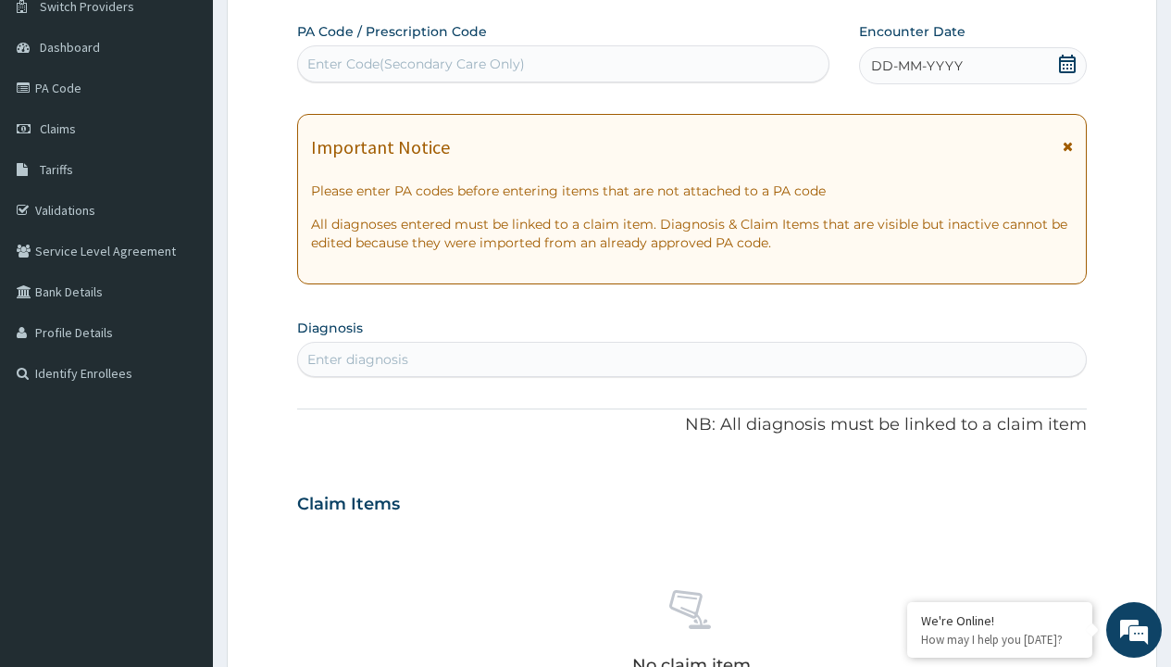
click at [916, 66] on span "DD-MM-YYYY" at bounding box center [917, 65] width 92 height 19
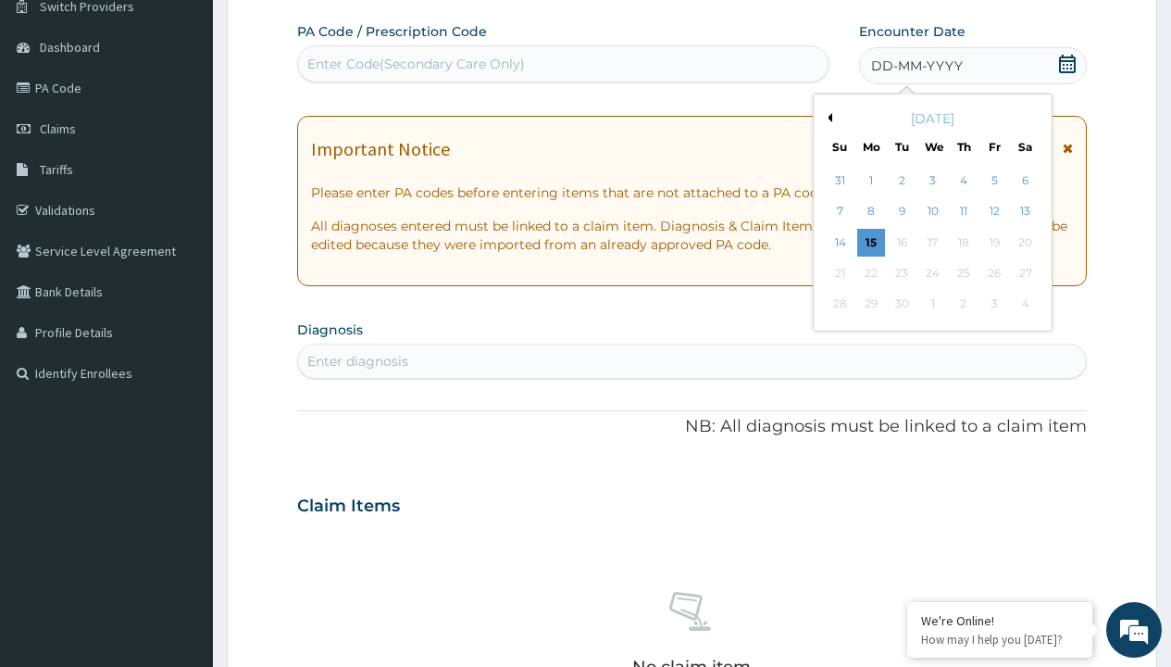
click at [827, 118] on button "Previous Month" at bounding box center [827, 117] width 9 height 9
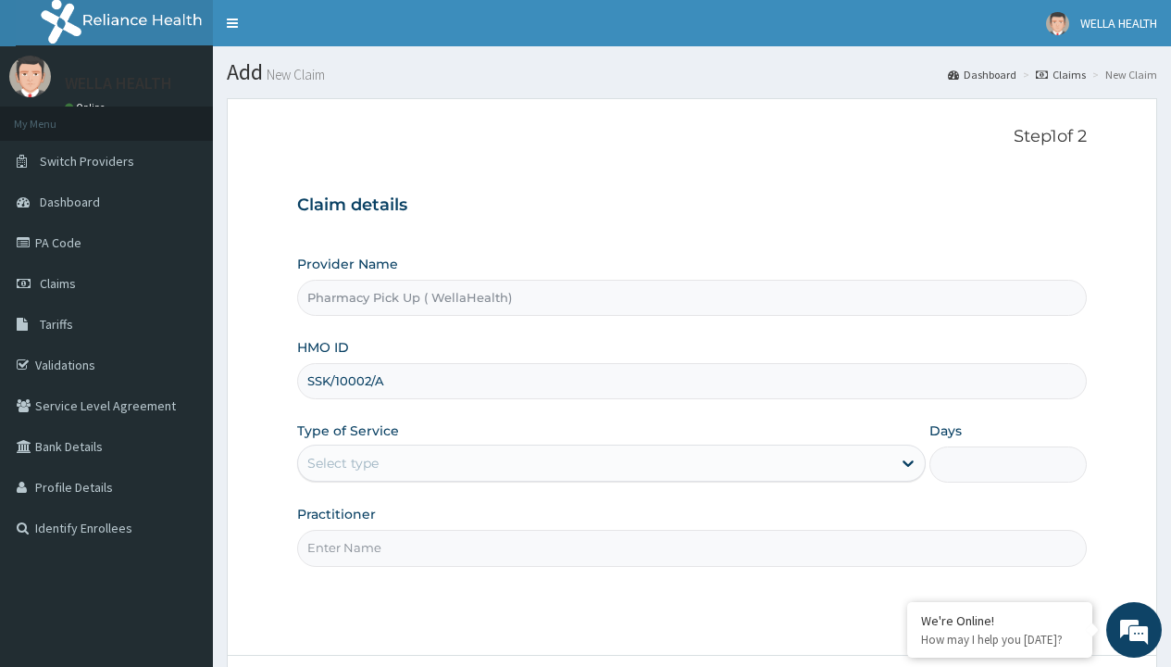
type input "SSK/10002/A"
type input "WellaHealth"
click at [343, 463] on div "Select type" at bounding box center [342, 463] width 71 height 19
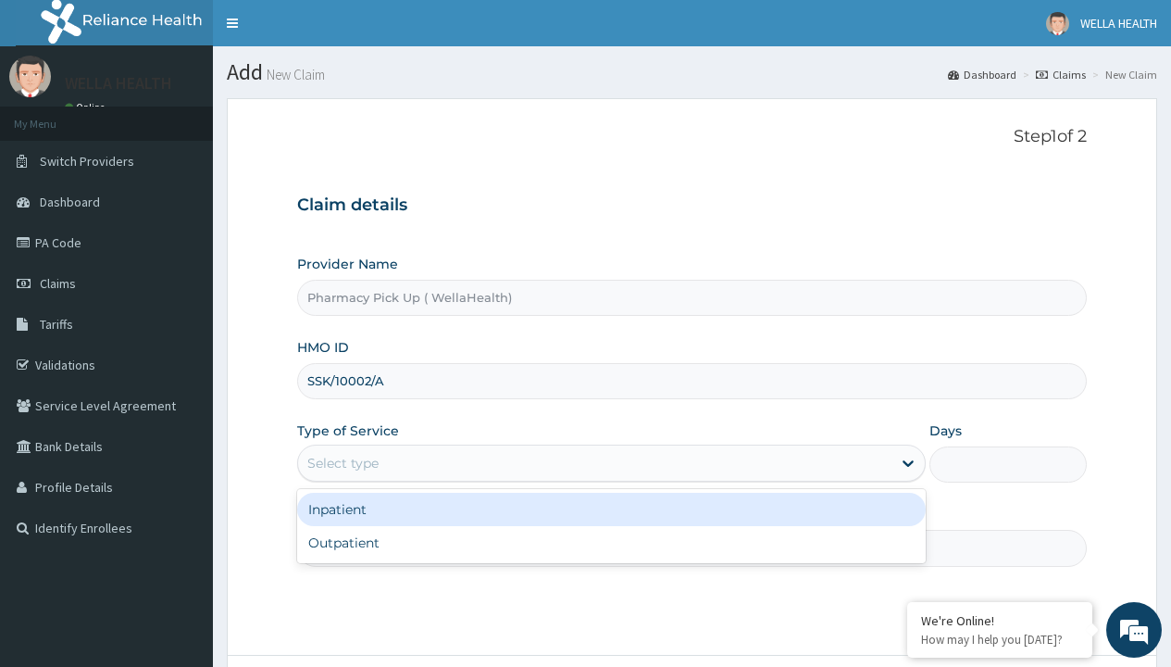
click at [611, 543] on div "Outpatient" at bounding box center [611, 542] width 629 height 33
type input "1"
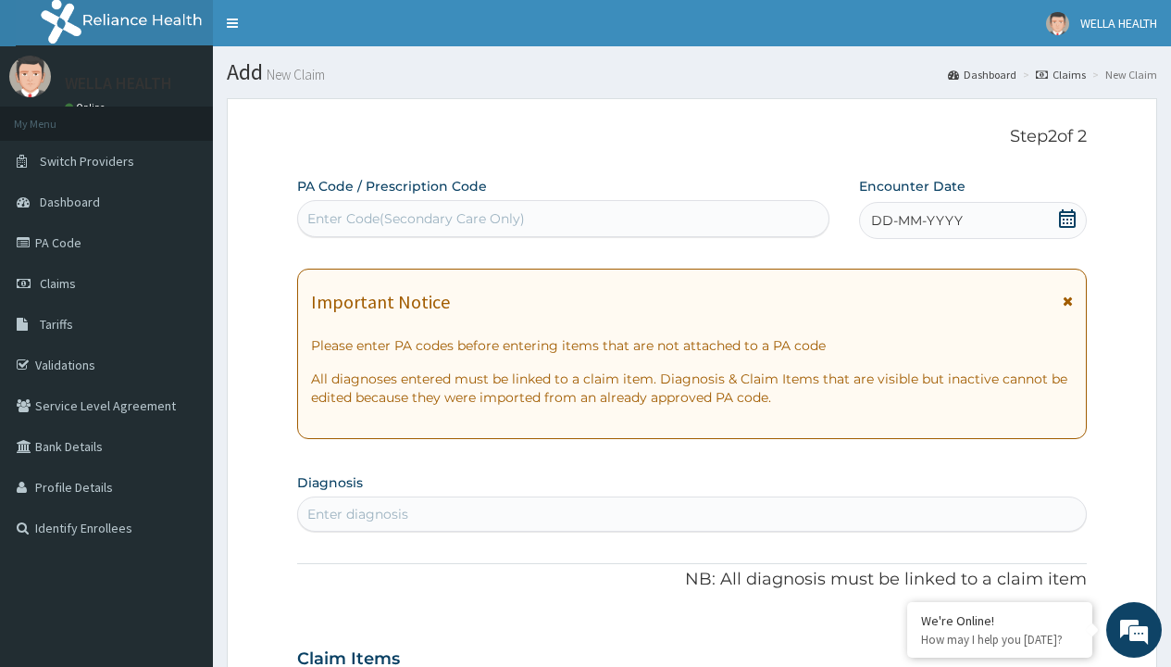
scroll to position [155, 0]
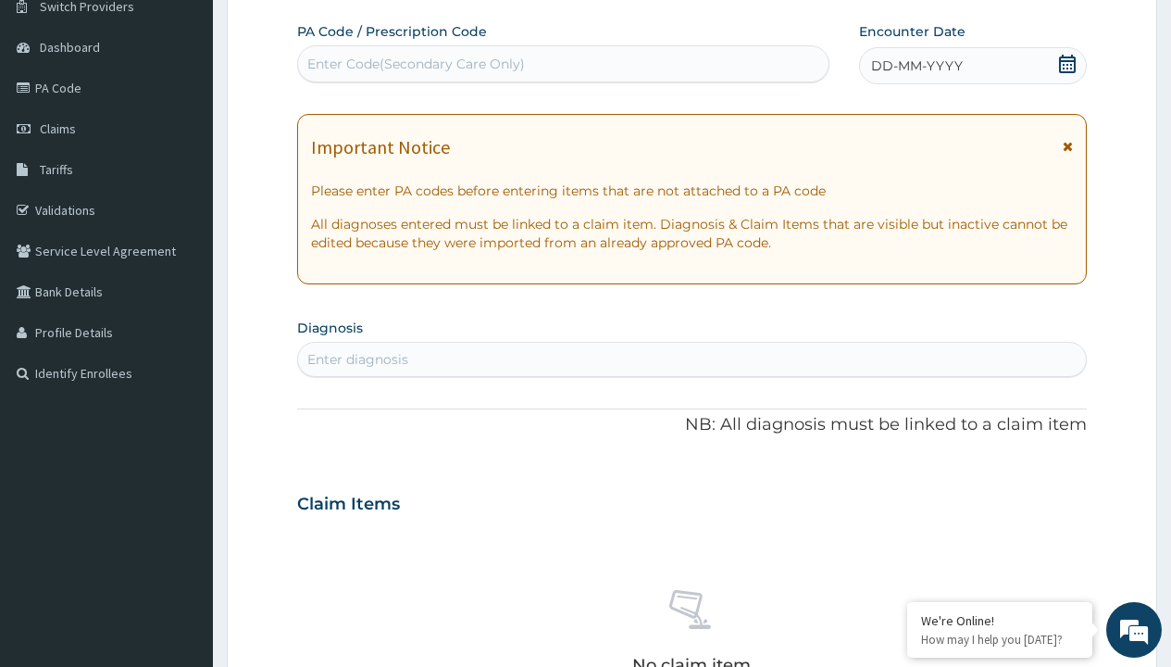
click at [916, 66] on span "DD-MM-YYYY" at bounding box center [917, 65] width 92 height 19
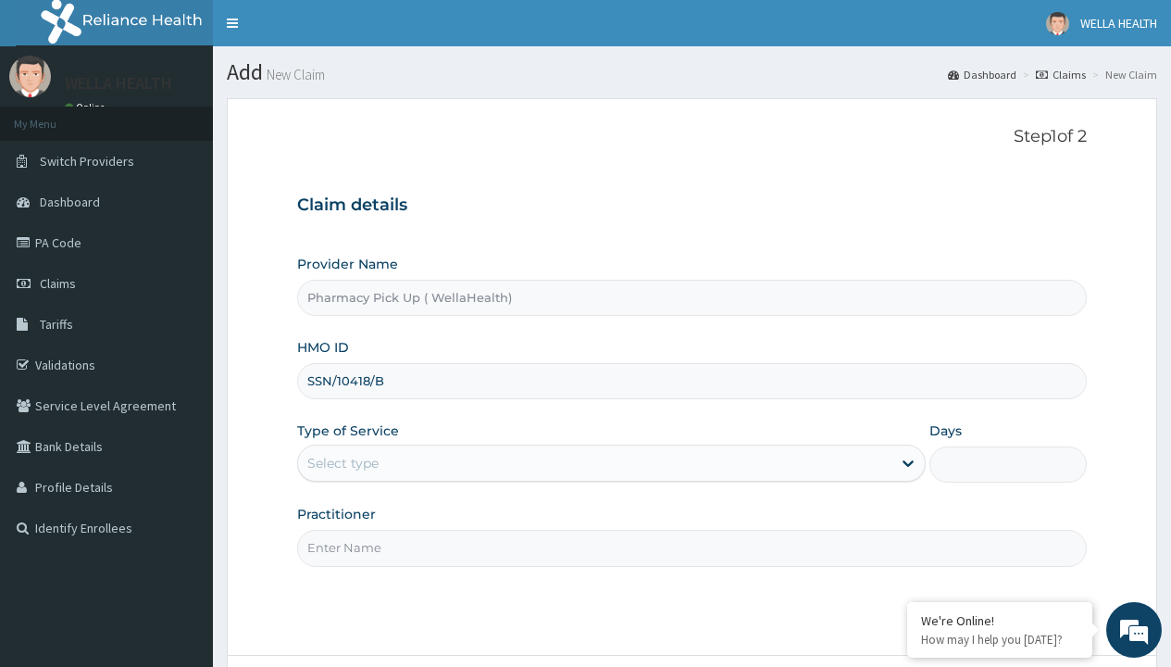
type input "SSN/10418/B"
type input "WellaHealth"
click at [343, 463] on div "Select type" at bounding box center [342, 463] width 71 height 19
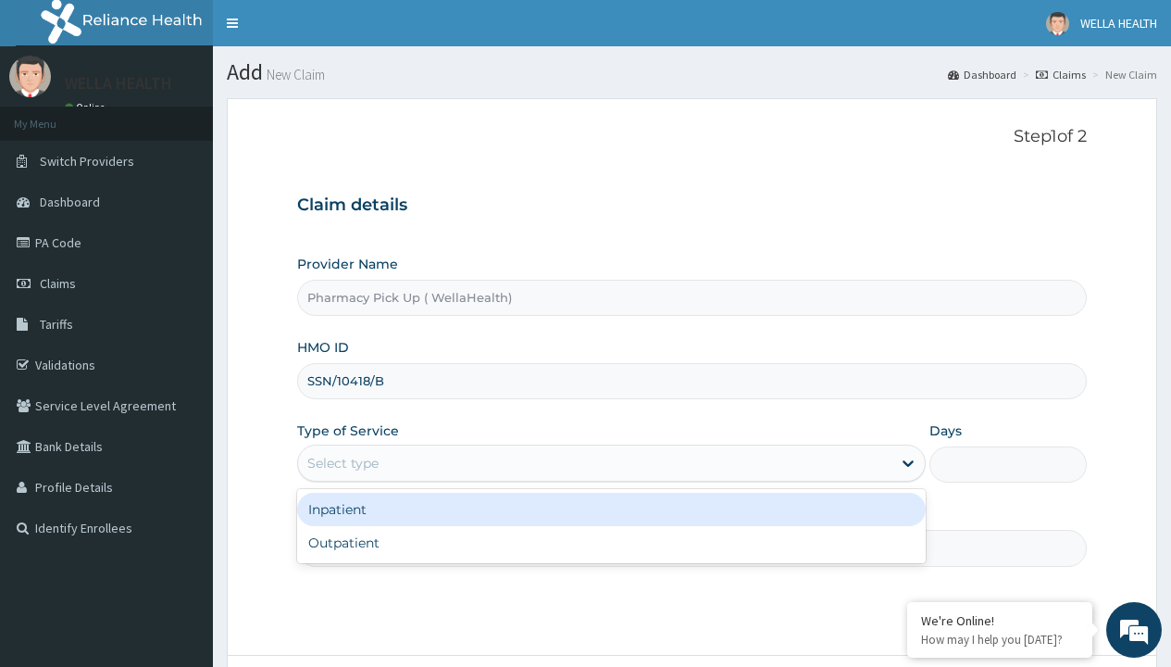
click at [611, 543] on div "Outpatient" at bounding box center [611, 542] width 629 height 33
type input "1"
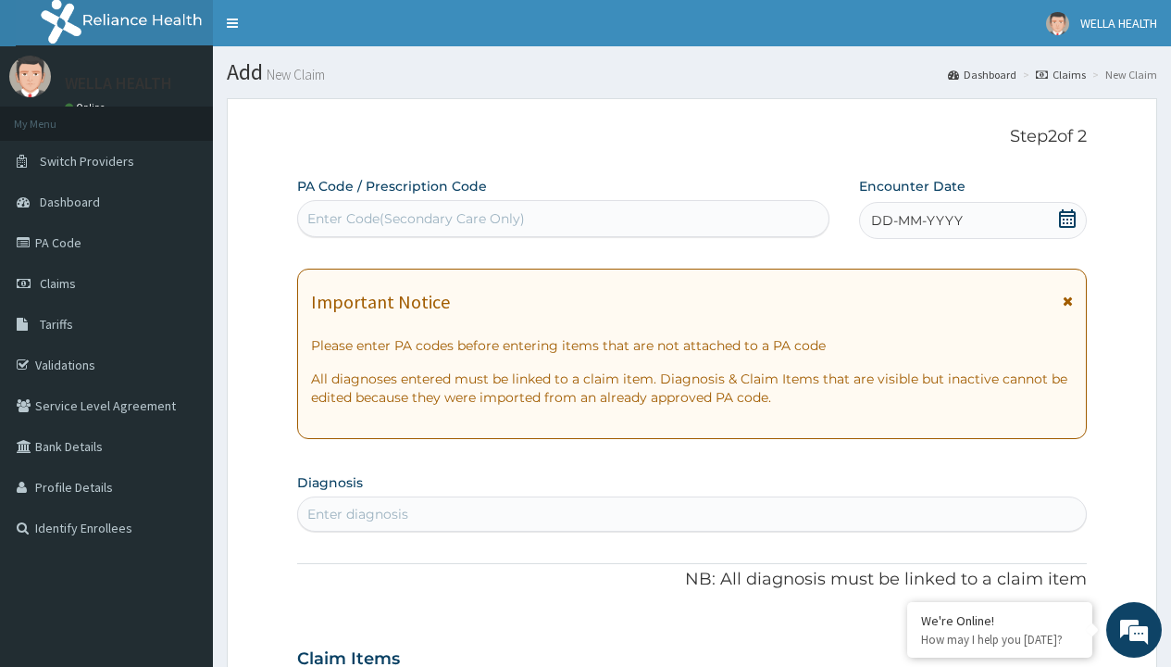
scroll to position [155, 0]
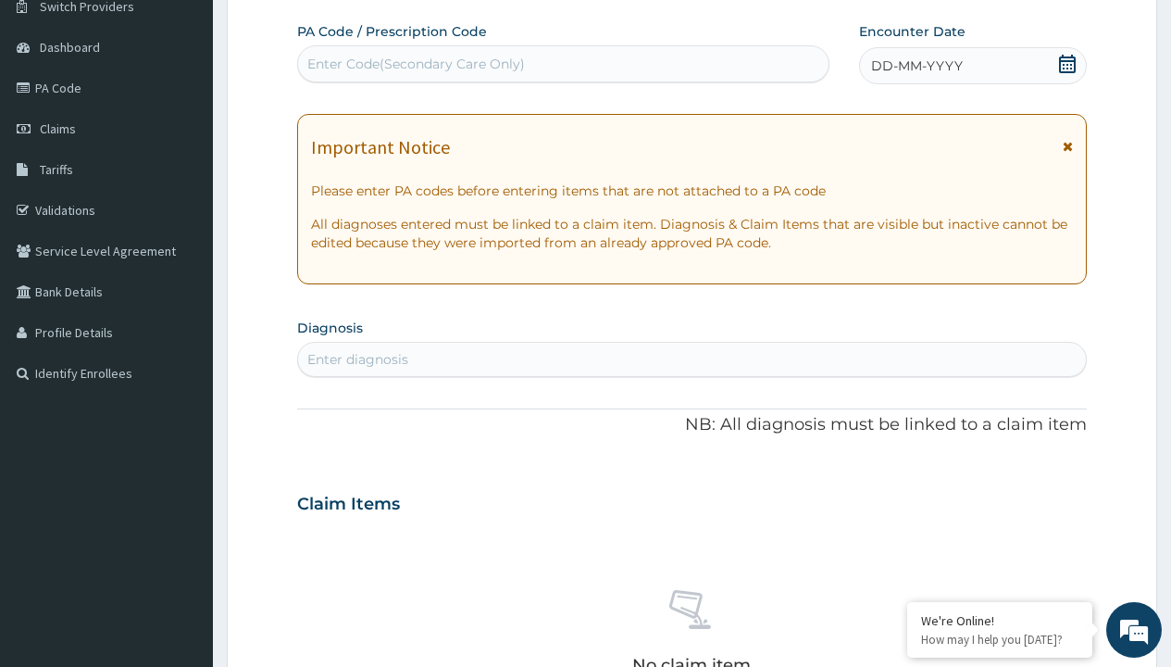
click at [916, 66] on span "DD-MM-YYYY" at bounding box center [917, 65] width 92 height 19
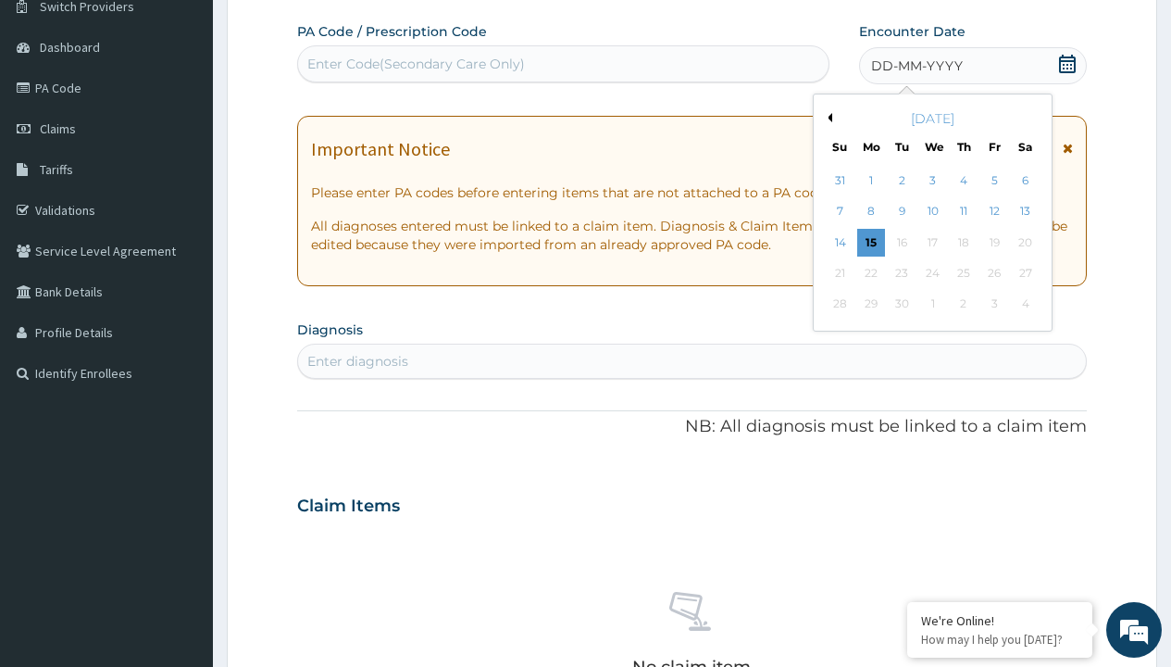
scroll to position [0, 0]
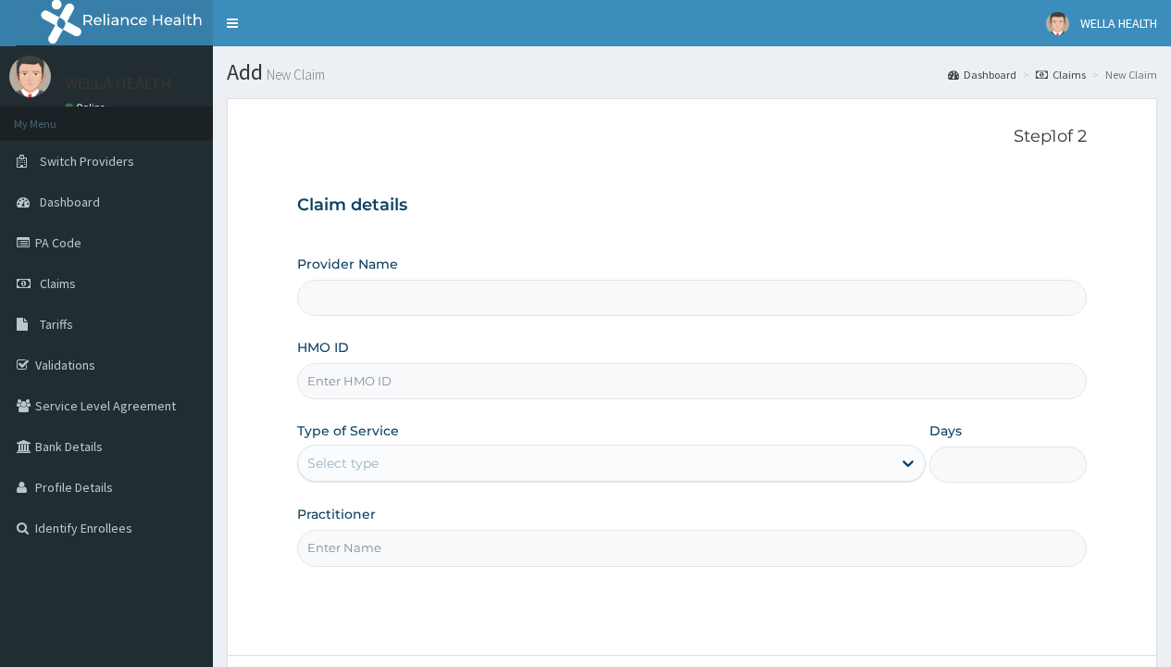
type input "Pharmacy Pick Up ( WellaHealth)"
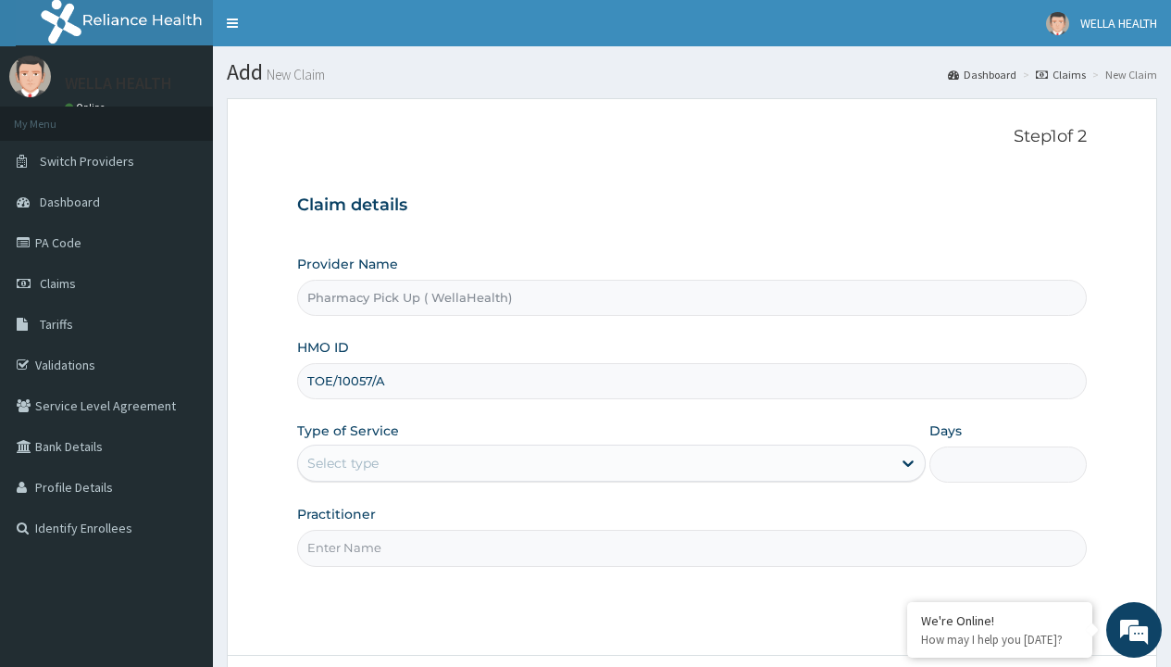
type input "TOE/10057/A"
type input "WellaHealth"
click at [343, 463] on div "Select type" at bounding box center [342, 463] width 71 height 19
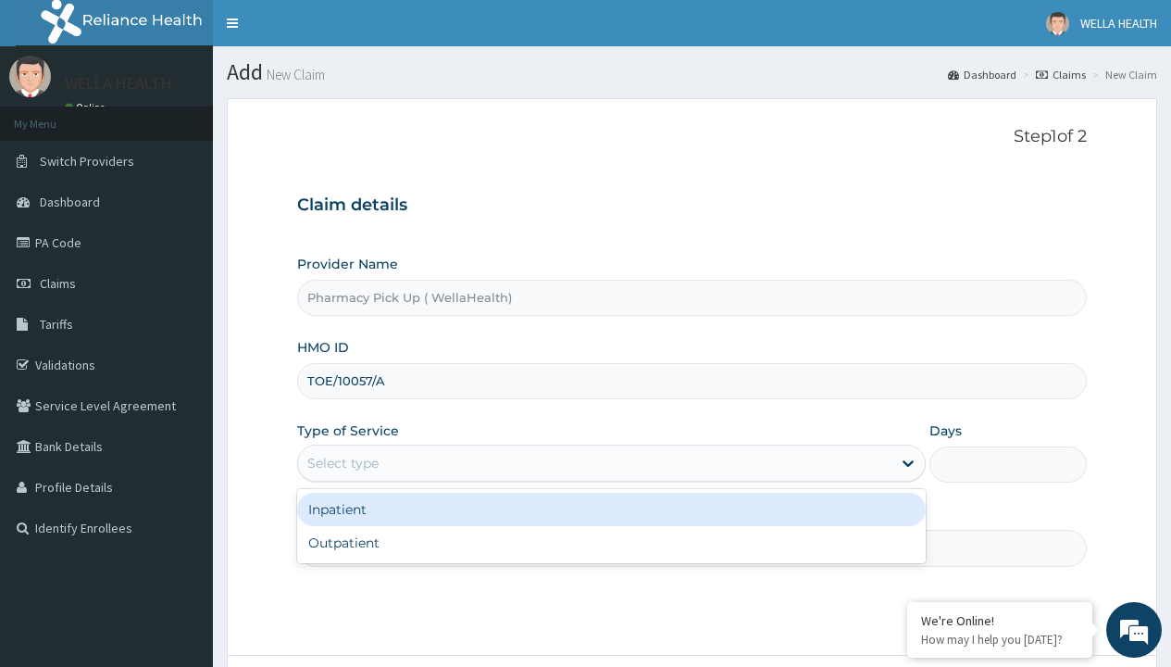
click at [611, 543] on div "Outpatient" at bounding box center [611, 542] width 629 height 33
type input "1"
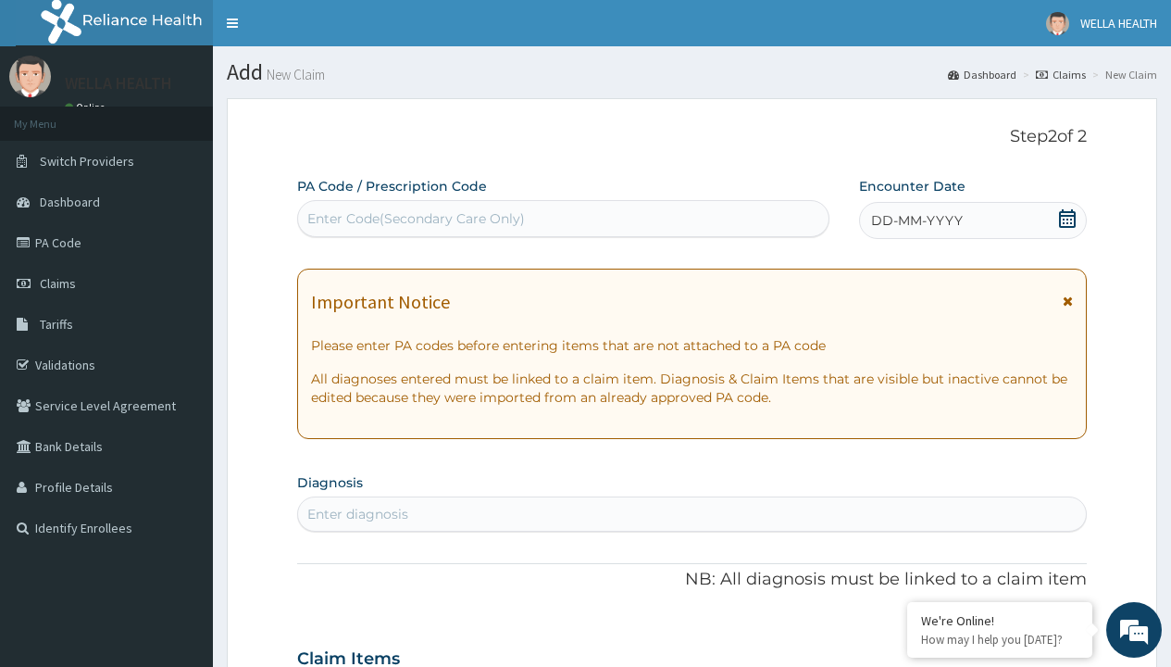
scroll to position [155, 0]
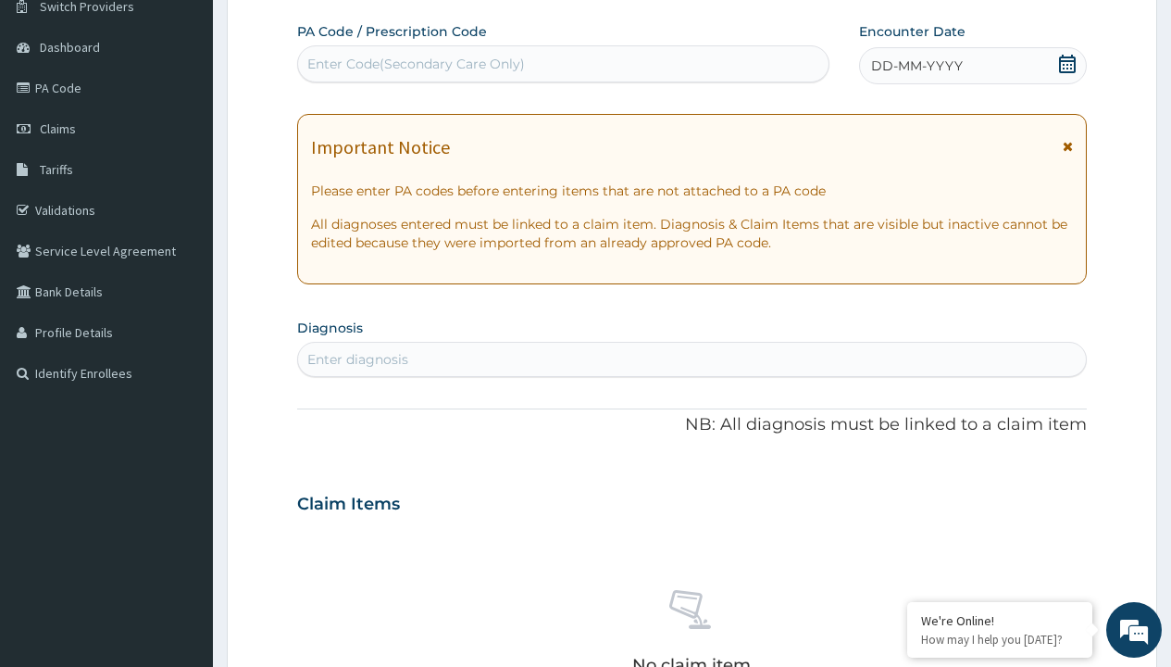
click at [916, 66] on span "DD-MM-YYYY" at bounding box center [917, 65] width 92 height 19
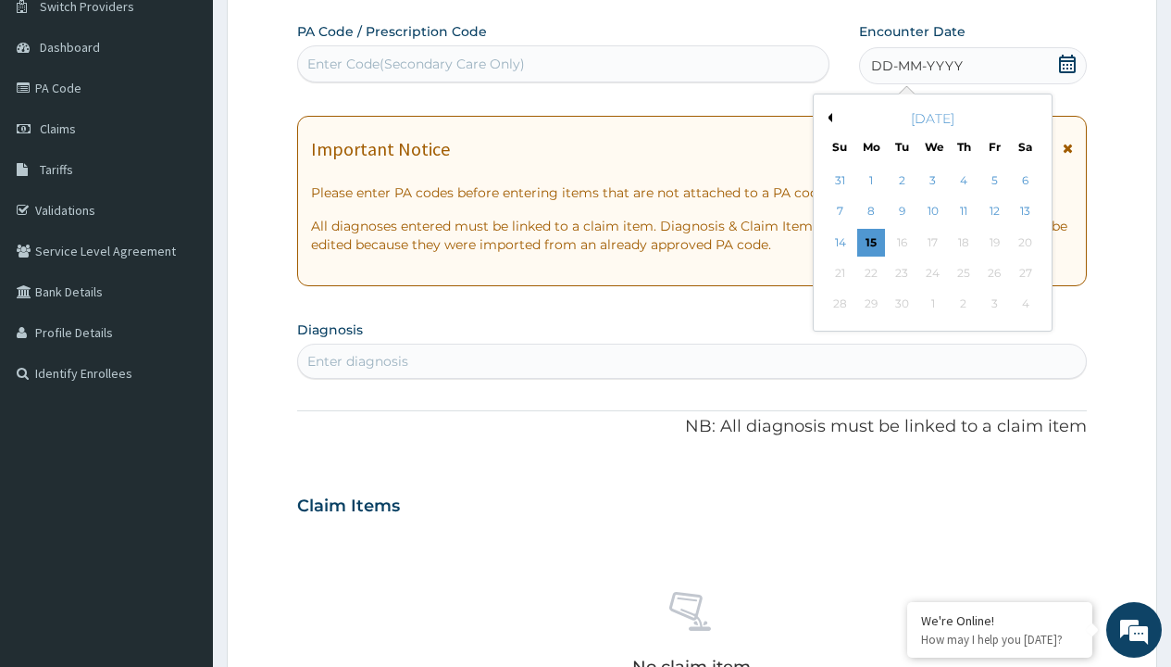
click at [827, 118] on button "Previous Month" at bounding box center [827, 117] width 9 height 9
click at [1025, 211] on div "9" at bounding box center [1025, 212] width 28 height 28
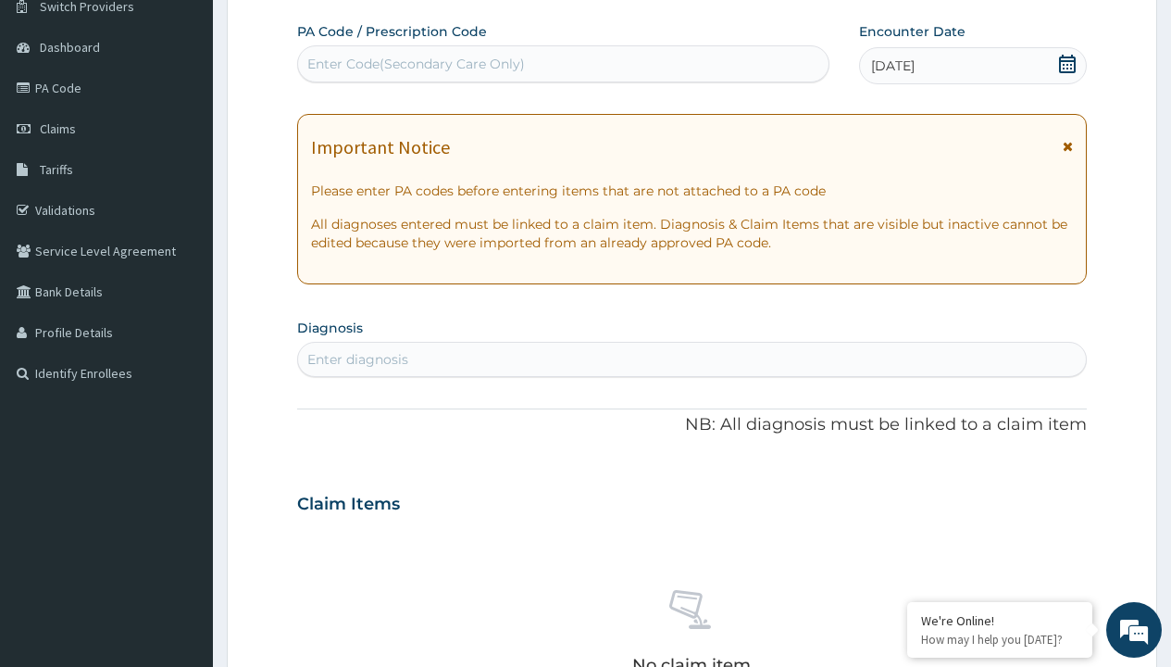
scroll to position [0, 0]
click at [415, 64] on div "Enter Code(Secondary Care Only)" at bounding box center [416, 64] width 218 height 19
type input "PRX/075572E7"
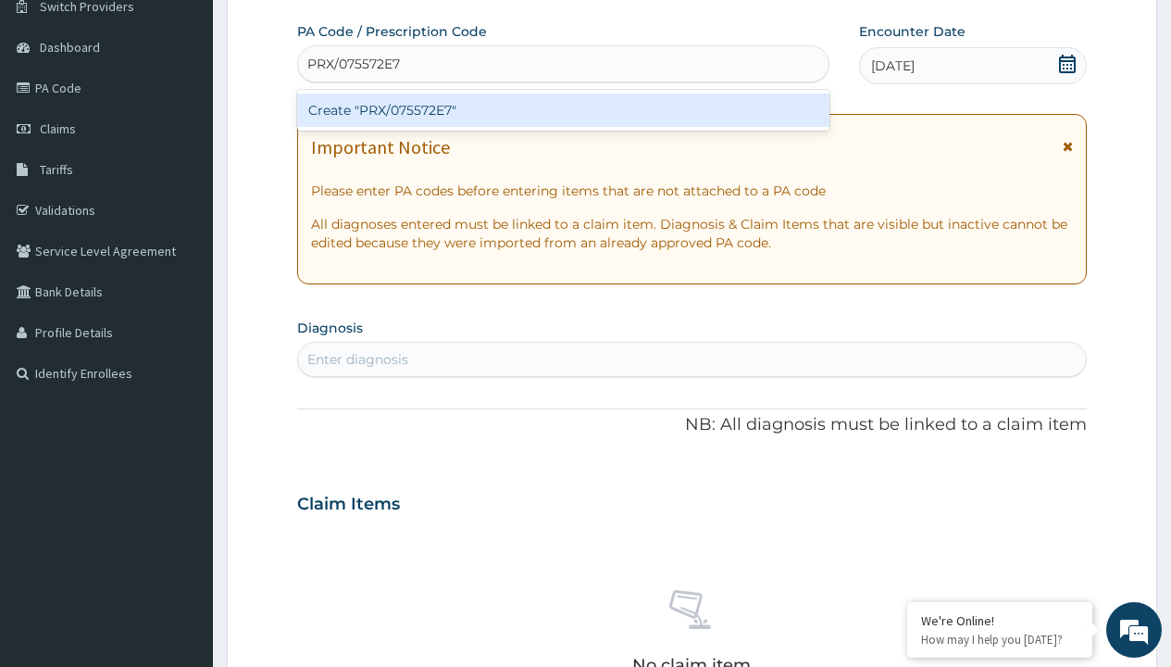
click at [563, 110] on div "Create "PRX/075572E7"" at bounding box center [563, 110] width 532 height 33
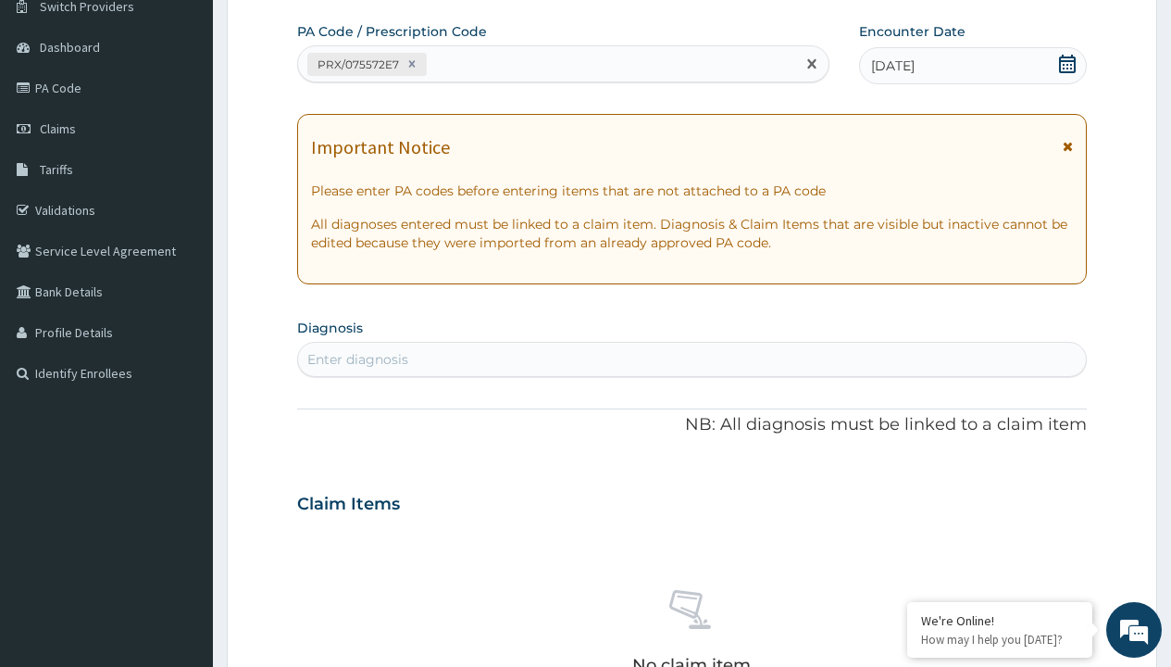
click at [357, 359] on div "Enter diagnosis" at bounding box center [357, 359] width 101 height 19
type input "prescription collected"
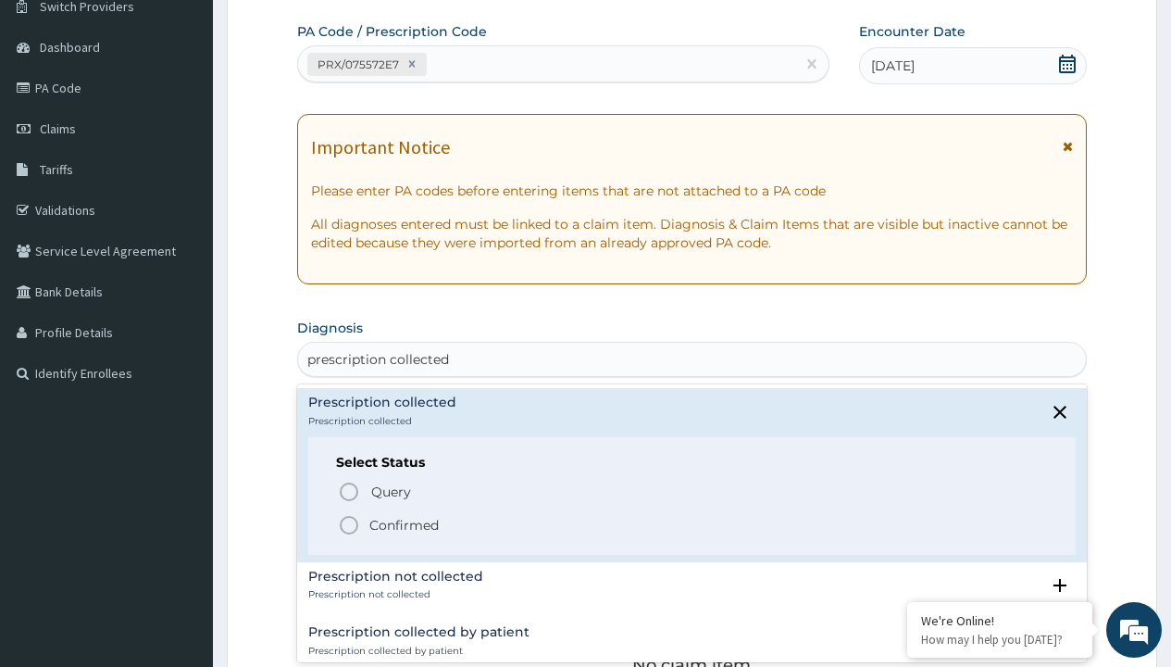
click at [404, 524] on p "Confirmed" at bounding box center [403, 525] width 69 height 19
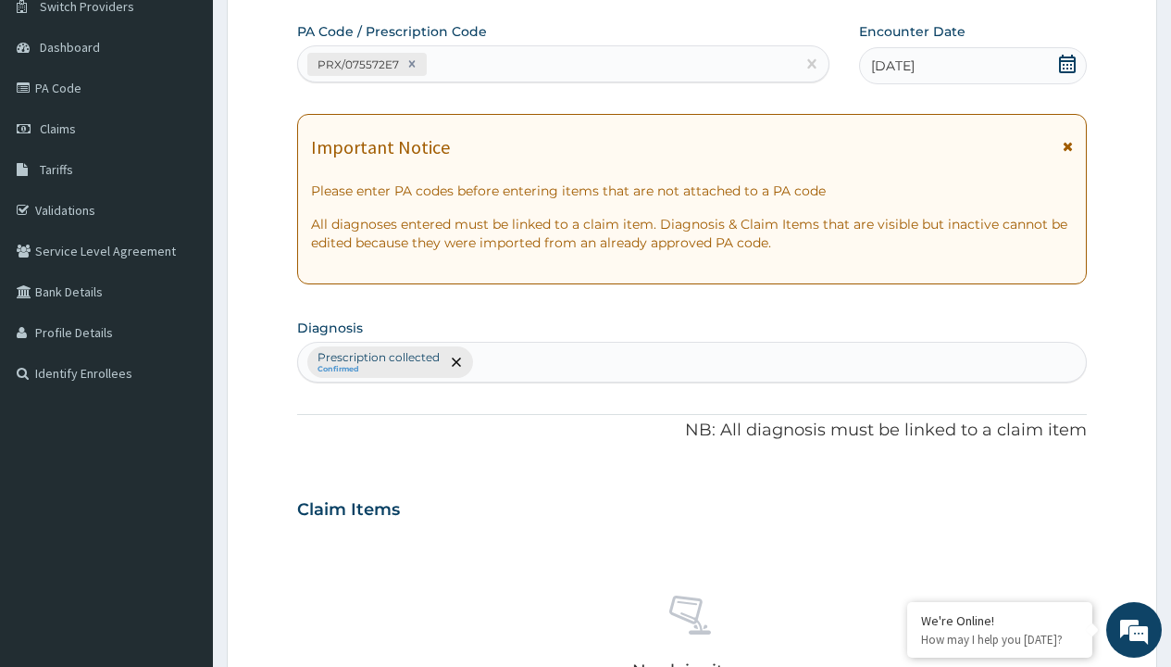
scroll to position [648, 0]
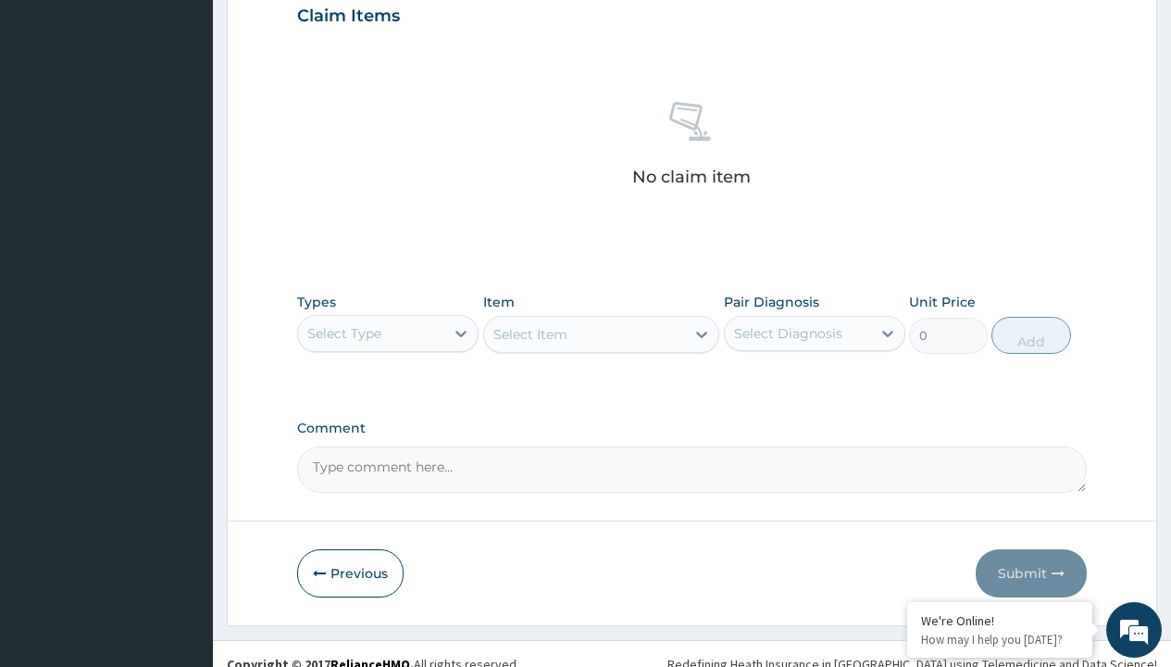
click at [344, 332] on div "Select Type" at bounding box center [344, 333] width 74 height 19
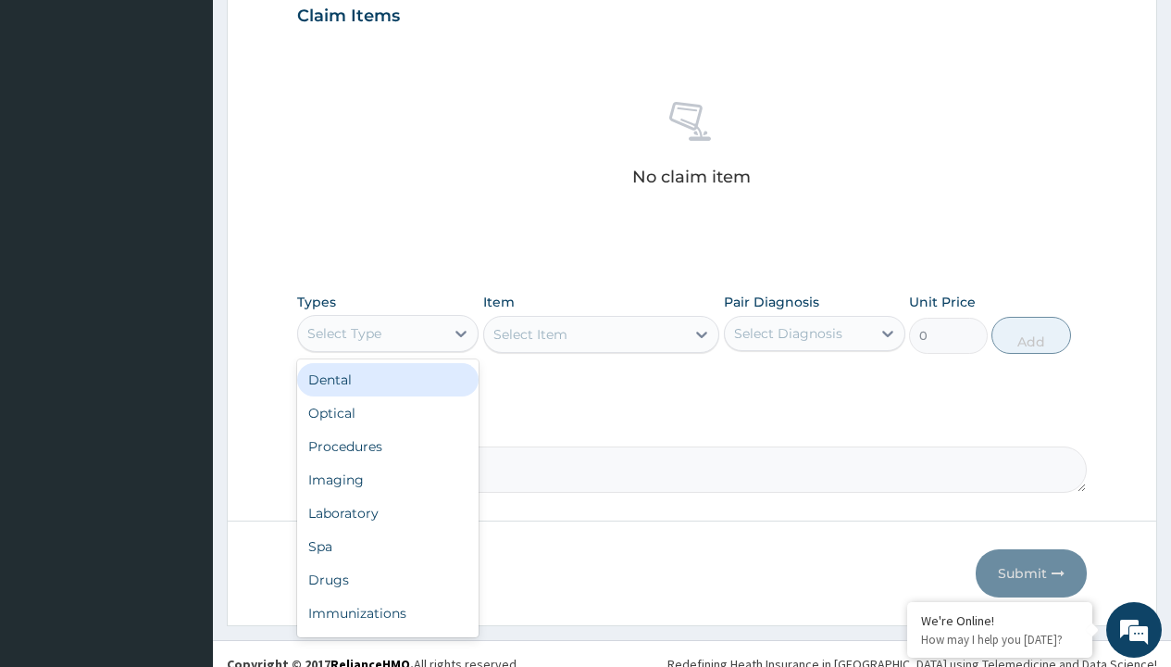
type input "procedures"
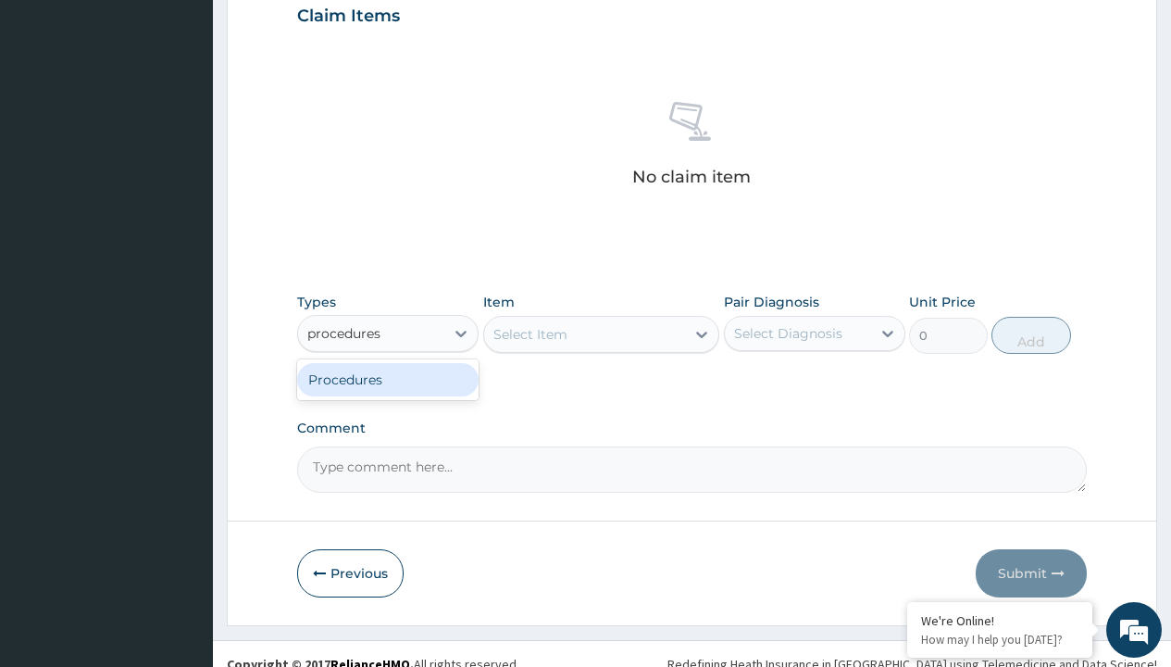
click at [388, 379] on div "Procedures" at bounding box center [388, 379] width 182 height 33
click at [530, 333] on div "Select Item" at bounding box center [531, 334] width 74 height 19
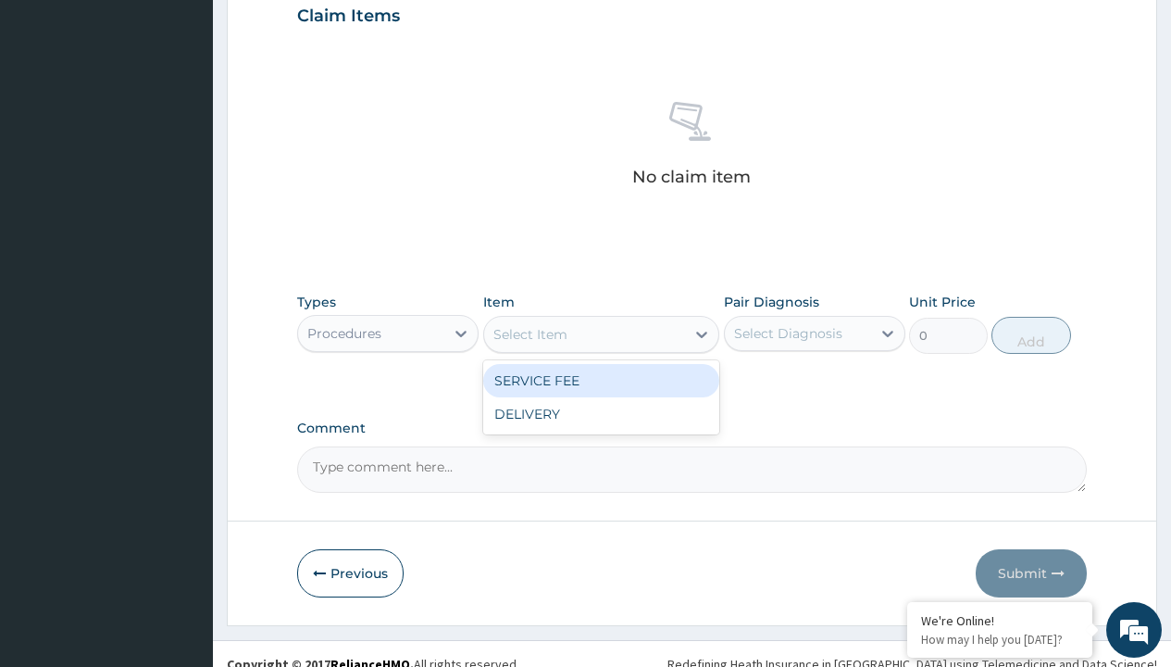
type input "service fee"
click at [601, 380] on div "SERVICE FEE" at bounding box center [601, 380] width 237 height 33
type input "100"
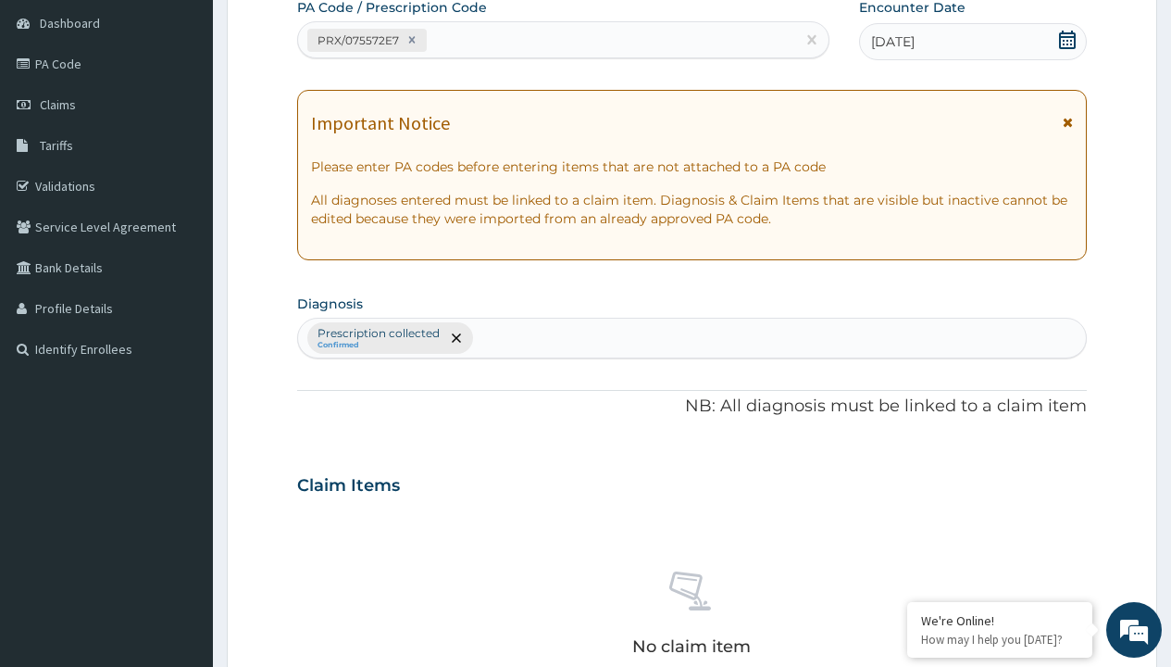
click at [378, 333] on p "Prescription collected" at bounding box center [379, 333] width 122 height 15
type input "prescription collected"
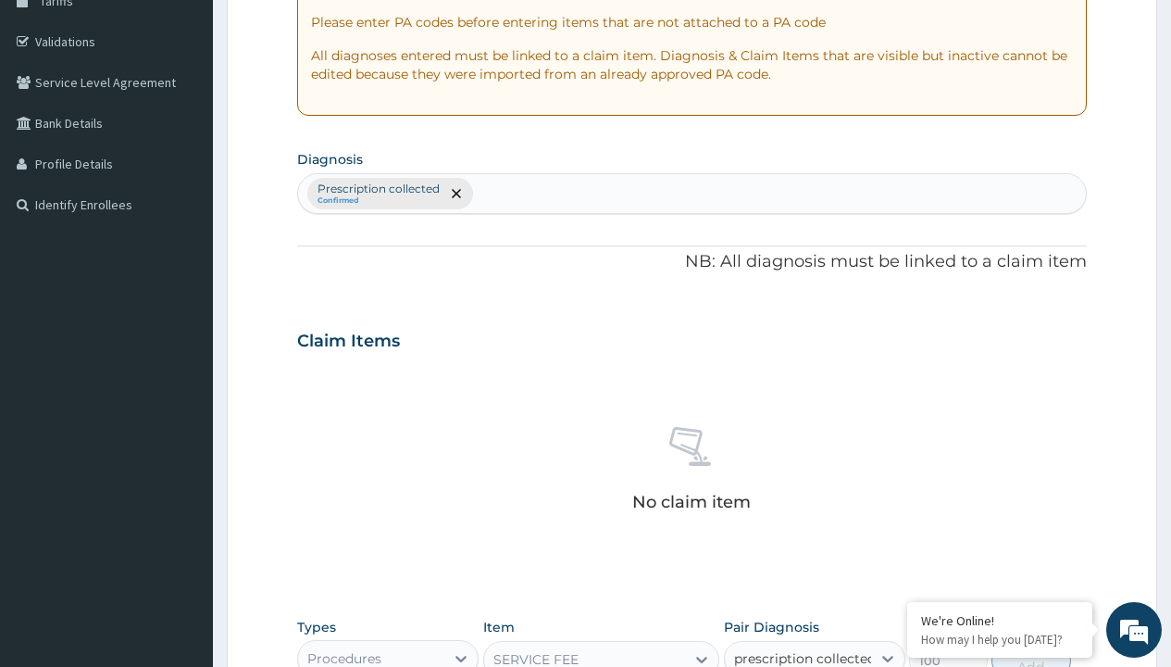
scroll to position [0, 0]
checkbox input "true"
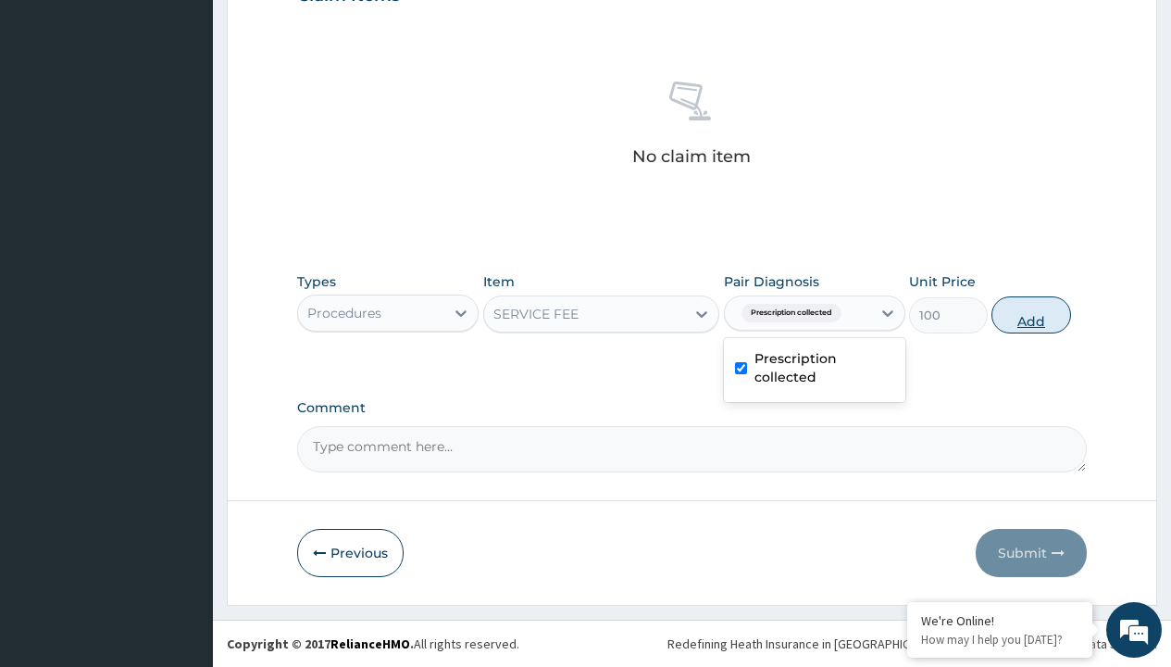
click at [1032, 314] on button "Add" at bounding box center [1031, 314] width 79 height 37
type input "0"
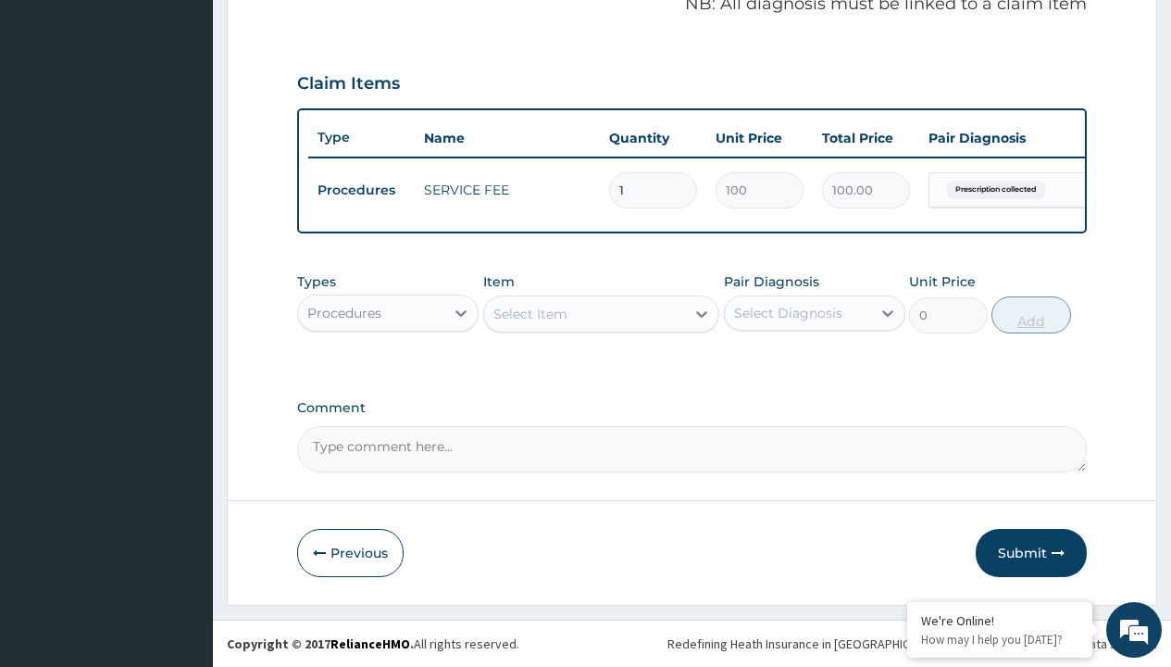
scroll to position [595, 0]
click at [344, 312] on div "Procedures" at bounding box center [344, 313] width 74 height 19
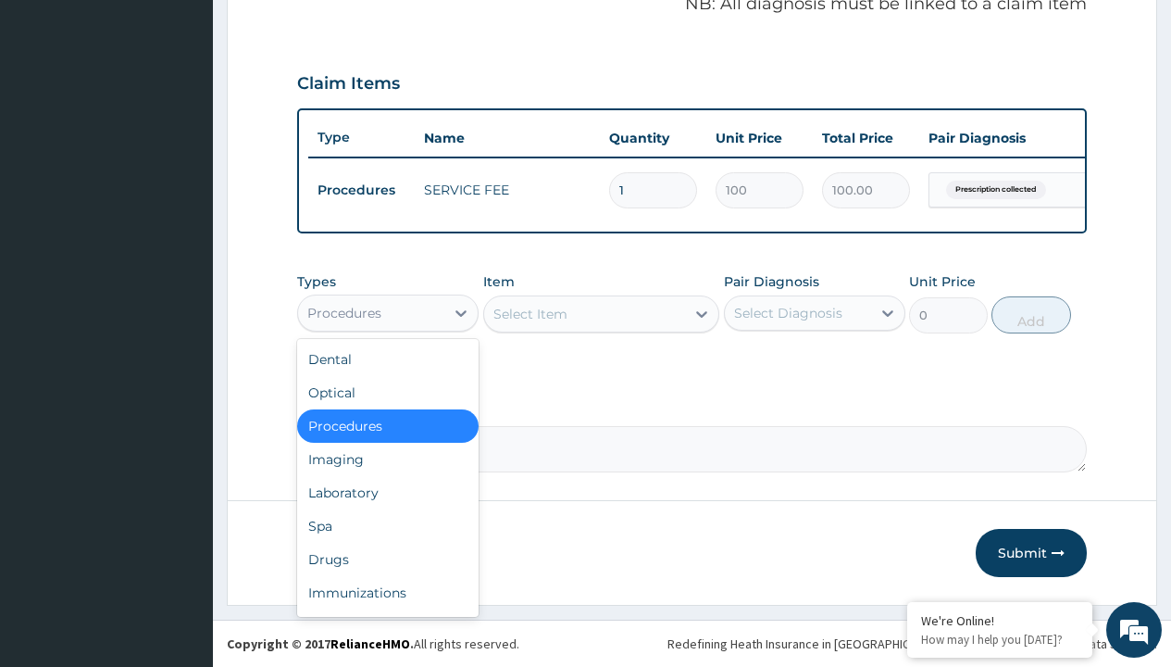
type input "drugs"
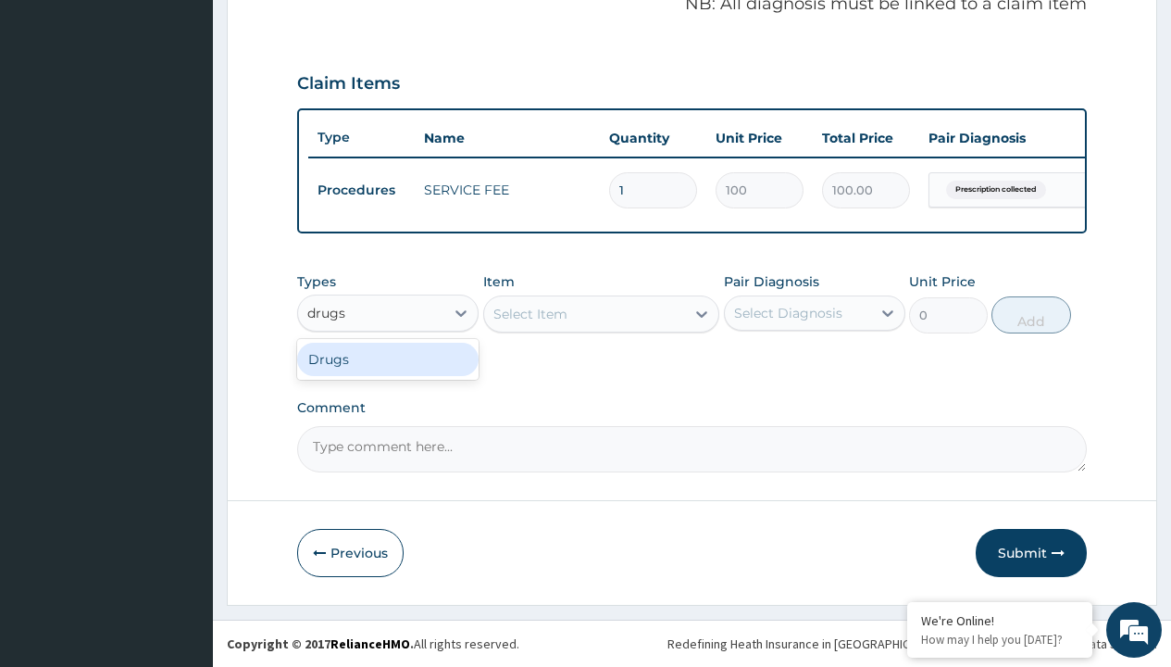
click at [388, 358] on div "Drugs" at bounding box center [388, 359] width 182 height 33
click at [530, 313] on div "Select Item" at bounding box center [601, 313] width 237 height 37
type input "daflon x60"
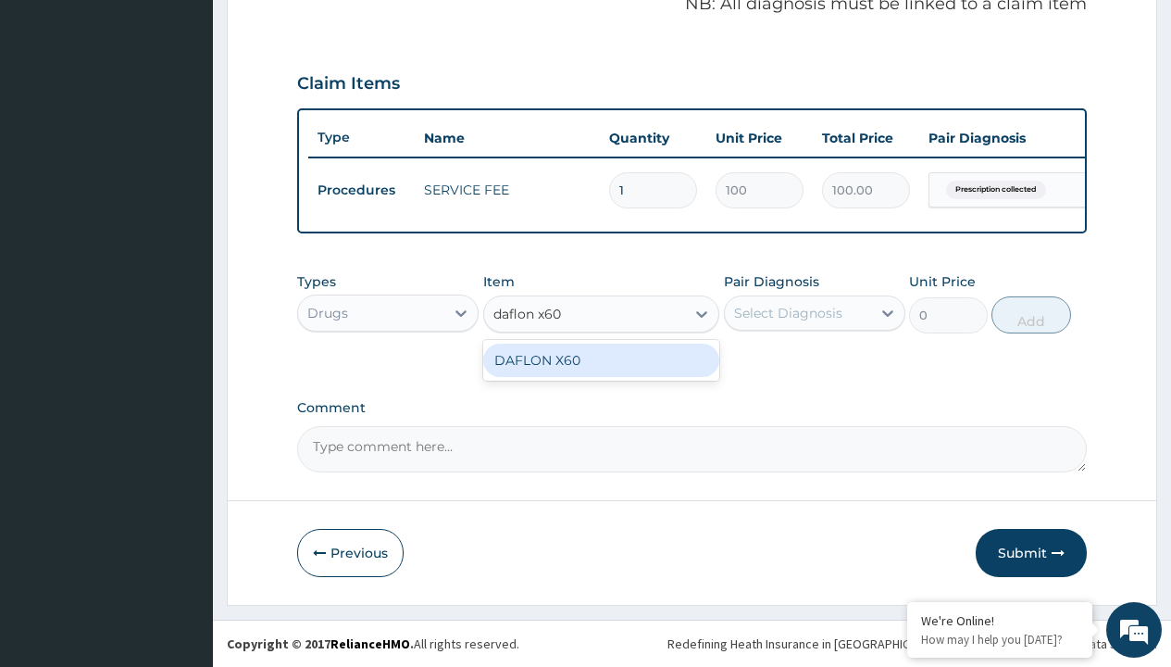
click at [601, 359] on div "DAFLON X60" at bounding box center [601, 360] width 237 height 33
type input "650"
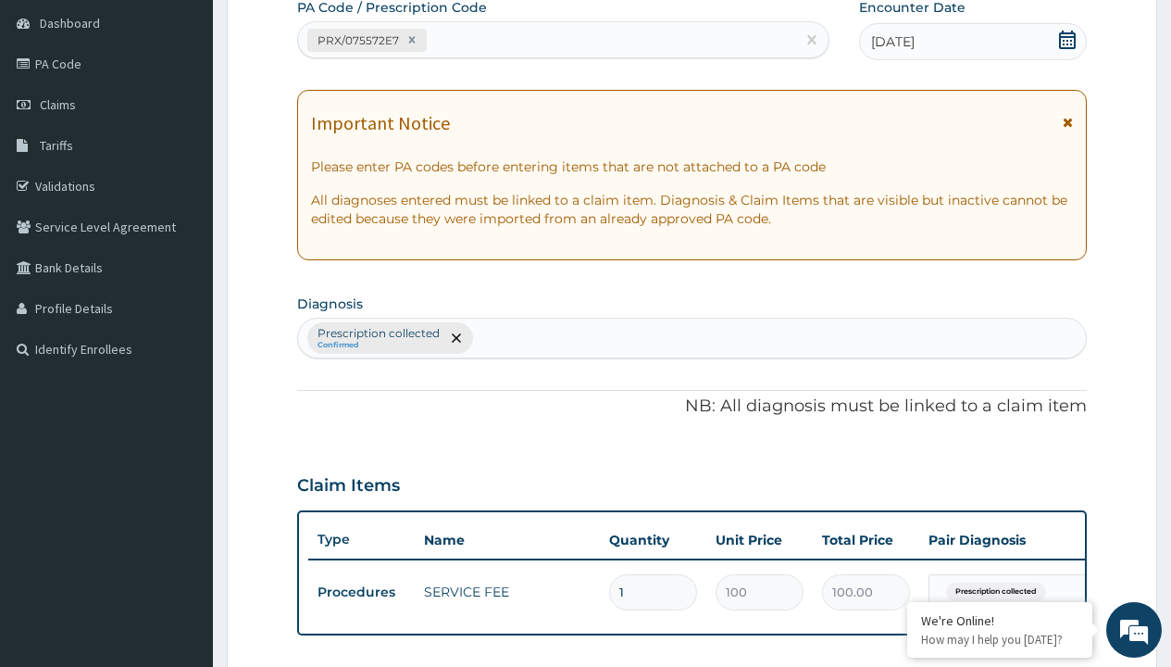
type input "prescription collected"
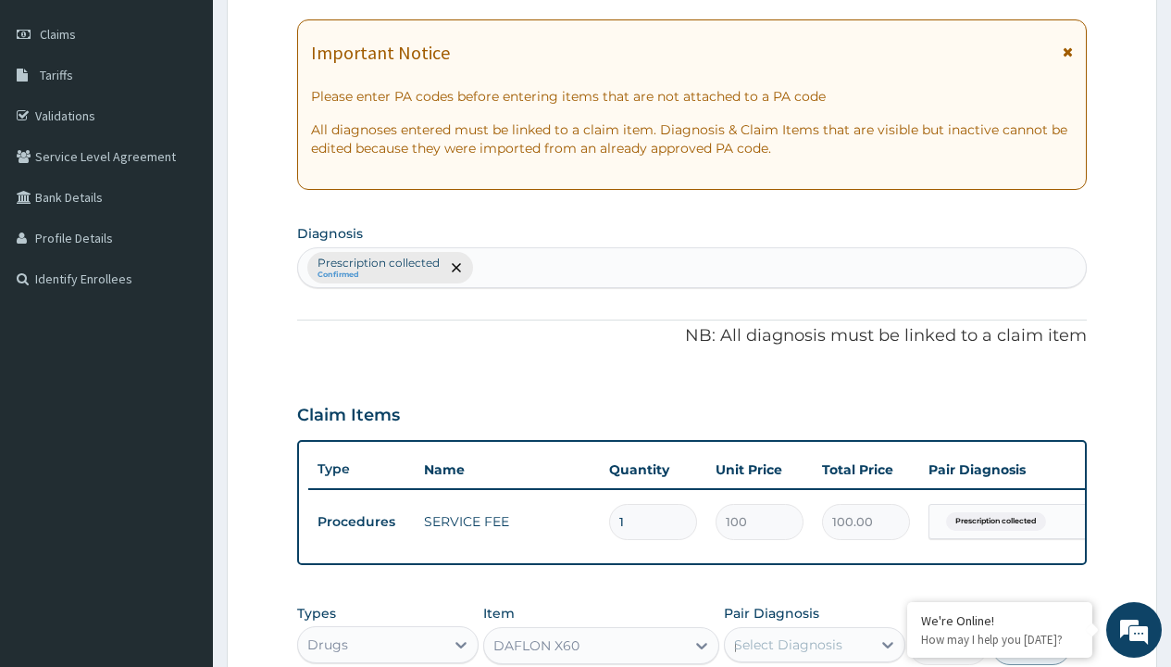
scroll to position [0, 0]
checkbox input "true"
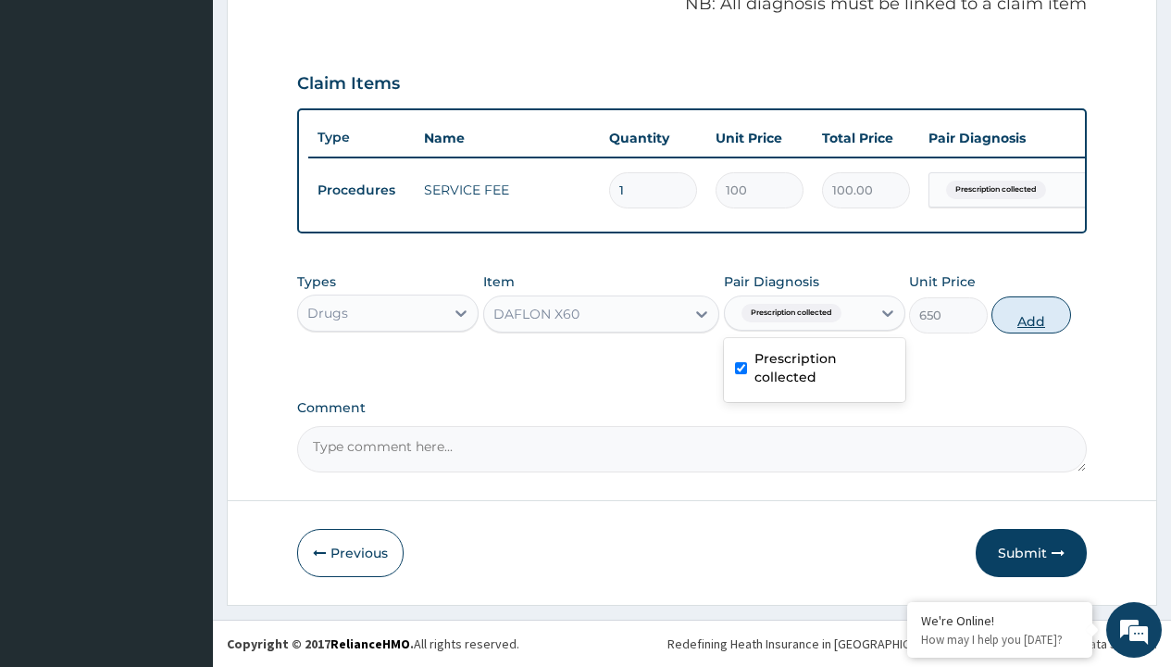
click at [1032, 314] on button "Add" at bounding box center [1031, 314] width 79 height 37
type input "0"
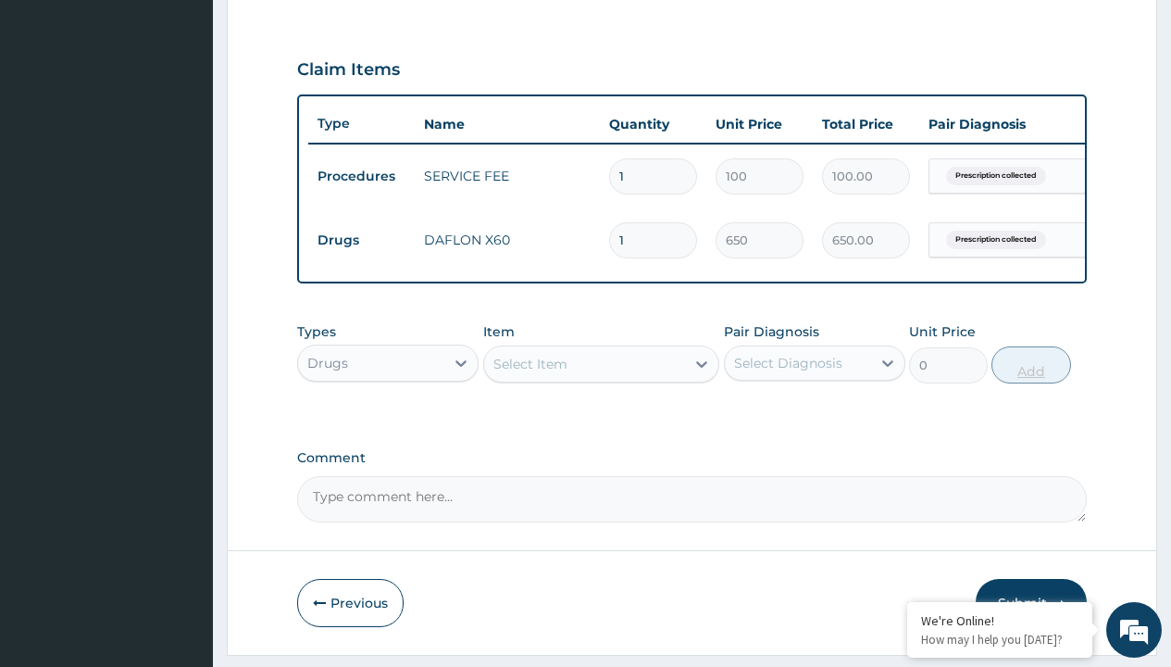
type input "30"
type input "19500.00"
type input "30"
click at [361, 240] on td "Drugs" at bounding box center [361, 240] width 106 height 34
type input "drugs"
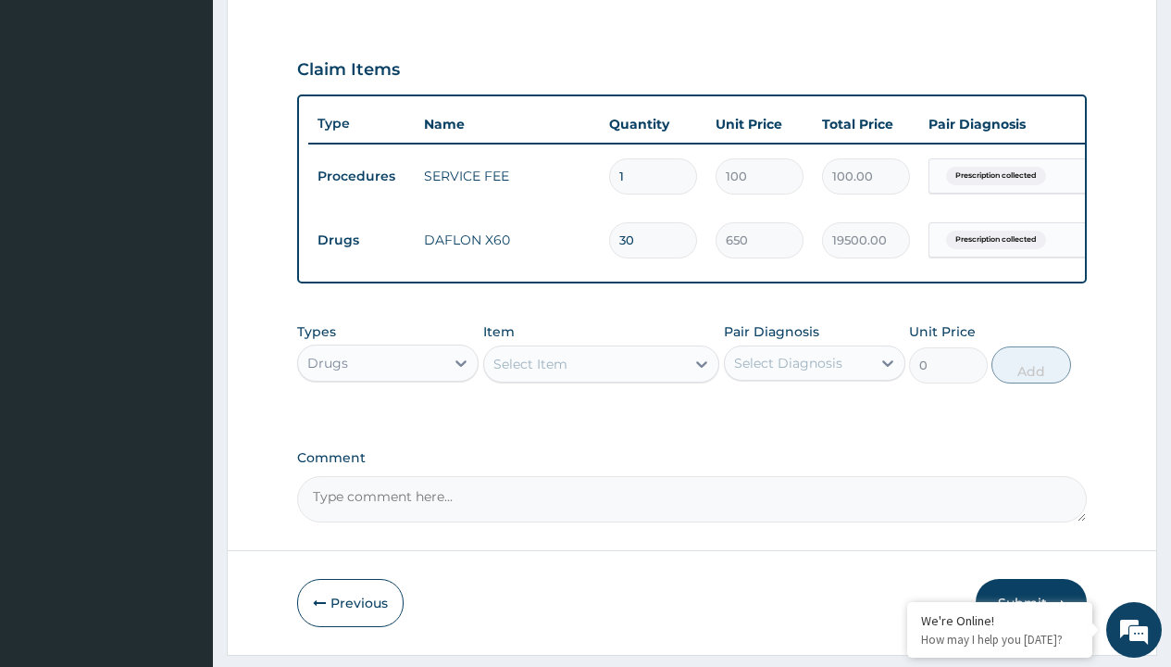
scroll to position [0, 0]
click at [388, 422] on div "Drugs" at bounding box center [388, 409] width 182 height 33
click at [530, 373] on div "Select Item" at bounding box center [531, 364] width 74 height 19
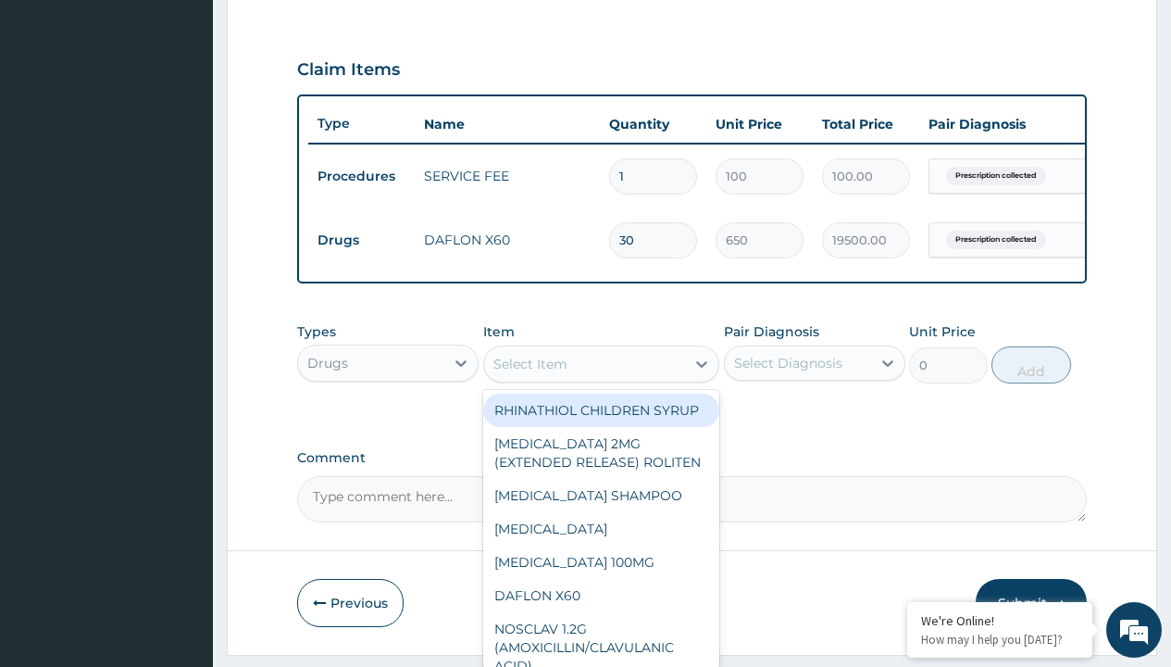
type input "anusol suppository"
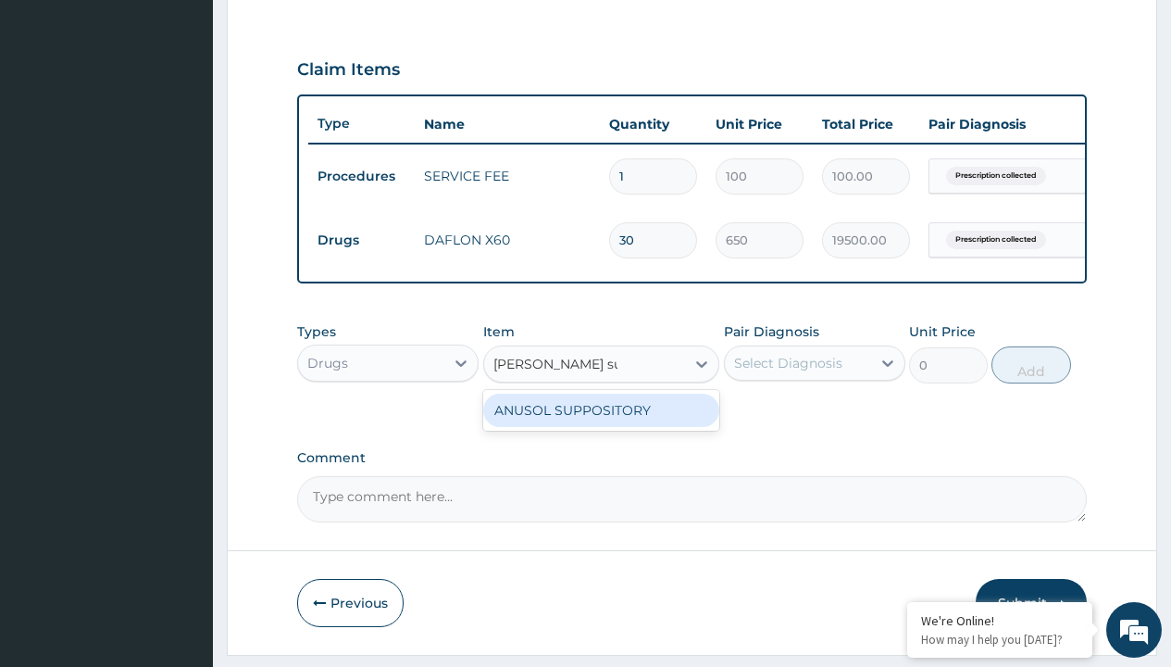
click at [601, 423] on div "ANUSOL SUPPOSITORY" at bounding box center [601, 410] width 237 height 33
type input "1306.300048828125"
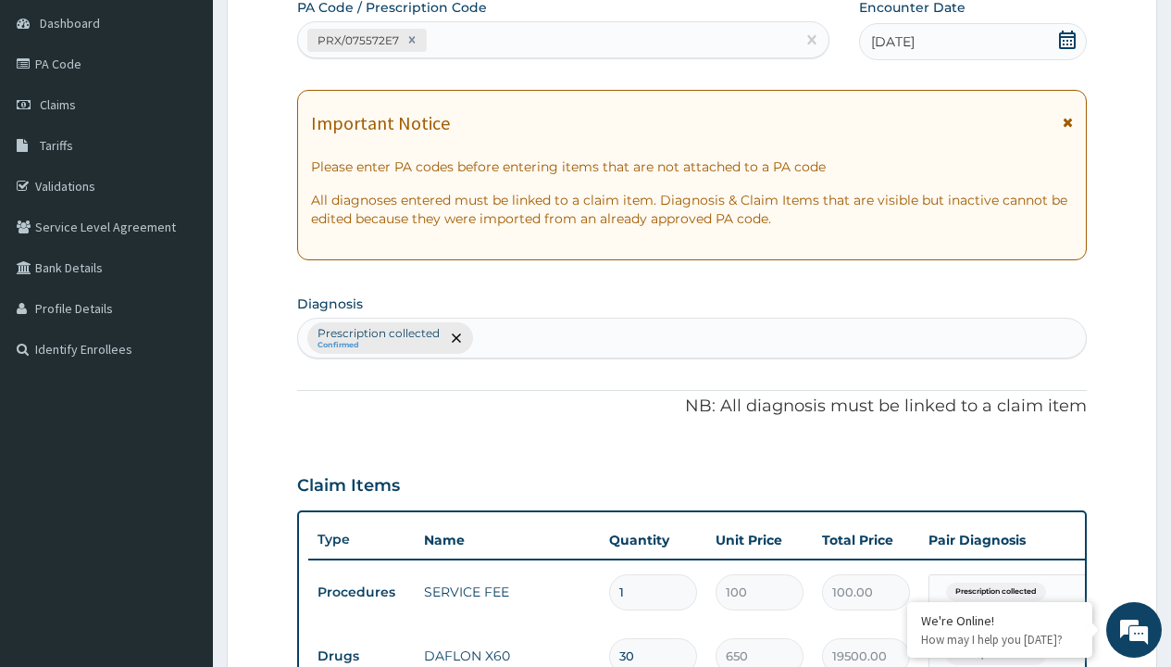
type input "prescription collected"
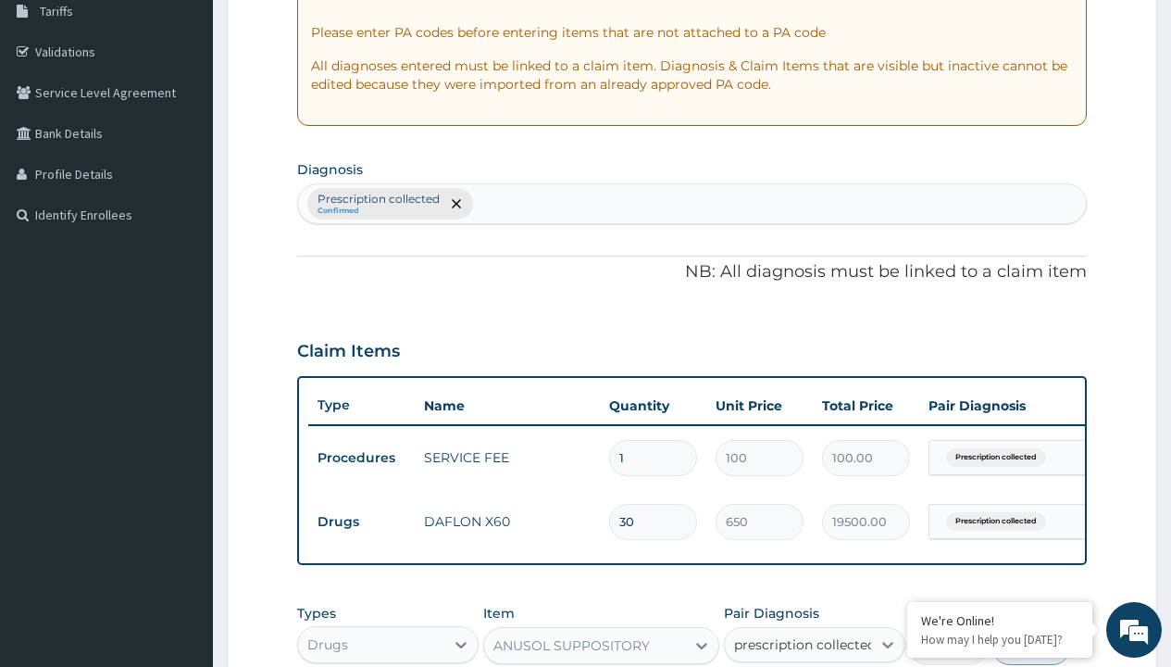
checkbox input "true"
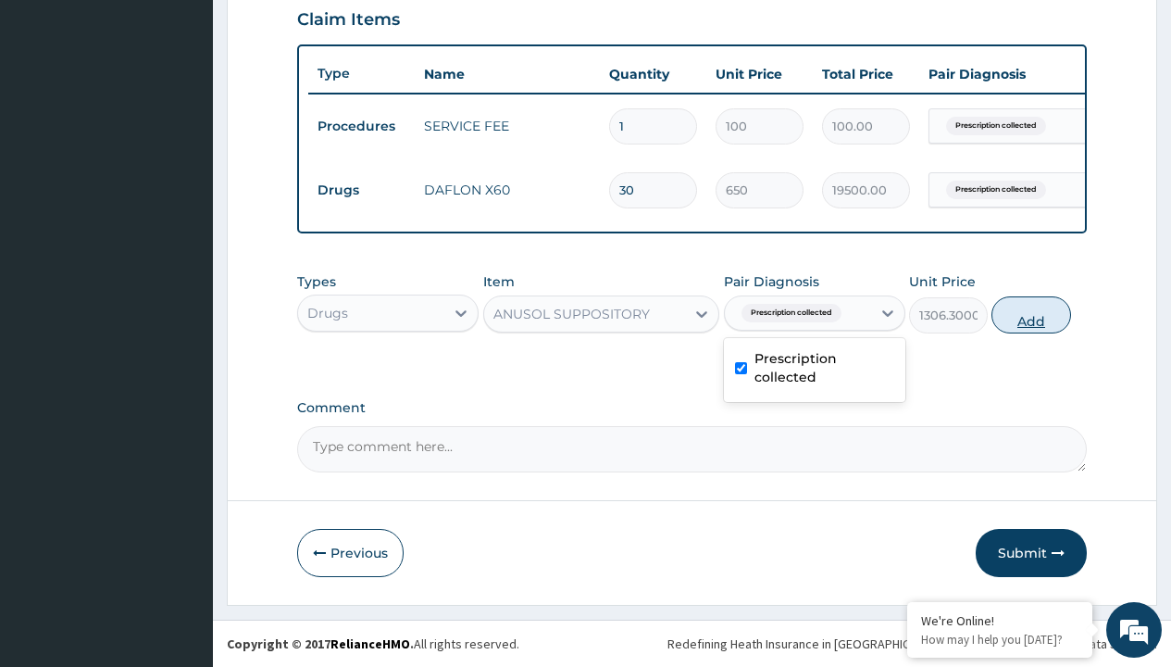
click at [1032, 314] on button "Add" at bounding box center [1031, 314] width 79 height 37
type input "0"
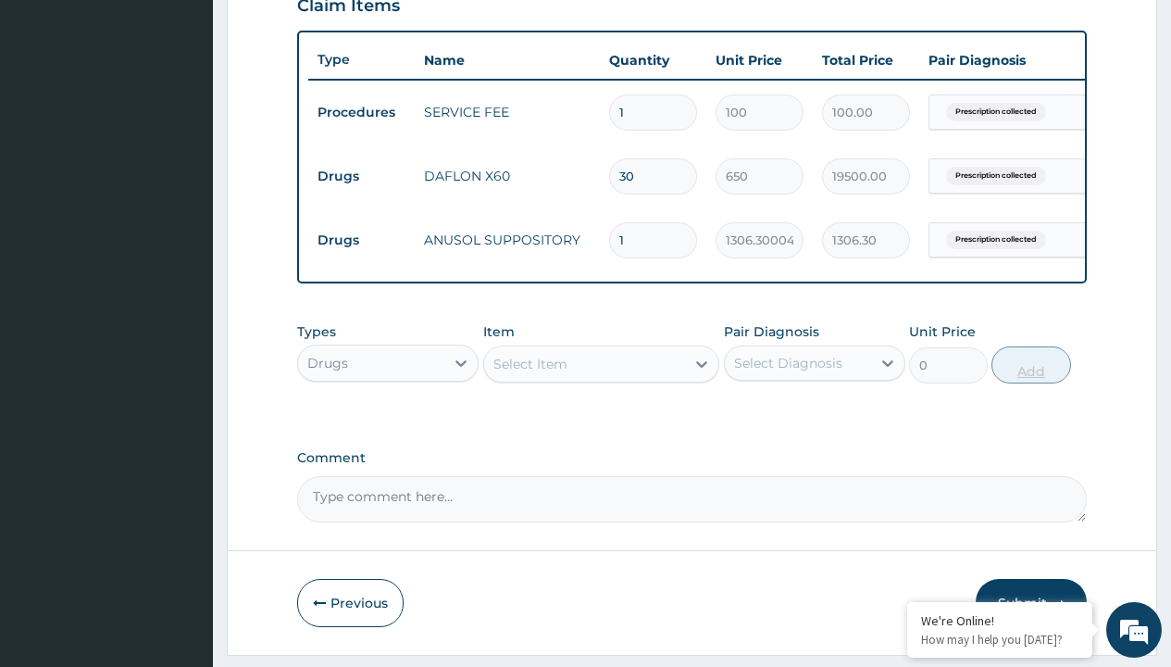
type input "6"
type input "7837.80"
type input "6"
click at [361, 176] on td "Drugs" at bounding box center [361, 176] width 106 height 34
type input "drugs"
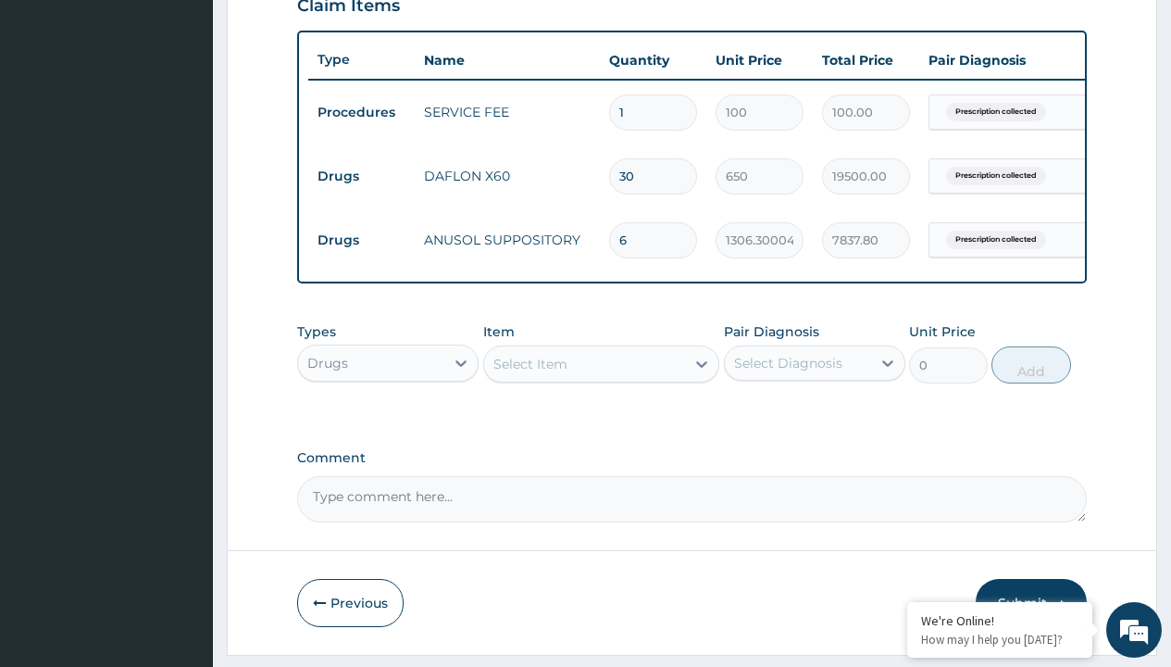
scroll to position [0, 0]
click at [388, 422] on div "Drugs" at bounding box center [388, 409] width 182 height 33
click at [530, 373] on div "Select Item" at bounding box center [531, 364] width 74 height 19
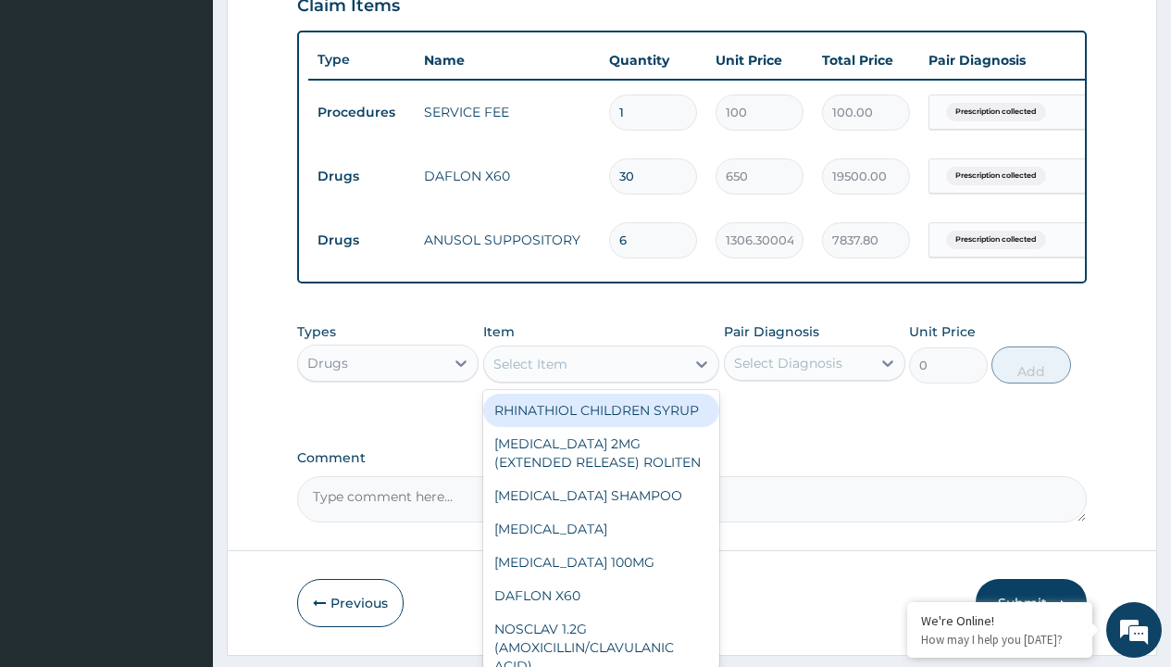
type input "xylocaine 2% cream"
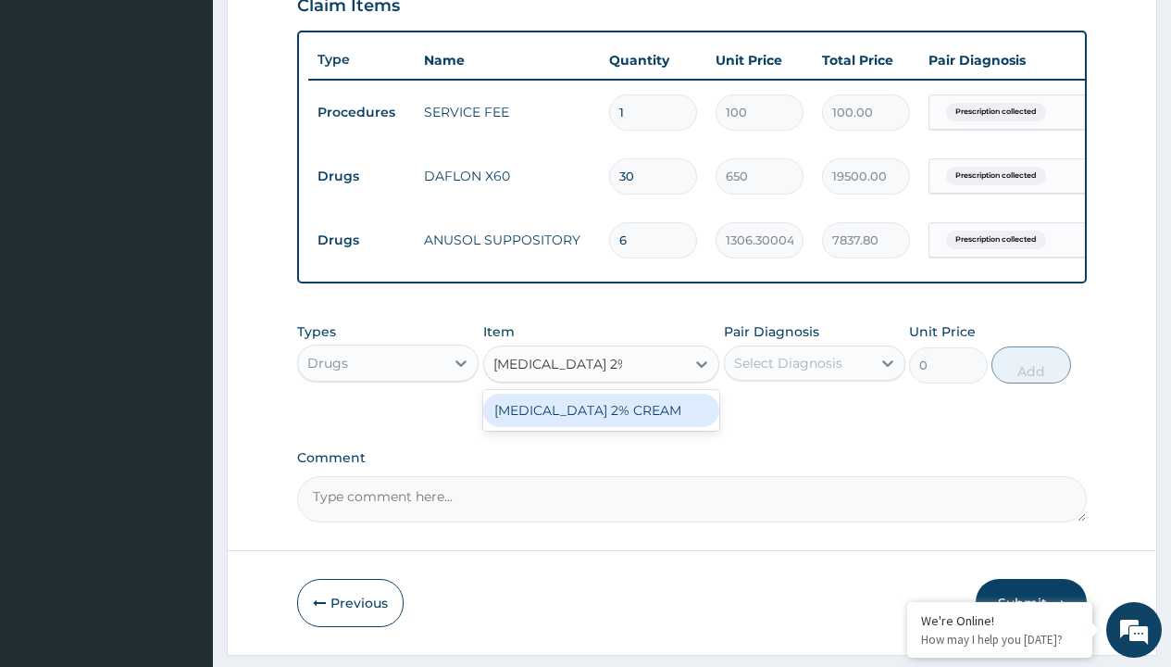
click at [601, 423] on div "[MEDICAL_DATA] 2% CREAM" at bounding box center [601, 410] width 237 height 33
type input "3500"
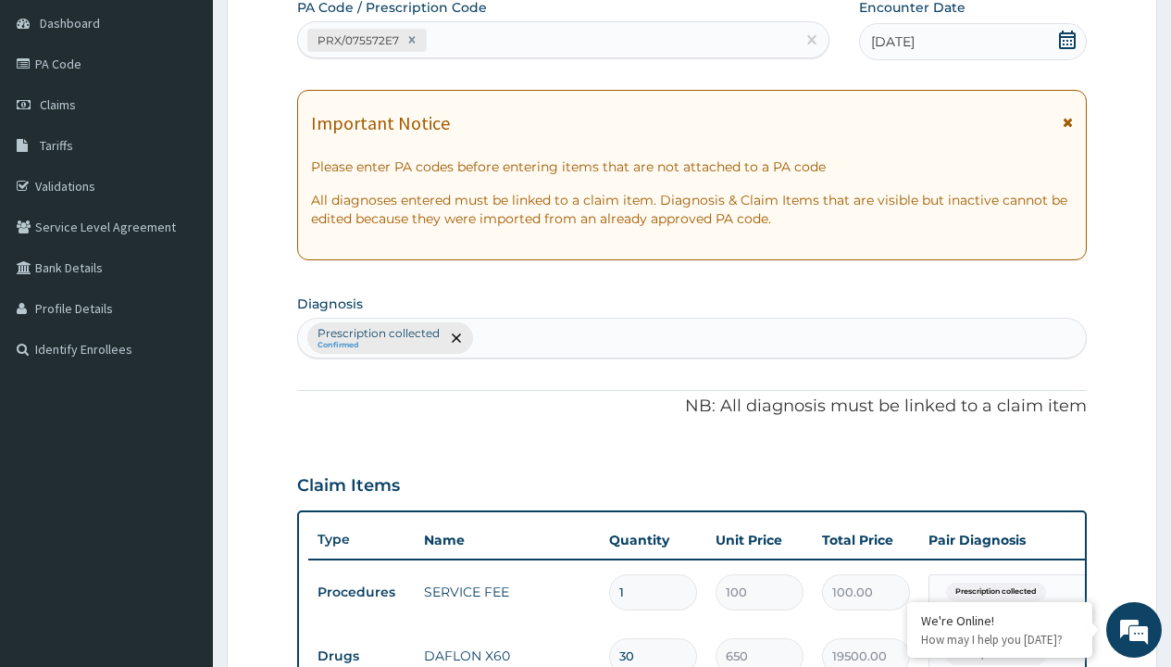
type input "prescription collected"
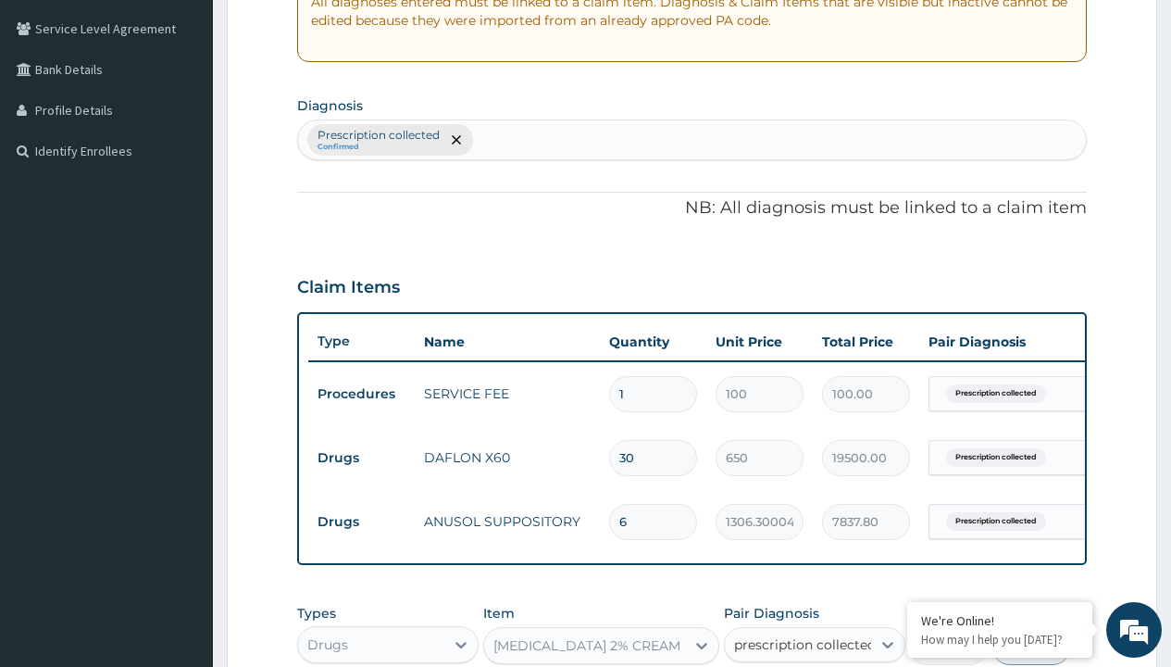
checkbox input "true"
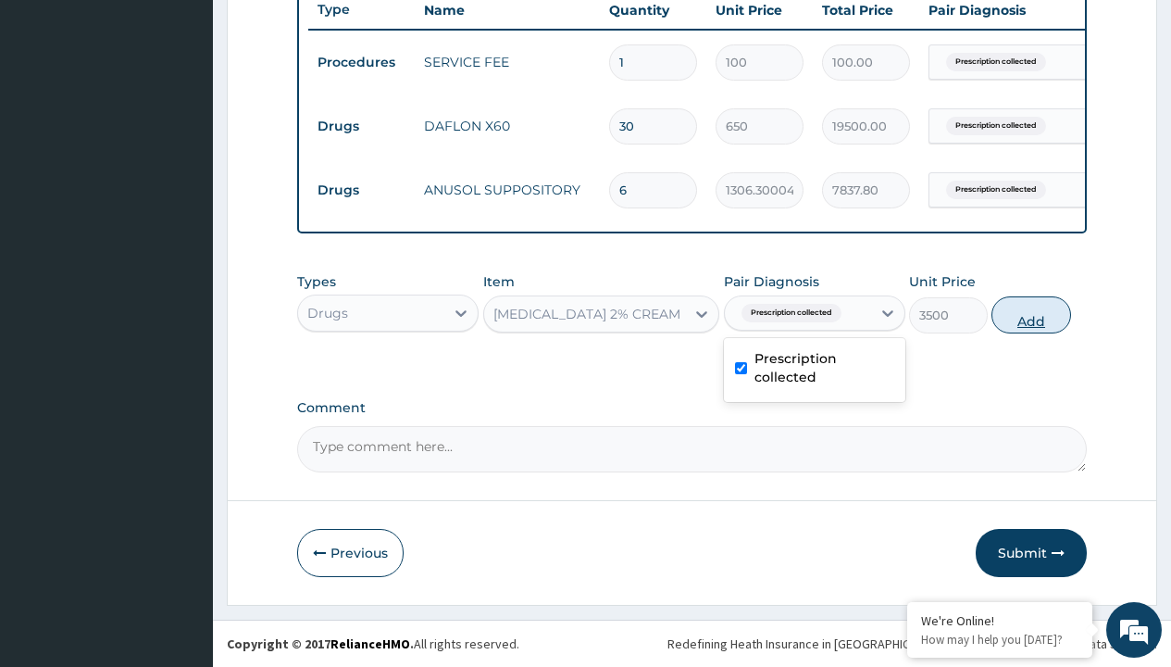
click at [1032, 314] on button "Add" at bounding box center [1031, 314] width 79 height 37
type input "0"
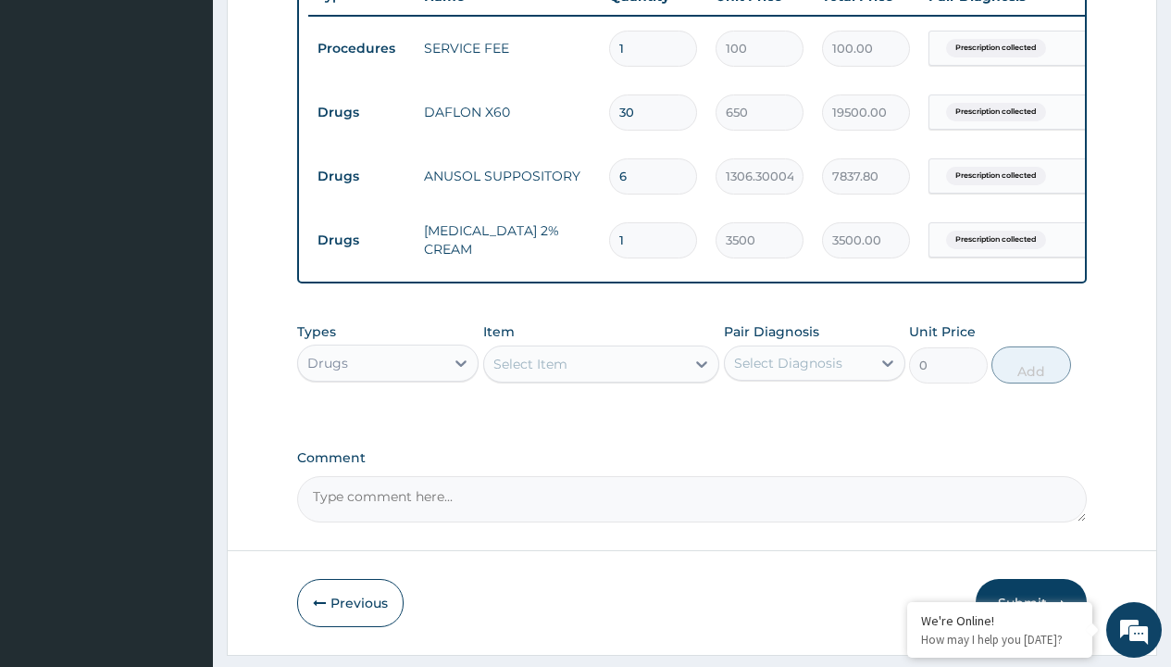
click at [361, 112] on td "Drugs" at bounding box center [361, 112] width 106 height 34
type input "procedures"
click at [388, 422] on div "Procedures" at bounding box center [388, 409] width 182 height 33
click at [530, 373] on div "Select Item" at bounding box center [531, 364] width 74 height 19
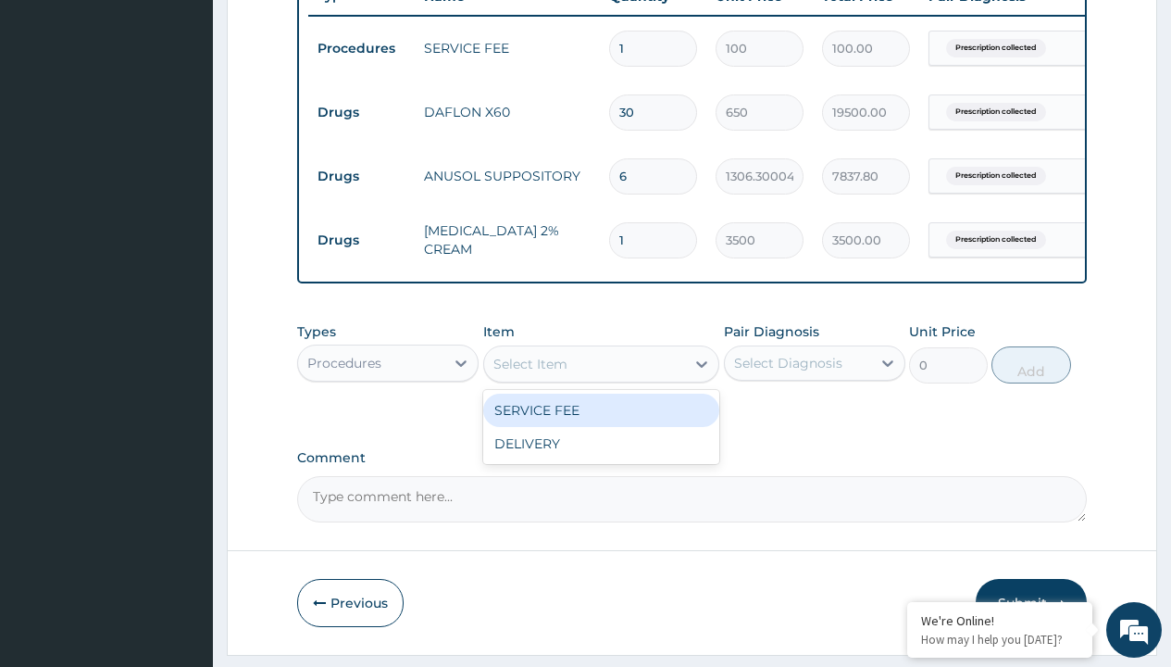
type input "delivery"
click at [601, 423] on div "DELIVERY" at bounding box center [601, 410] width 237 height 33
type input "2000"
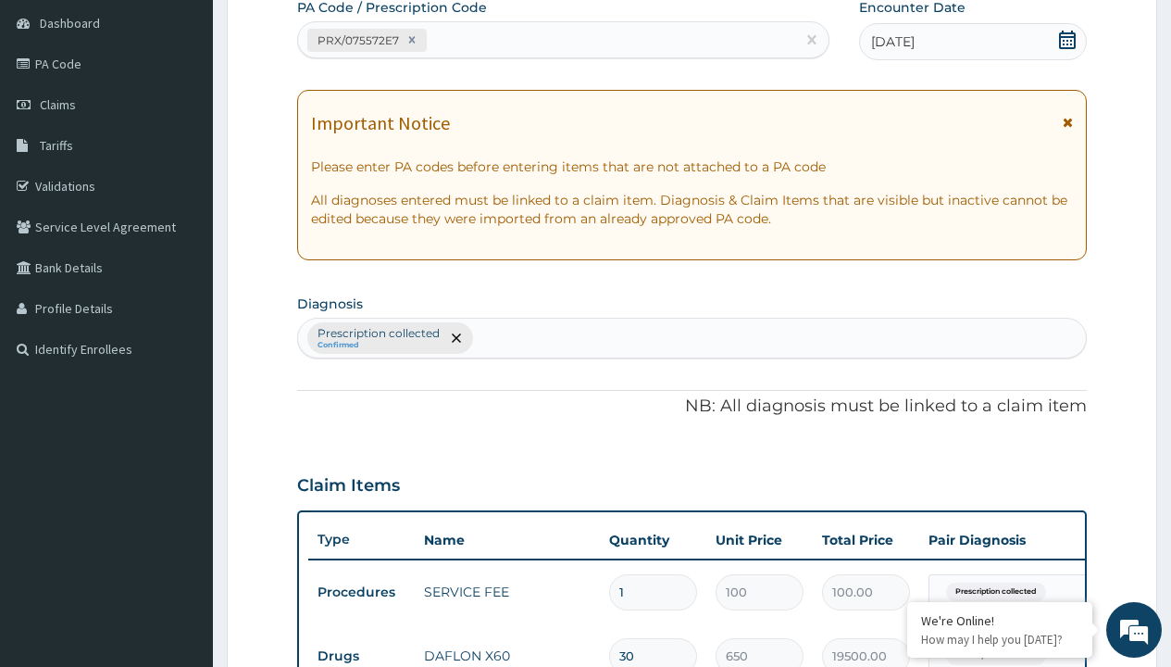
type input "prescription collected"
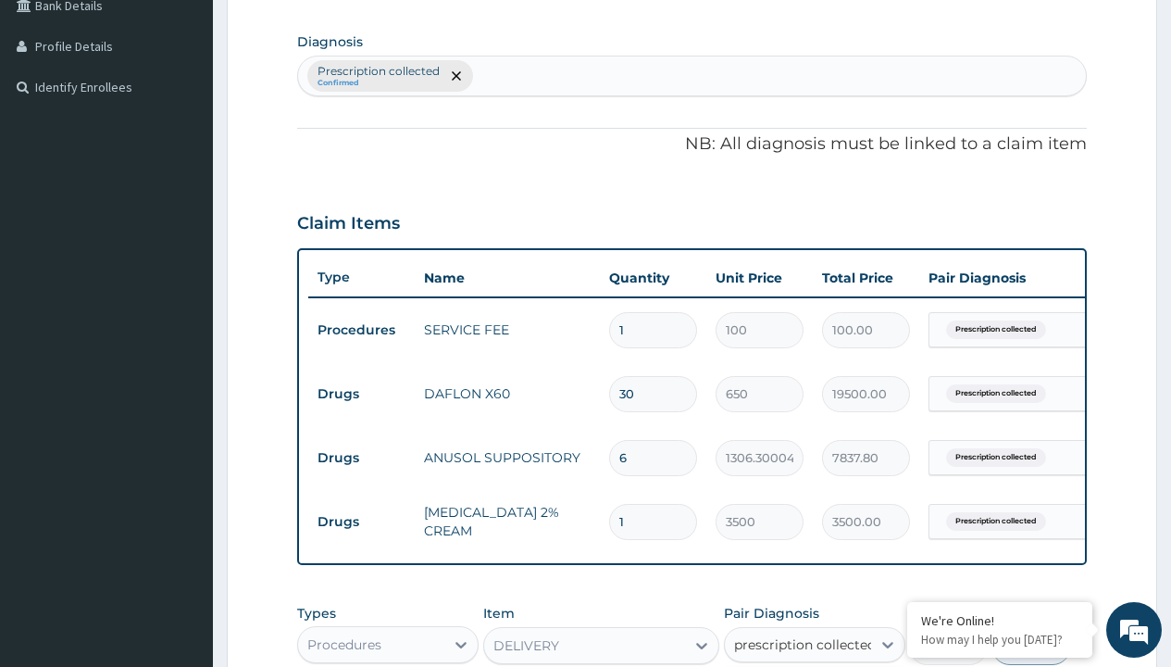
scroll to position [0, 0]
checkbox input "true"
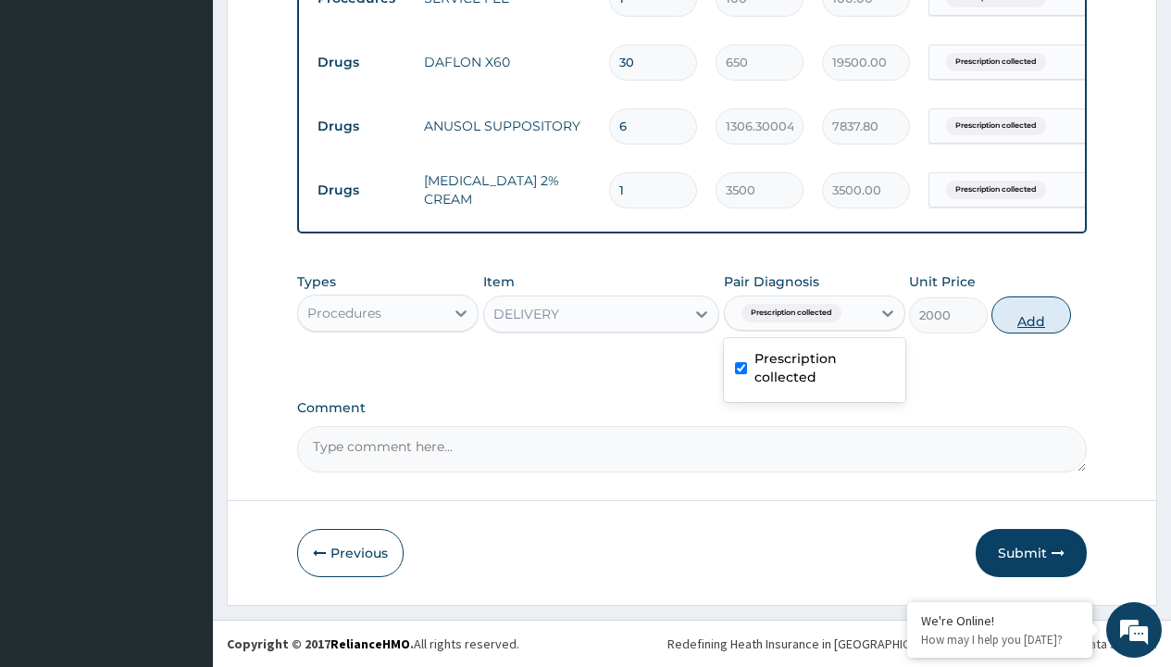
click at [1032, 314] on button "Add" at bounding box center [1031, 314] width 79 height 37
type input "0"
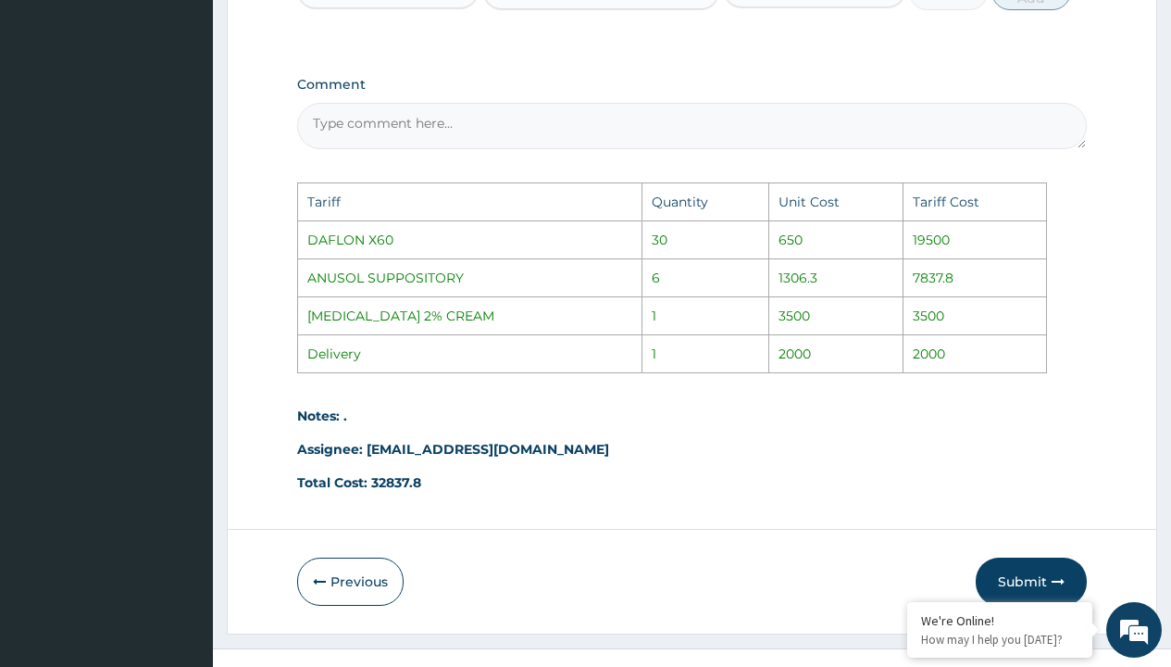
scroll to position [1202, 0]
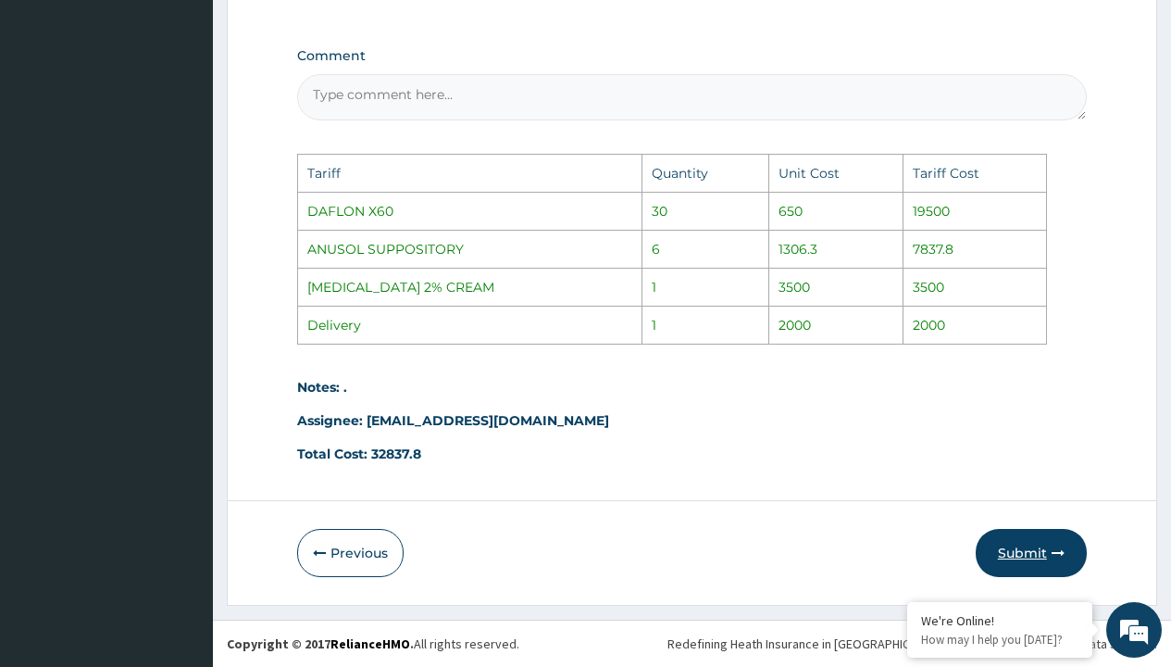
click at [1036, 557] on button "Submit" at bounding box center [1031, 553] width 111 height 48
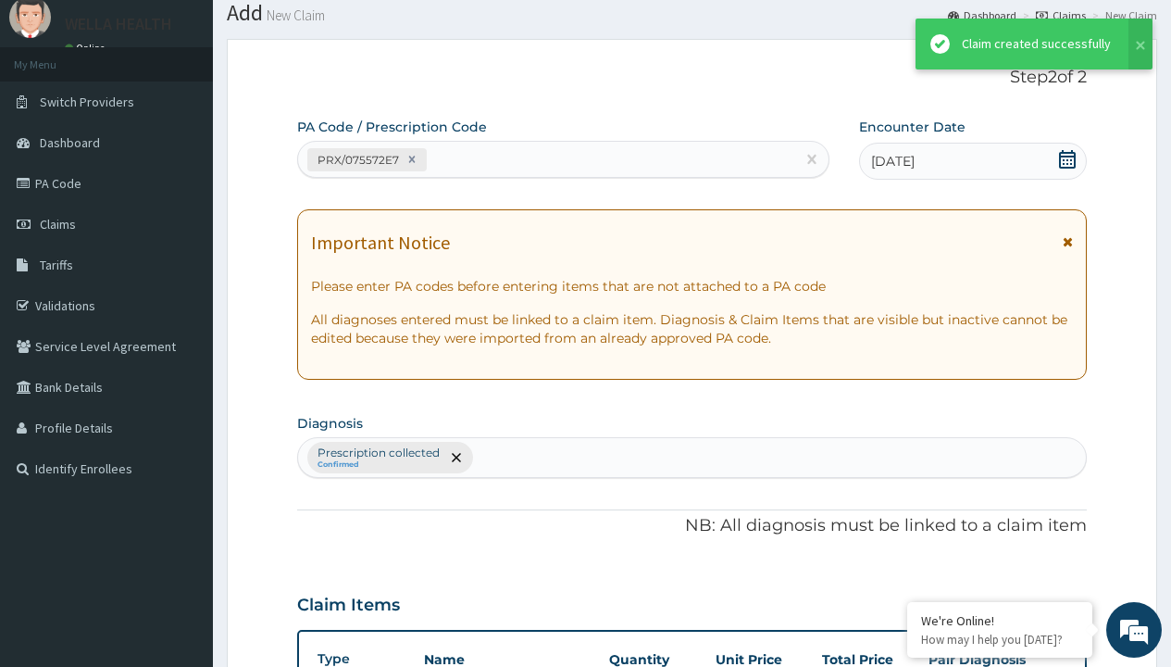
scroll to position [850, 0]
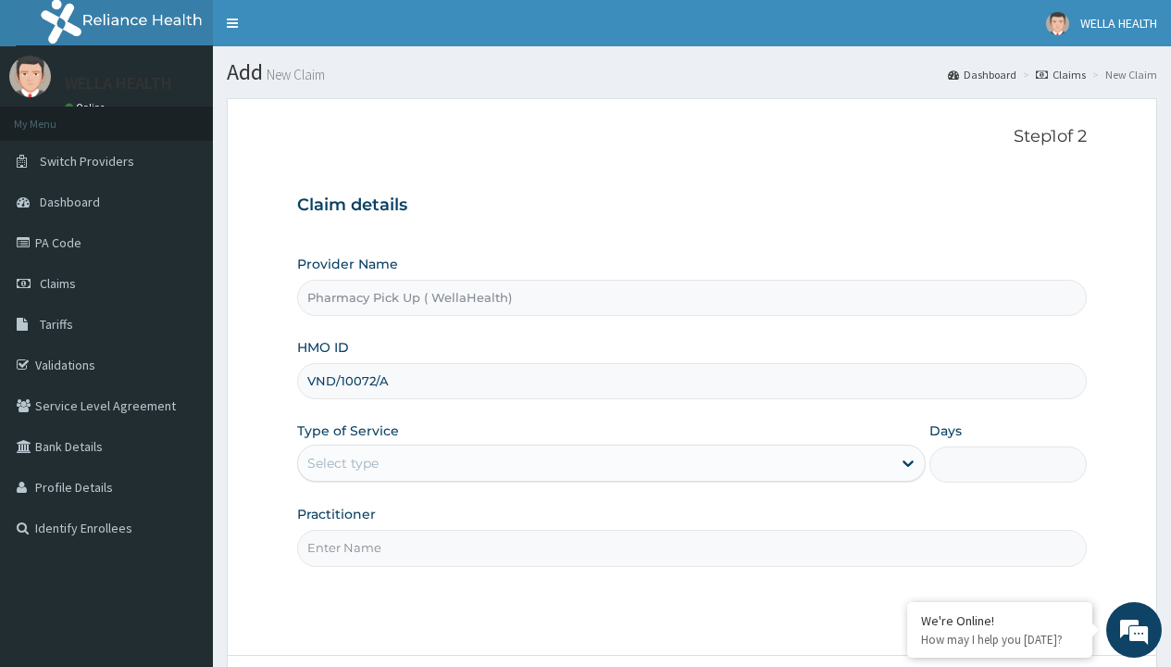
type input "VND/10072/A"
type input "WellaHealth"
click at [343, 463] on div "Select type" at bounding box center [342, 463] width 71 height 19
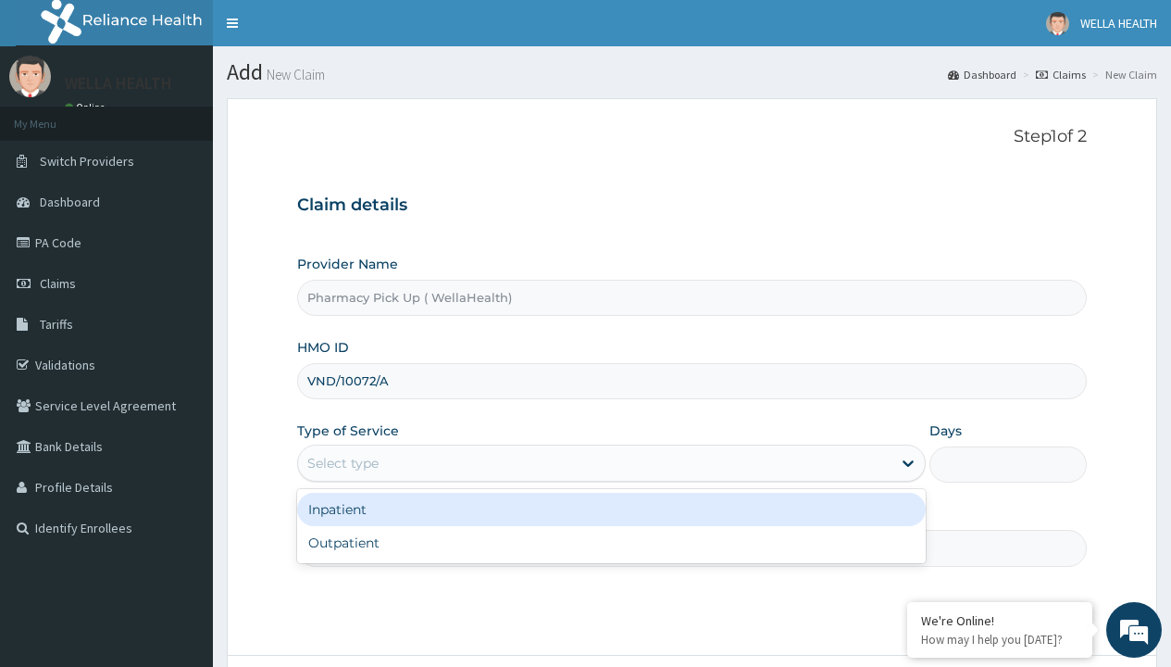
click at [611, 543] on div "Outpatient" at bounding box center [611, 542] width 629 height 33
type input "1"
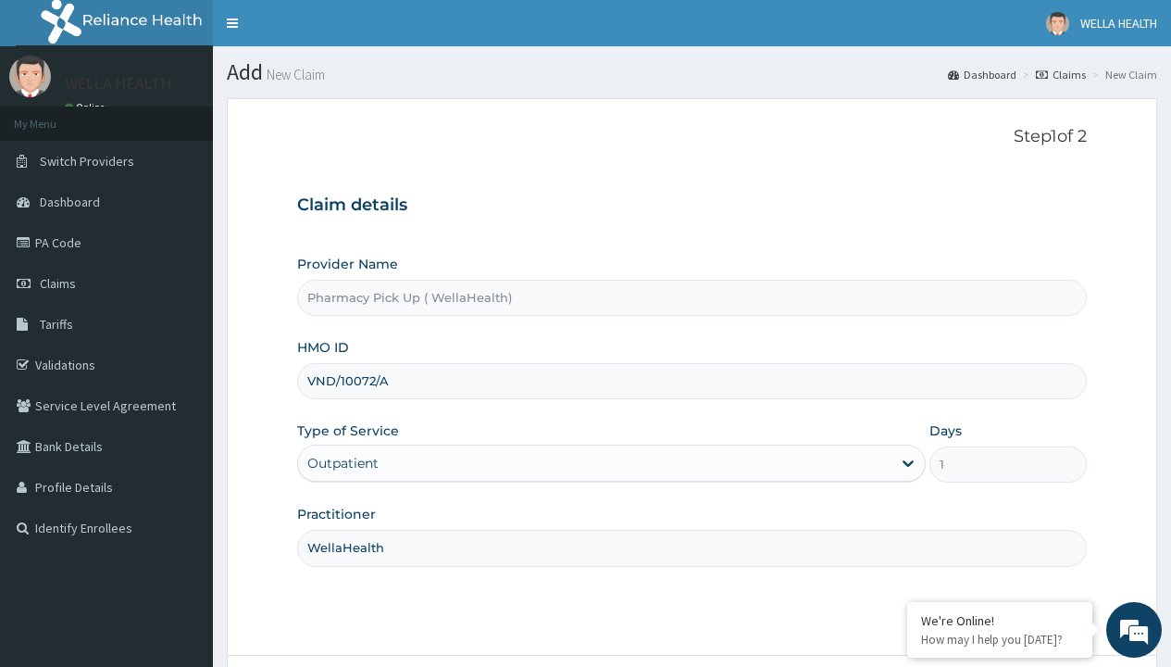
scroll to position [155, 0]
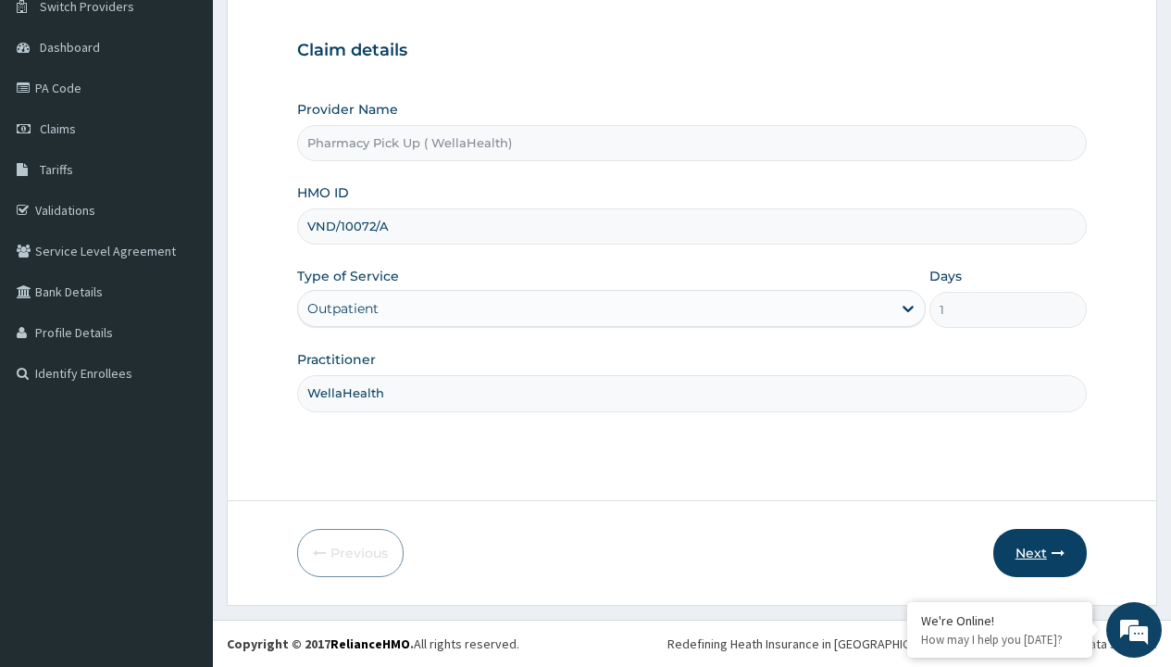
click at [1040, 553] on button "Next" at bounding box center [1041, 553] width 94 height 48
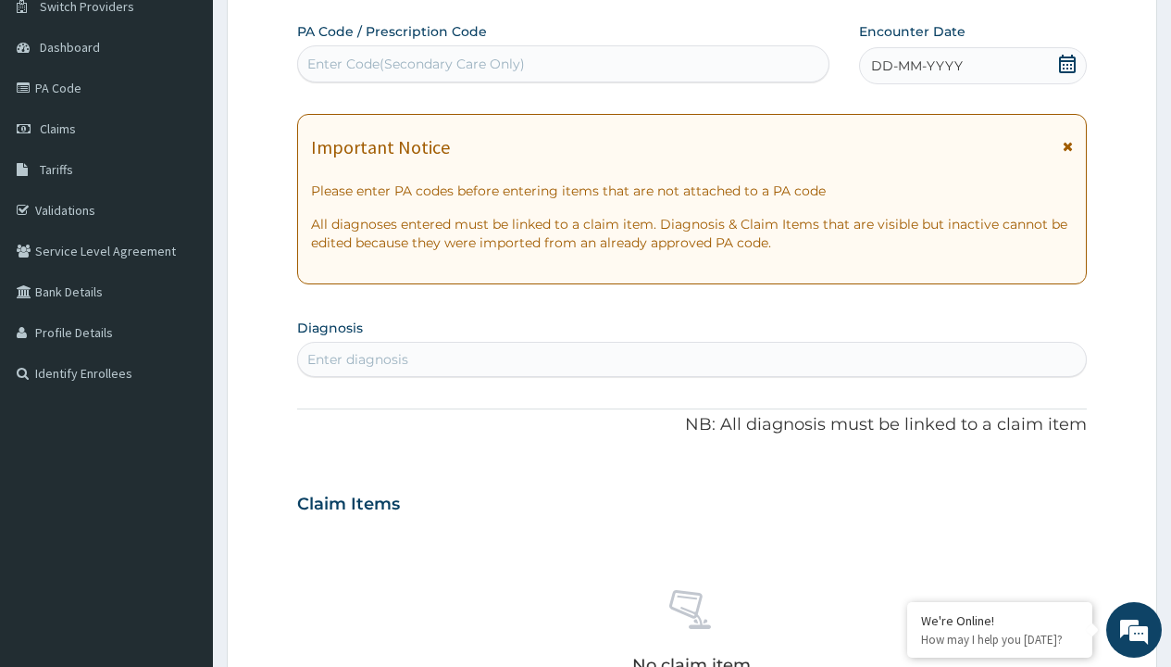
scroll to position [0, 0]
click at [916, 66] on span "DD-MM-YYYY" at bounding box center [917, 65] width 92 height 19
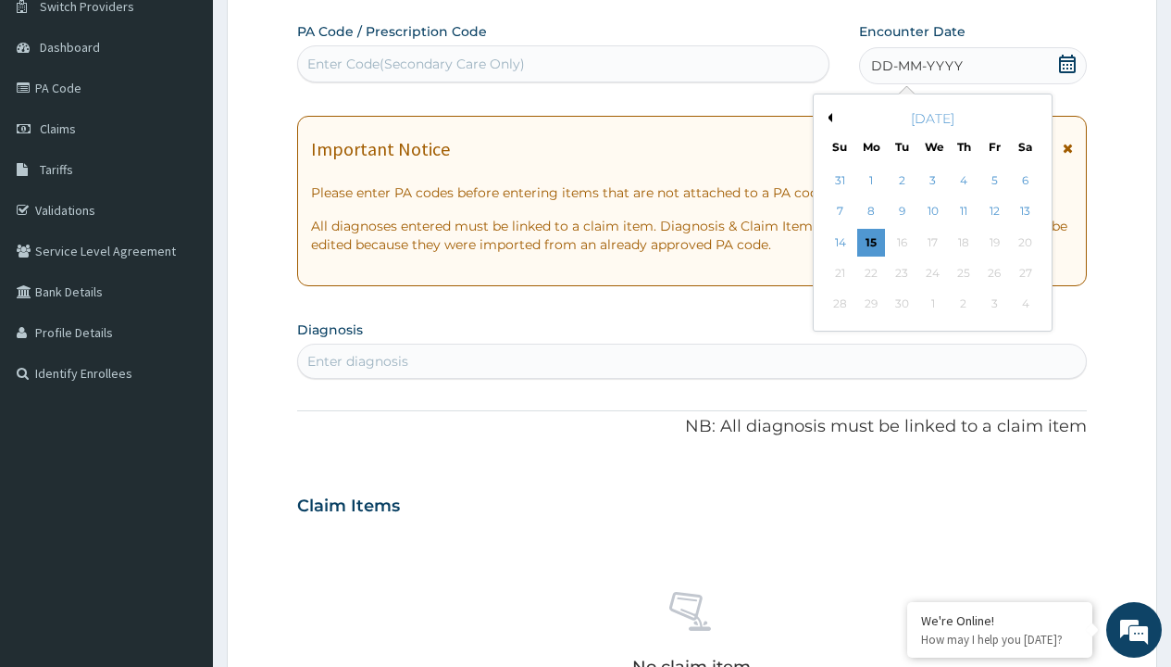
click at [827, 118] on button "Previous Month" at bounding box center [827, 117] width 9 height 9
click at [1025, 211] on div "9" at bounding box center [1025, 212] width 28 height 28
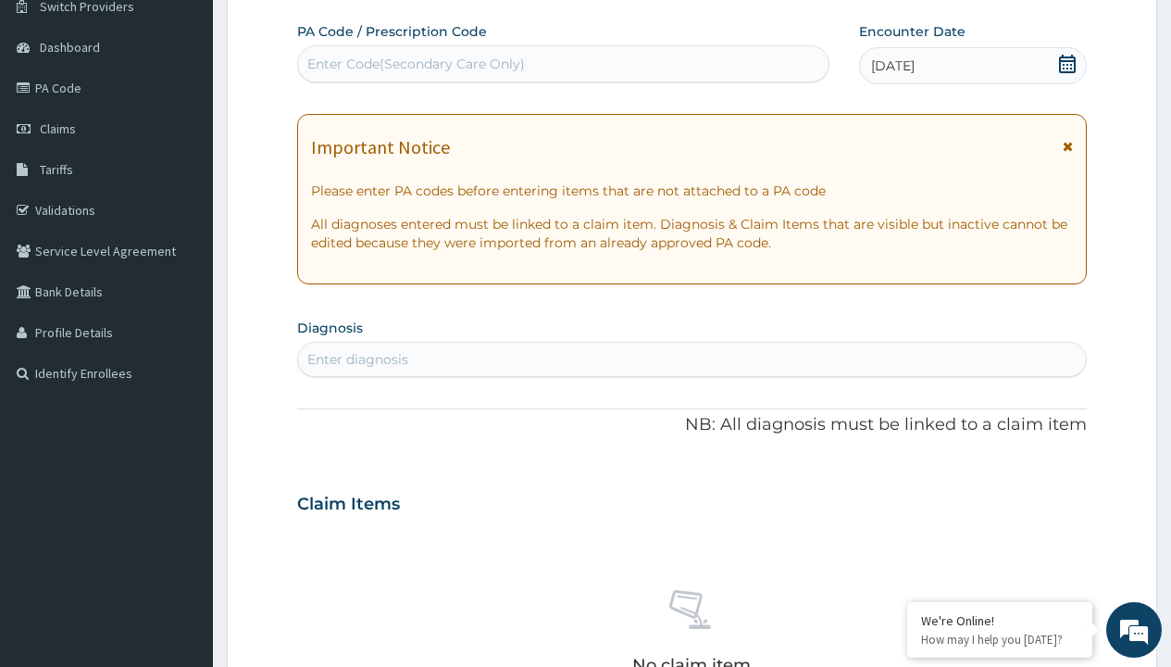
click at [357, 359] on div "Enter diagnosis" at bounding box center [357, 359] width 101 height 19
type input "prescription collected"
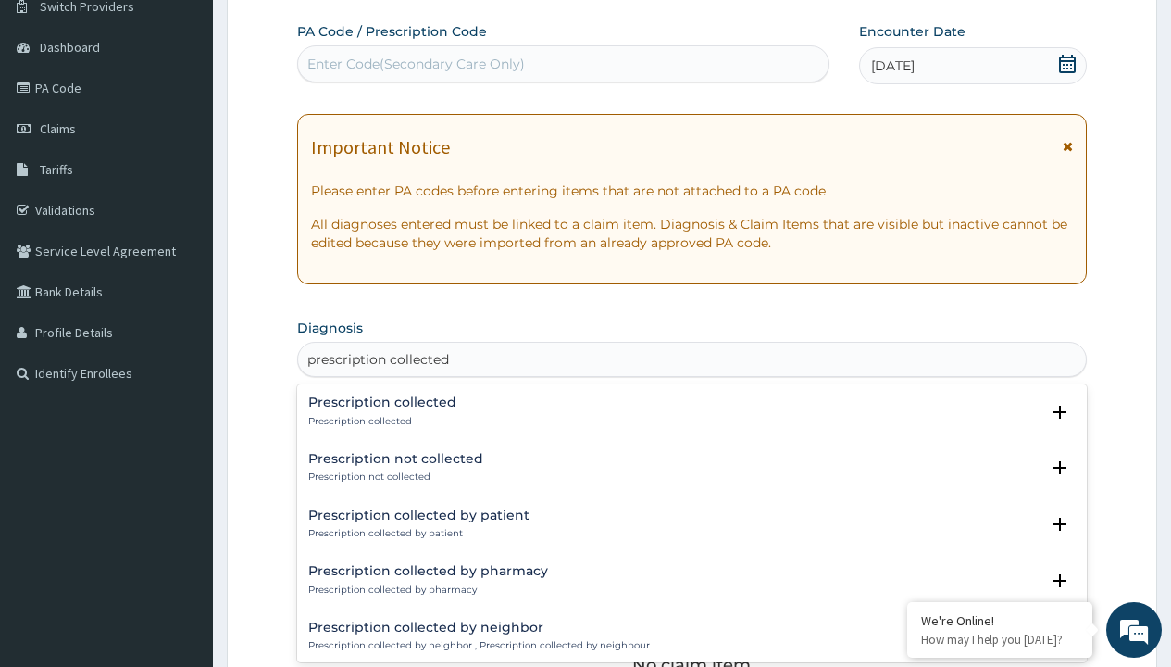
click at [380, 420] on p "Prescription collected" at bounding box center [382, 421] width 148 height 13
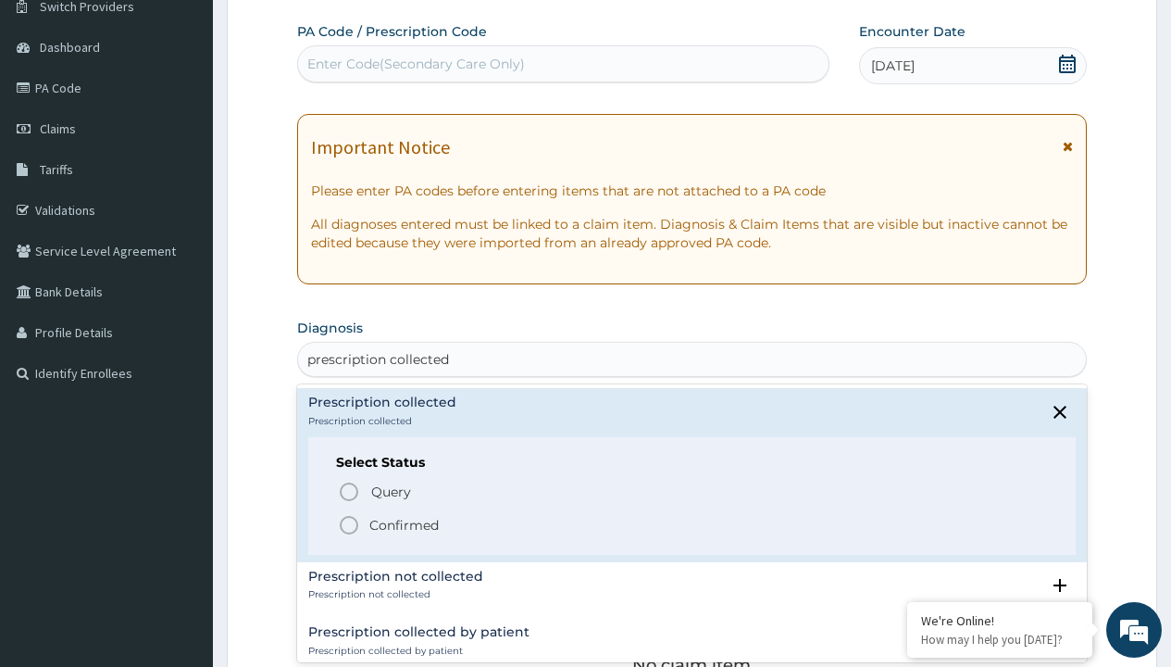
click at [404, 524] on p "Confirmed" at bounding box center [403, 525] width 69 height 19
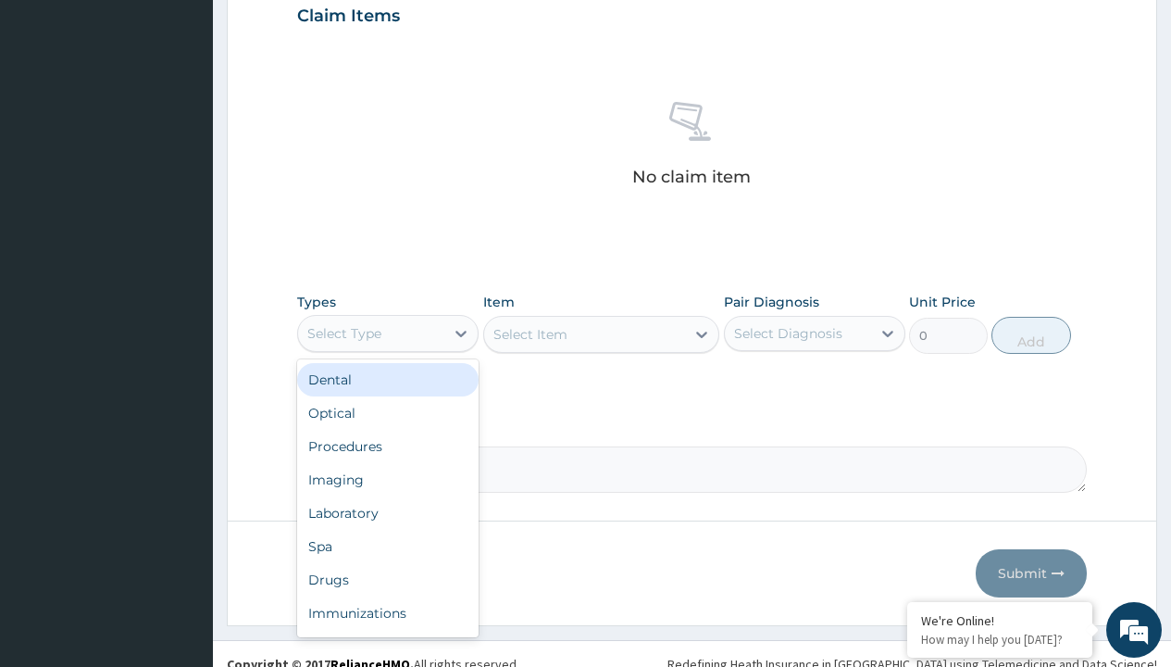
type input "procedures"
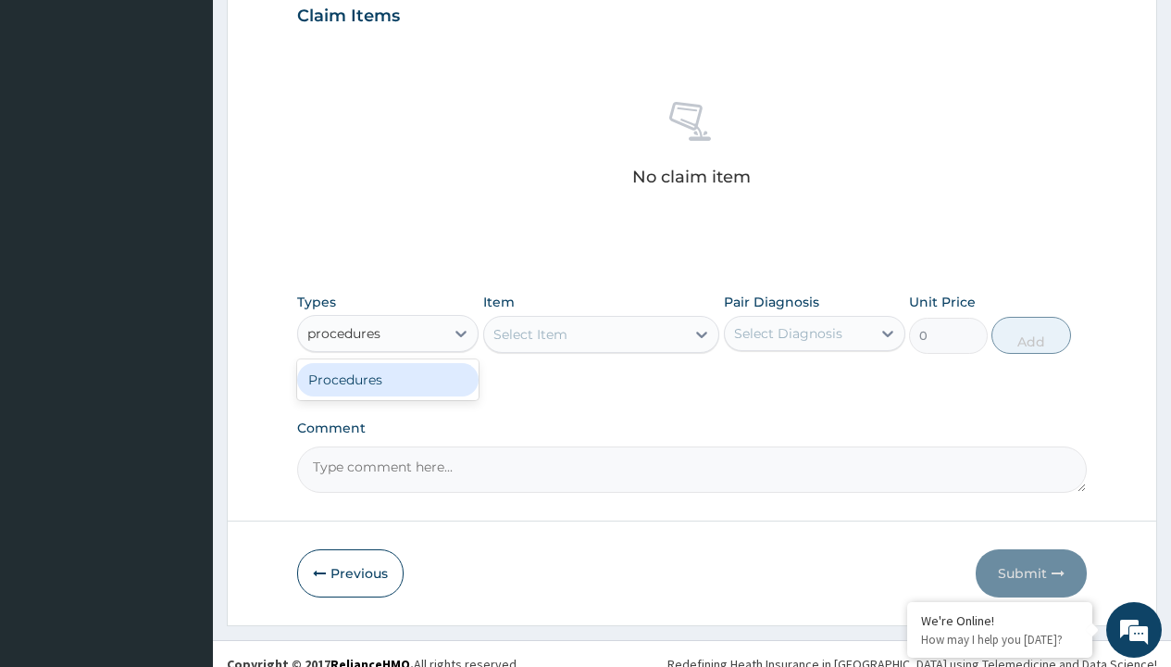
click at [388, 379] on div "Procedures" at bounding box center [388, 379] width 182 height 33
click at [530, 333] on div "Select Item" at bounding box center [601, 334] width 237 height 37
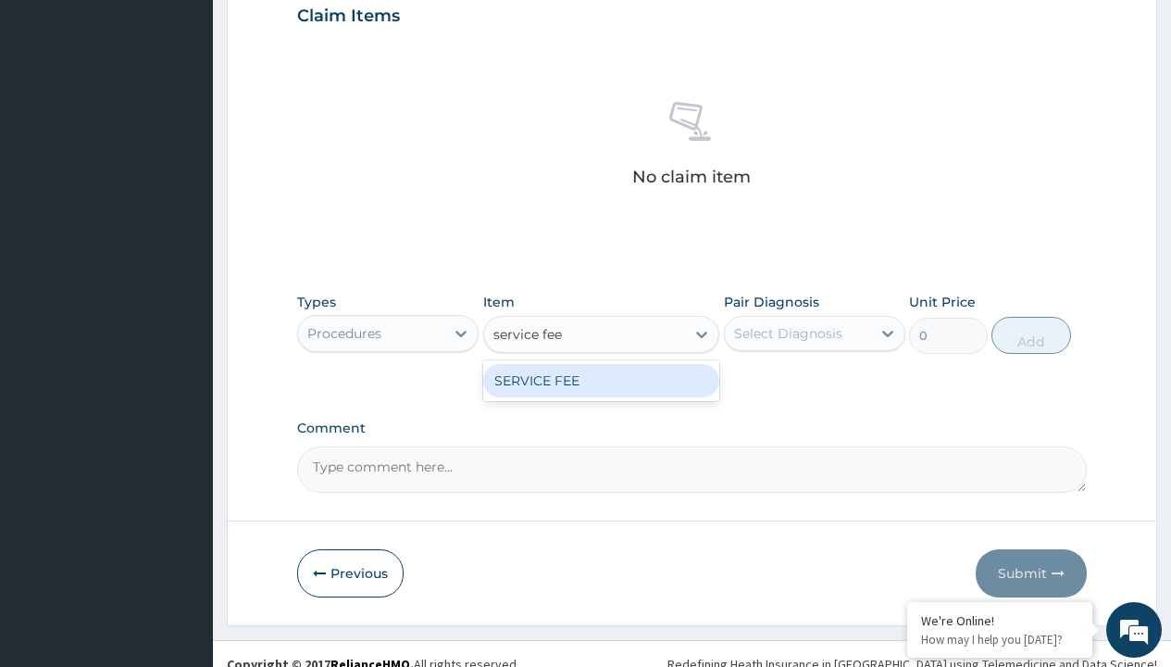
type input "service fee"
click at [344, 332] on div "Procedures" at bounding box center [344, 333] width 74 height 19
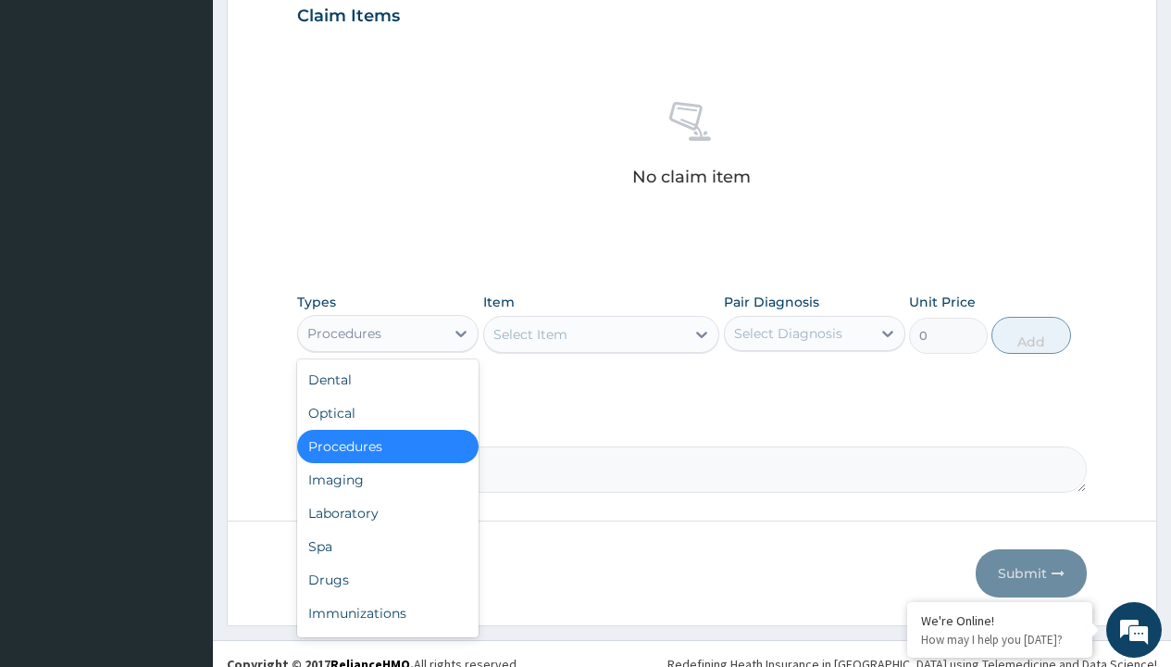
type input "procedures"
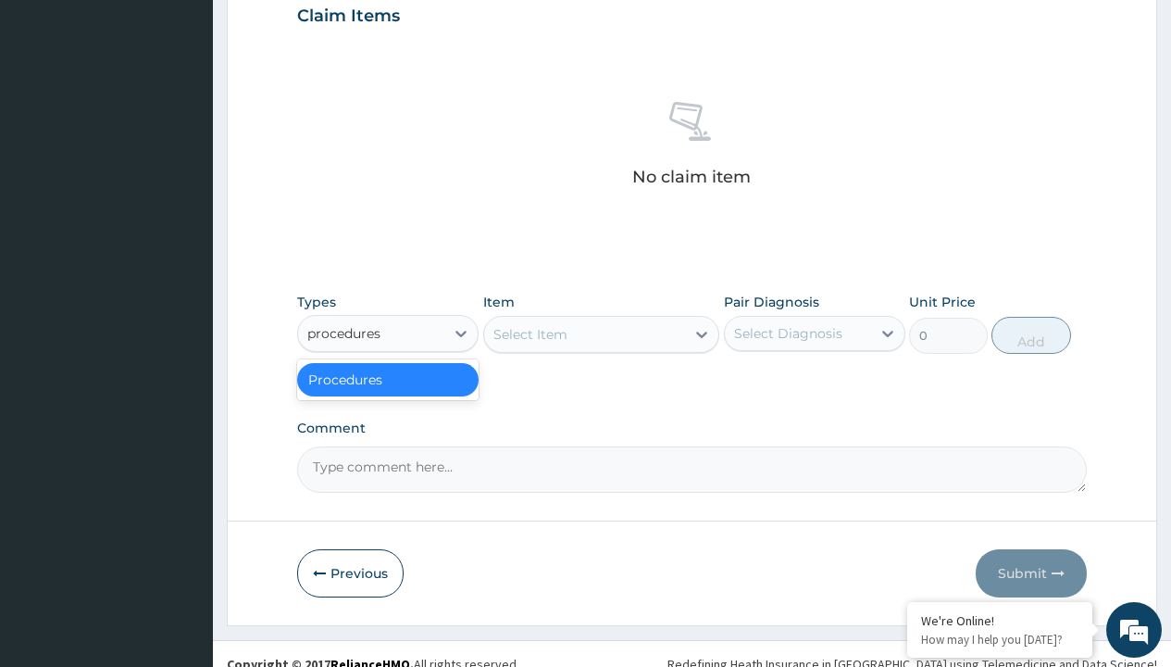
click at [388, 379] on div "Procedures" at bounding box center [388, 379] width 182 height 33
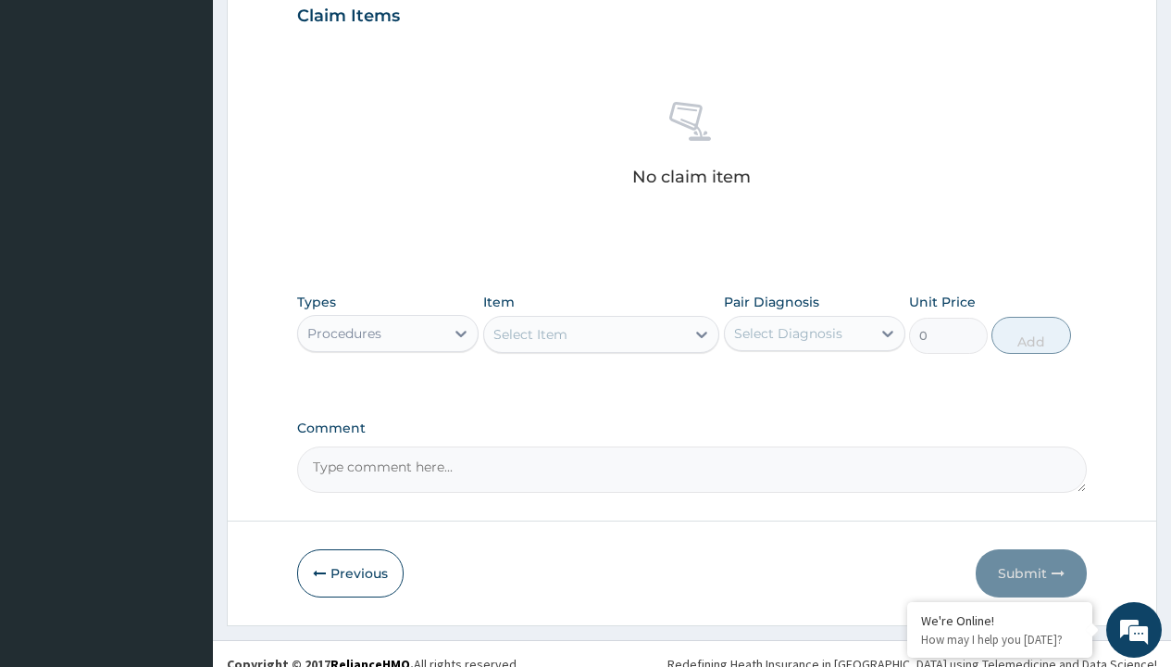
click at [530, 333] on div "Select Item" at bounding box center [531, 334] width 74 height 19
type input "service fee"
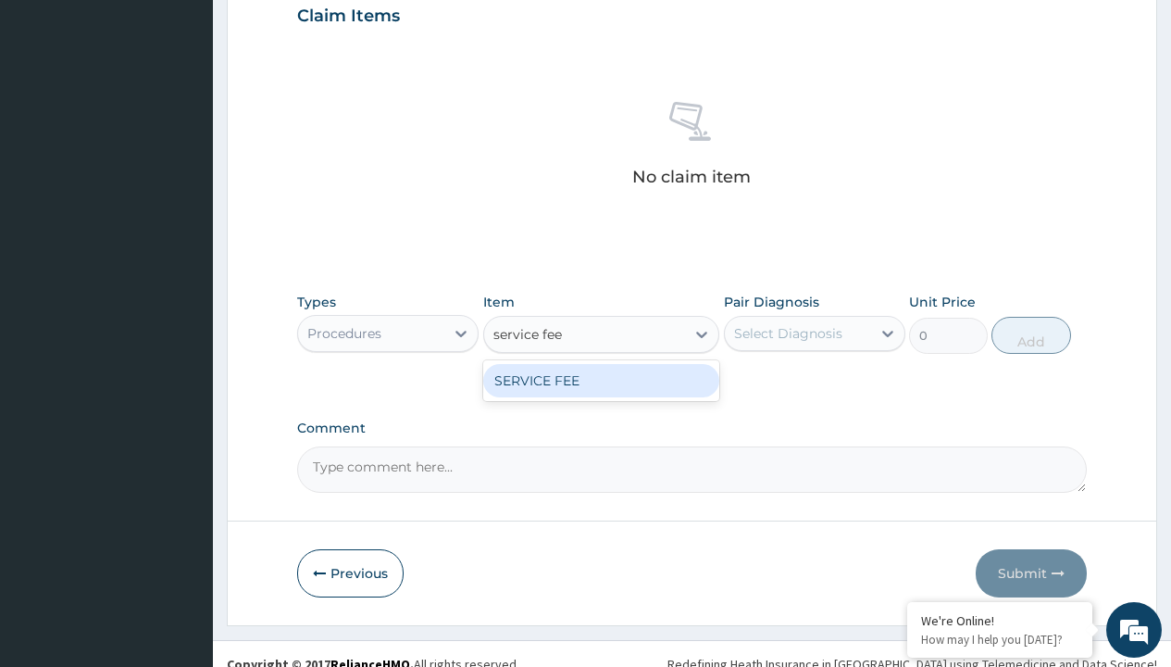
click at [601, 380] on div "SERVICE FEE" at bounding box center [601, 380] width 237 height 33
type input "100"
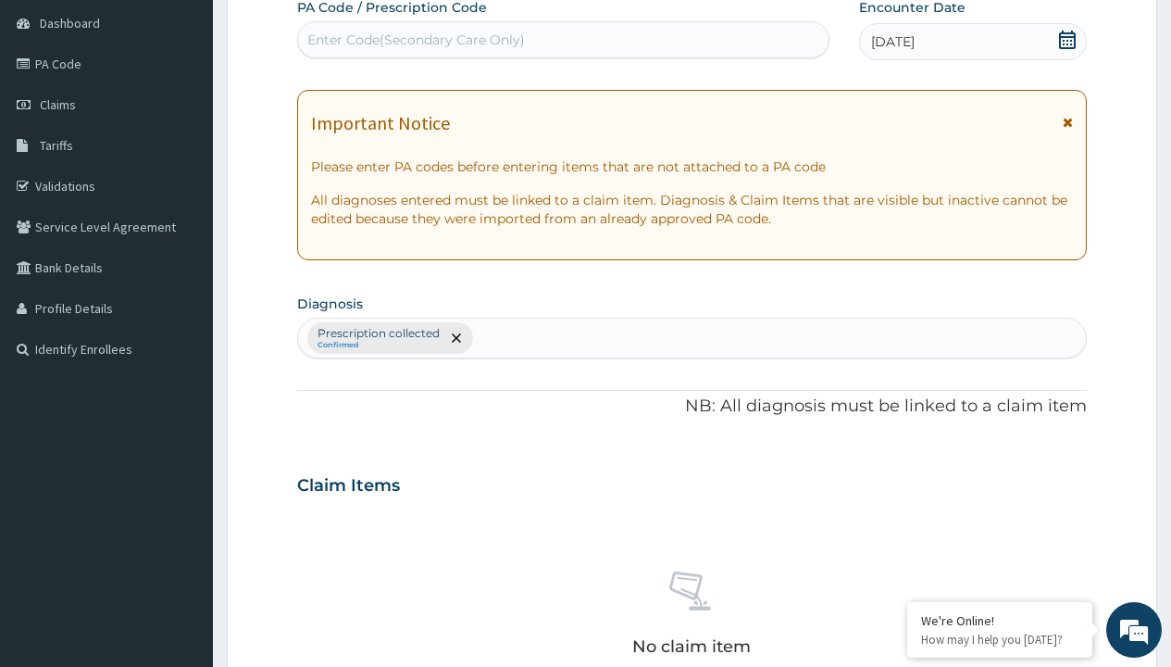
type input "prescription collected"
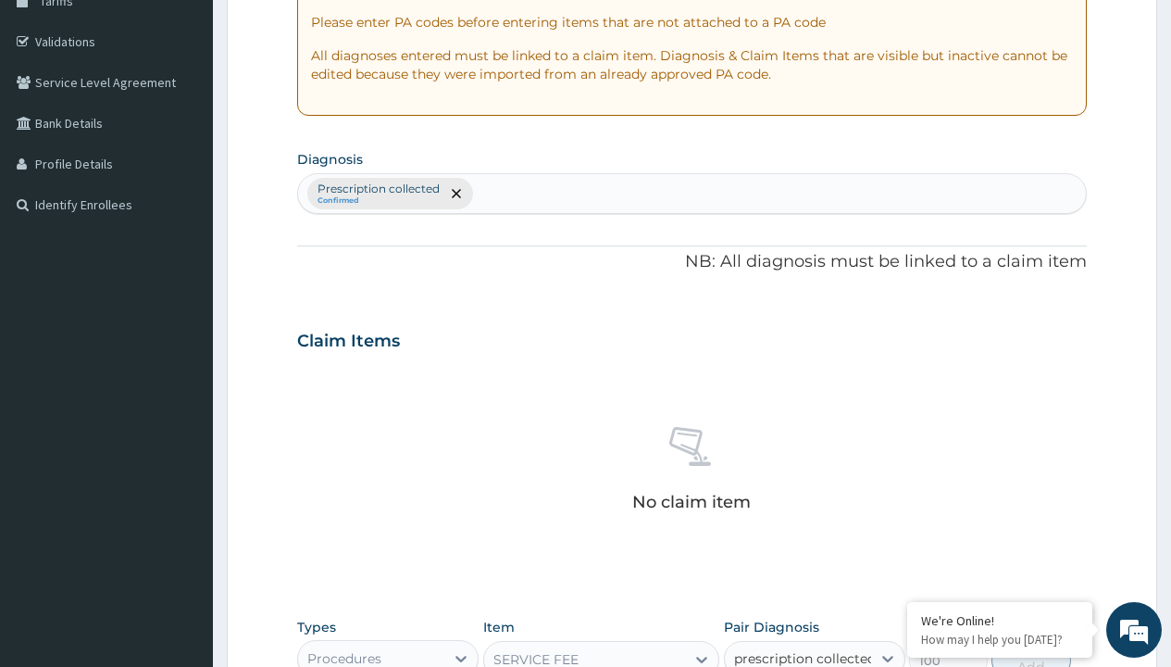
checkbox input "true"
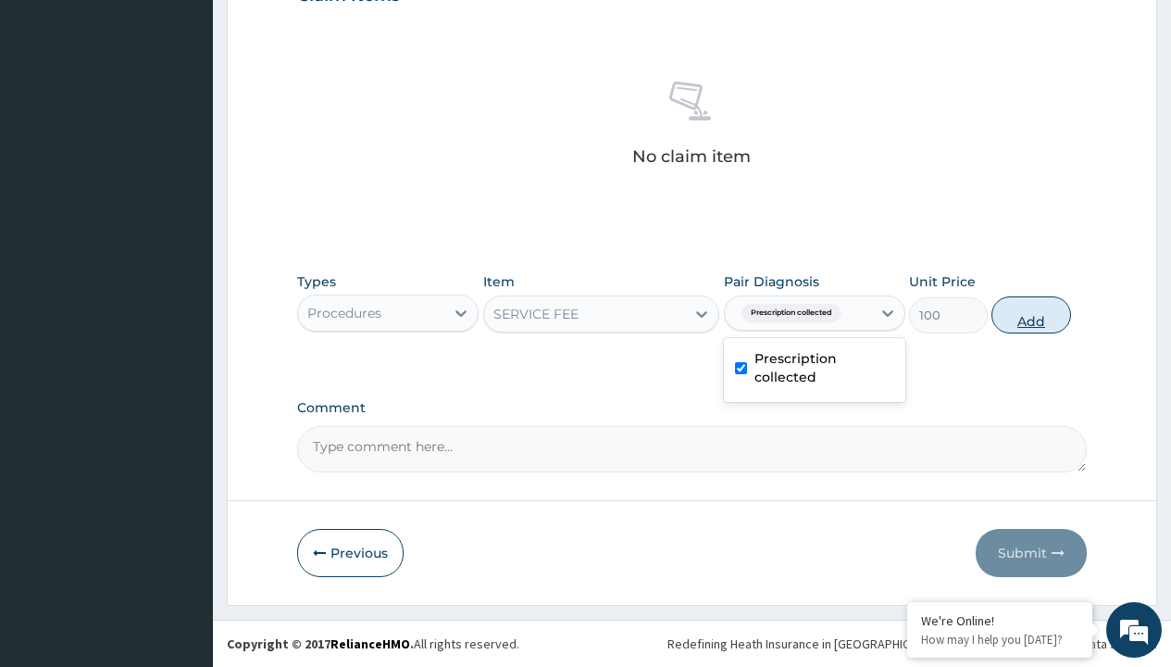
click at [1032, 314] on button "Add" at bounding box center [1031, 314] width 79 height 37
type input "0"
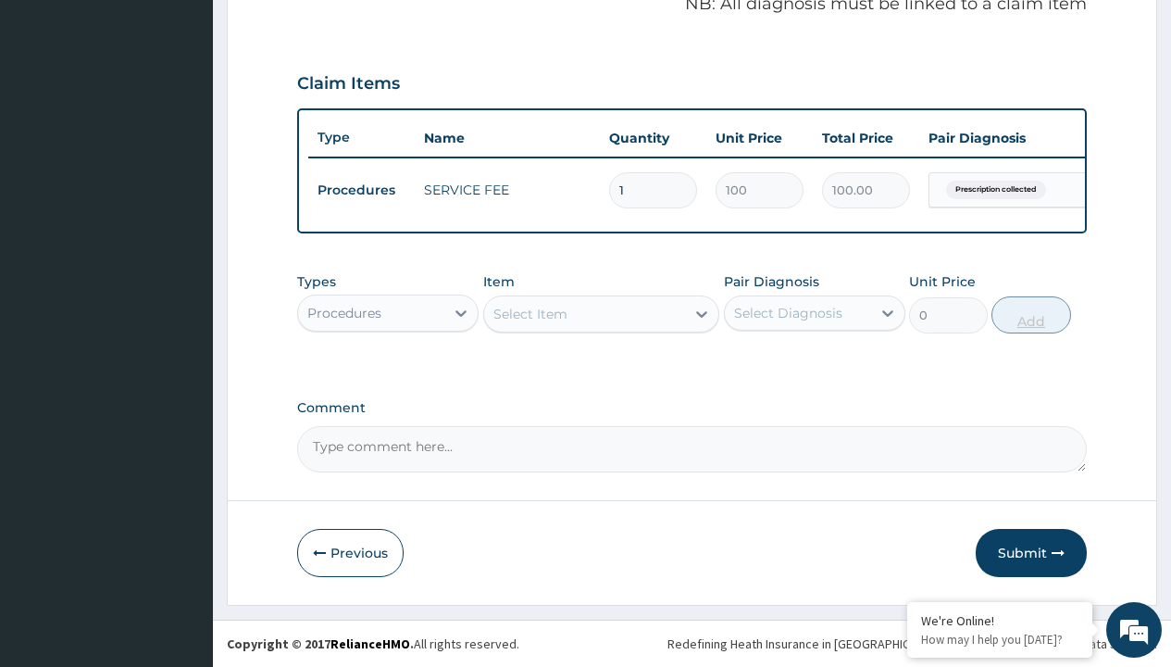
scroll to position [595, 0]
click at [344, 312] on div "Procedures" at bounding box center [344, 313] width 74 height 19
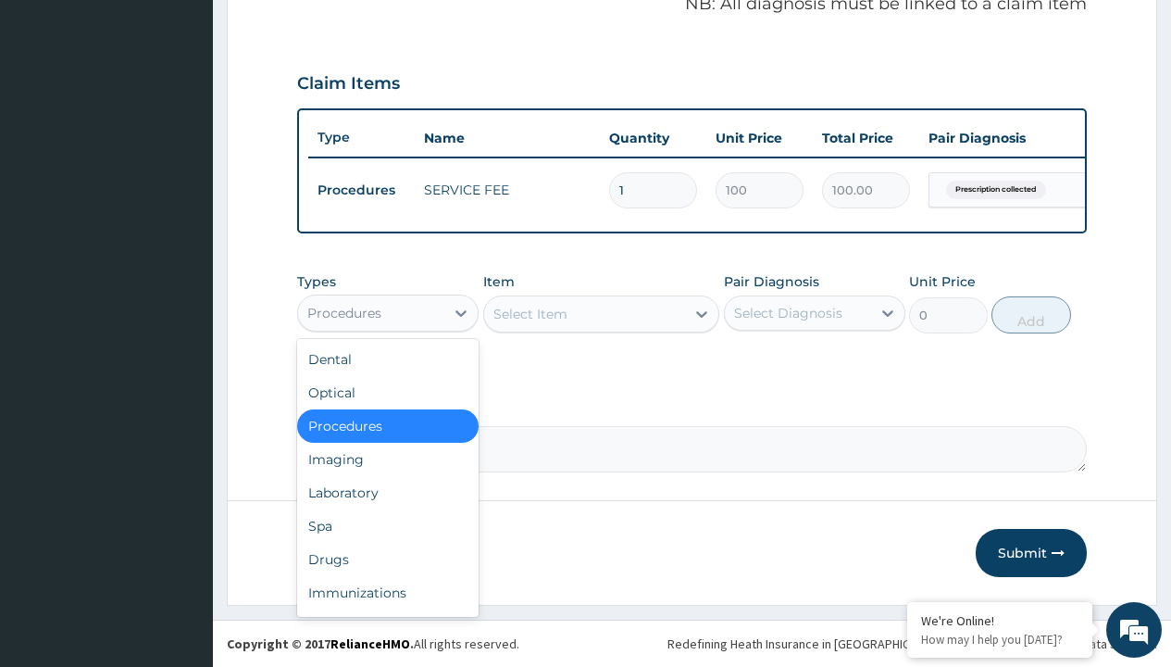
type input "drugs"
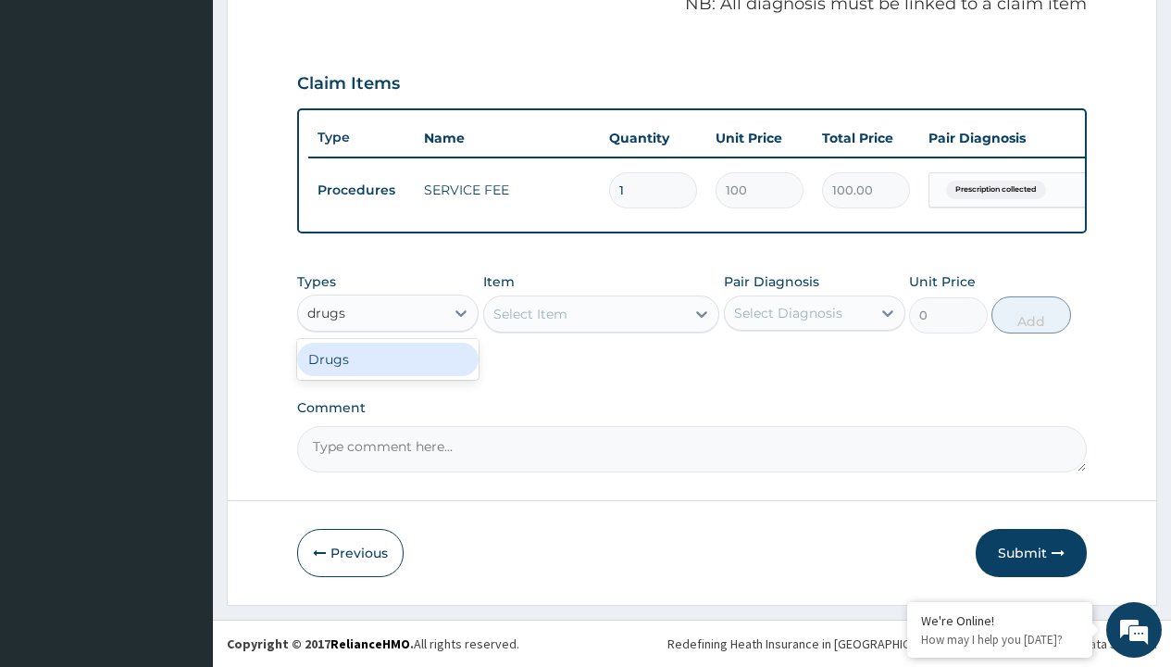
click at [388, 358] on div "Drugs" at bounding box center [388, 359] width 182 height 33
click at [530, 313] on div "Select Item" at bounding box center [531, 314] width 74 height 19
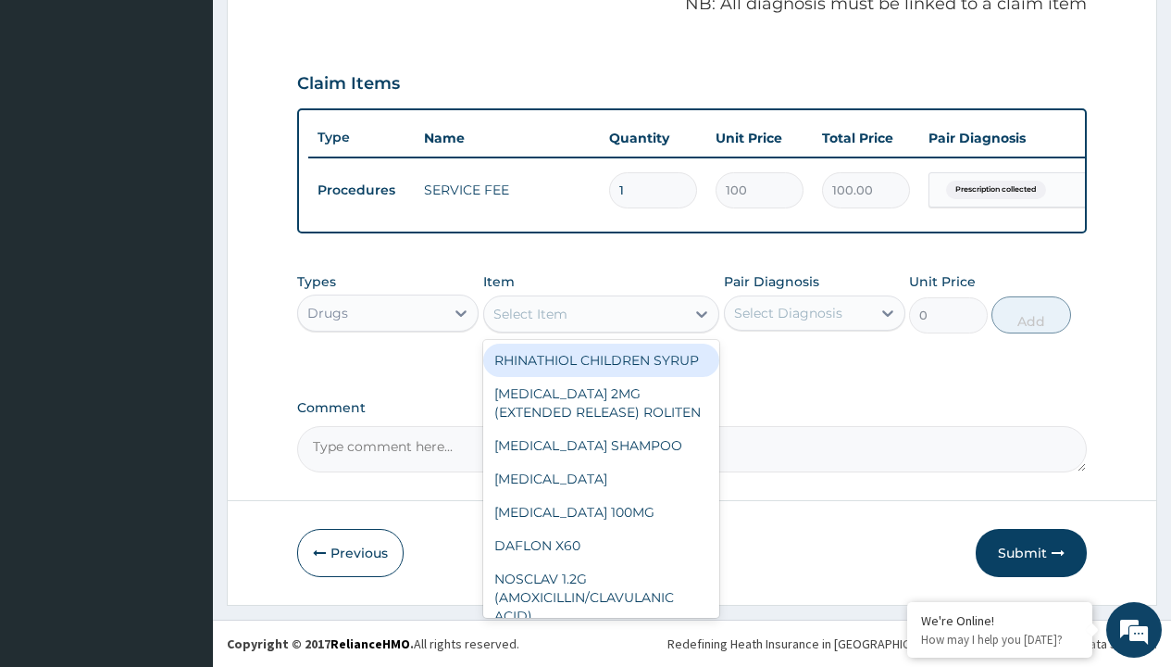
type input "montral (montelukast/ [MEDICAL_DATA]) 10/5mg tab x 10"
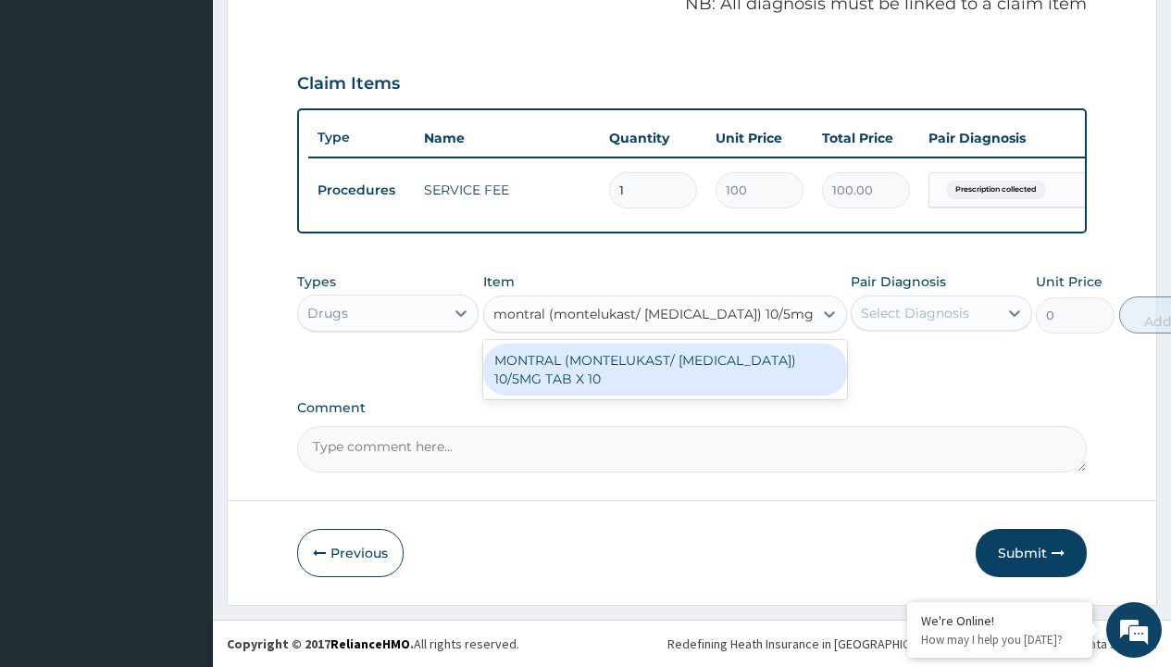
click at [665, 369] on div "MONTRAL (MONTELUKAST/ [MEDICAL_DATA]) 10/5MG TAB X 10" at bounding box center [665, 370] width 364 height 52
type input "350"
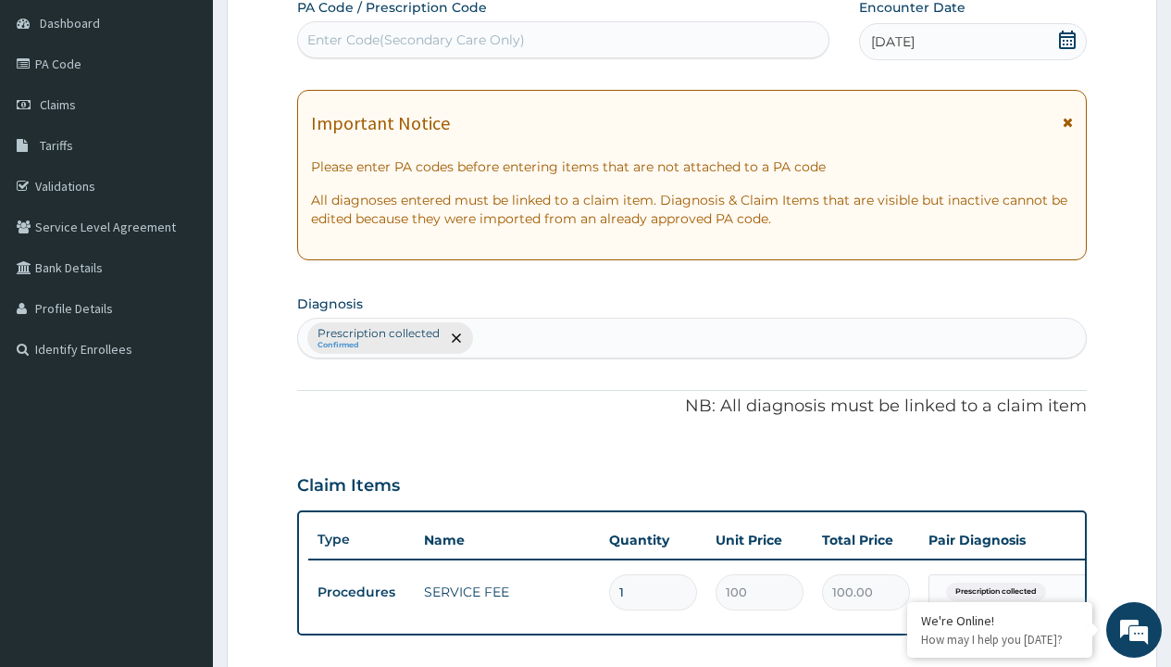
type input "prescription collected"
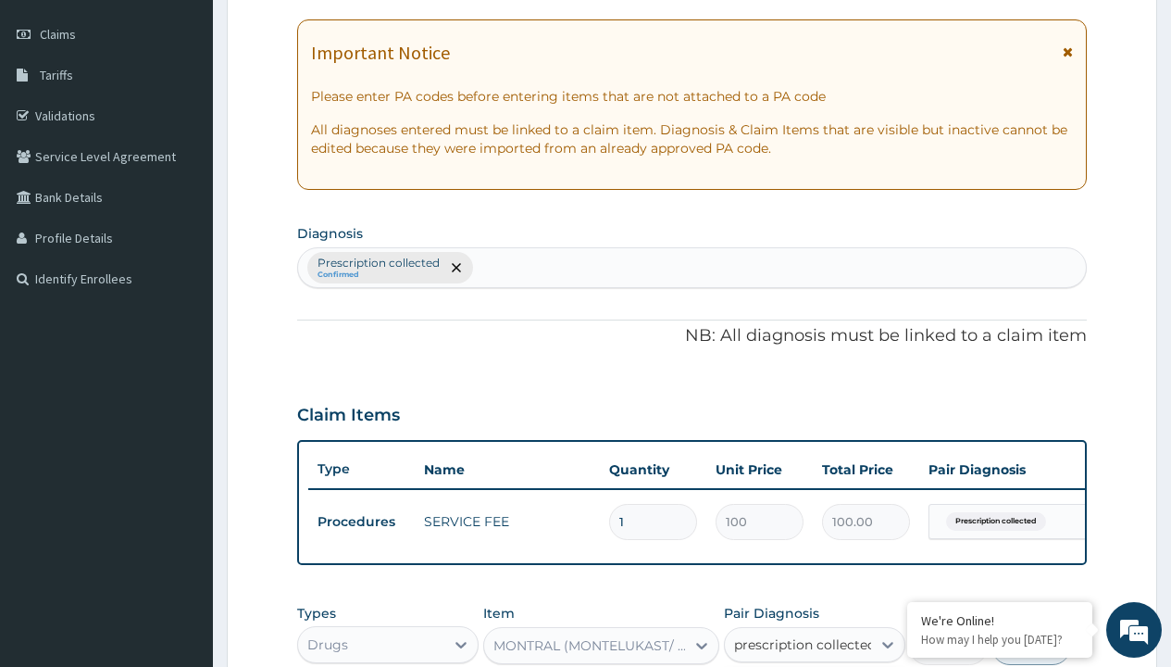
checkbox input "true"
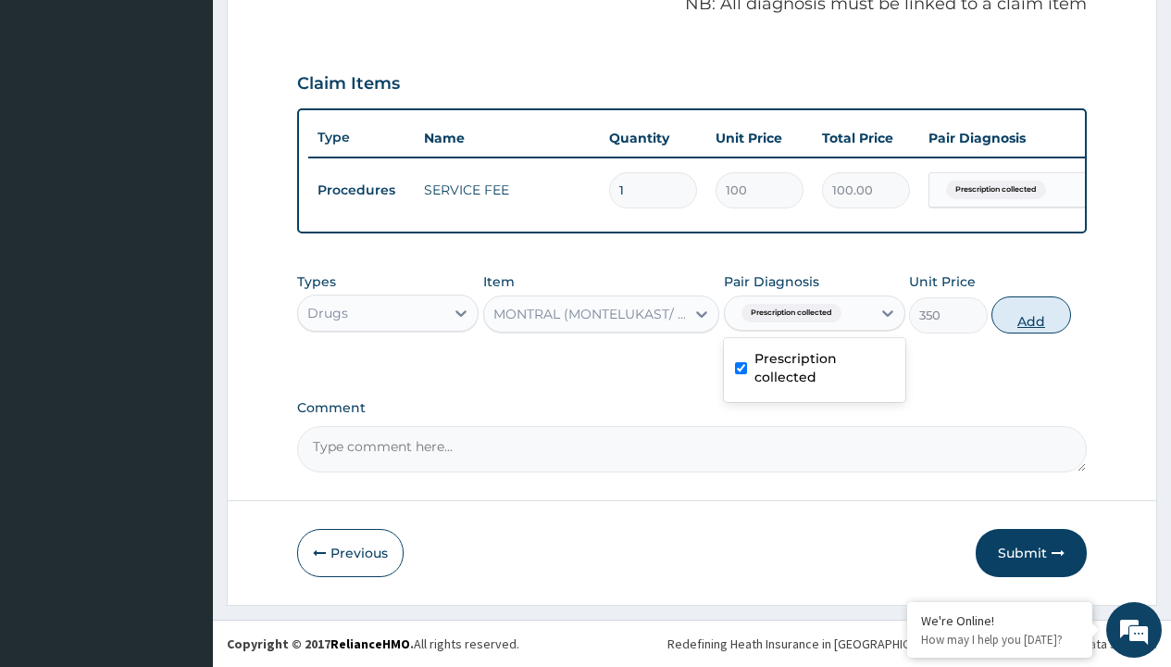
click at [1032, 314] on button "Add" at bounding box center [1031, 314] width 79 height 37
type input "0"
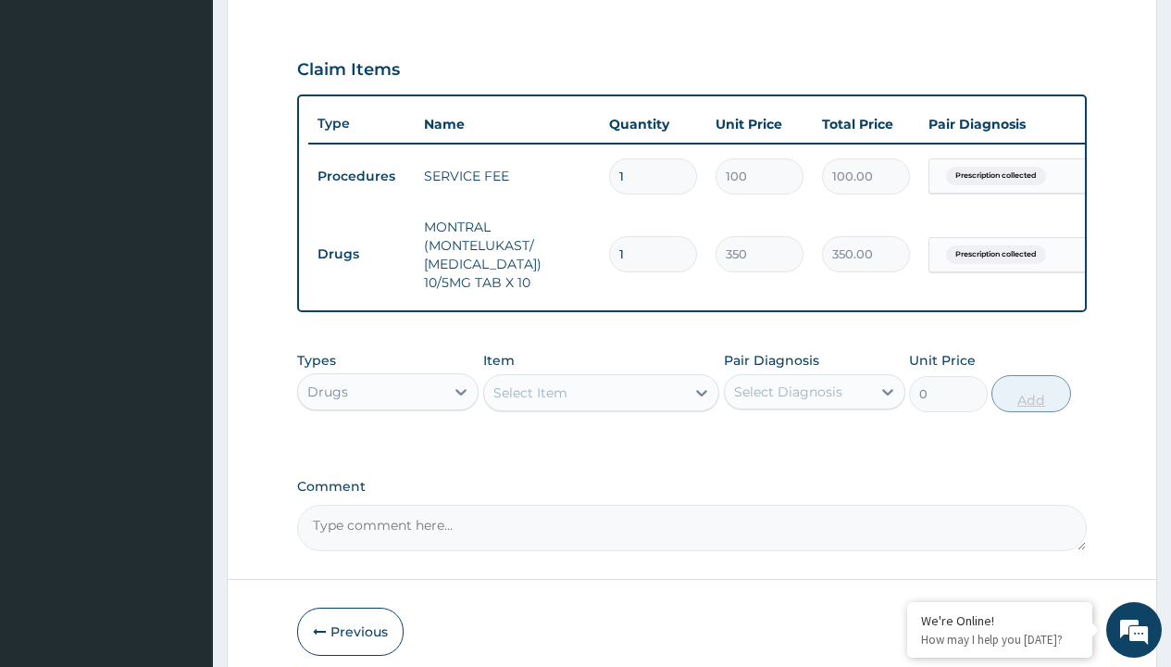
type input "20"
type input "7000.00"
type input "20"
click at [361, 254] on td "Drugs" at bounding box center [361, 254] width 106 height 34
type input "drugs"
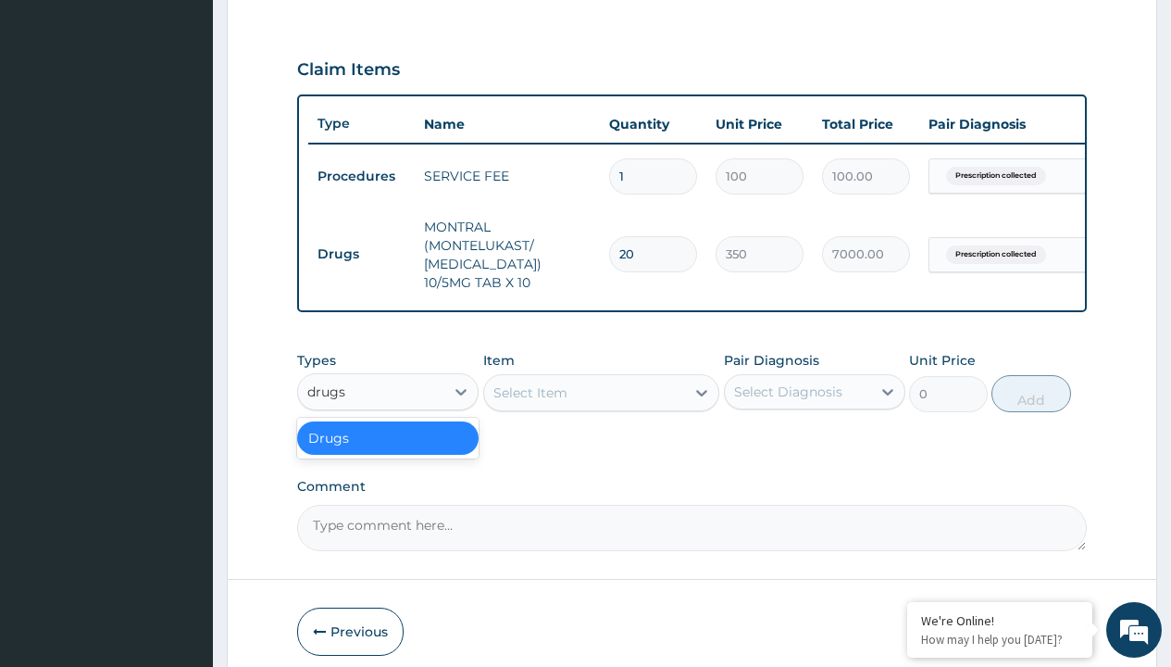
scroll to position [0, 0]
click at [388, 451] on div "Drugs" at bounding box center [388, 437] width 182 height 33
click at [530, 402] on div "Select Item" at bounding box center [531, 392] width 74 height 19
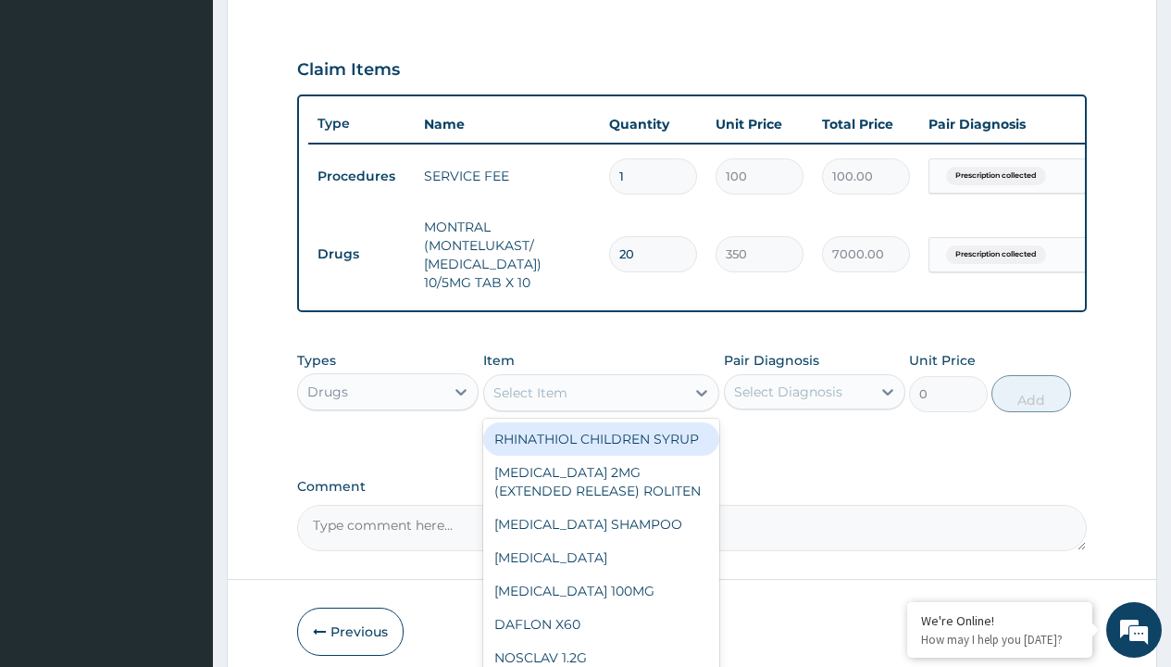
type input "[MEDICAL_DATA] diskus 50/250mg"
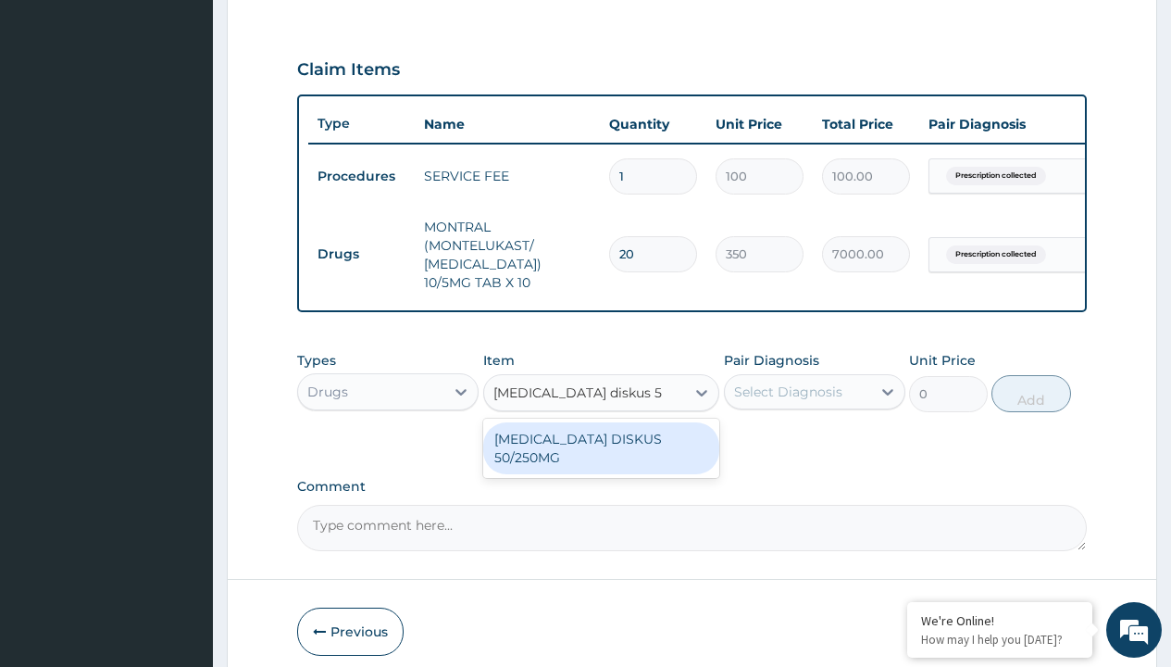
click at [601, 452] on div "[MEDICAL_DATA] DISKUS 50/250MG" at bounding box center [601, 448] width 237 height 52
type input "47000"
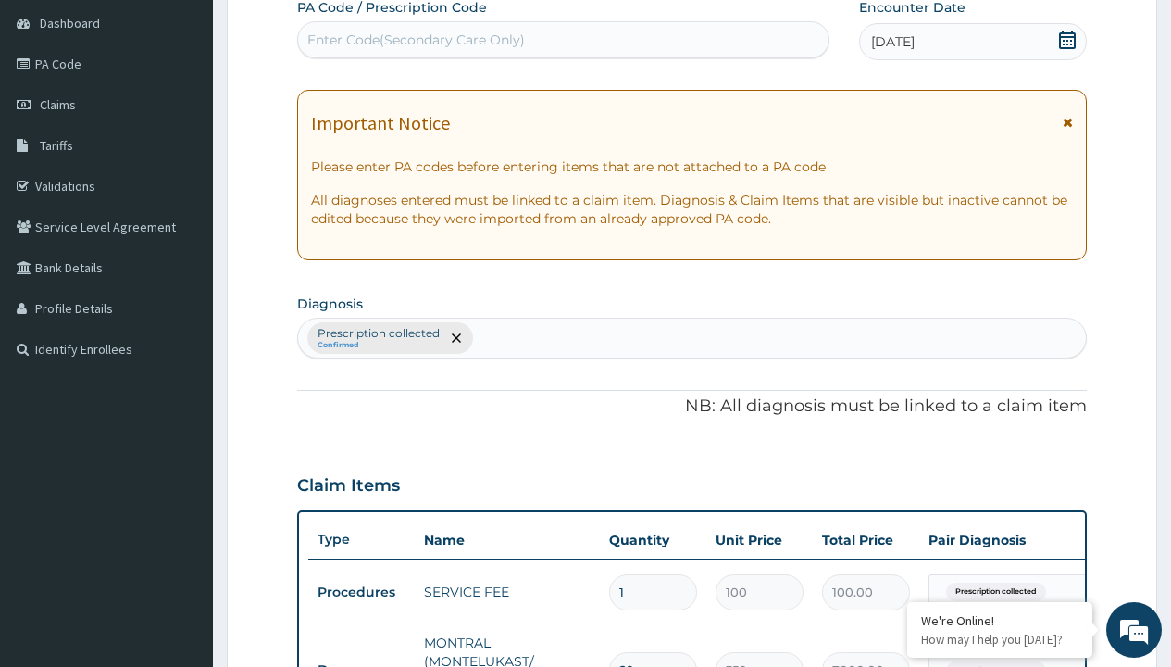
type input "prescription collected"
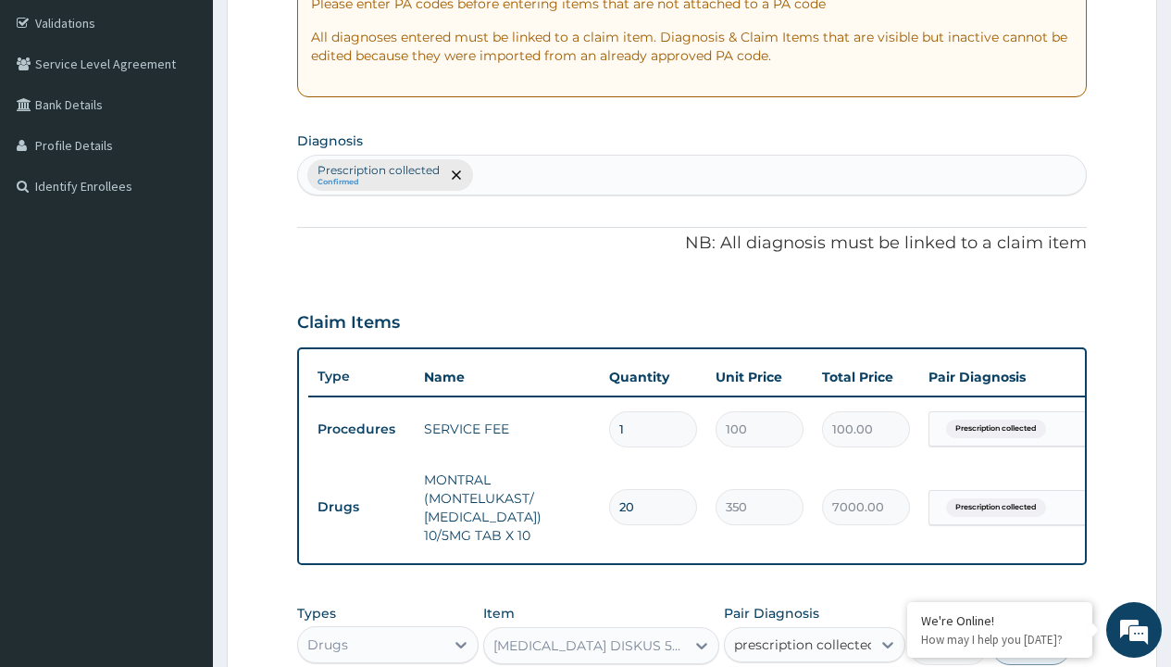
scroll to position [0, 0]
checkbox input "true"
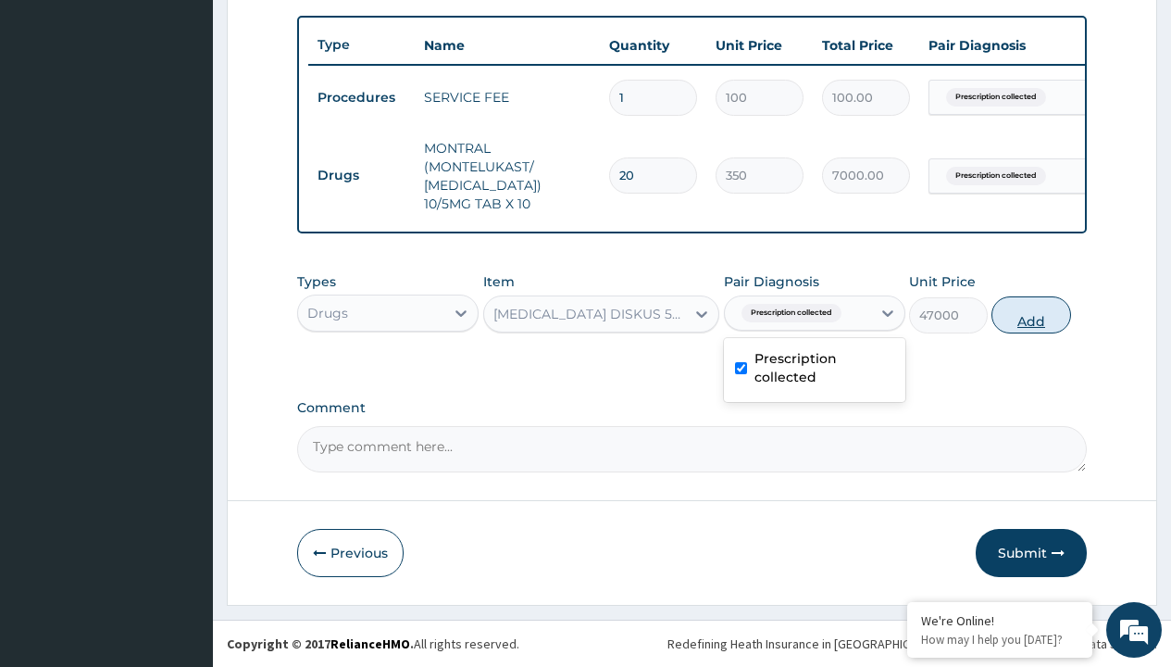
click at [1032, 314] on button "Add" at bounding box center [1031, 314] width 79 height 37
type input "0"
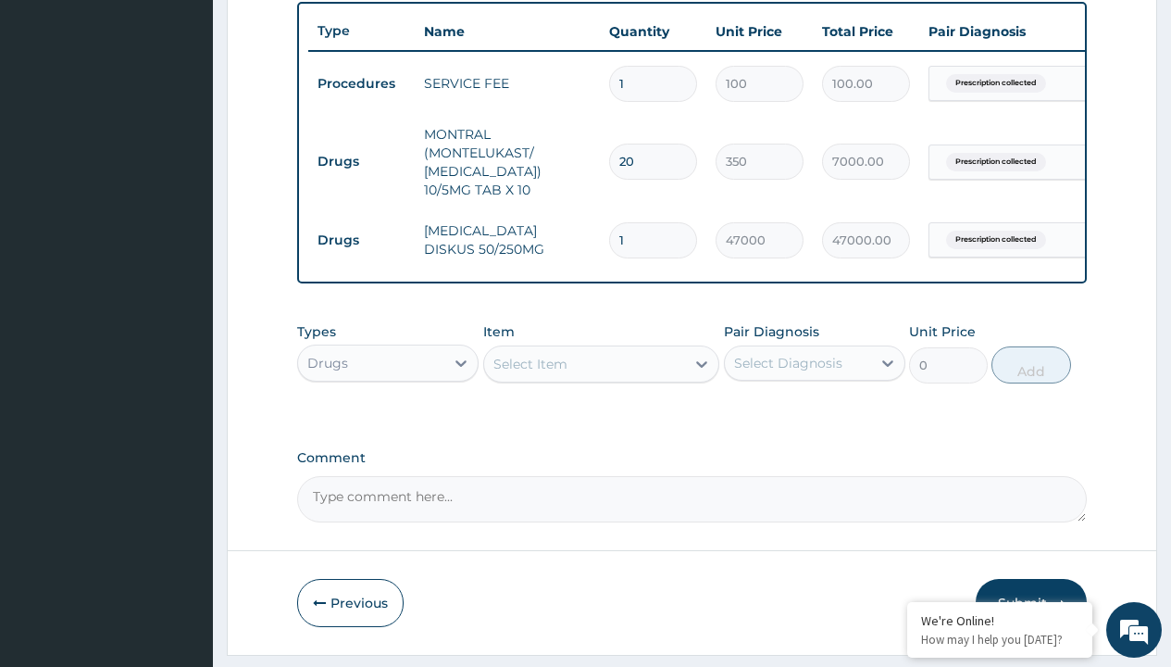
click at [361, 161] on td "Drugs" at bounding box center [361, 161] width 106 height 34
type input "procedures"
click at [388, 422] on div "Procedures" at bounding box center [388, 409] width 182 height 33
click at [530, 373] on div "Select Item" at bounding box center [531, 364] width 74 height 19
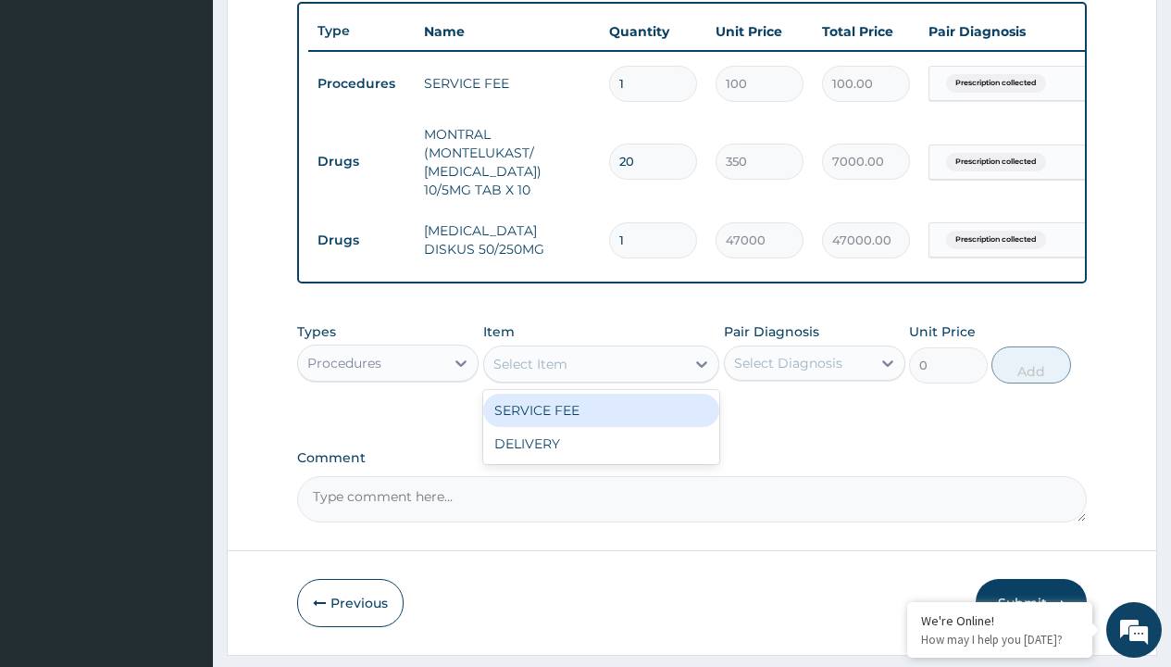
type input "delivery"
click at [601, 423] on div "DELIVERY" at bounding box center [601, 410] width 237 height 33
type input "2000"
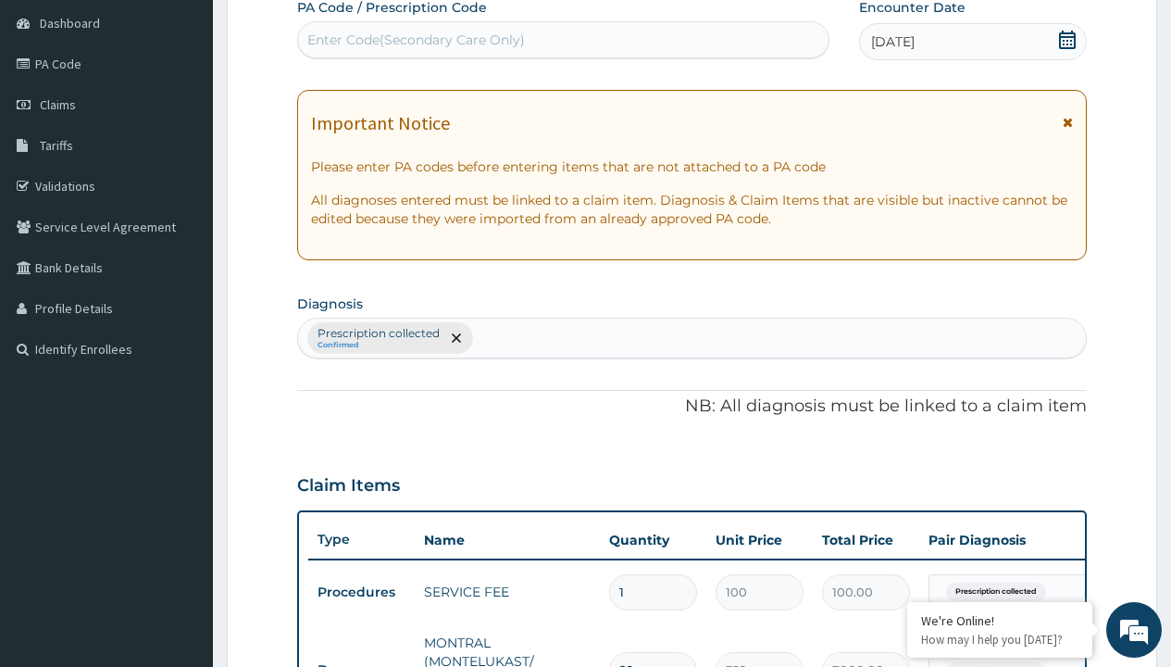
type input "prescription collected"
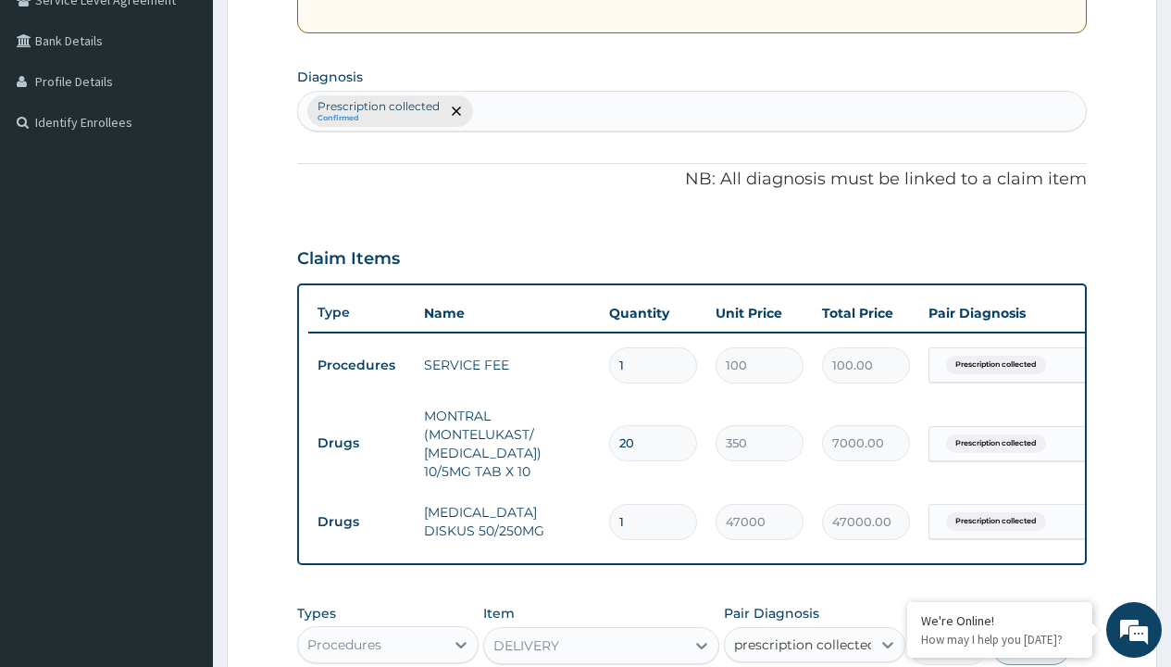
checkbox input "true"
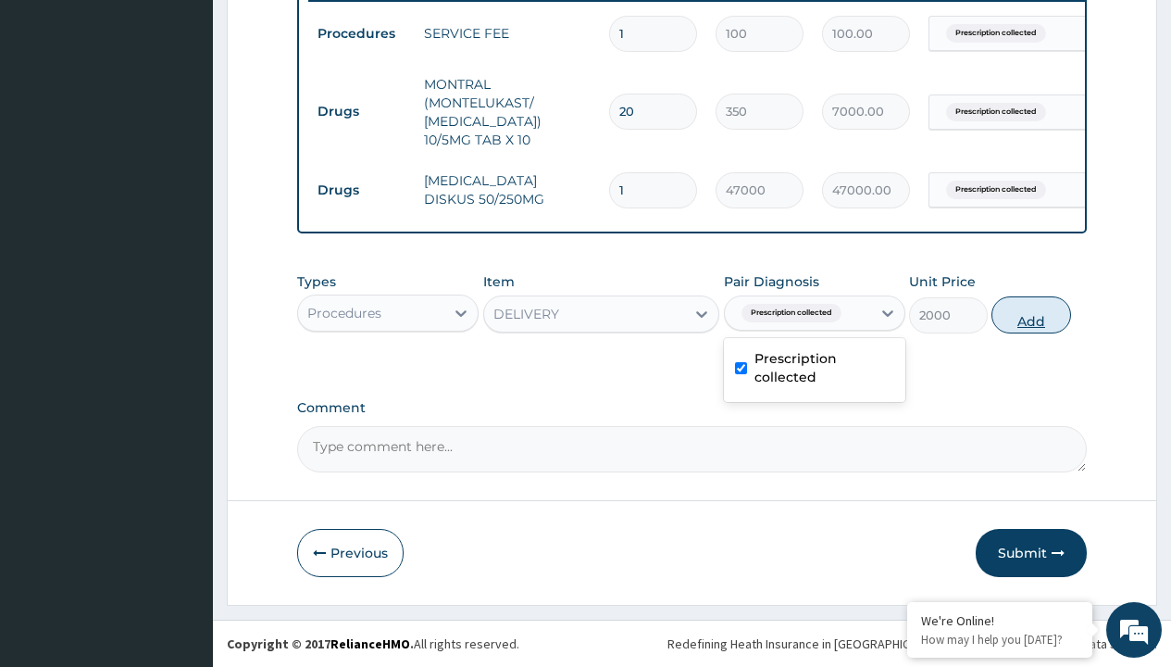
click at [1032, 314] on button "Add" at bounding box center [1031, 314] width 79 height 37
type input "0"
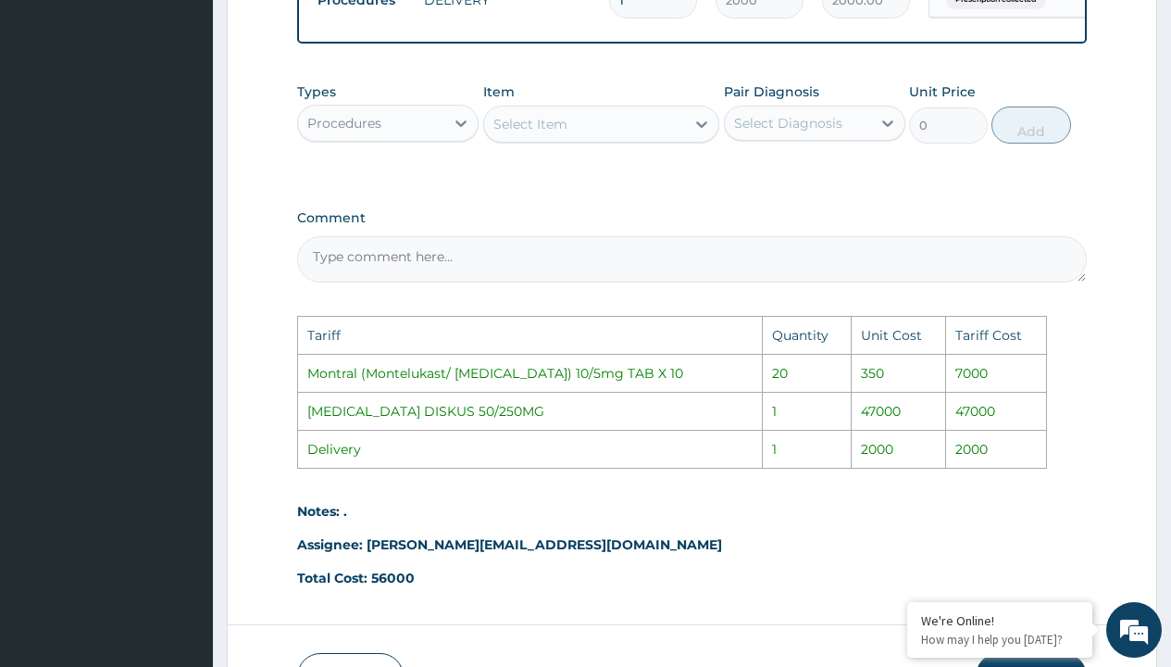
scroll to position [1129, 0]
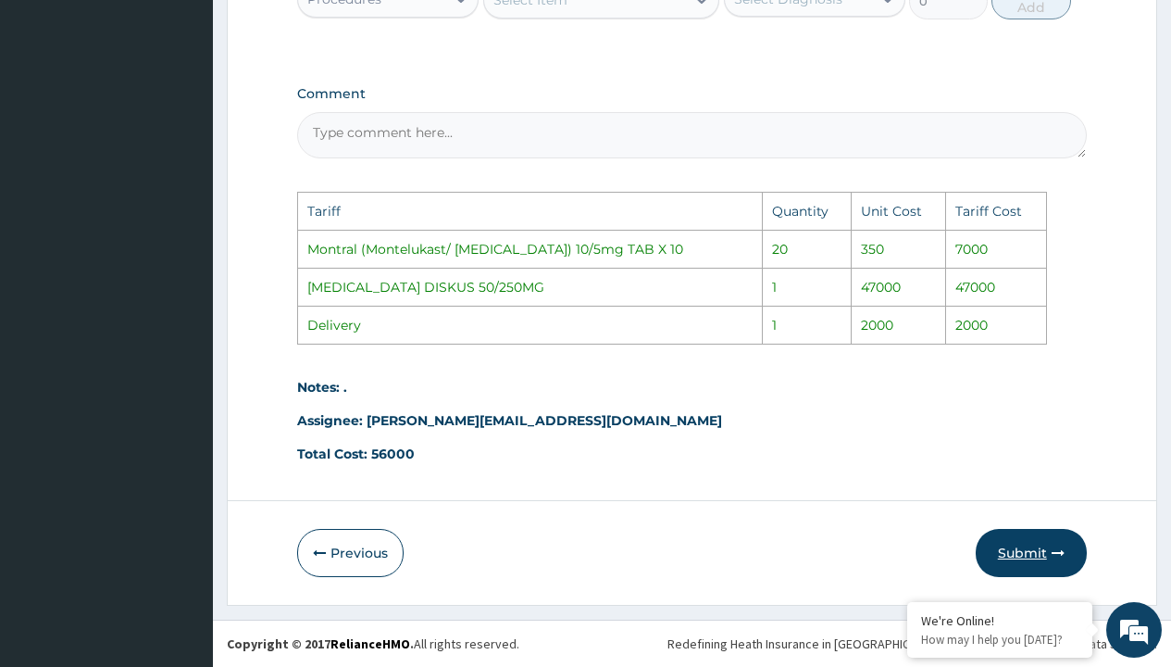
click at [987, 570] on button "Submit" at bounding box center [1031, 553] width 111 height 48
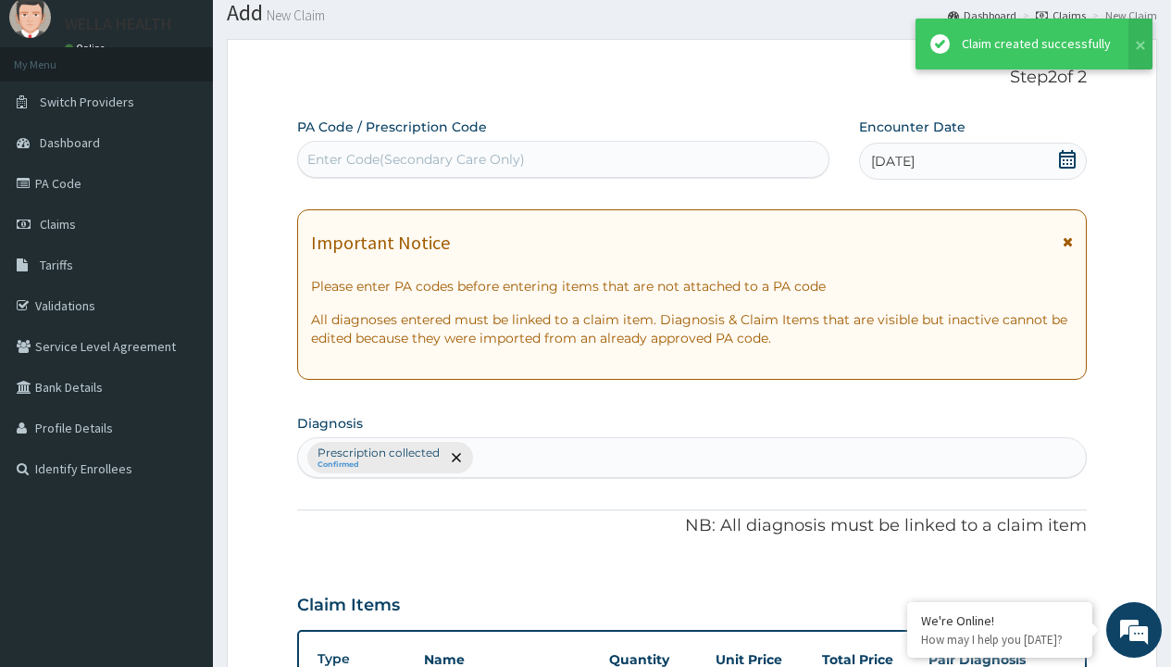
scroll to position [815, 0]
